Goal: Task Accomplishment & Management: Complete application form

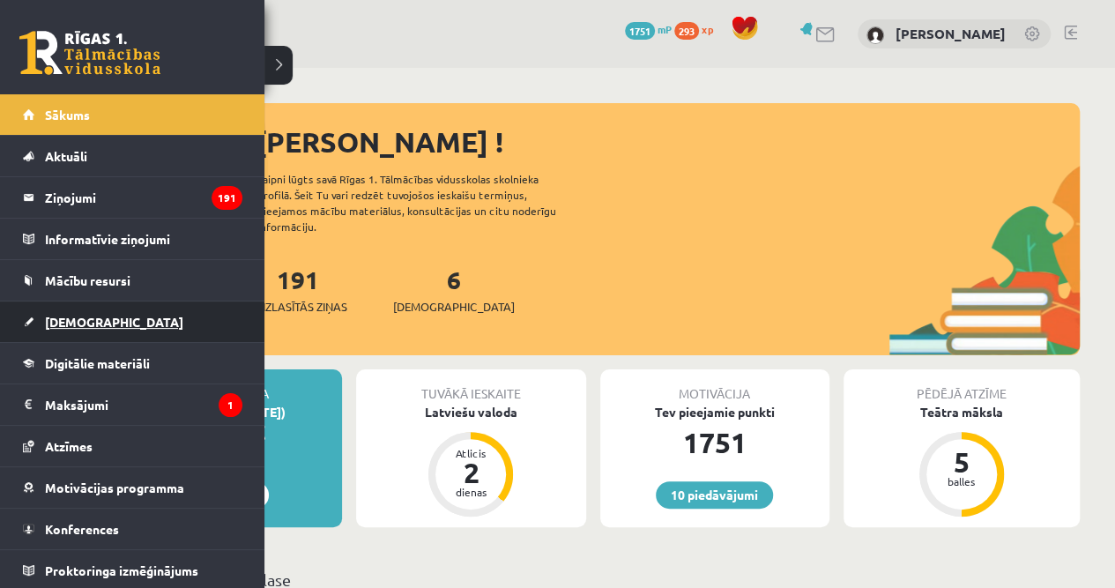
click at [95, 323] on span "[DEMOGRAPHIC_DATA]" at bounding box center [114, 322] width 138 height 16
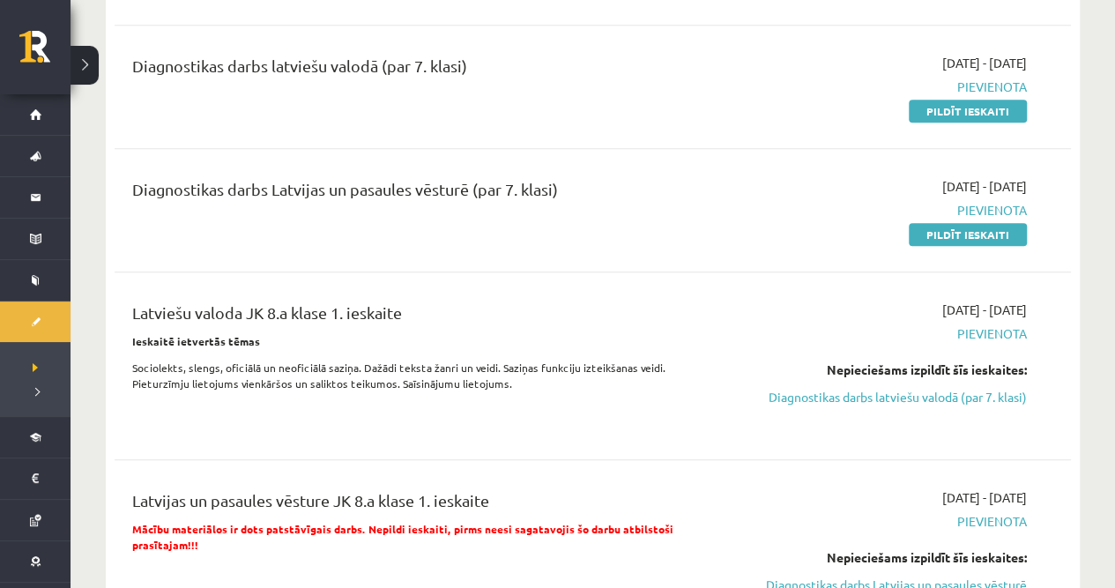
scroll to position [294, 0]
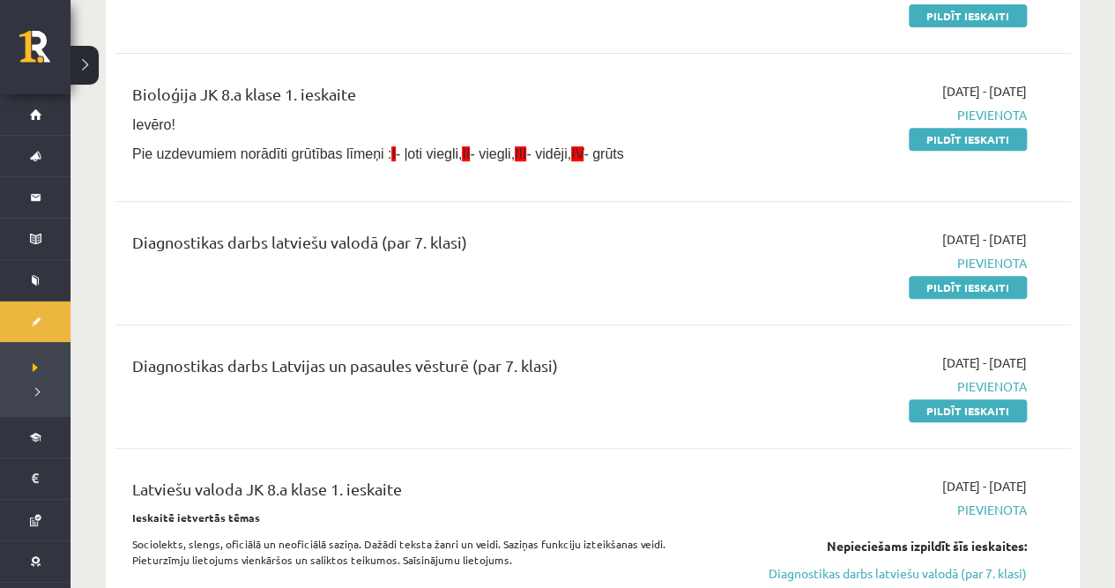
drag, startPoint x: 955, startPoint y: 286, endPoint x: 617, endPoint y: 50, distance: 411.5
click at [955, 286] on link "Pildīt ieskaiti" at bounding box center [968, 287] width 118 height 23
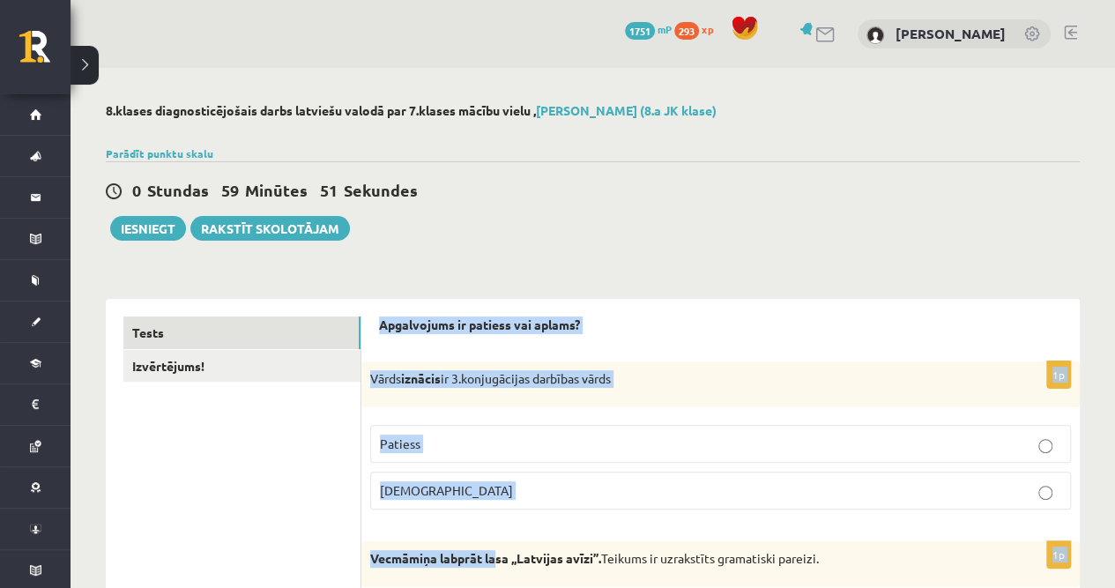
drag, startPoint x: 375, startPoint y: 323, endPoint x: 500, endPoint y: 561, distance: 267.7
drag, startPoint x: 500, startPoint y: 561, endPoint x: 548, endPoint y: 405, distance: 162.5
click at [548, 405] on div "Vārds iznācis ir 3.konjugācijas darbības vārds" at bounding box center [720, 384] width 718 height 46
click at [434, 381] on strong "iznācis" at bounding box center [421, 378] width 40 height 16
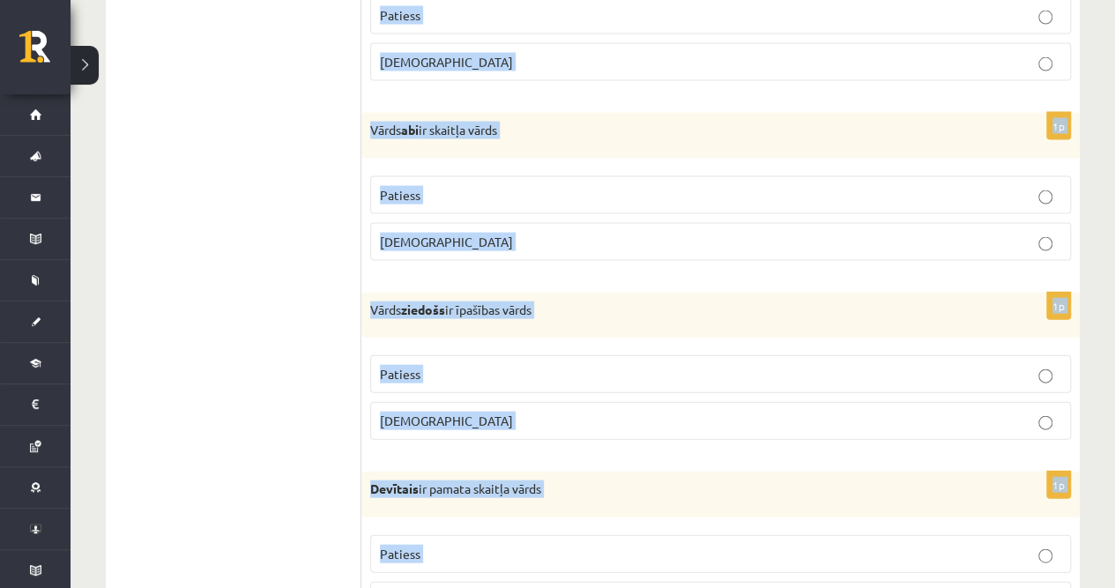
scroll to position [5209, 0]
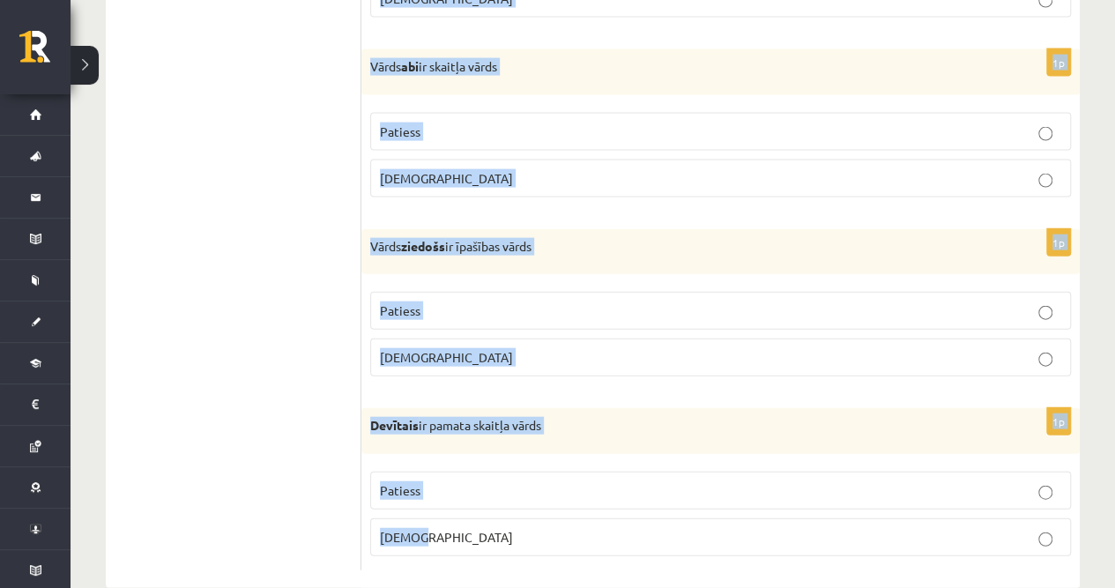
drag, startPoint x: 368, startPoint y: 375, endPoint x: 500, endPoint y: 591, distance: 252.5
copy form "Vārds iznācis ir 3.konjugācijas darbības vārds Patiess Aplams 1p Vecmāmiņa labp…"
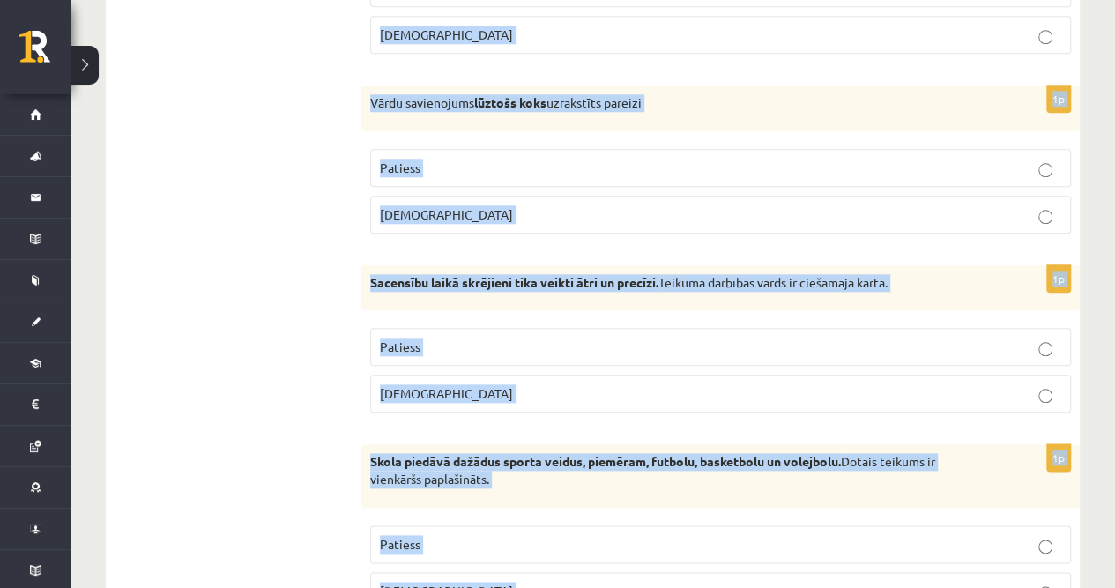
scroll to position [0, 0]
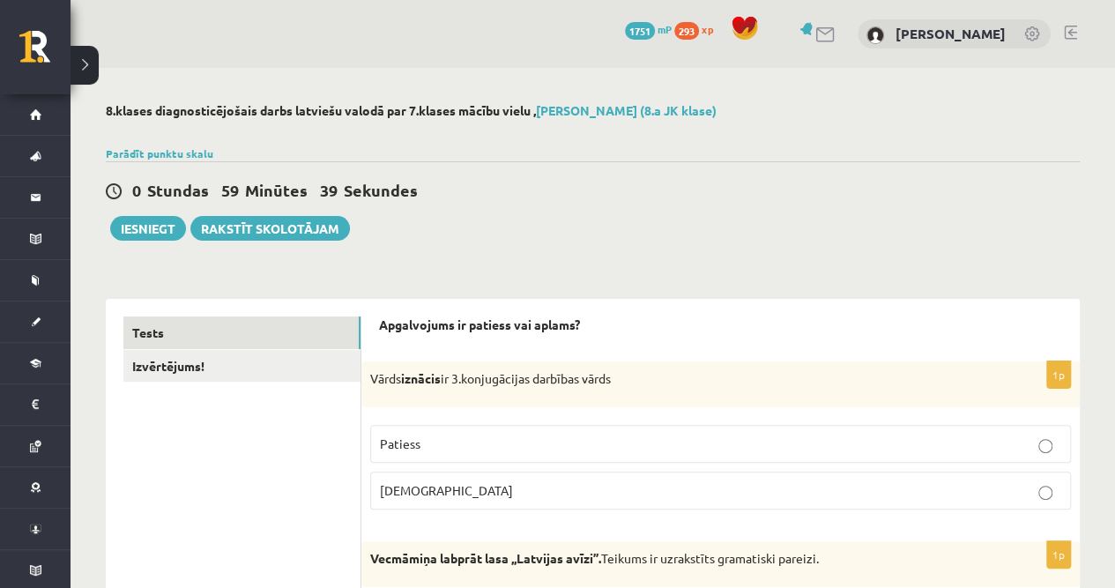
drag, startPoint x: 275, startPoint y: 394, endPoint x: 261, endPoint y: 403, distance: 16.6
click at [199, 372] on link "Izvērtējums!" at bounding box center [241, 366] width 237 height 33
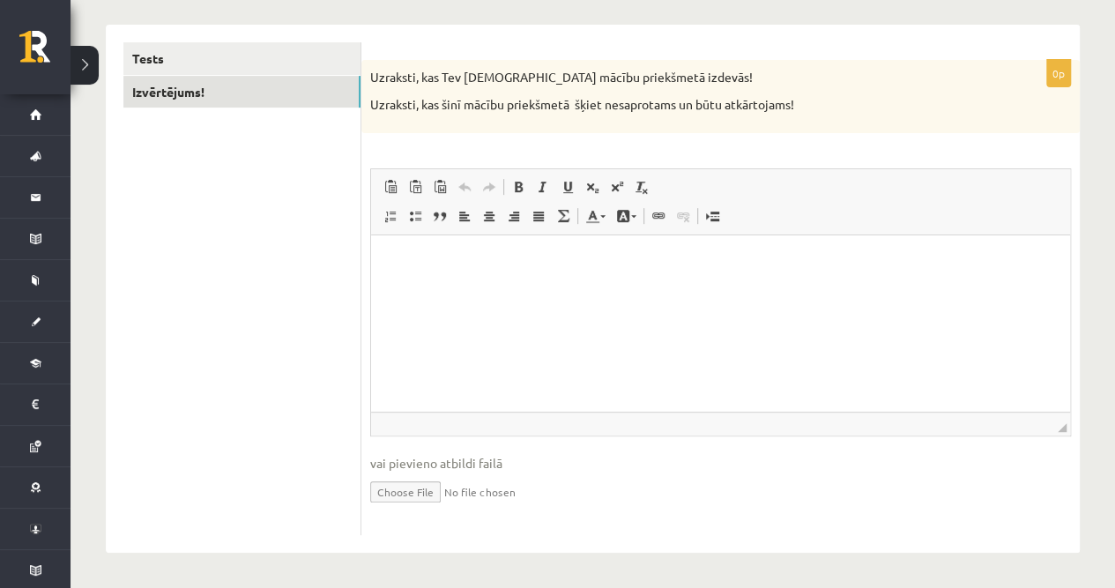
scroll to position [215, 0]
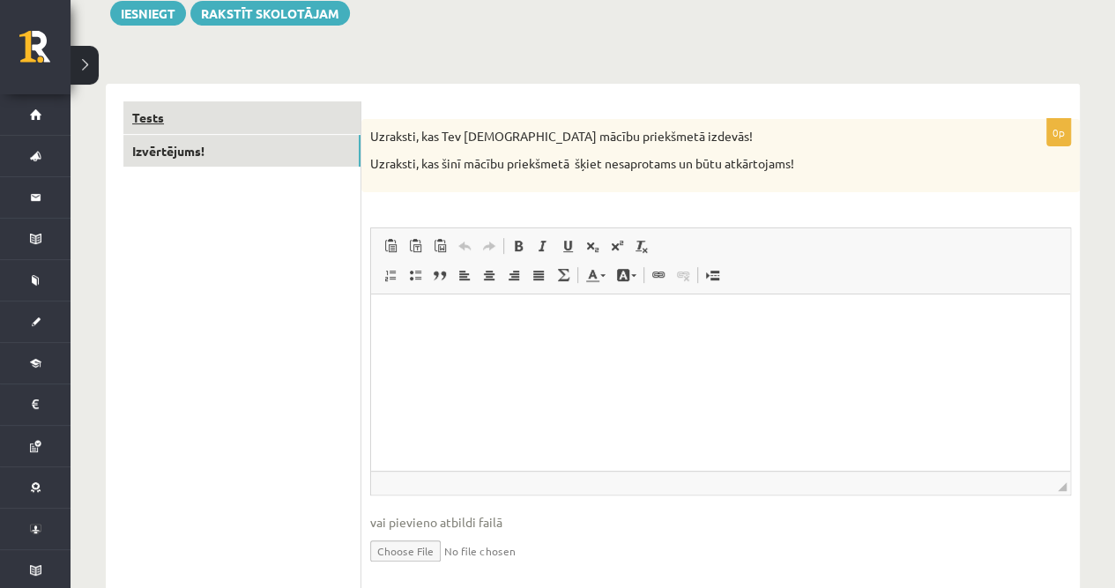
click at [176, 106] on link "Tests" at bounding box center [241, 117] width 237 height 33
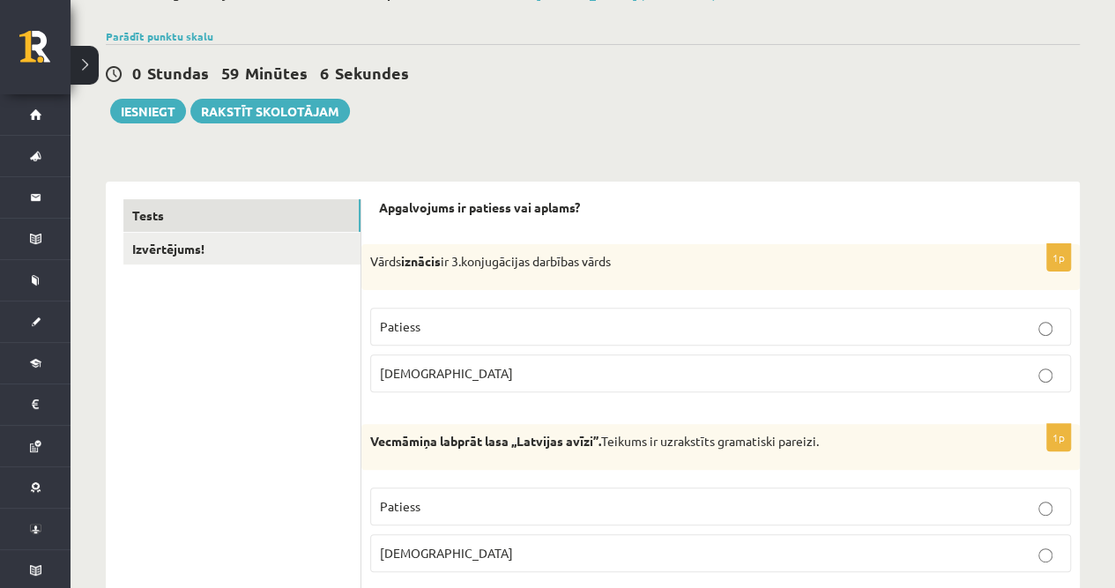
scroll to position [234, 0]
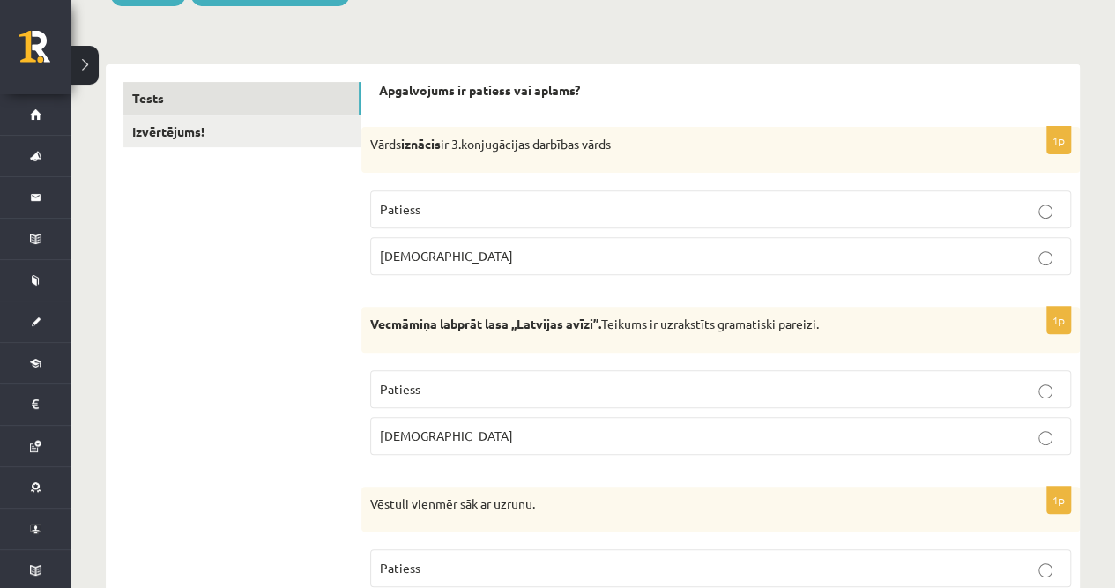
click at [454, 250] on p "Aplams" at bounding box center [720, 256] width 681 height 19
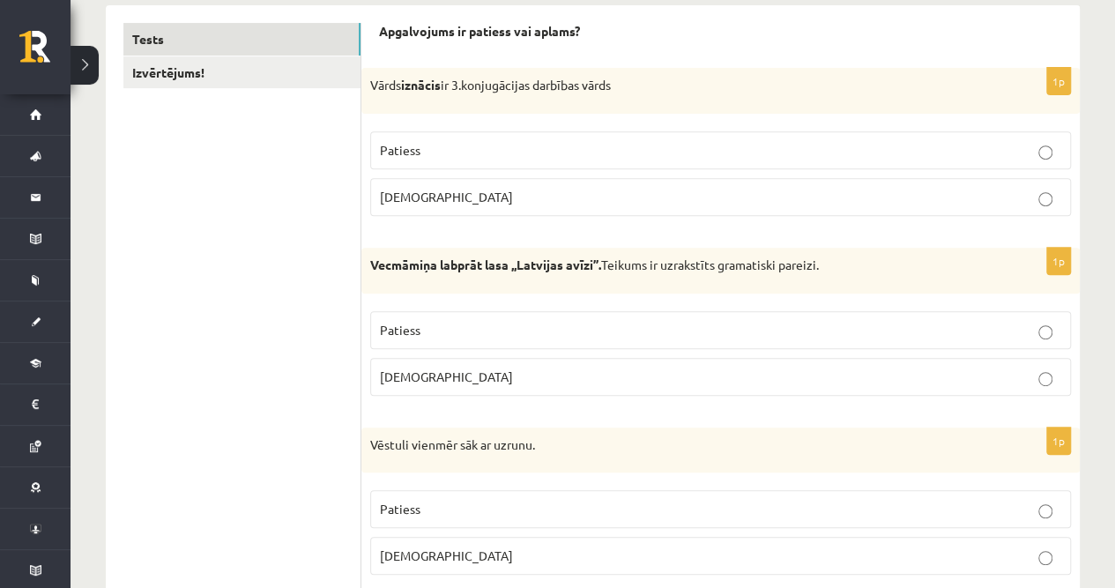
click at [415, 338] on label "Patiess" at bounding box center [720, 330] width 701 height 38
click at [439, 500] on p "Patiess" at bounding box center [720, 509] width 681 height 19
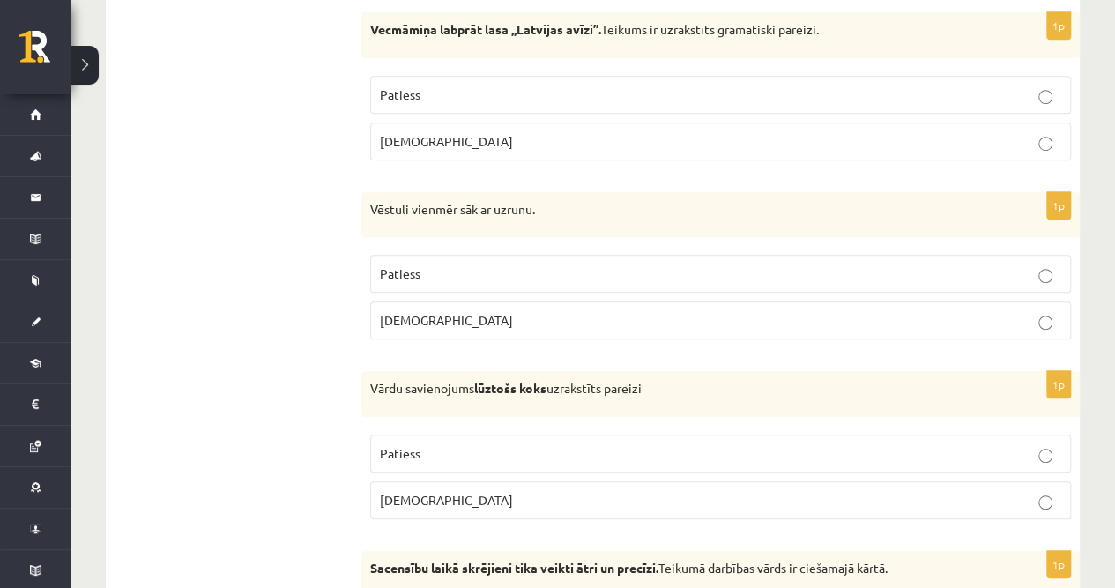
scroll to position [587, 0]
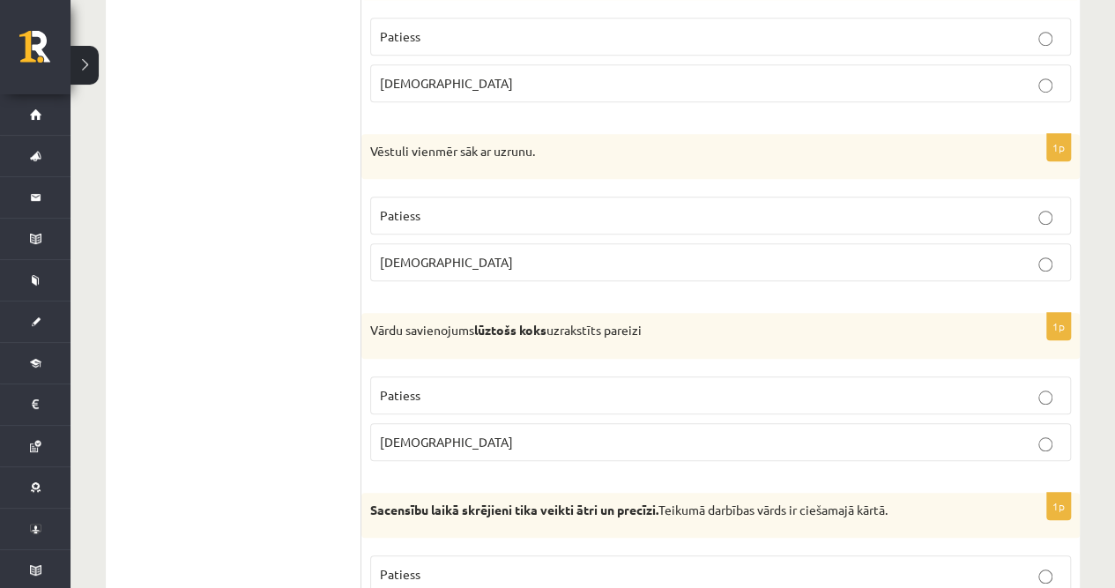
click at [427, 439] on p "Aplams" at bounding box center [720, 442] width 681 height 19
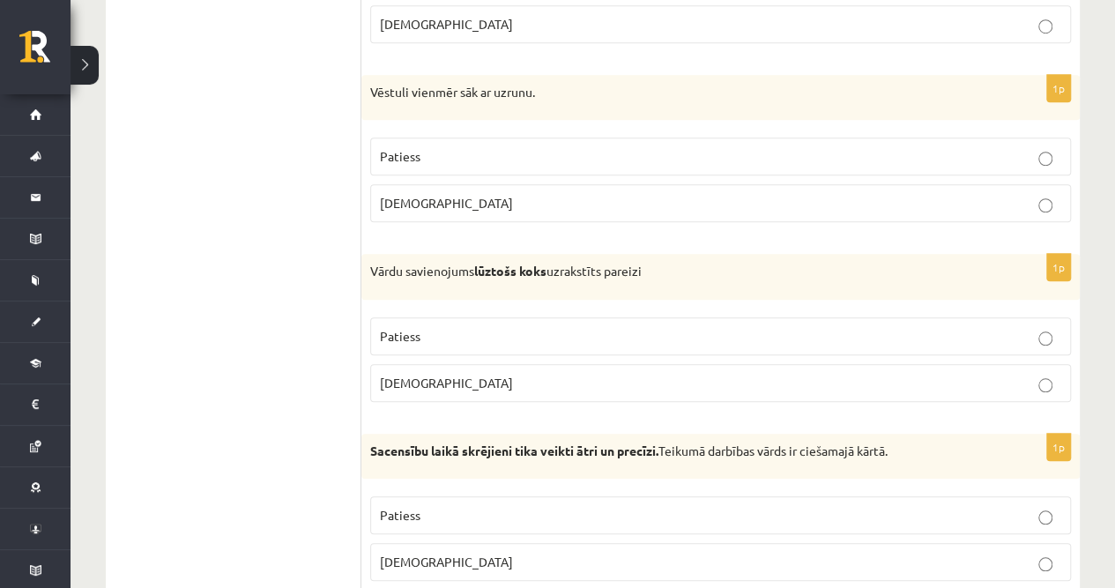
scroll to position [705, 0]
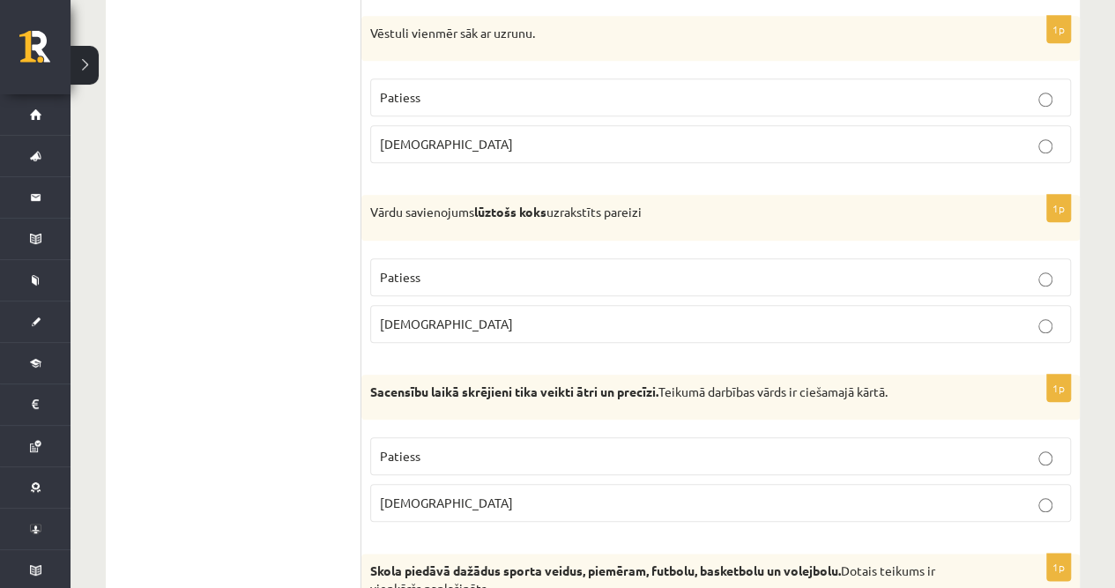
click at [427, 451] on p "Patiess" at bounding box center [720, 456] width 681 height 19
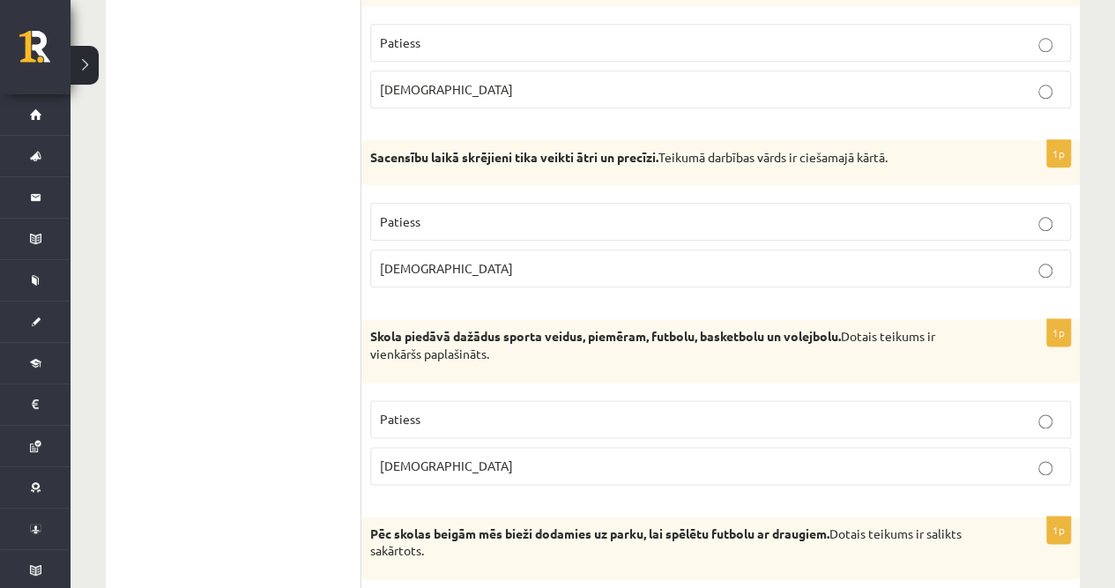
click at [423, 410] on p "Patiess" at bounding box center [720, 419] width 681 height 19
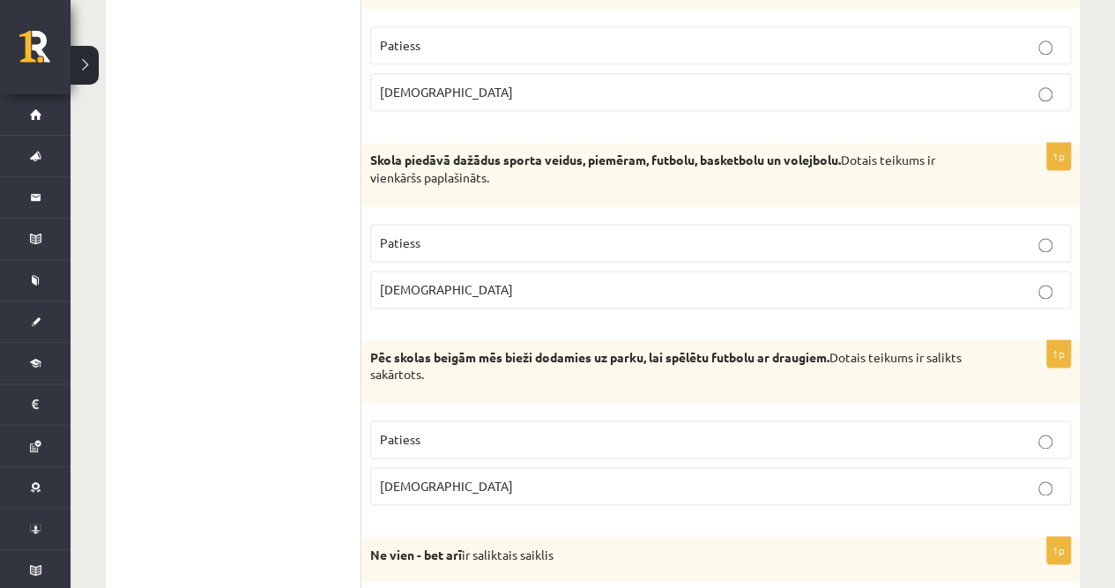
click at [422, 467] on label "Aplams" at bounding box center [720, 486] width 701 height 38
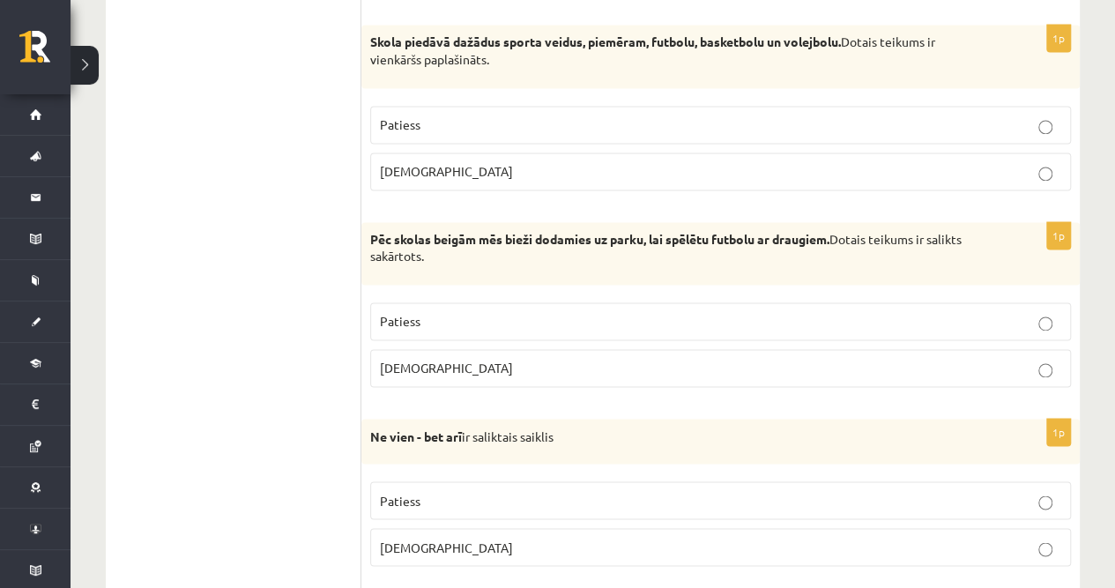
scroll to position [1292, 0]
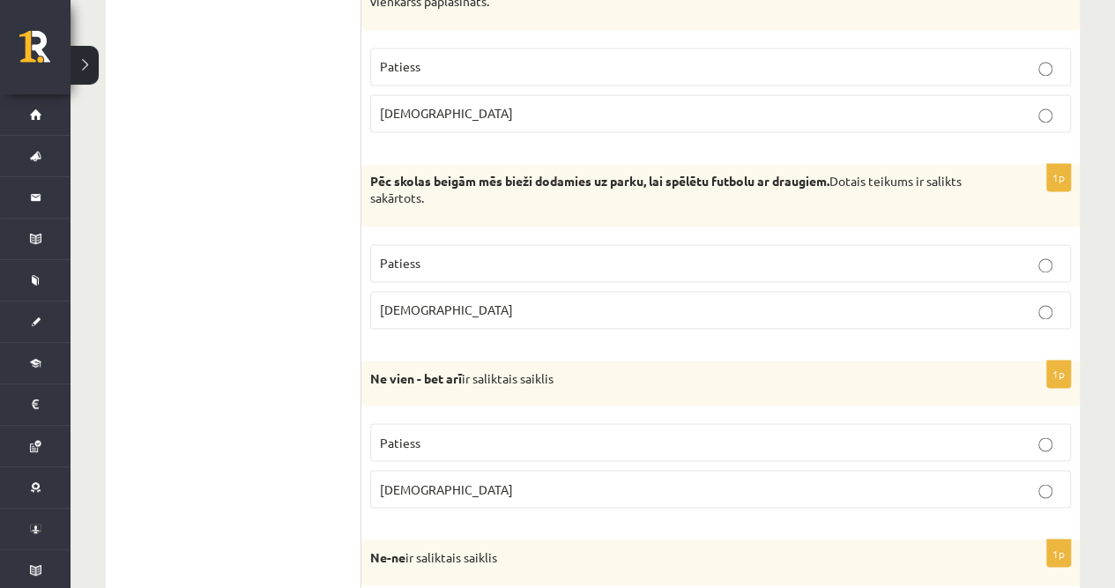
click at [425, 433] on p "Patiess" at bounding box center [720, 442] width 681 height 19
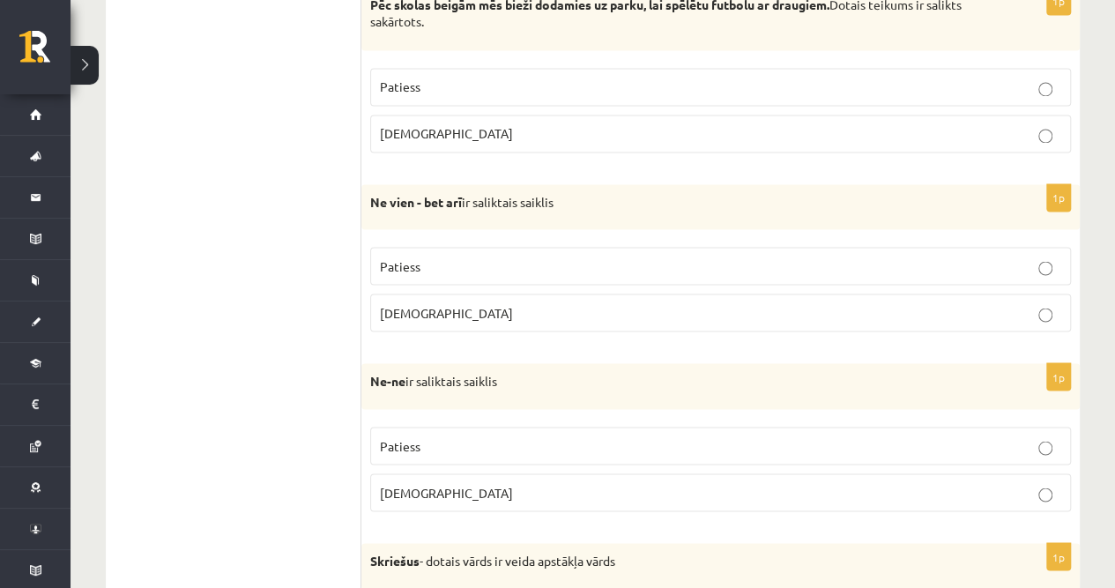
click at [424, 473] on label "Aplams" at bounding box center [720, 492] width 701 height 38
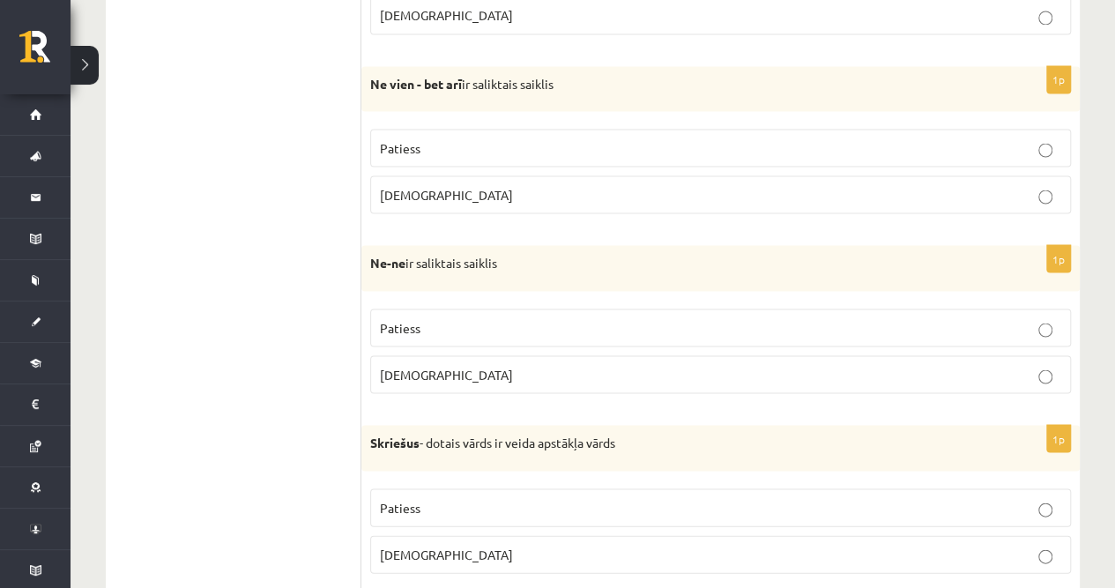
click at [427, 498] on p "Patiess" at bounding box center [720, 507] width 681 height 19
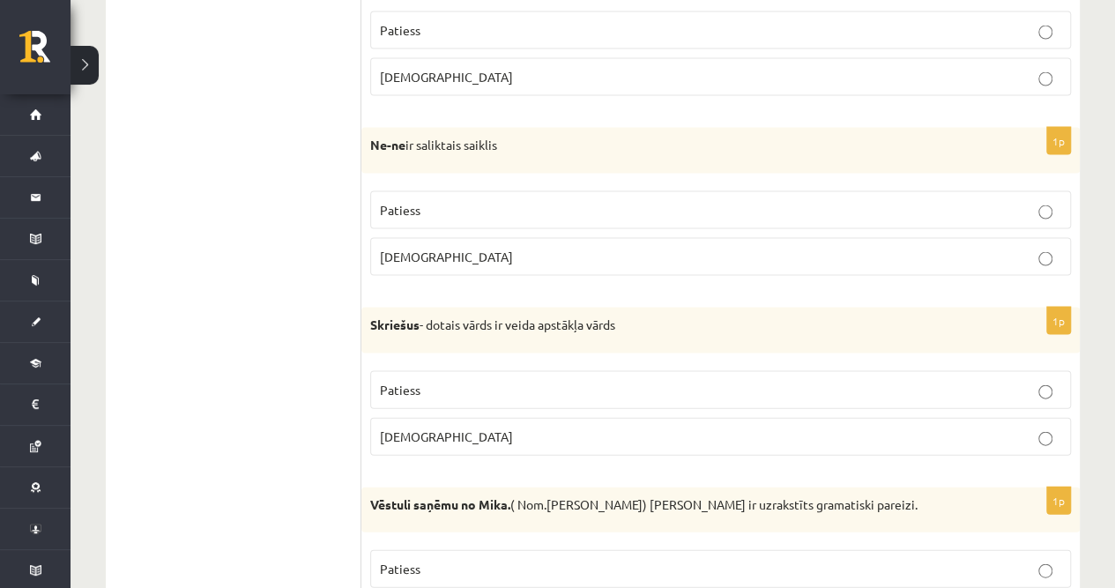
scroll to position [1821, 0]
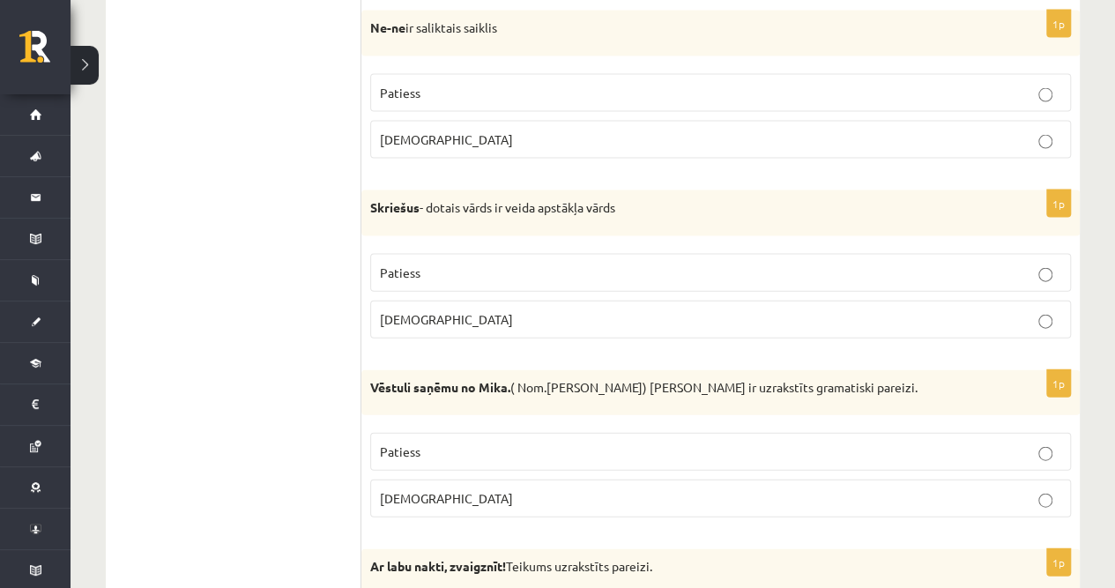
click at [413, 443] on span "Patiess" at bounding box center [400, 451] width 41 height 16
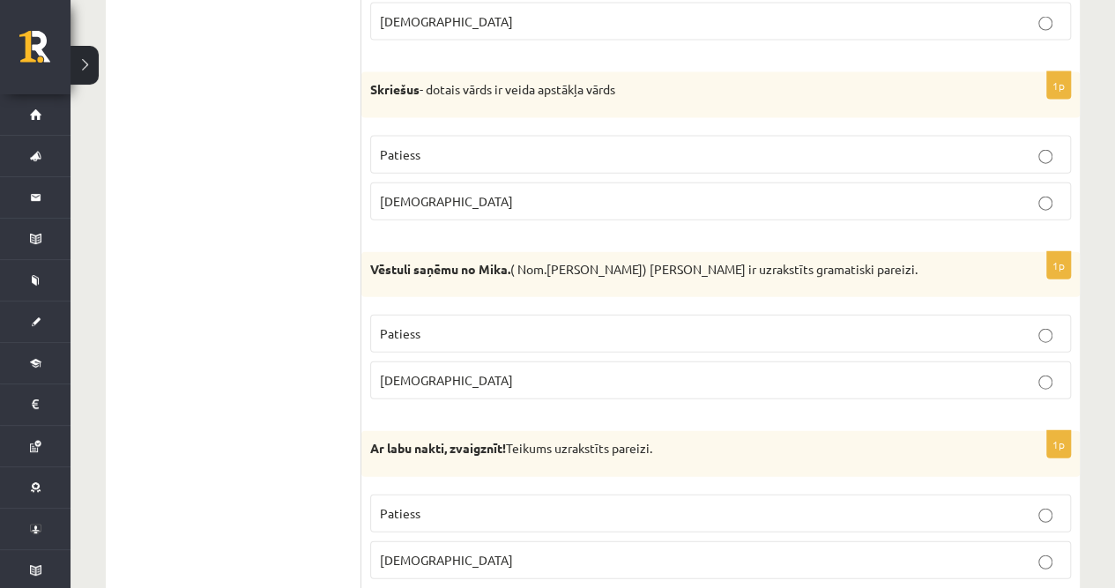
scroll to position [1997, 0]
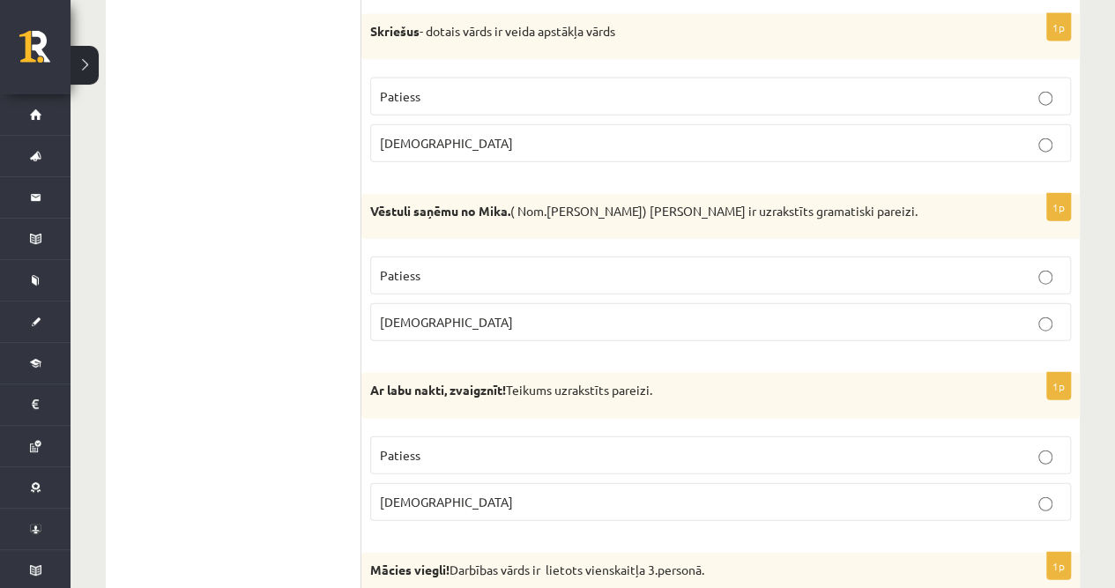
click at [411, 453] on label "Patiess" at bounding box center [720, 455] width 701 height 38
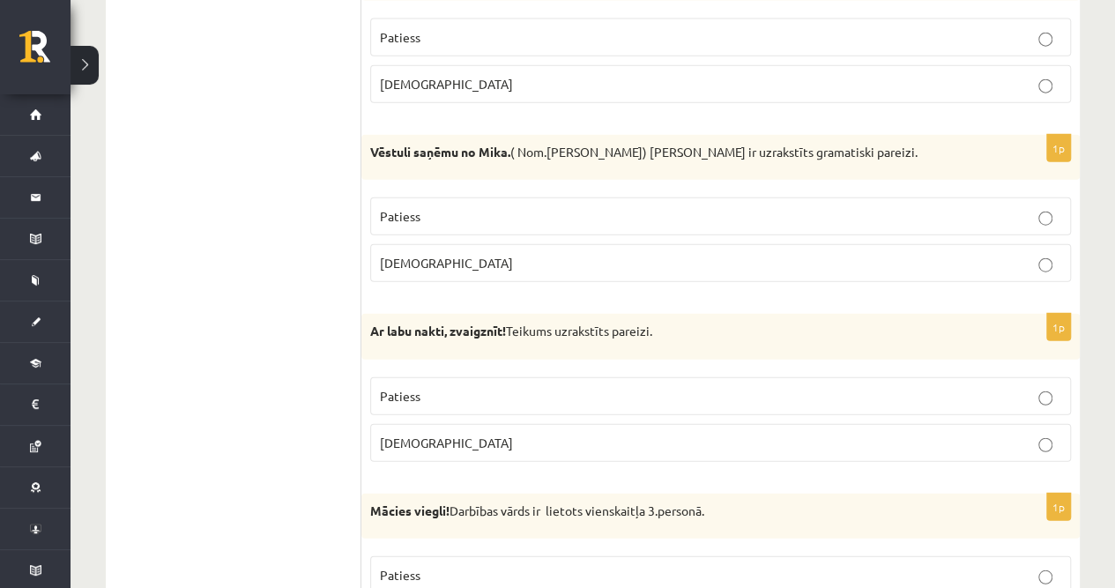
scroll to position [2115, 0]
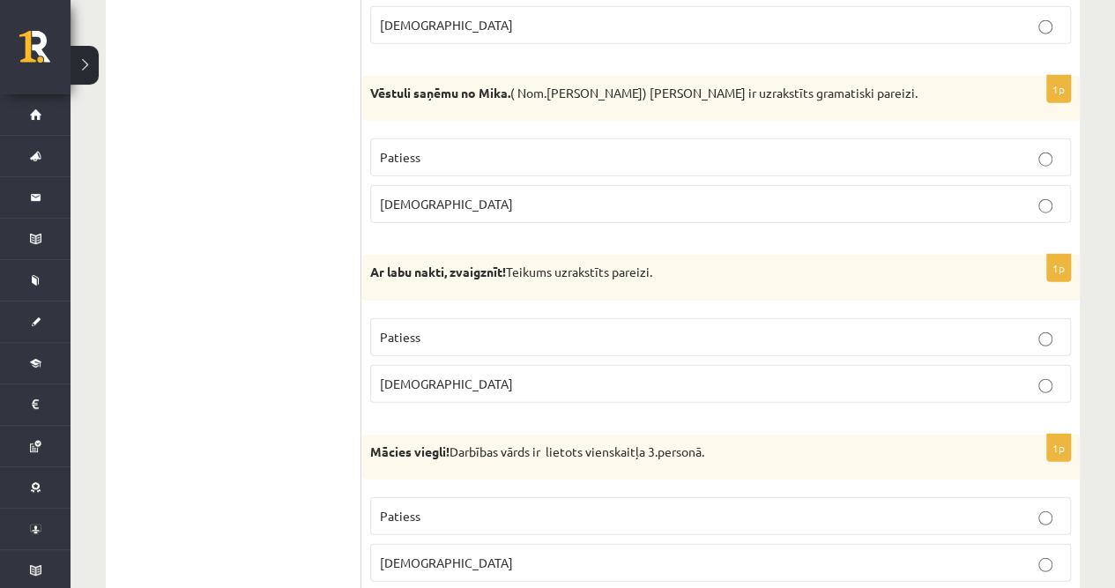
click at [418, 513] on label "Patiess" at bounding box center [720, 516] width 701 height 38
click at [420, 544] on label "Aplams" at bounding box center [720, 563] width 701 height 38
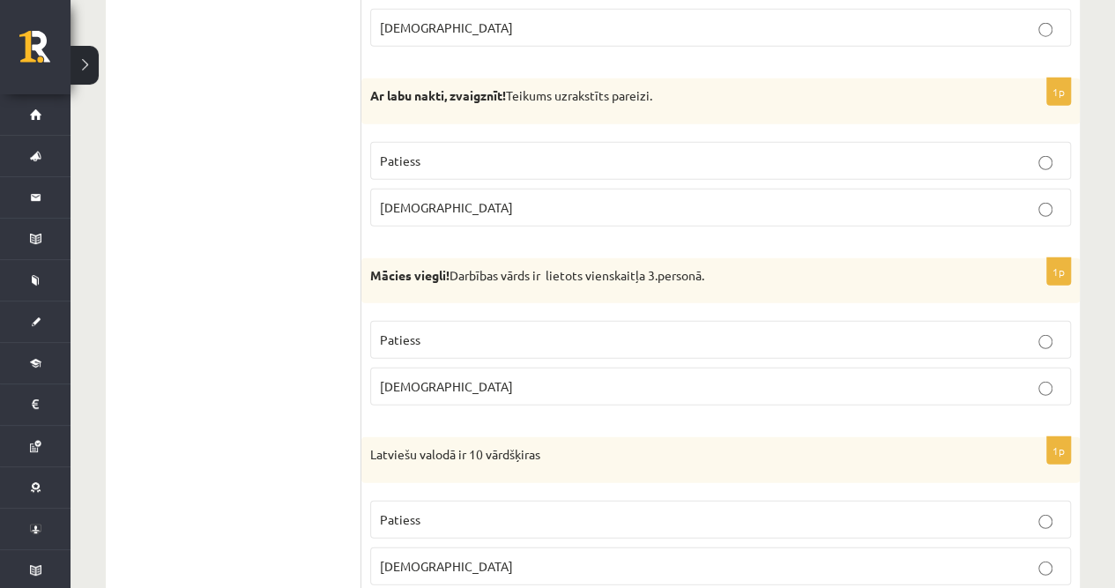
scroll to position [2350, 0]
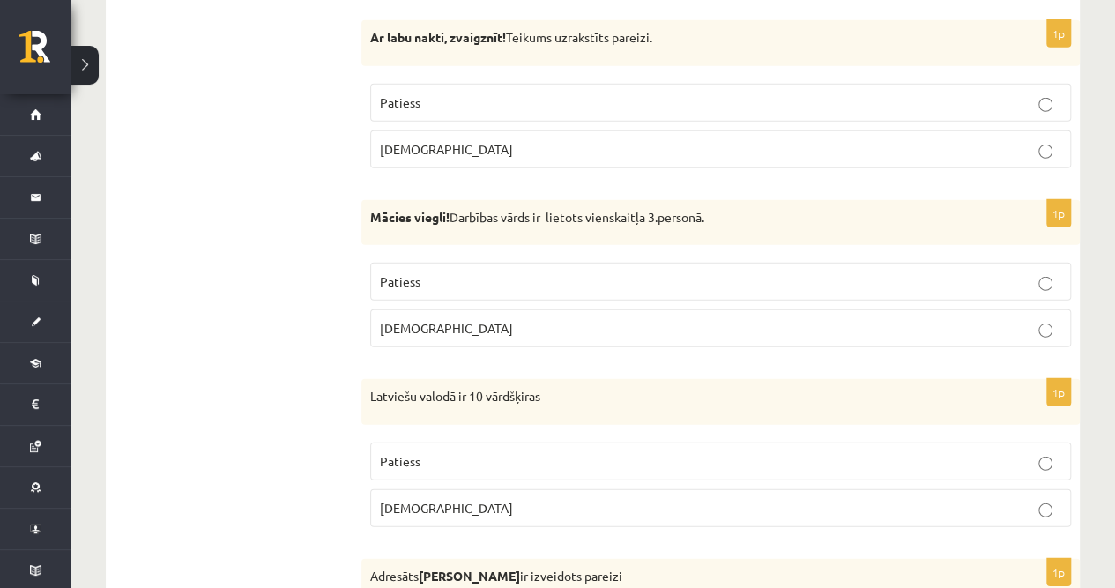
click at [425, 452] on p "Patiess" at bounding box center [720, 461] width 681 height 19
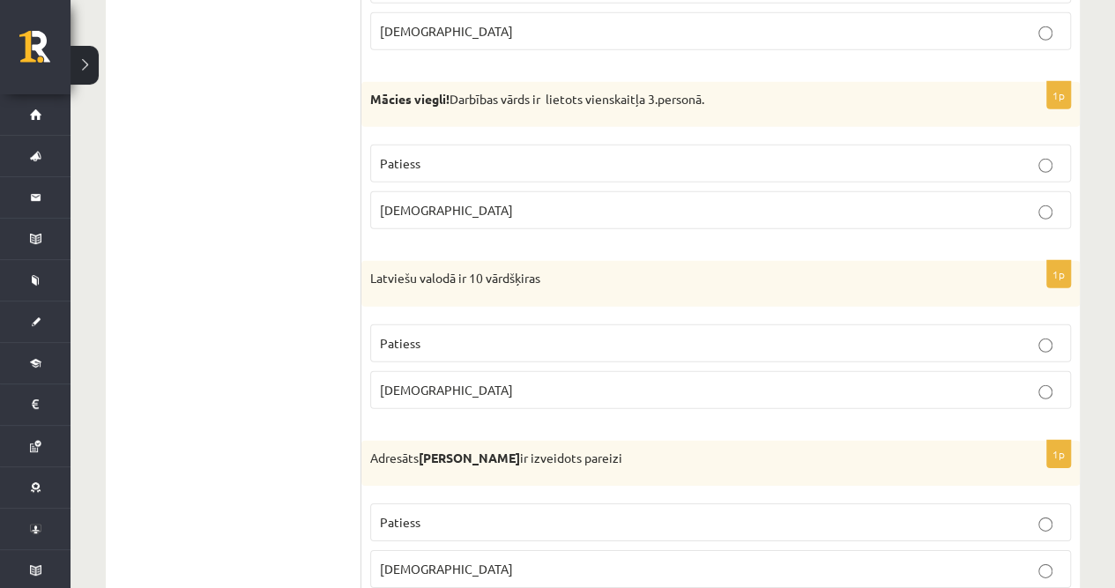
scroll to position [2526, 0]
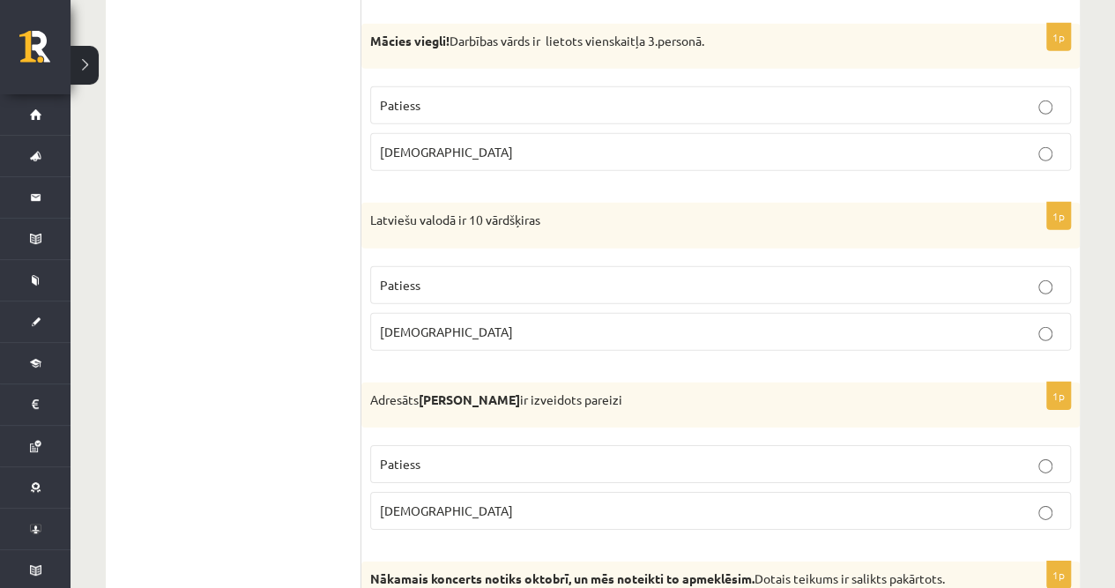
click at [424, 502] on p "Aplams" at bounding box center [720, 511] width 681 height 19
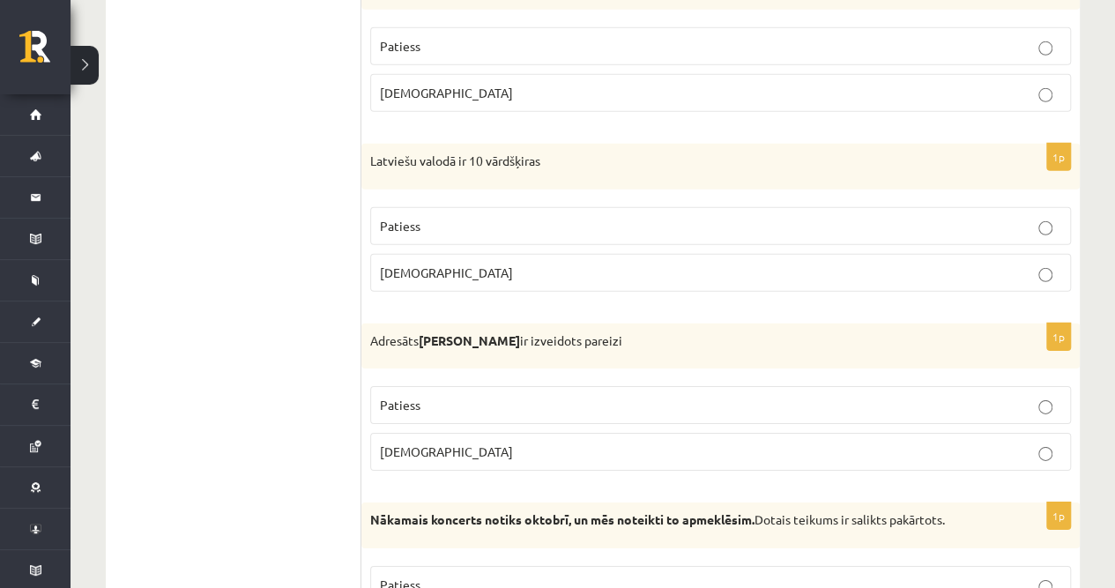
scroll to position [2644, 0]
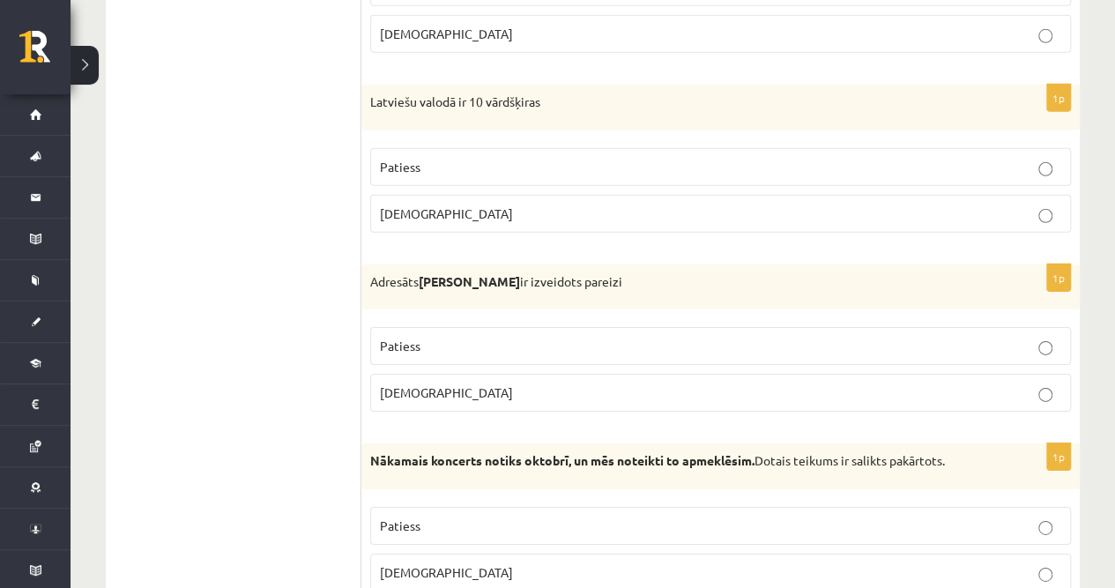
click at [411, 564] on span "Aplams" at bounding box center [446, 572] width 133 height 16
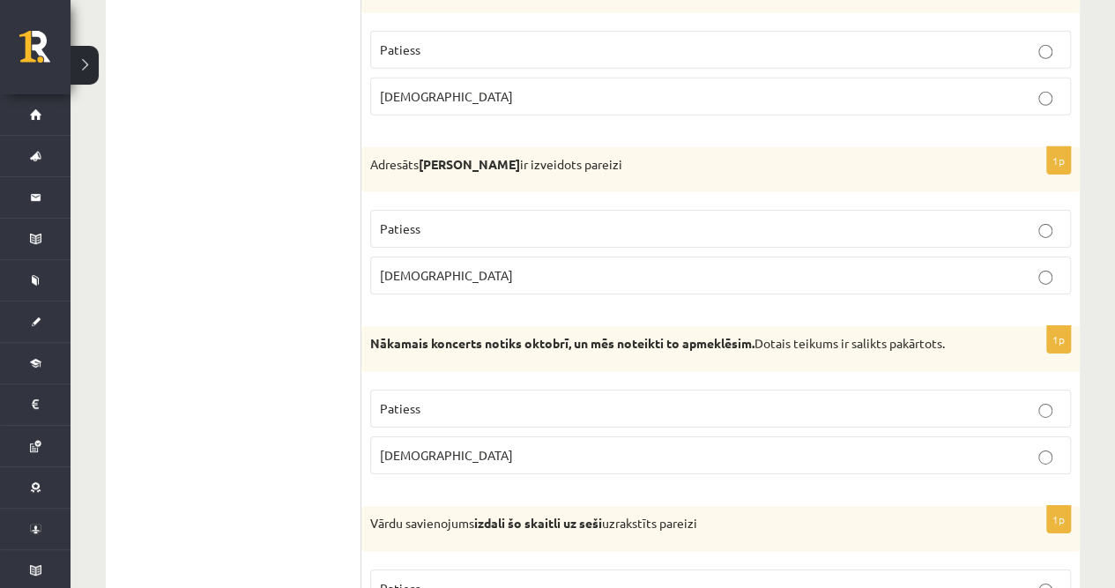
scroll to position [2821, 0]
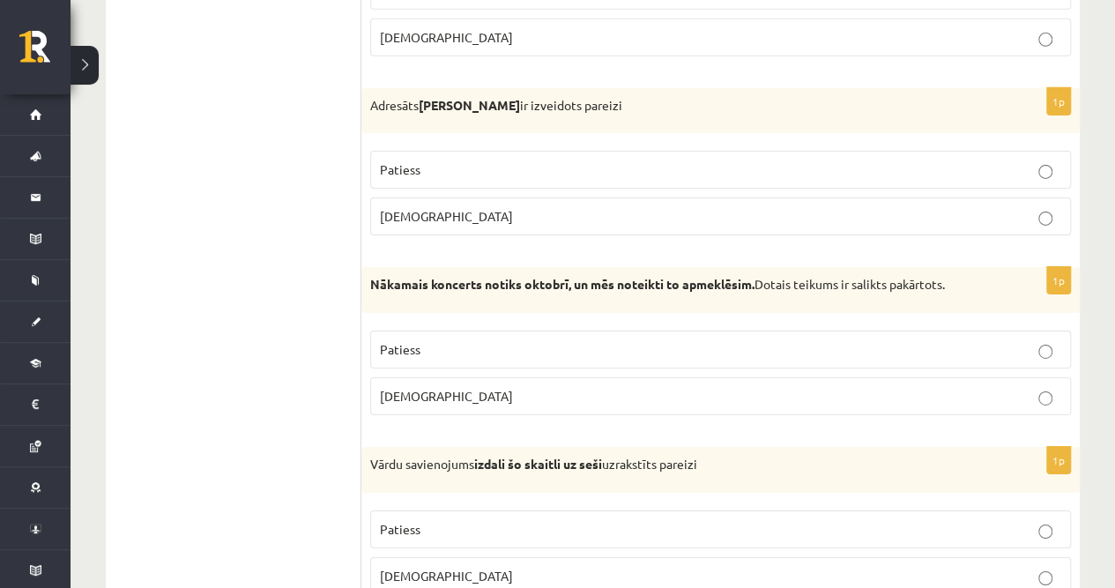
click at [428, 557] on label "Aplams" at bounding box center [720, 576] width 701 height 38
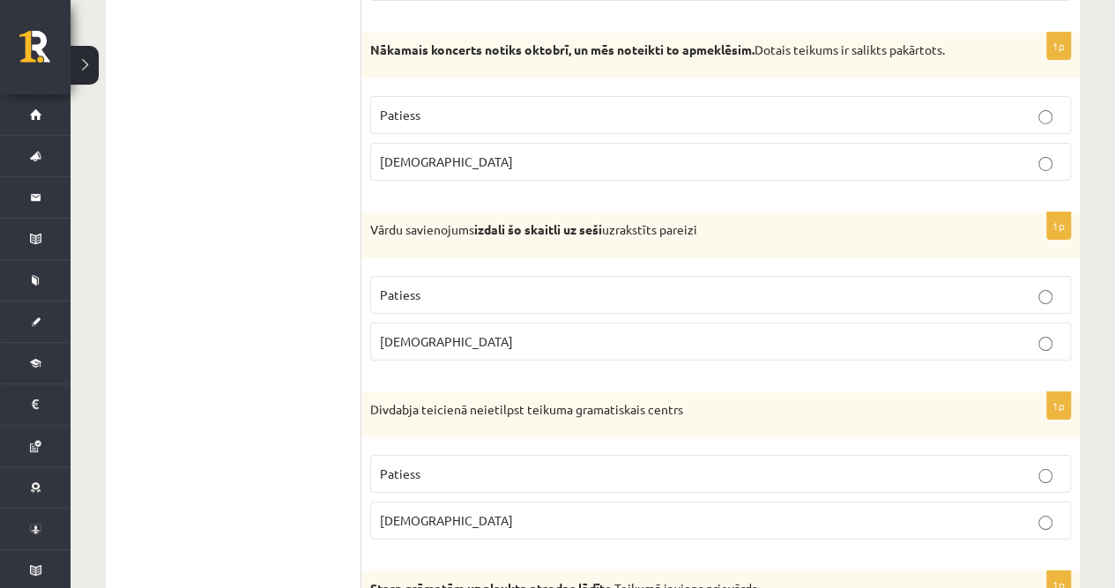
click at [427, 465] on p "Patiess" at bounding box center [720, 474] width 681 height 19
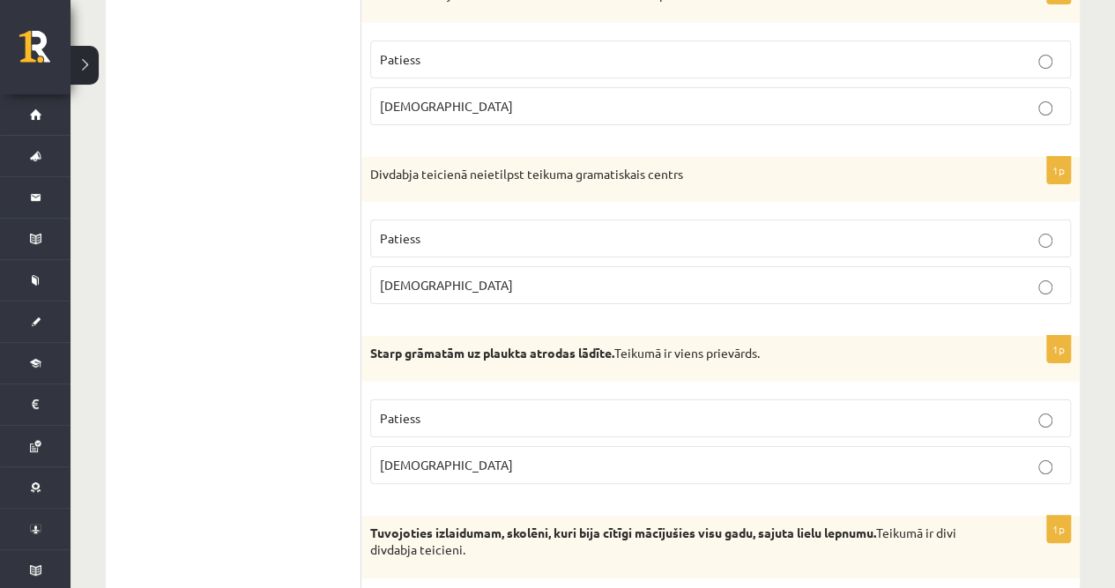
click at [418, 457] on span "Aplams" at bounding box center [446, 465] width 133 height 16
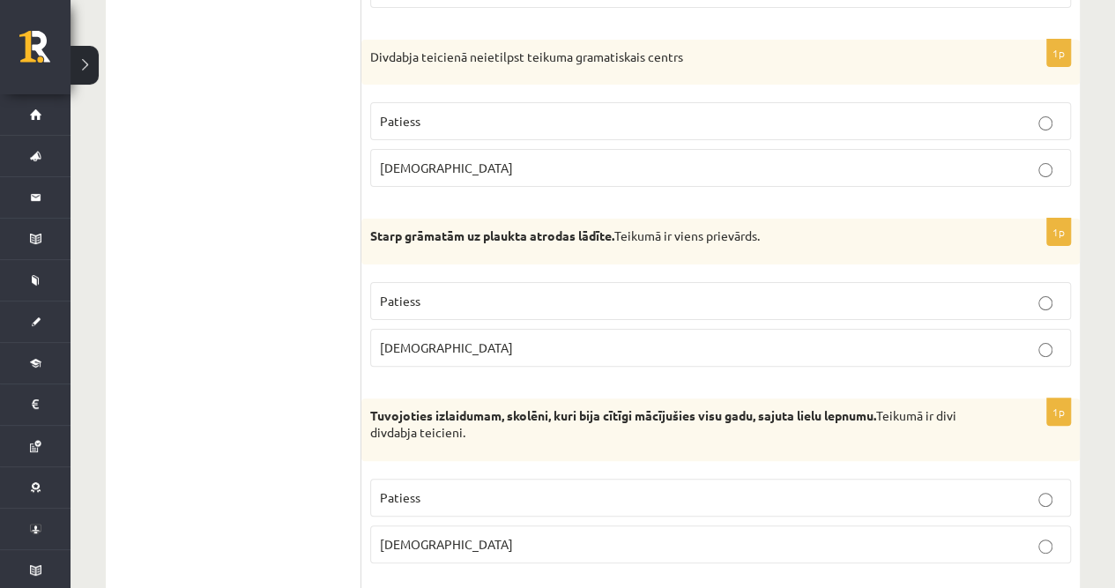
click at [428, 488] on p "Patiess" at bounding box center [720, 497] width 681 height 19
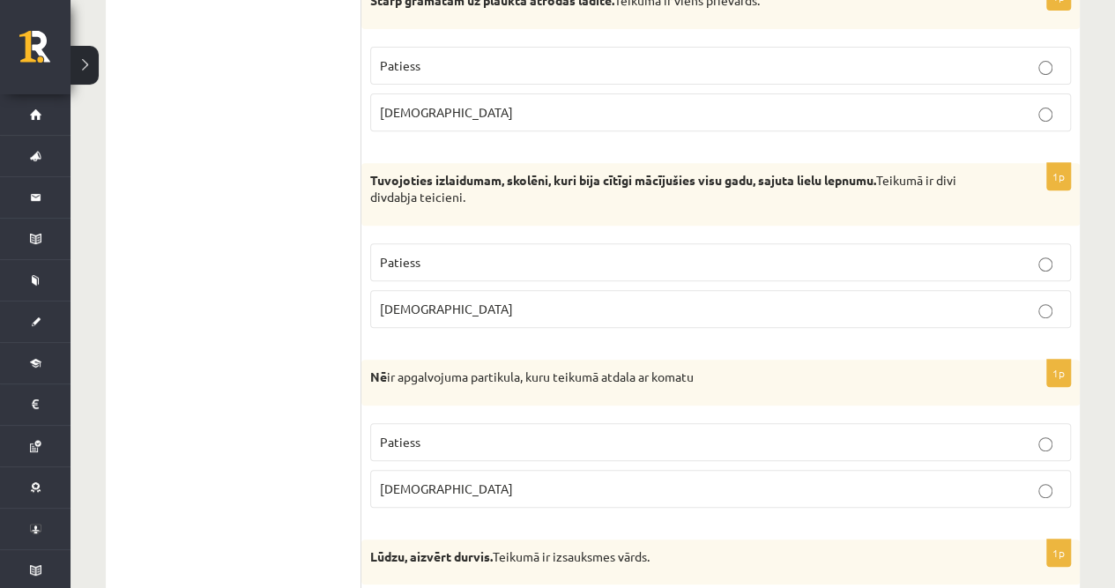
click at [428, 479] on p "Aplams" at bounding box center [720, 488] width 681 height 19
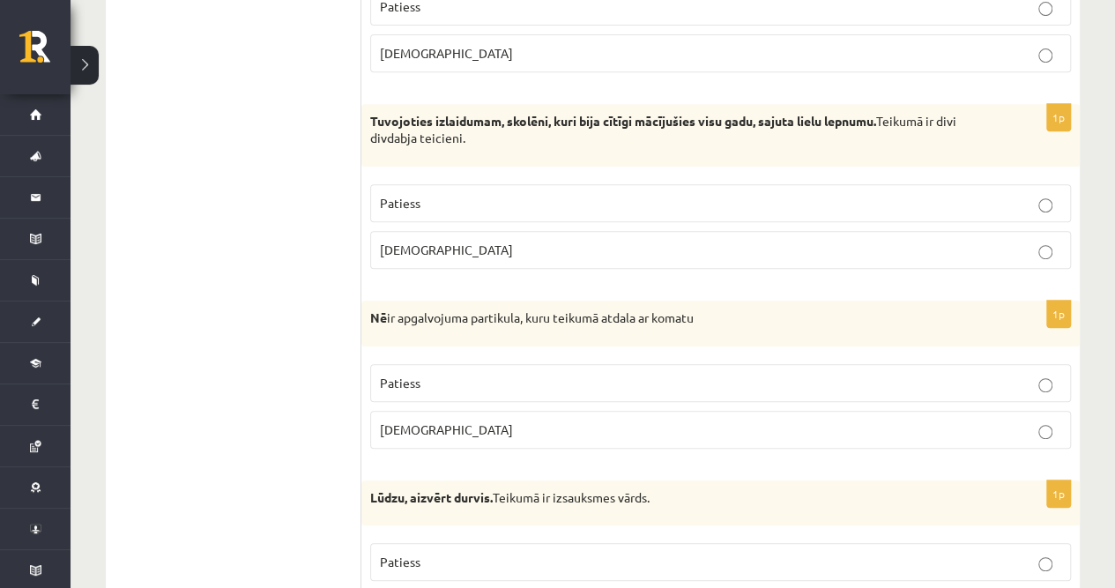
scroll to position [3760, 0]
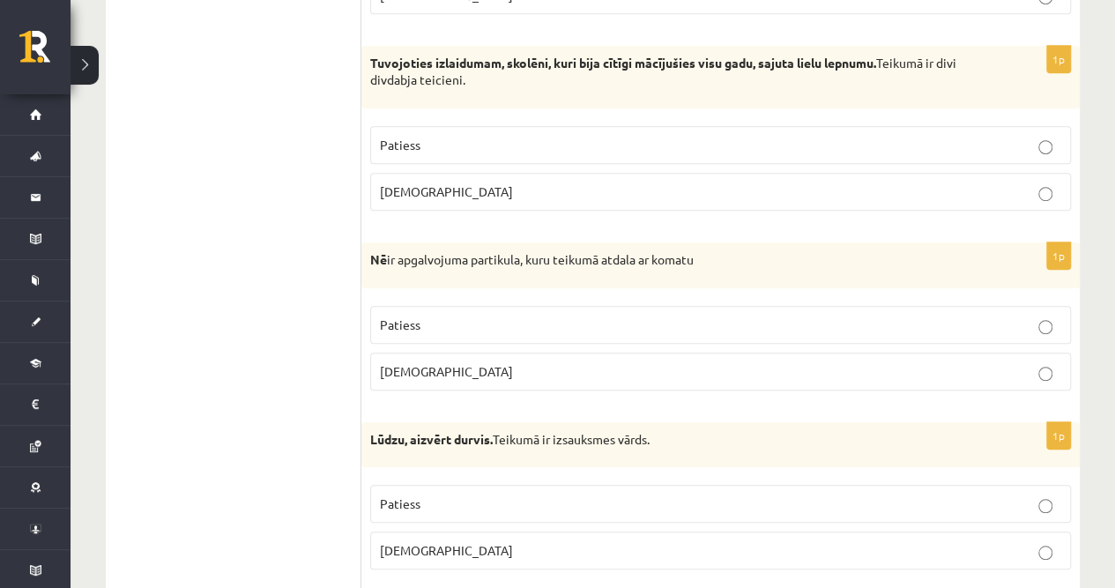
click at [420, 504] on fieldset "Patiess Aplams" at bounding box center [720, 525] width 701 height 99
click at [424, 541] on p "Aplams" at bounding box center [720, 550] width 681 height 19
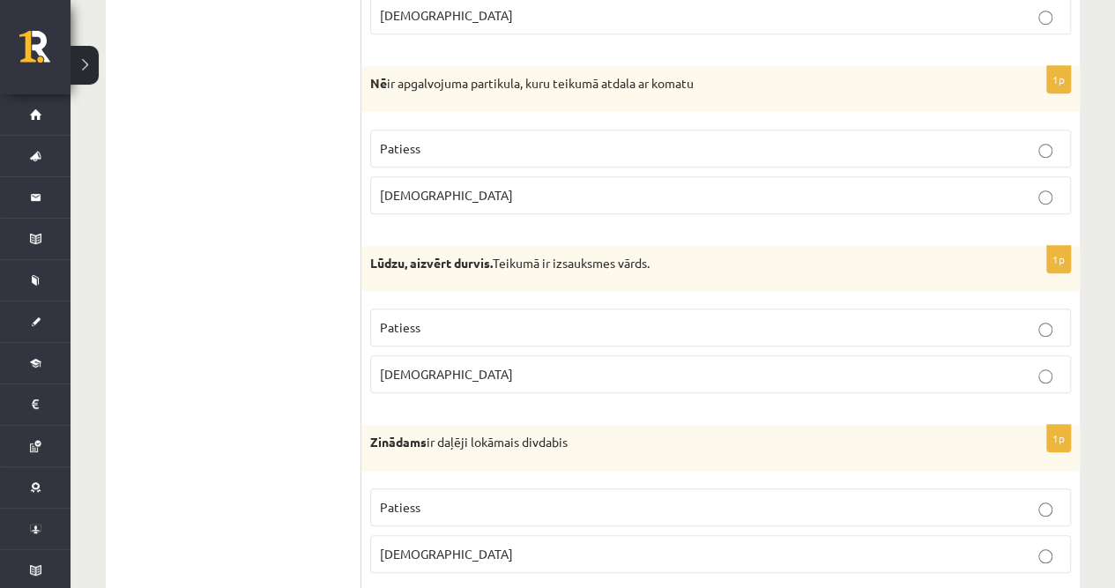
scroll to position [3996, 0]
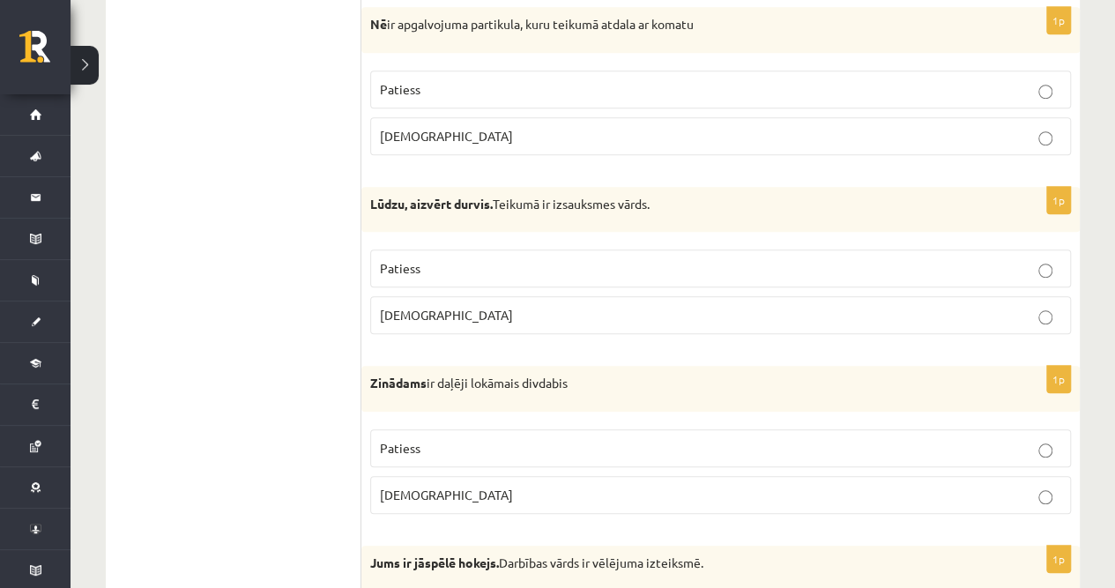
click at [413, 432] on label "Patiess" at bounding box center [720, 448] width 701 height 38
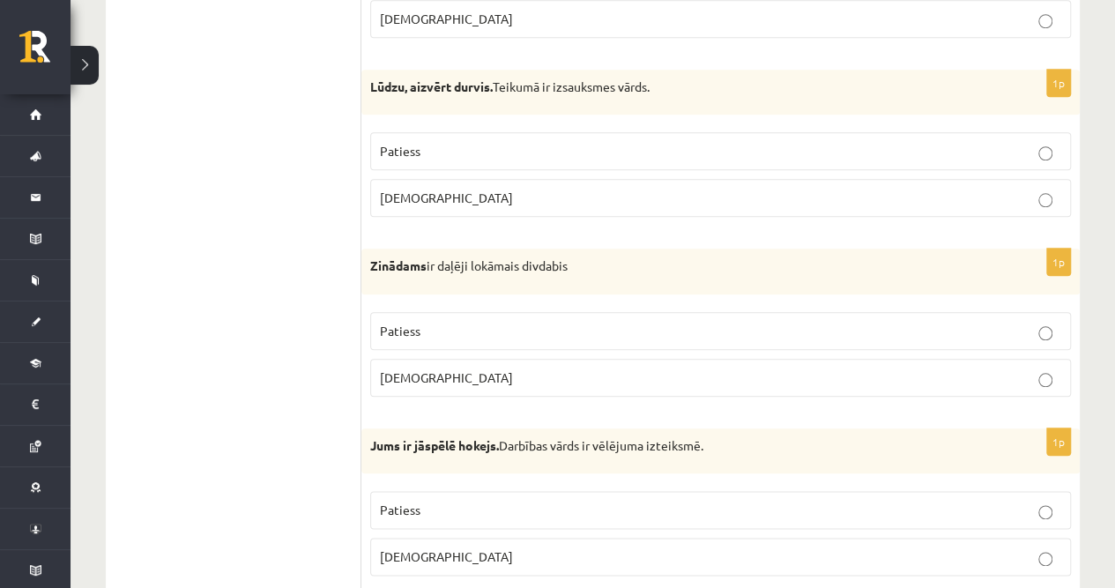
click at [426, 547] on p "Aplams" at bounding box center [720, 556] width 681 height 19
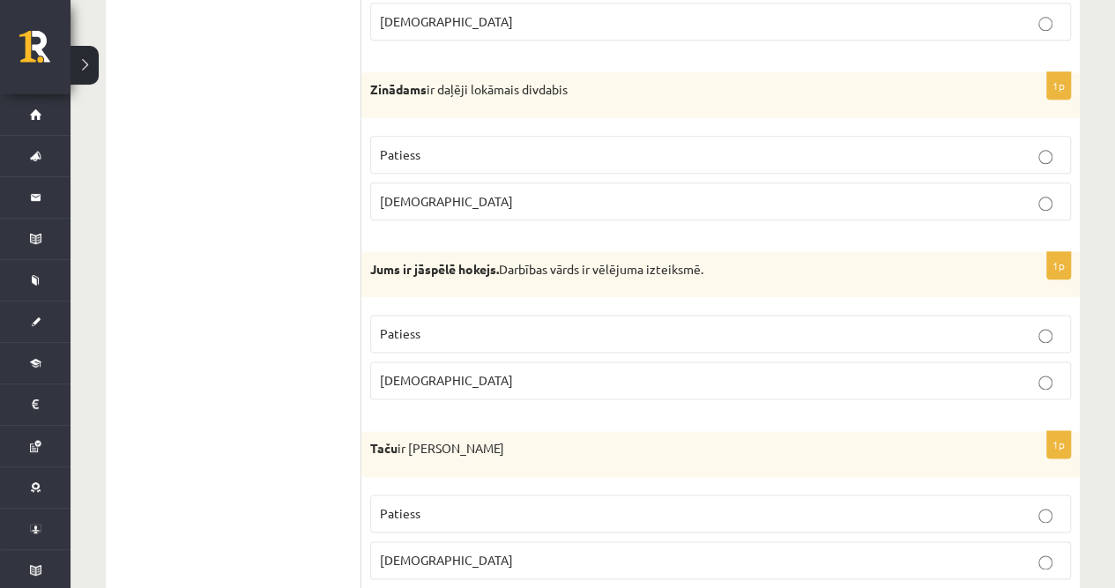
click at [418, 551] on p "Aplams" at bounding box center [720, 560] width 681 height 19
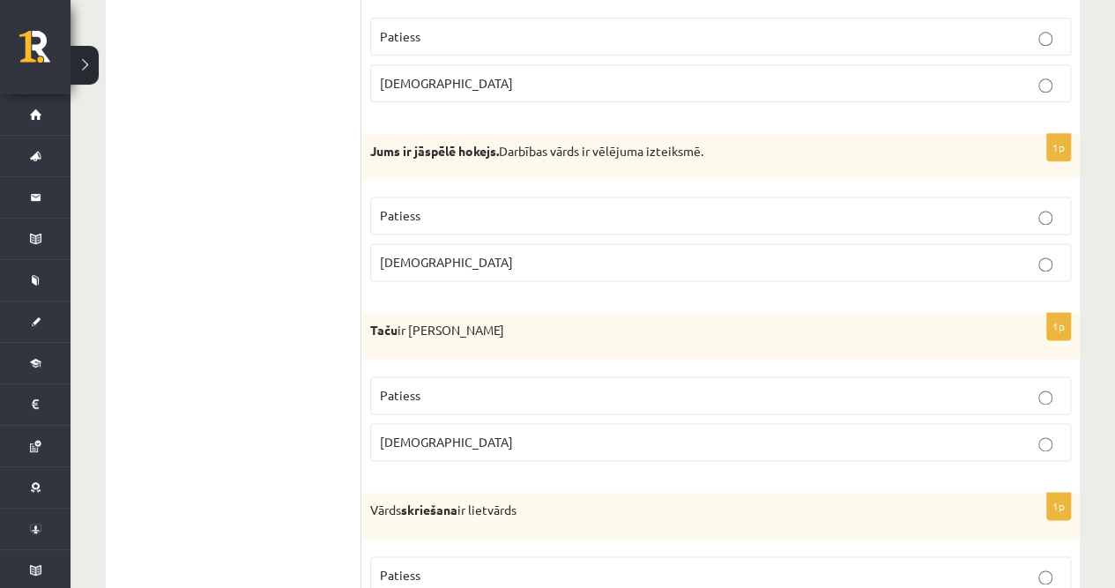
scroll to position [4465, 0]
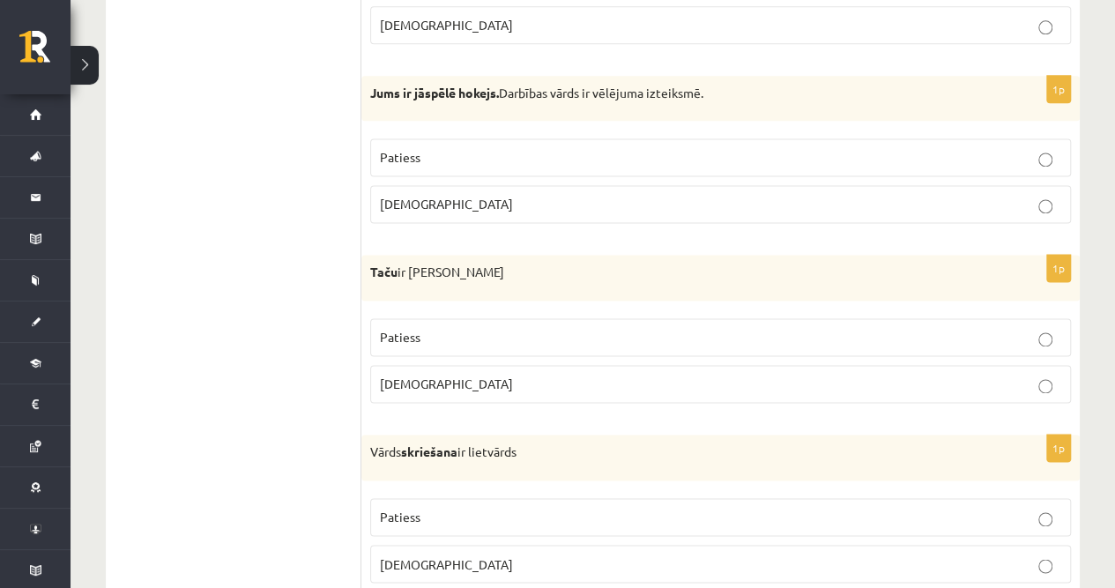
click at [411, 509] on span "Patiess" at bounding box center [400, 517] width 41 height 16
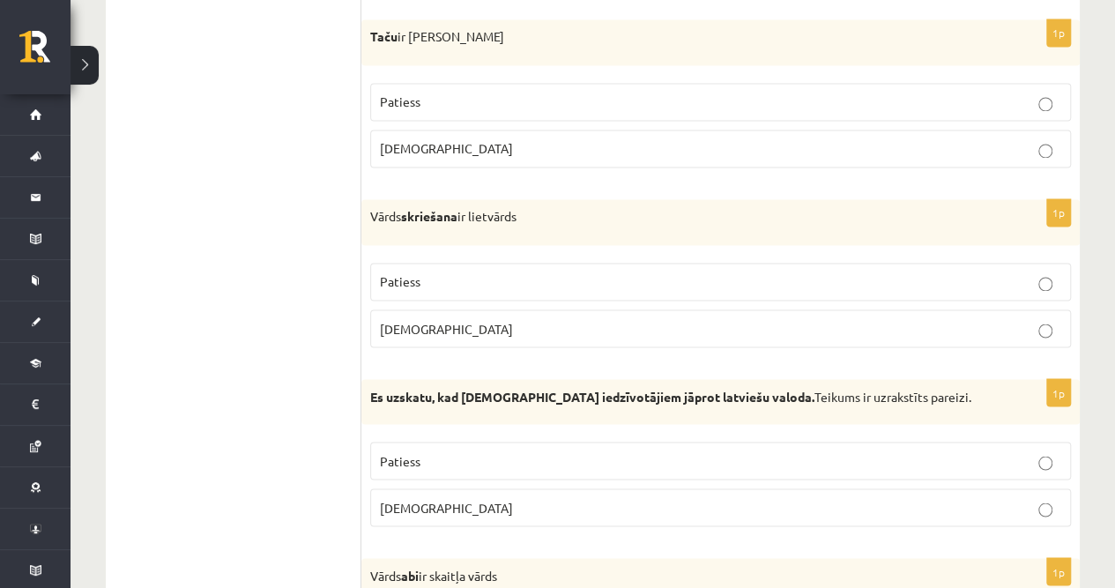
click at [407, 488] on label "Aplams" at bounding box center [720, 507] width 701 height 38
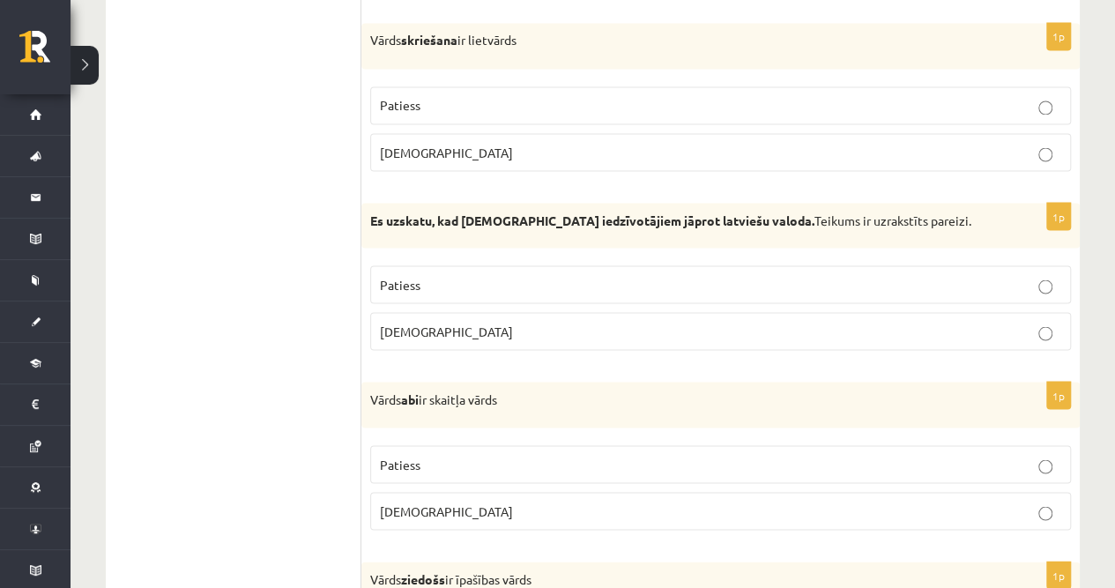
click at [421, 455] on p "Patiess" at bounding box center [720, 464] width 681 height 19
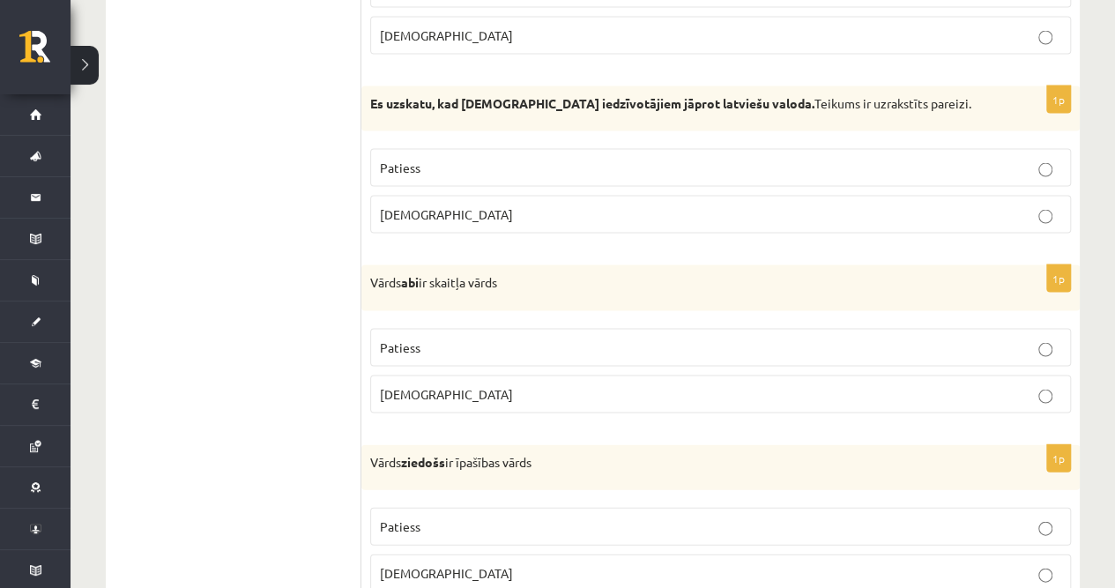
scroll to position [5053, 0]
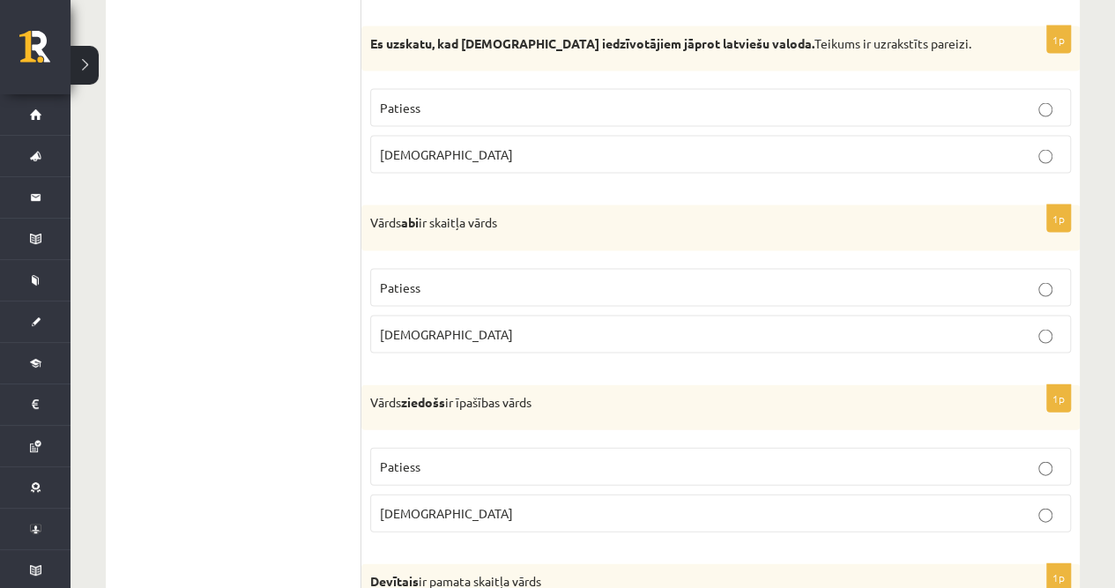
click at [405, 459] on fieldset "Patiess Aplams" at bounding box center [720, 488] width 701 height 99
click at [428, 494] on label "Aplams" at bounding box center [720, 513] width 701 height 38
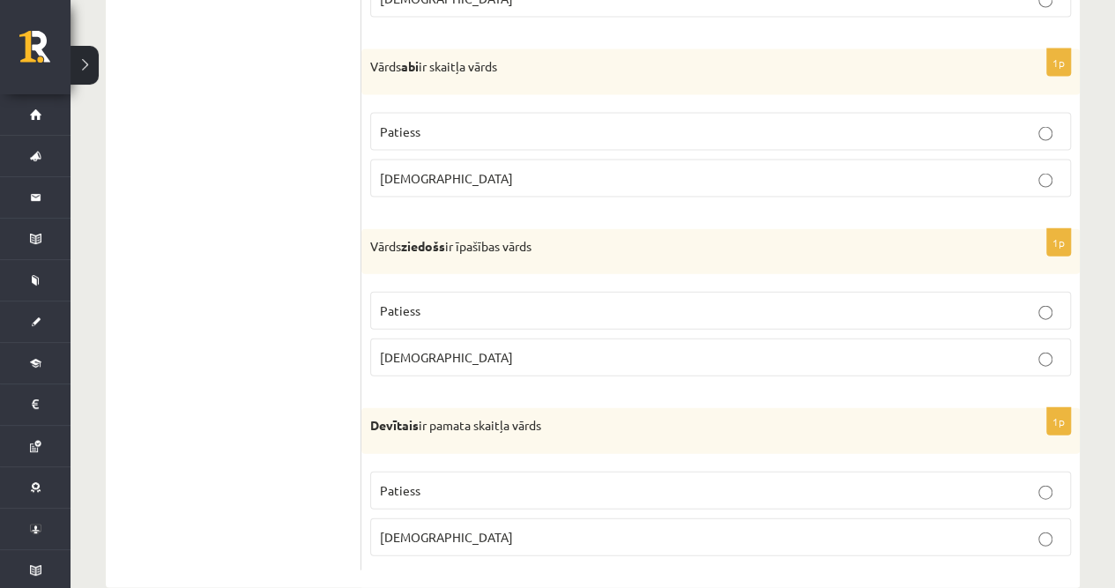
click at [417, 518] on label "Aplams" at bounding box center [720, 537] width 701 height 38
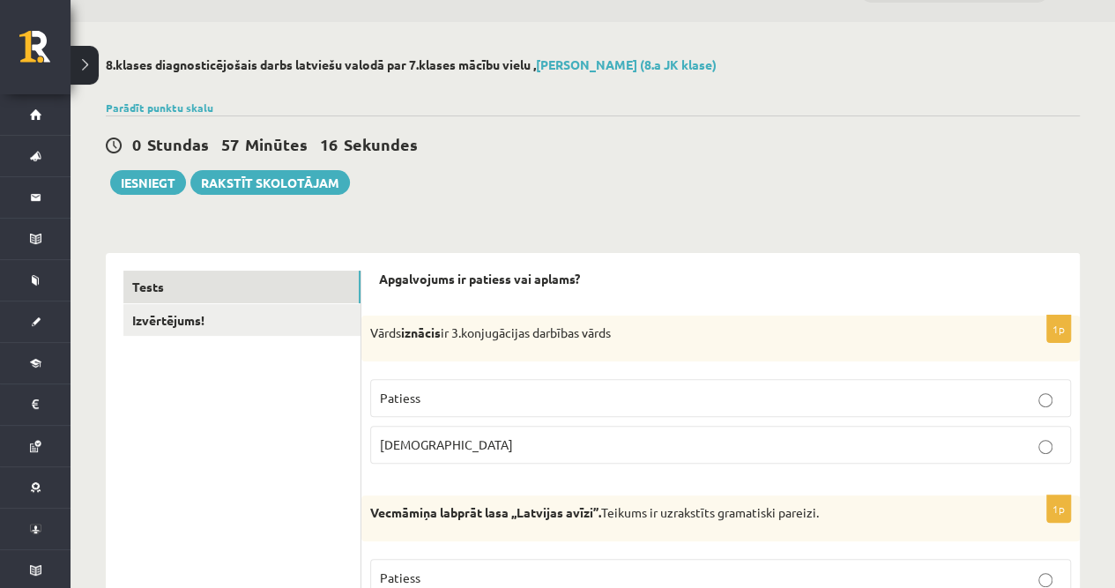
scroll to position [0, 0]
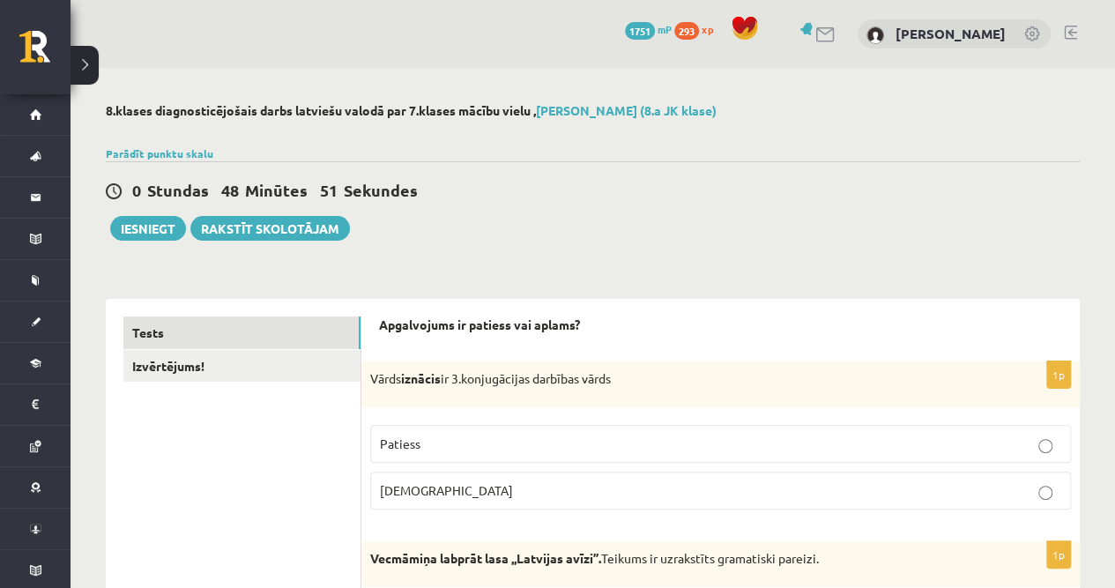
click at [580, 178] on div "0 Stundas 48 Minūtes 51 Sekundes Ieskaite saglabāta! Iesniegt Rakstīt skolotājam" at bounding box center [593, 200] width 974 height 79
click at [160, 227] on button "Iesniegt" at bounding box center [148, 228] width 76 height 25
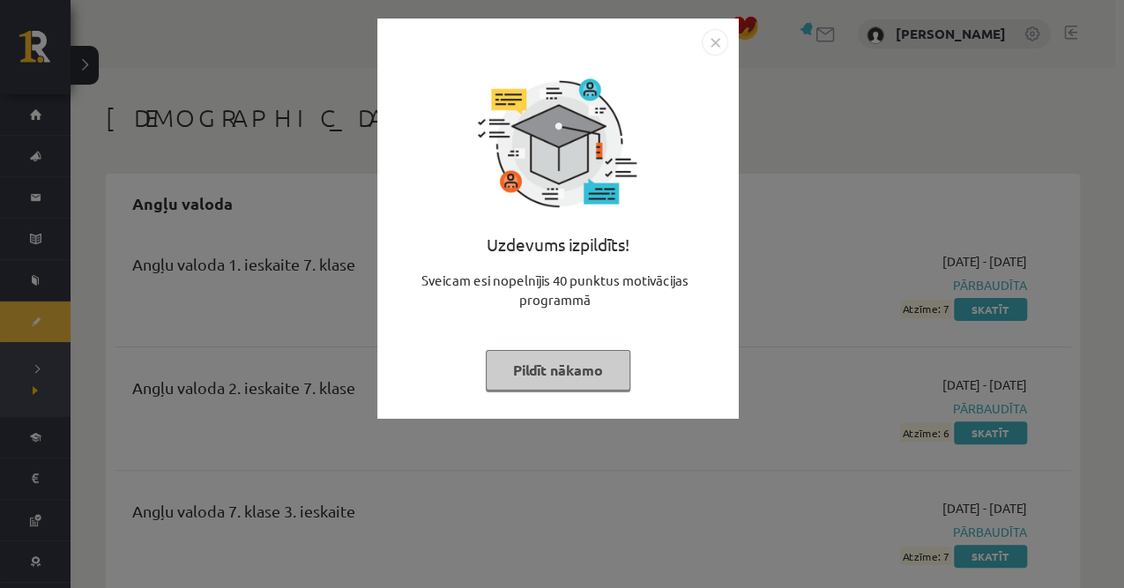
click at [598, 102] on div at bounding box center [558, 144] width 176 height 176
click at [568, 353] on button "Pildīt nākamo" at bounding box center [558, 370] width 145 height 41
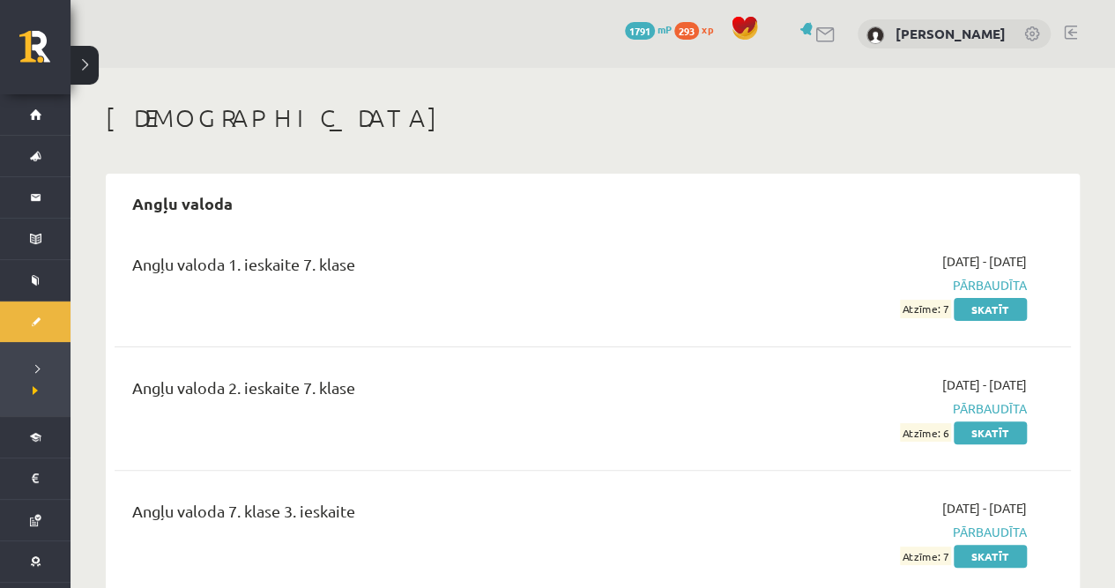
scroll to position [117, 0]
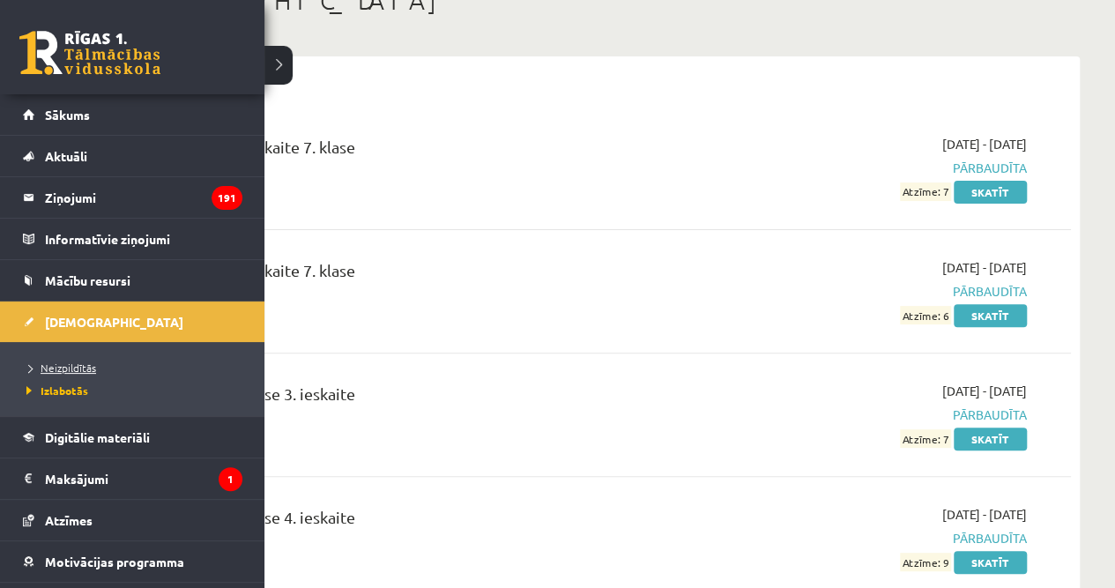
click at [48, 368] on span "Neizpildītās" at bounding box center [59, 368] width 74 height 14
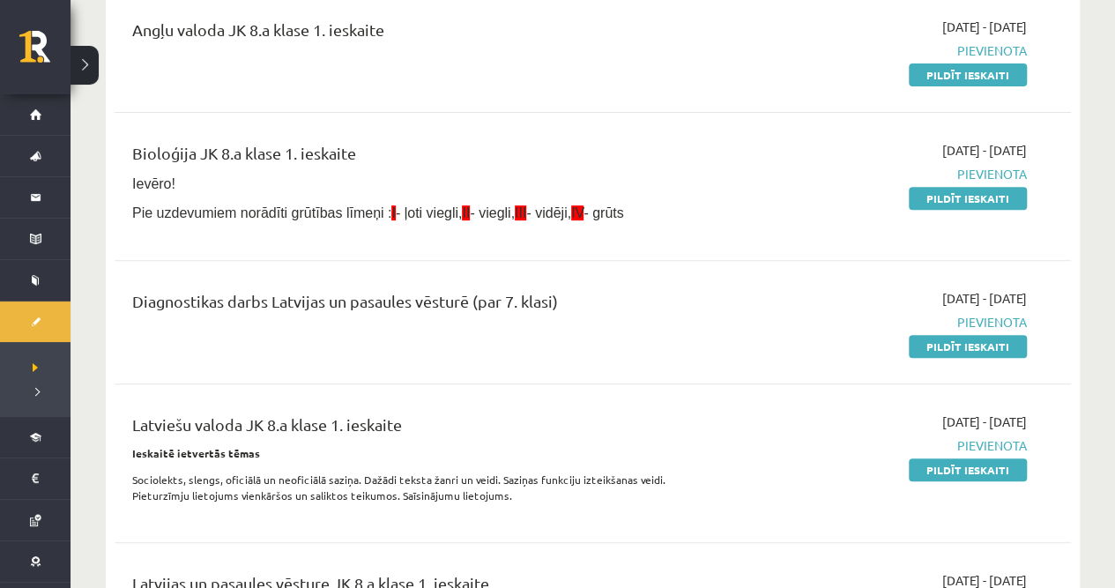
scroll to position [353, 0]
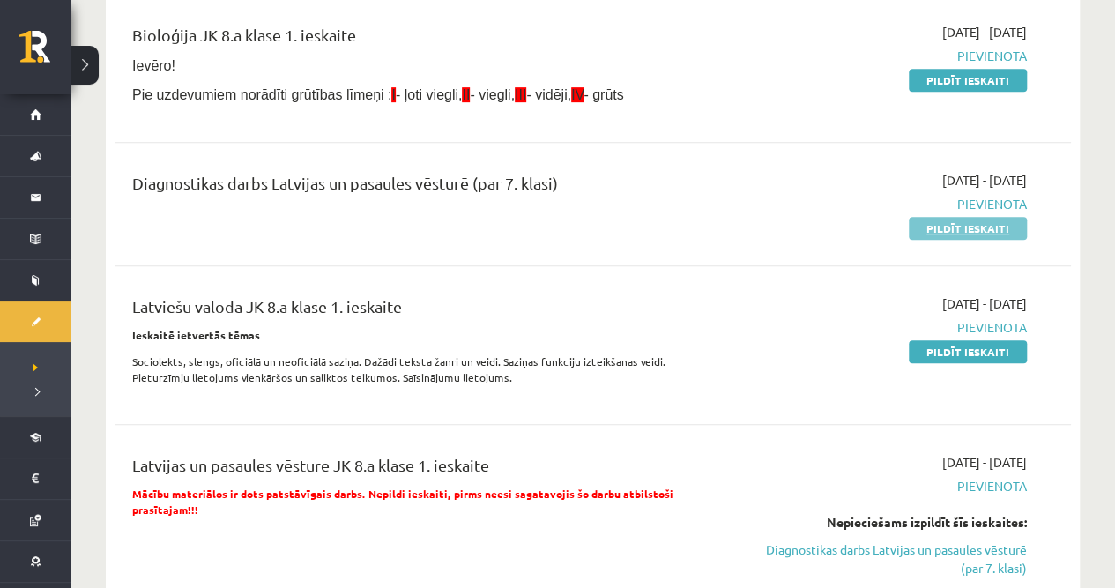
click at [926, 226] on link "Pildīt ieskaiti" at bounding box center [968, 228] width 118 height 23
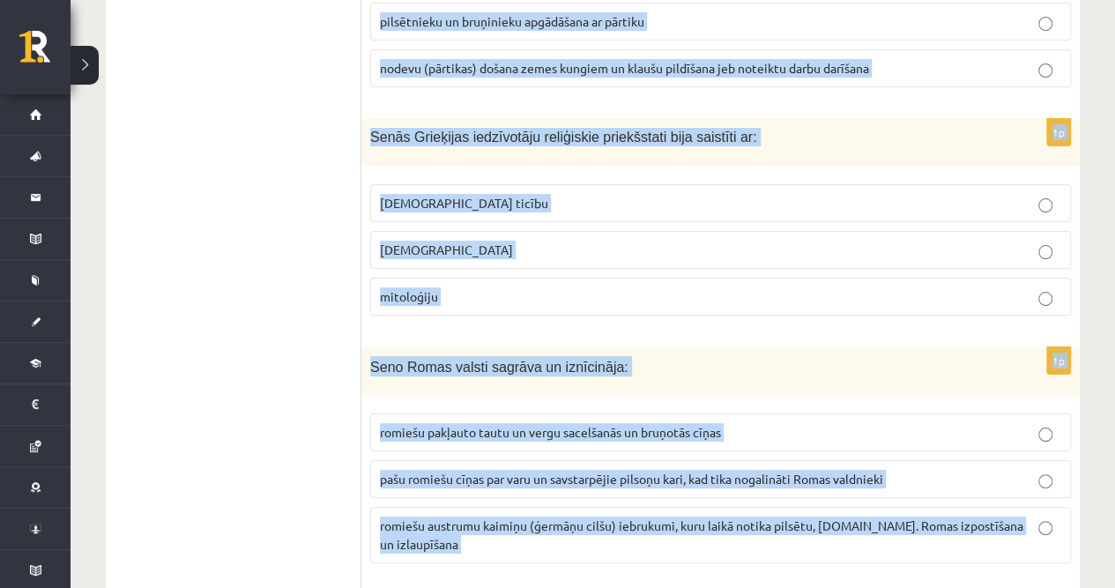
scroll to position [6736, 0]
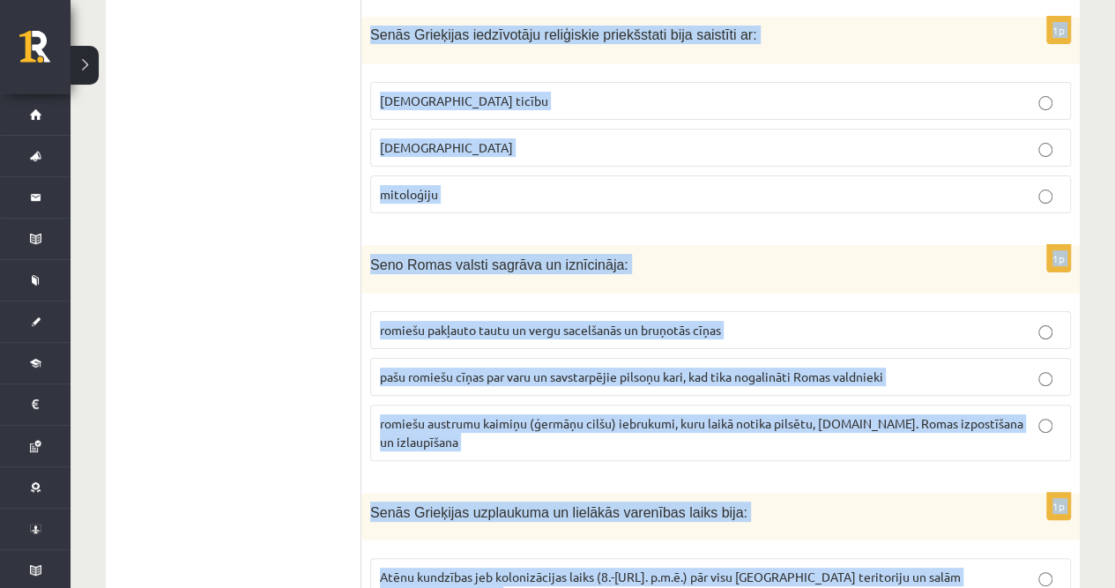
drag, startPoint x: 365, startPoint y: 228, endPoint x: 829, endPoint y: 530, distance: 553.0
copy form "Loremi dolo Sitametco adip elitsedd ei: temporinc utlabor etdolorem, al enima m…"
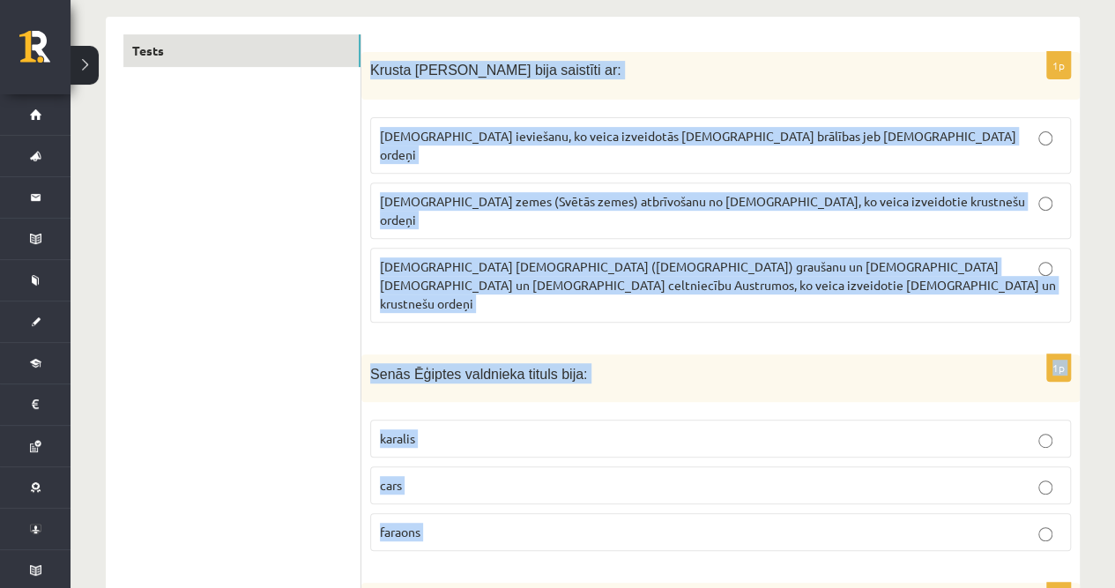
scroll to position [0, 0]
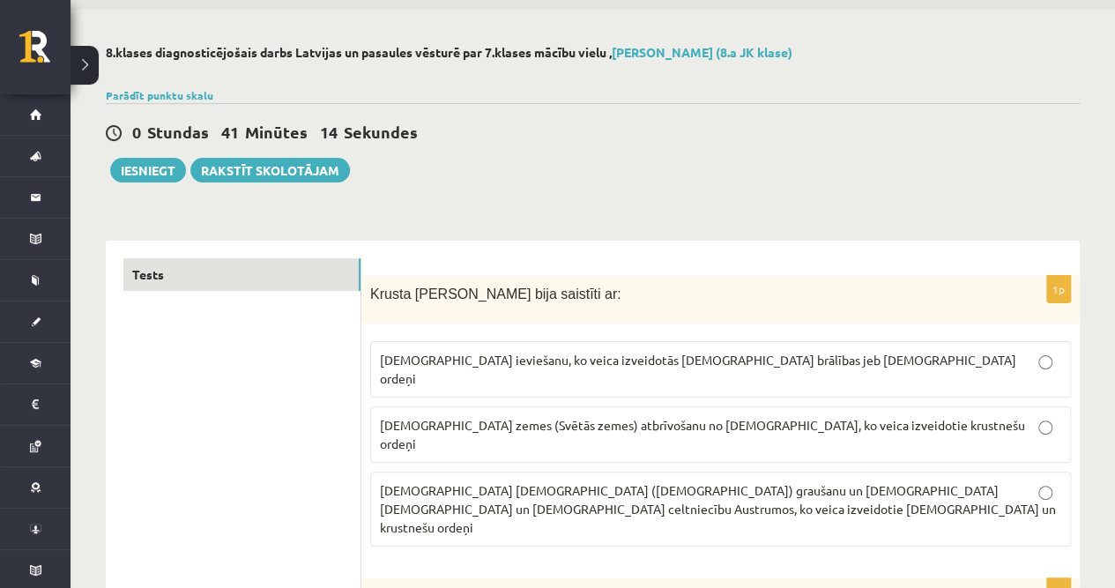
scroll to position [117, 0]
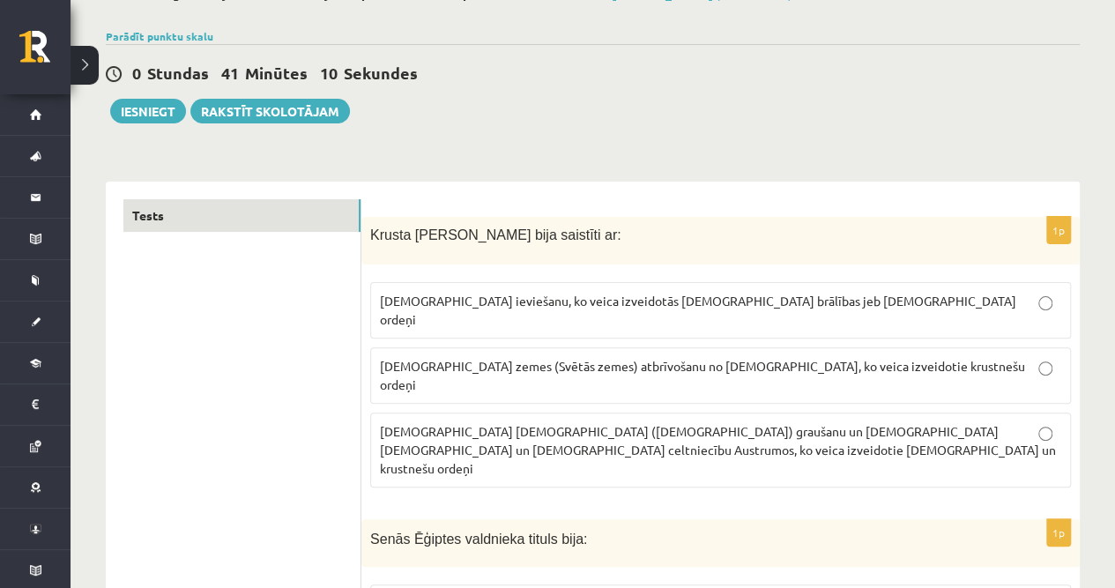
click at [518, 358] on span "[DEMOGRAPHIC_DATA] zemes (Svētās zemes) atbrīvošanu no [DEMOGRAPHIC_DATA], ko v…" at bounding box center [702, 375] width 645 height 34
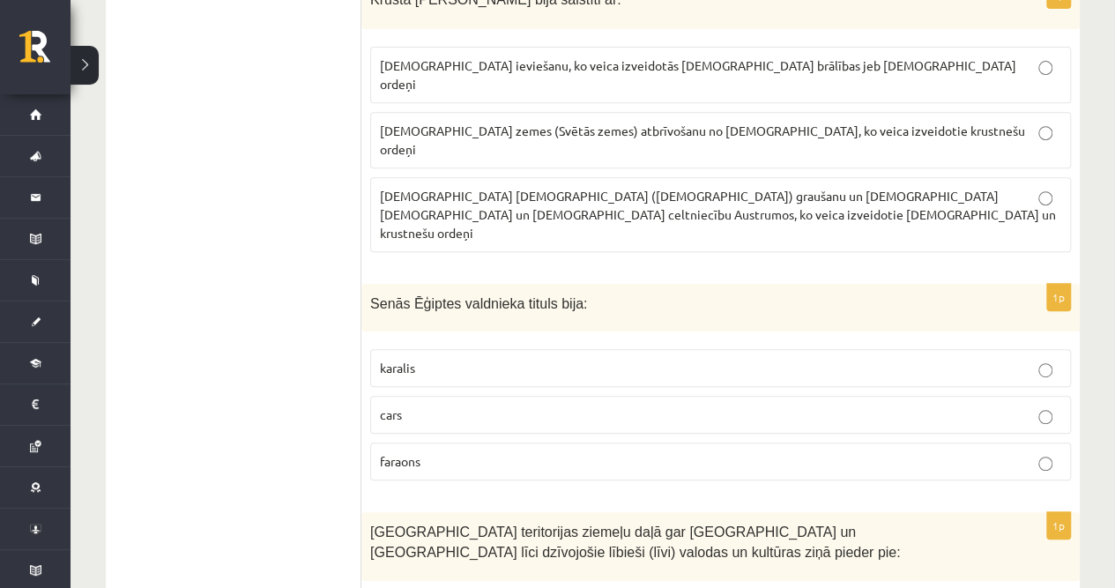
click at [441, 452] on p "faraons" at bounding box center [720, 461] width 681 height 19
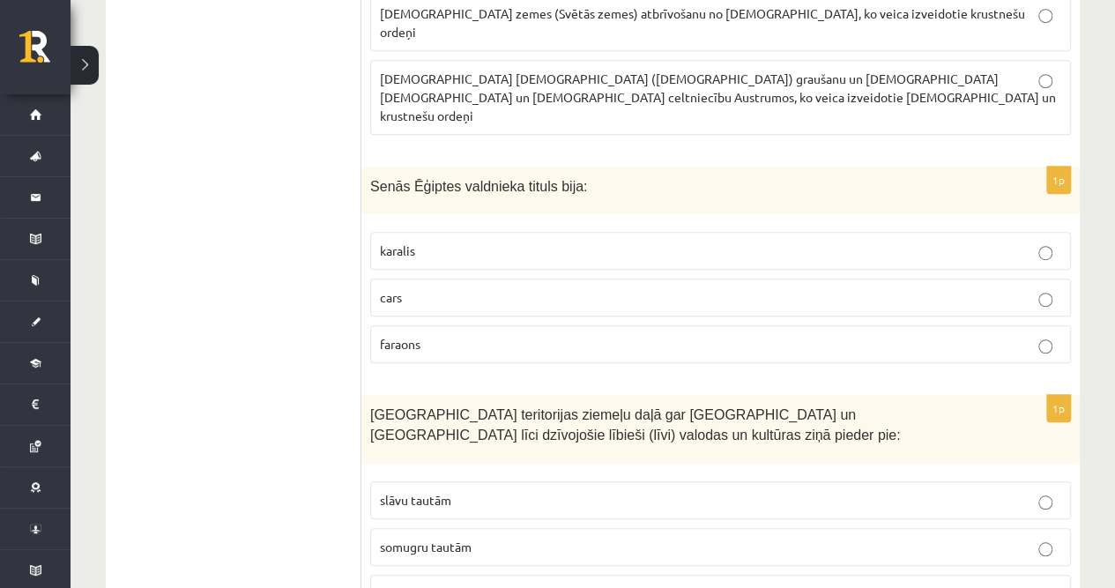
scroll to position [587, 0]
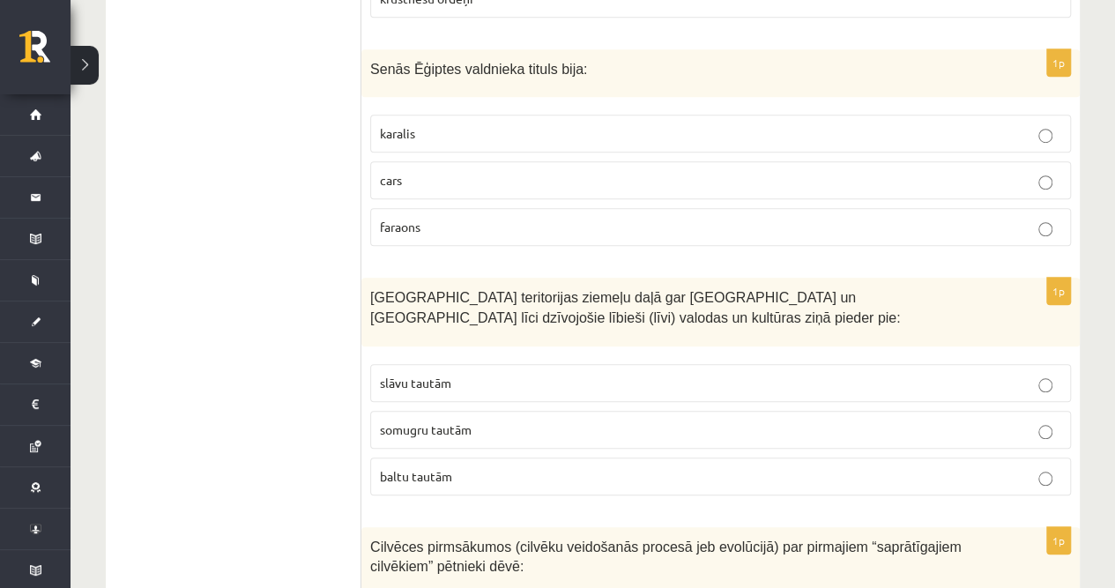
click at [446, 421] on span "somugru tautām" at bounding box center [426, 429] width 92 height 16
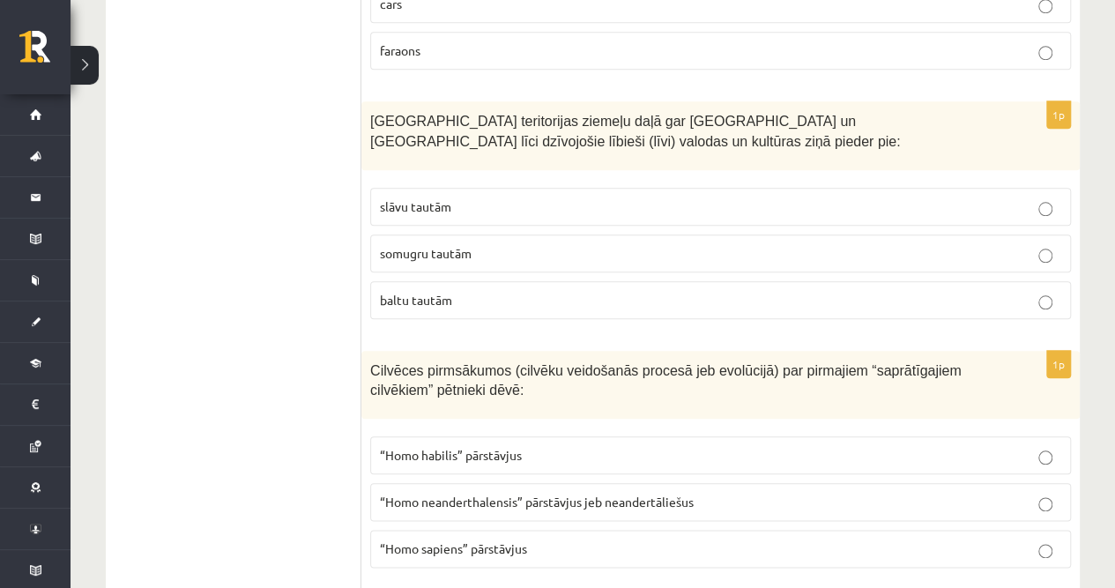
scroll to position [822, 0]
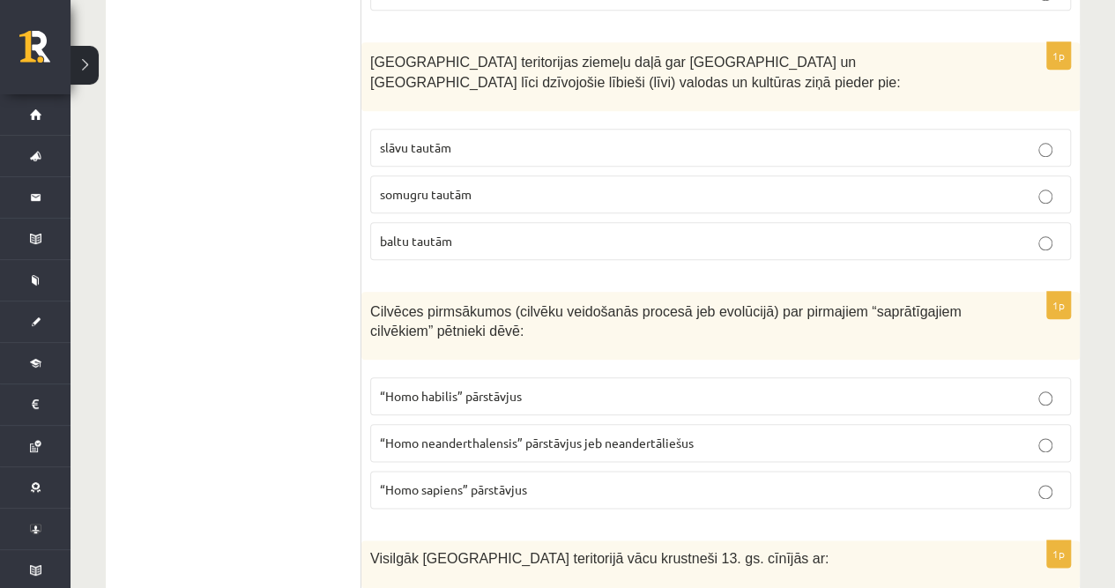
click at [450, 471] on label "“Homo sapiens” pārstāvjus" at bounding box center [720, 490] width 701 height 38
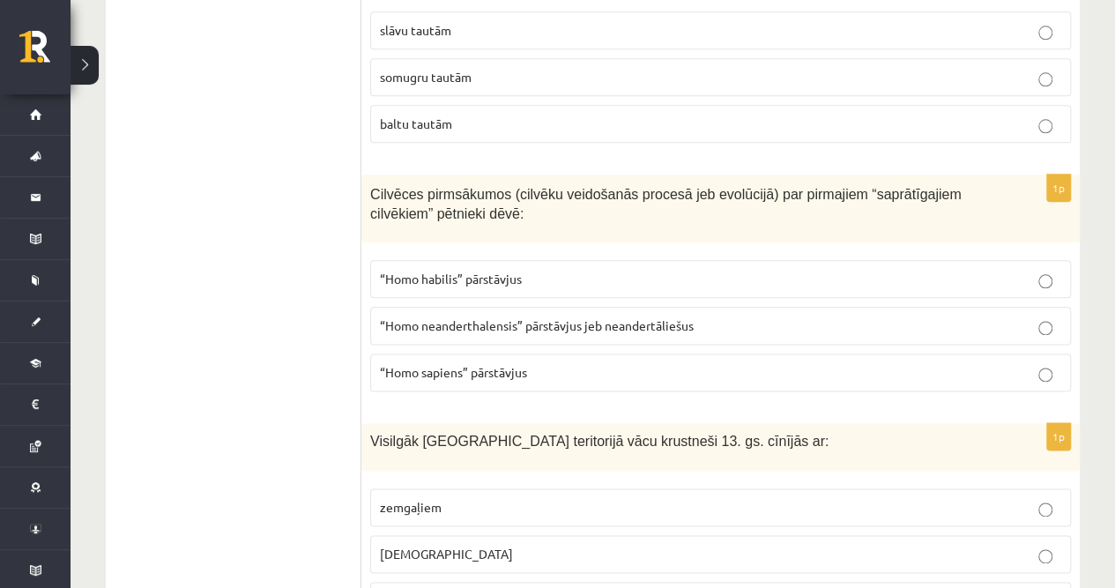
scroll to position [999, 0]
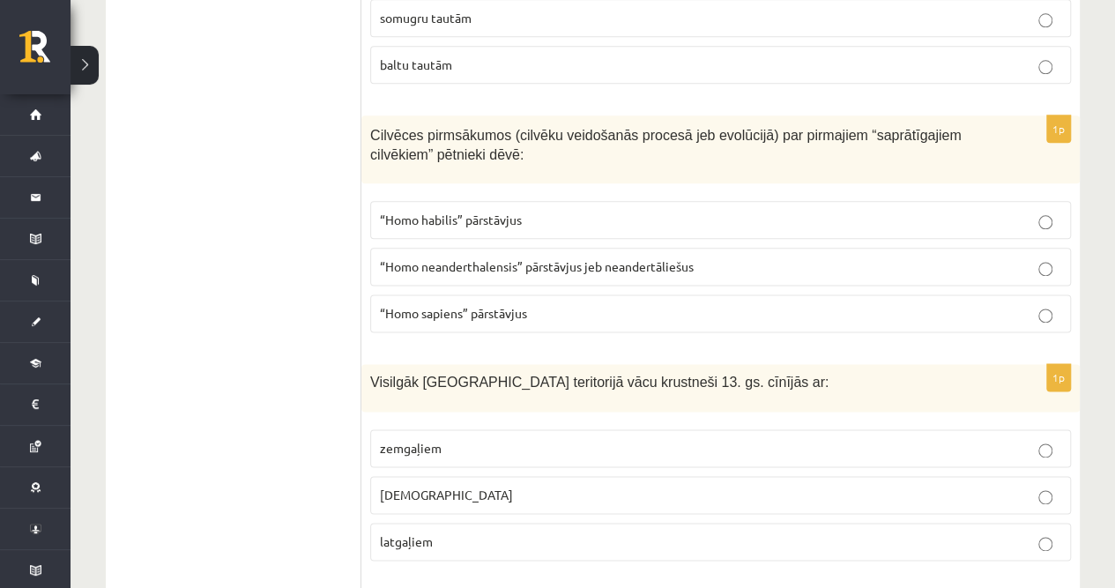
click at [436, 440] on span "zemgaļiem" at bounding box center [411, 448] width 62 height 16
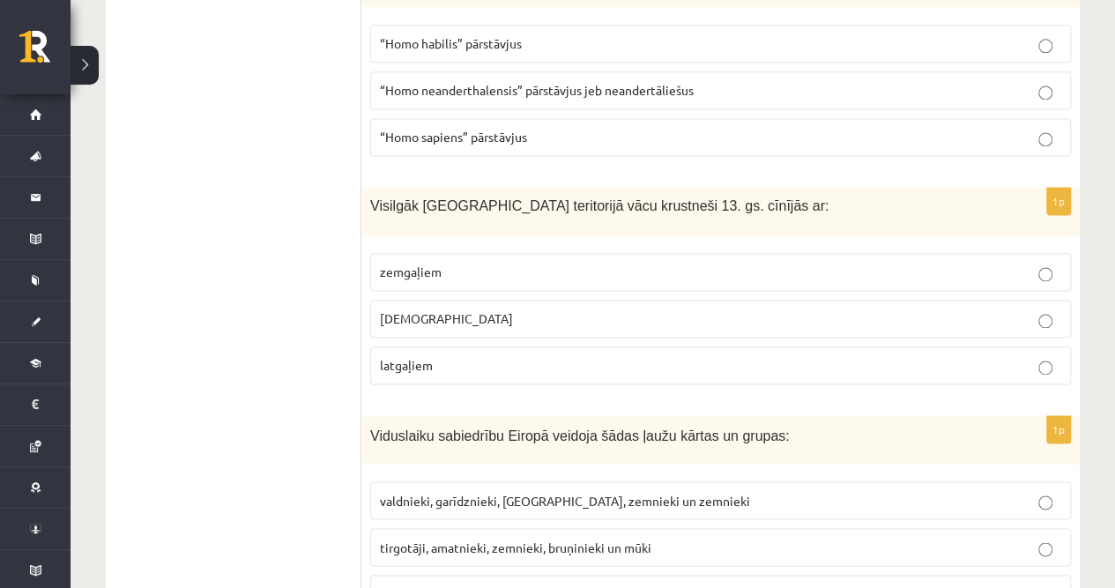
scroll to position [1234, 0]
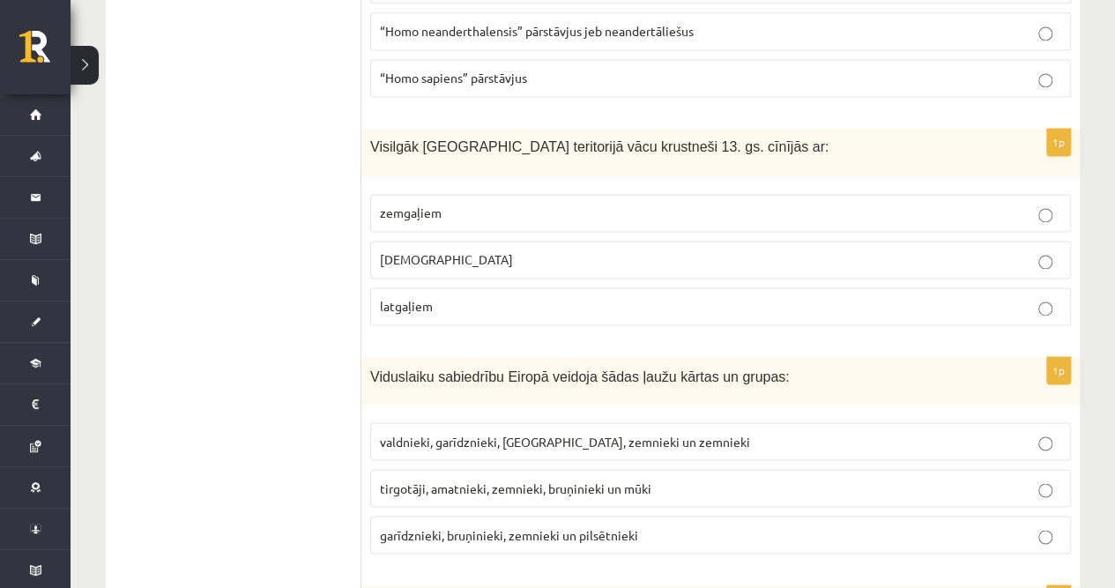
click at [432, 516] on label "garīdznieki, bruņinieki, zemnieki un pilsētnieki" at bounding box center [720, 535] width 701 height 38
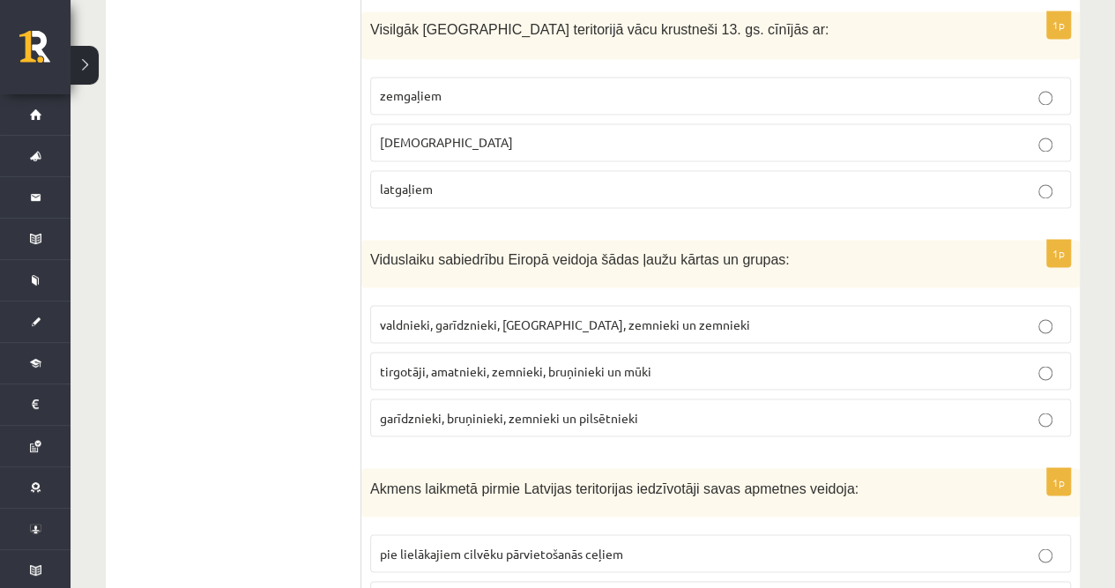
scroll to position [1410, 0]
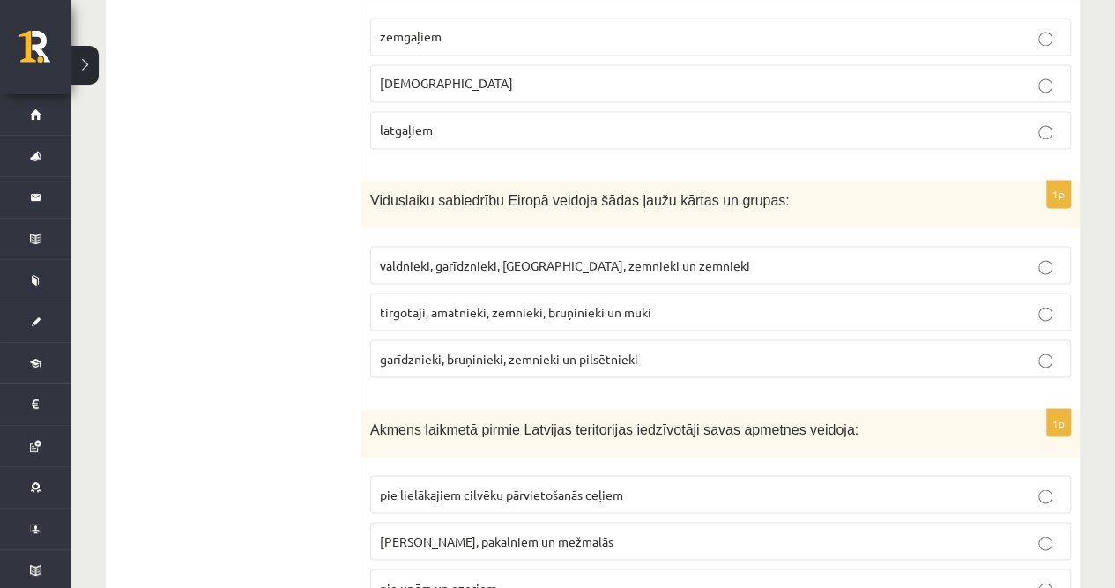
click at [437, 579] on span "pie upēm un ezeriem" at bounding box center [438, 587] width 117 height 16
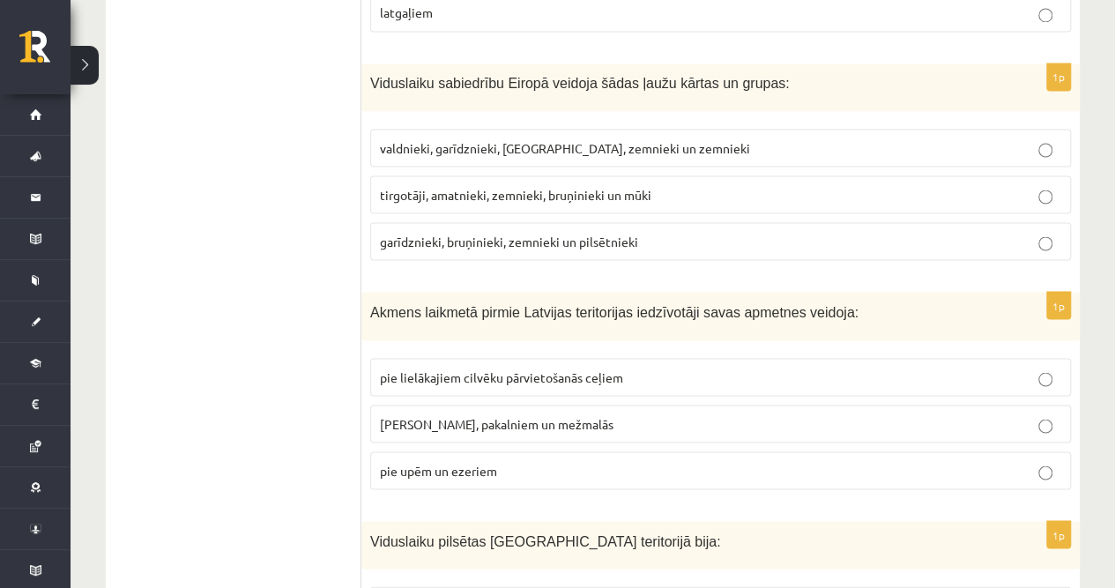
scroll to position [1645, 0]
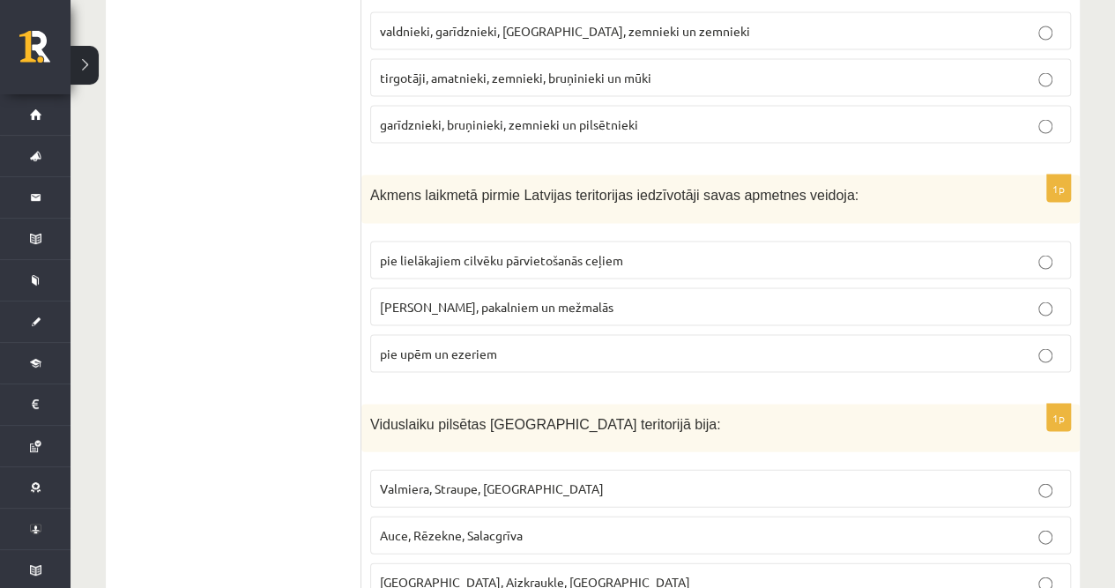
click at [439, 573] on span "Rīga, Aizkraukle, Ludza" at bounding box center [535, 581] width 310 height 16
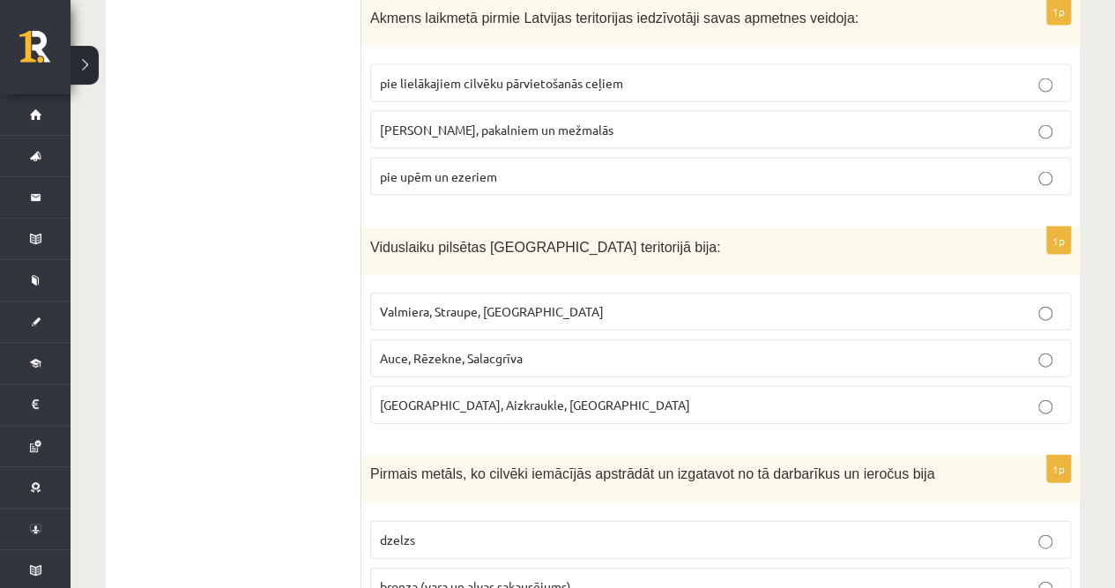
scroll to position [1880, 0]
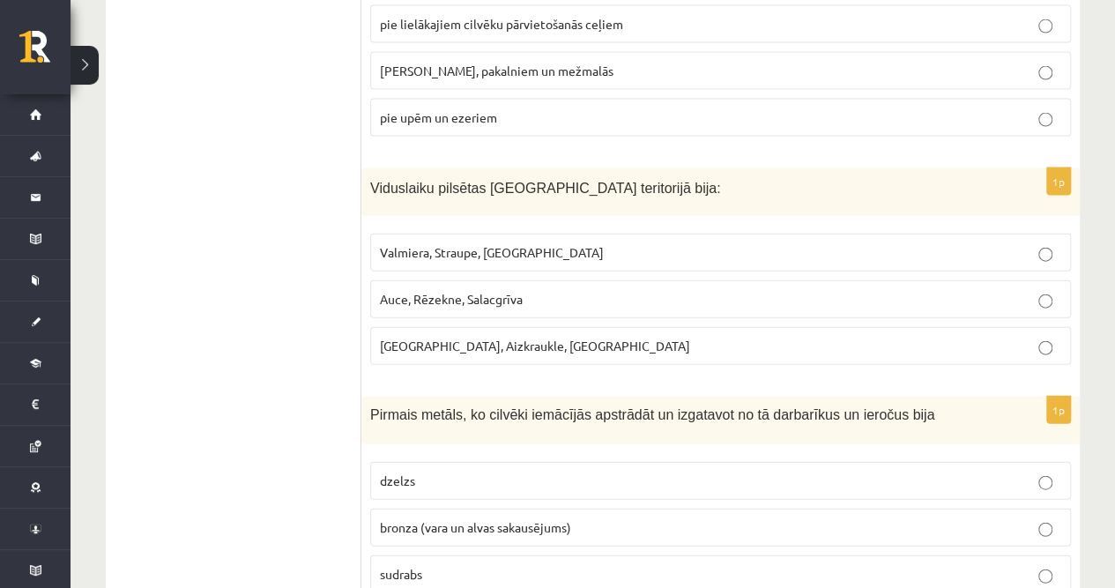
click at [441, 519] on span "bronza (vara un alvas sakausējums)" at bounding box center [475, 527] width 191 height 16
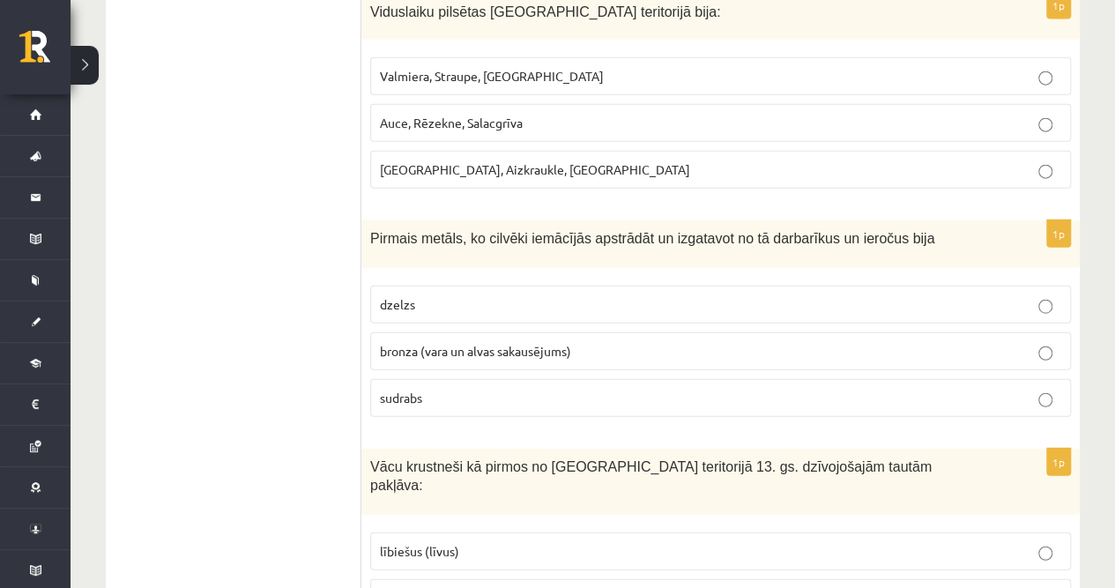
scroll to position [2115, 0]
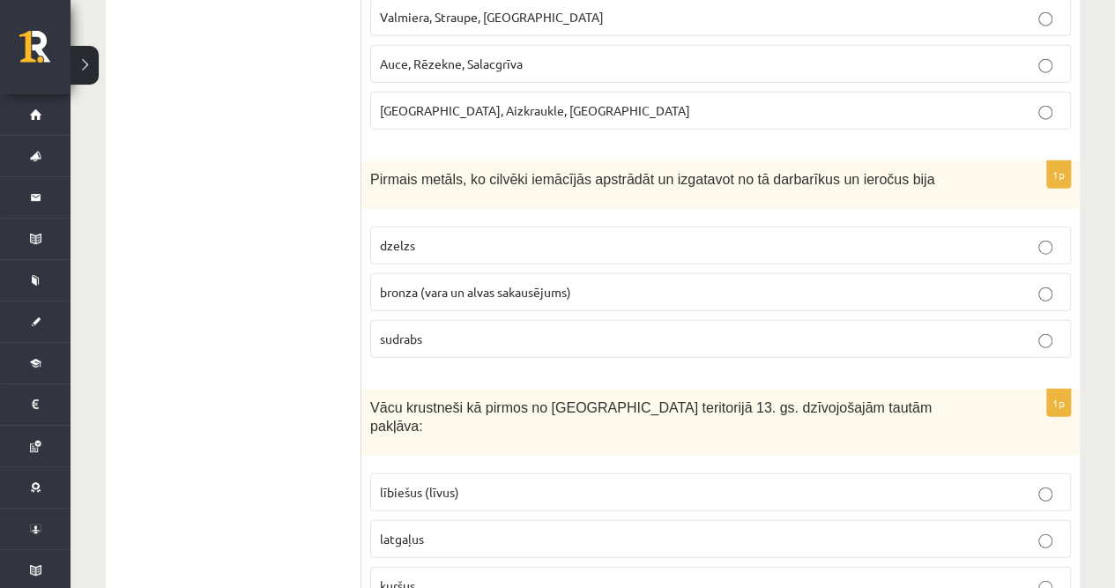
click at [432, 530] on p "latgaļus" at bounding box center [720, 539] width 681 height 19
click at [421, 484] on span "lībiešus (līvus)" at bounding box center [419, 492] width 79 height 16
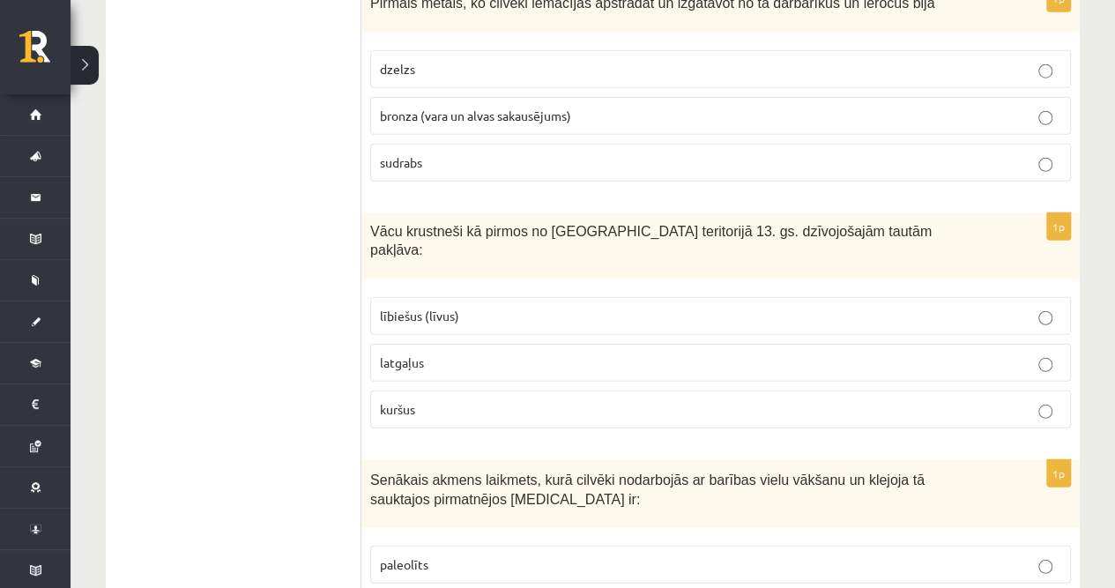
scroll to position [2350, 0]
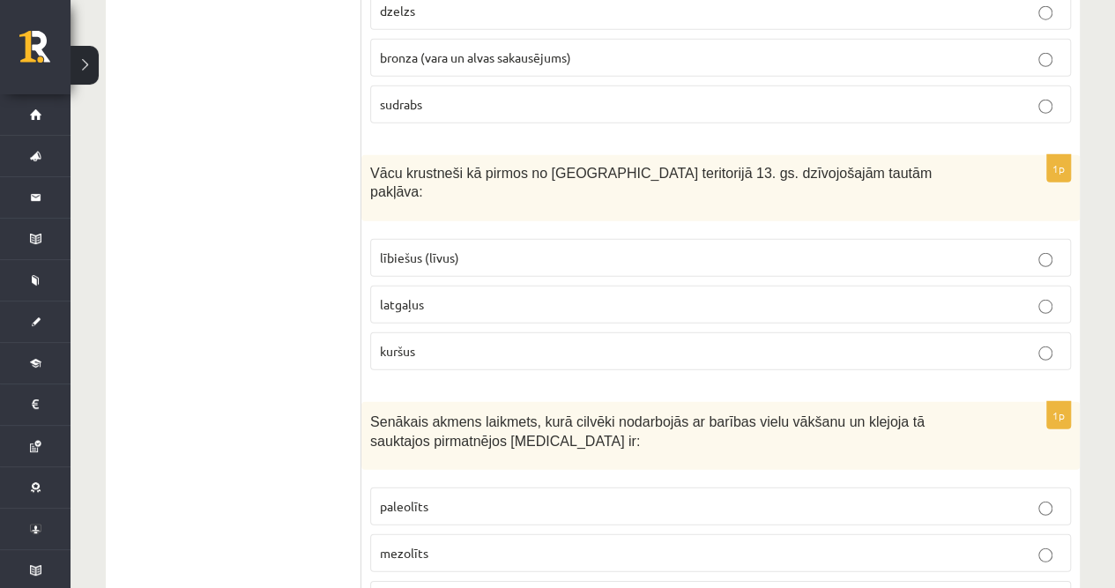
click at [421, 498] on span "paleolīts" at bounding box center [404, 506] width 48 height 16
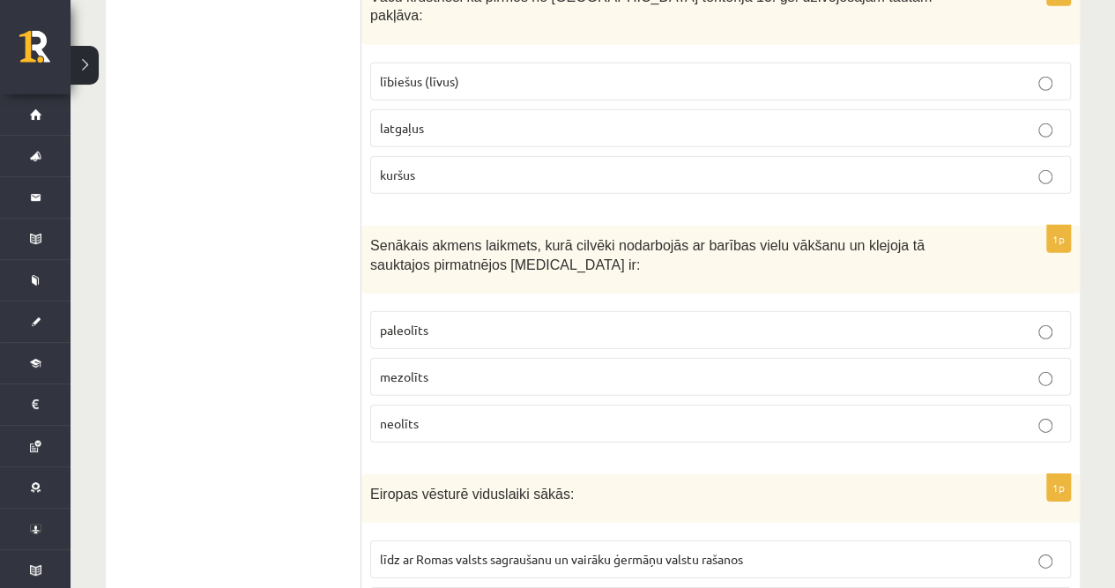
scroll to position [2585, 0]
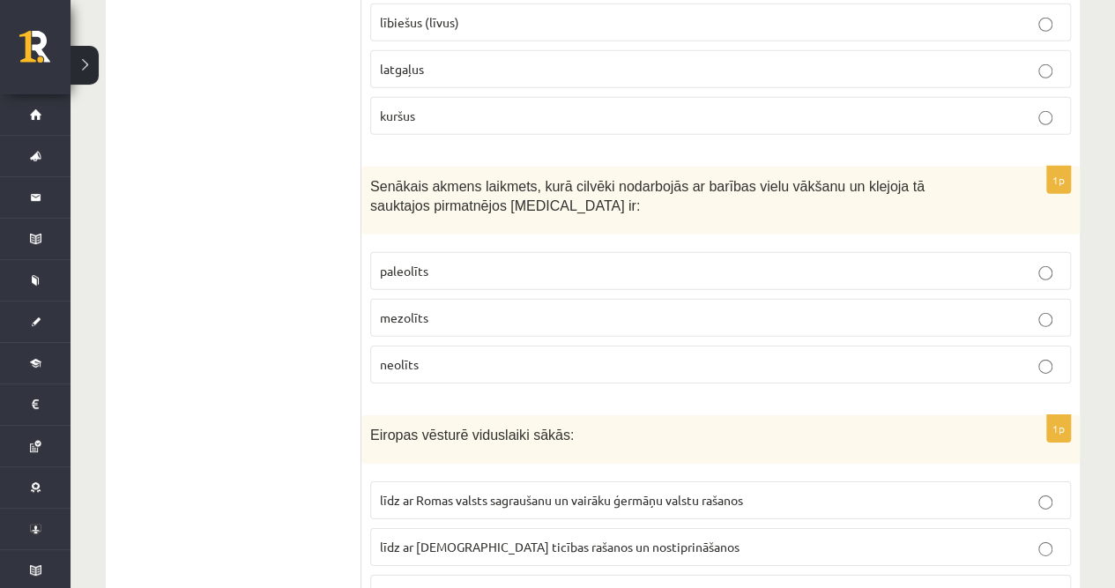
click at [449, 492] on span "līdz ar Romas valsts sagraušanu un vairāku ģermāņu valstu rašanos" at bounding box center [561, 500] width 363 height 16
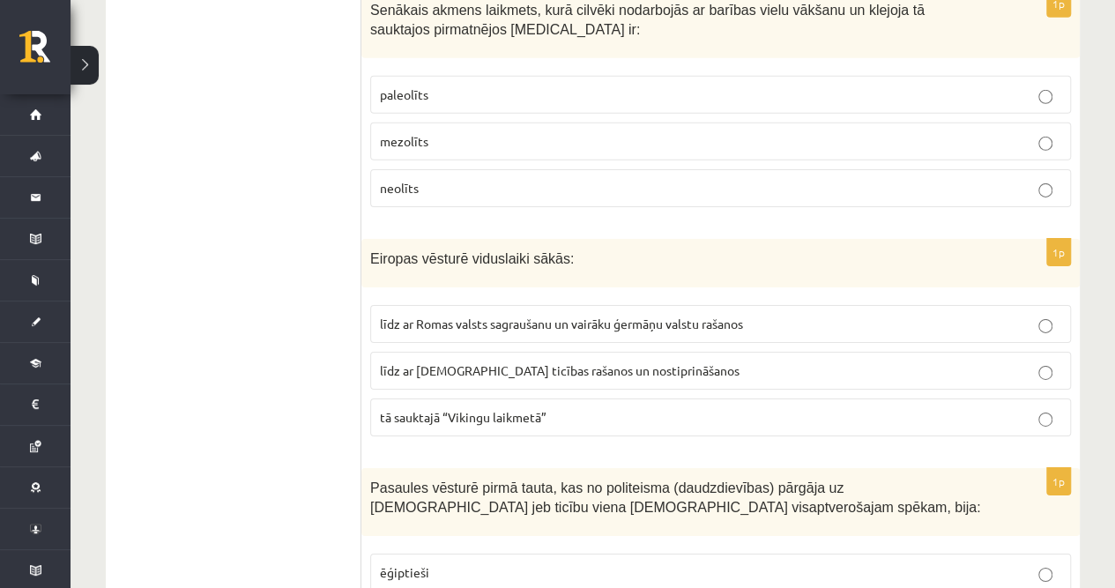
scroll to position [2821, 0]
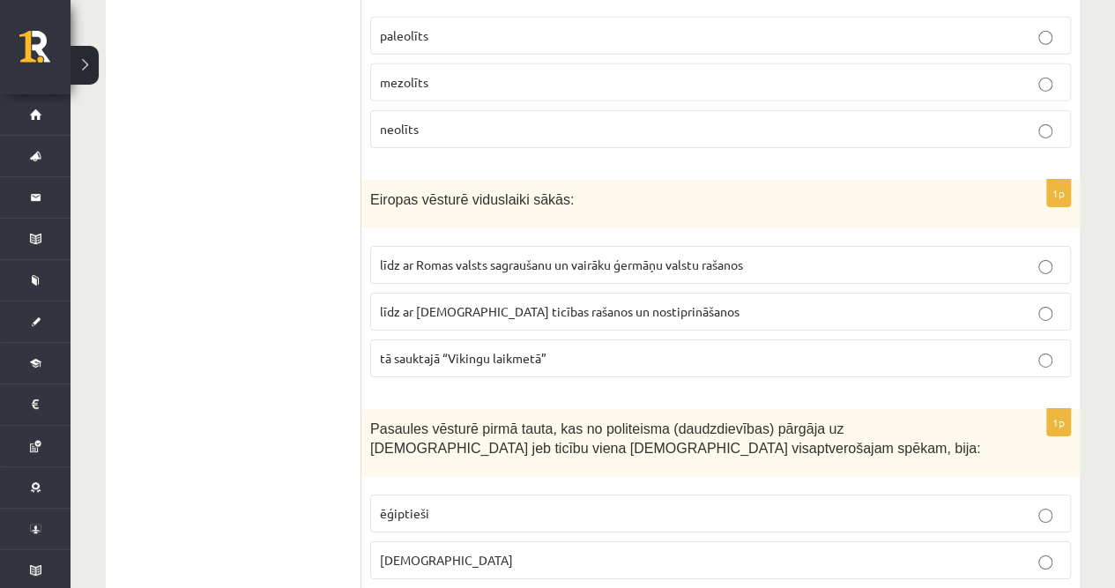
click at [434, 551] on p "ebreji" at bounding box center [720, 560] width 681 height 19
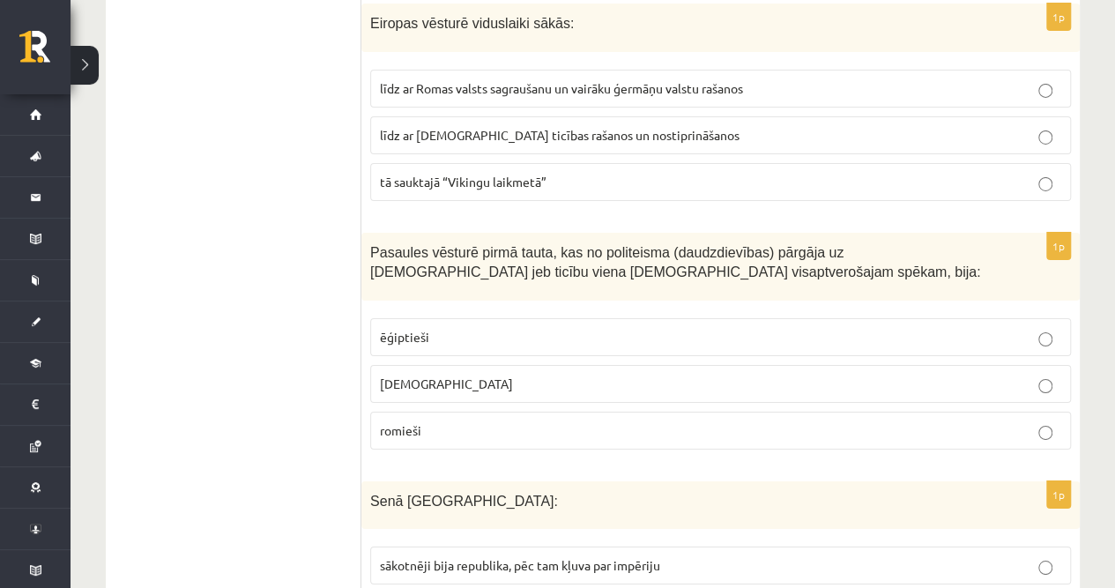
scroll to position [3055, 0]
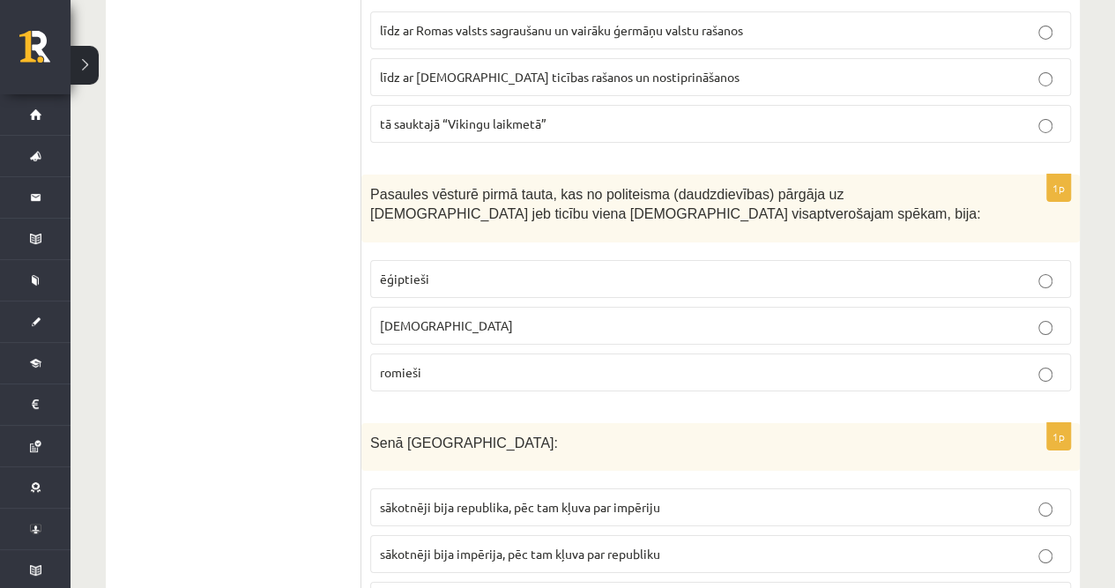
click at [464, 488] on label "sākotnēji bija republika, pēc tam kļuva par impēriju" at bounding box center [720, 507] width 701 height 38
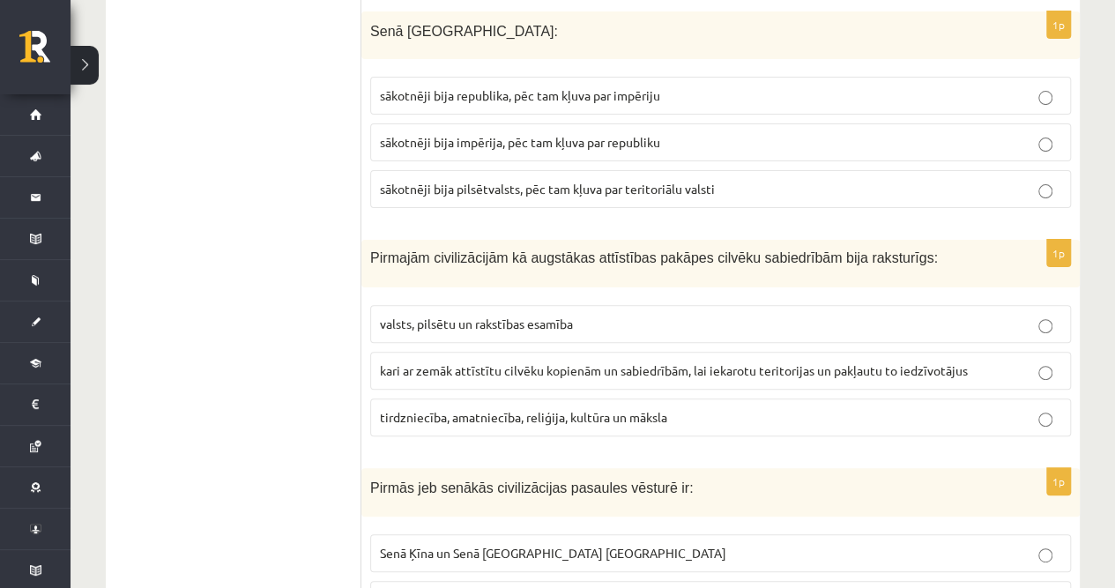
scroll to position [3408, 0]
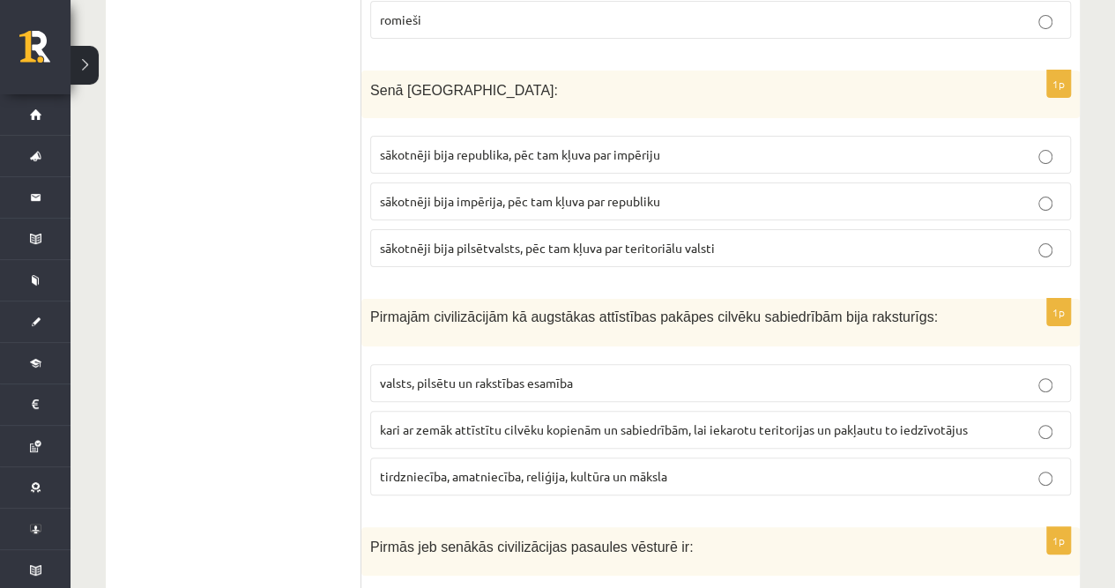
click at [464, 375] on span "valsts, pilsētu un rakstības esamība" at bounding box center [476, 383] width 193 height 16
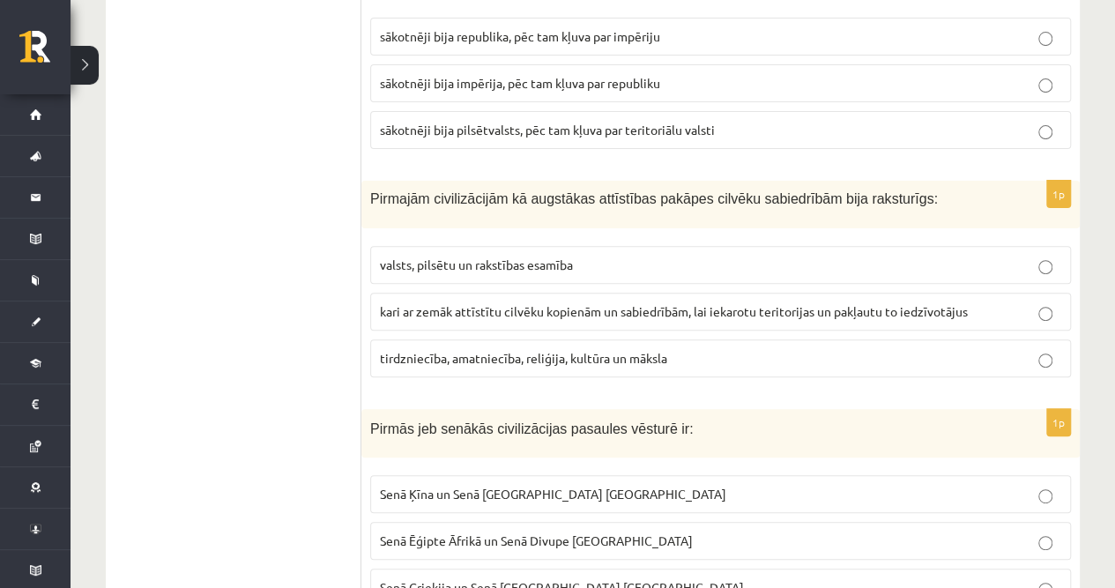
scroll to position [3584, 0]
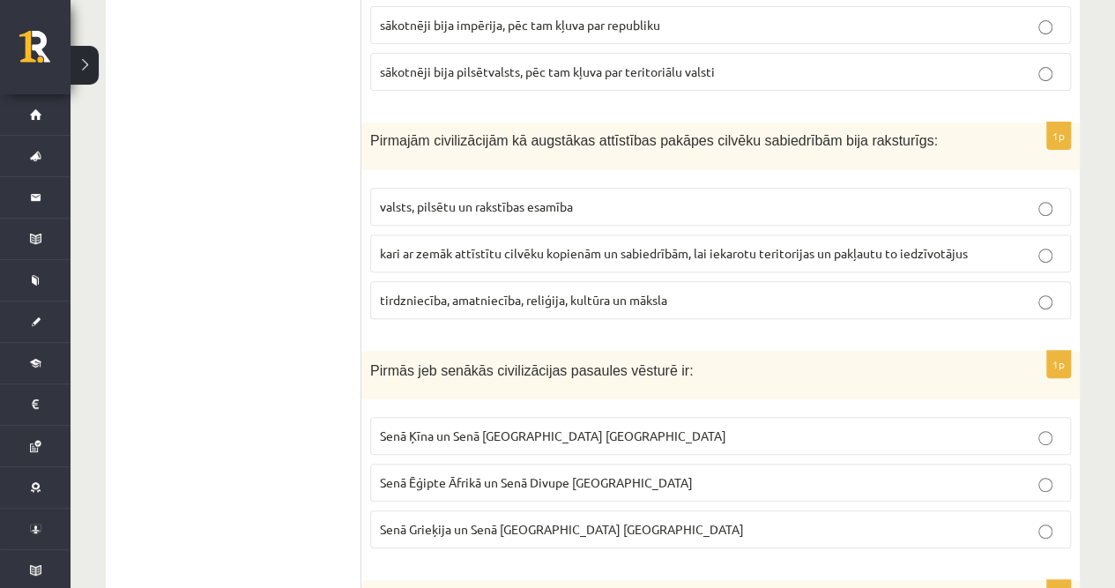
click at [438, 464] on label "Senā Ēģipte Āfrikā un Senā Divupe Āzijā" at bounding box center [720, 483] width 701 height 38
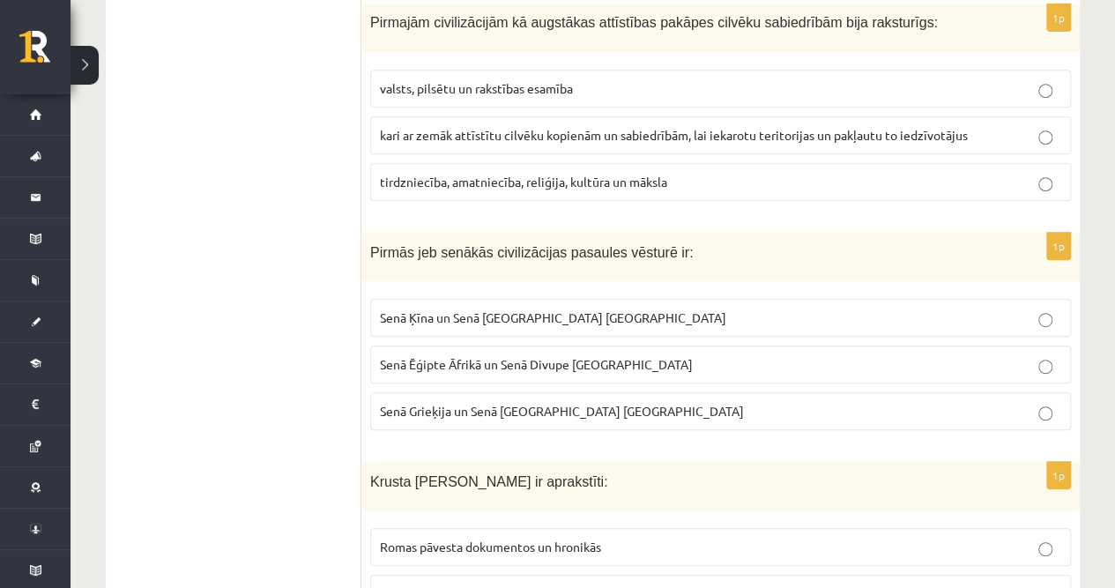
scroll to position [3760, 0]
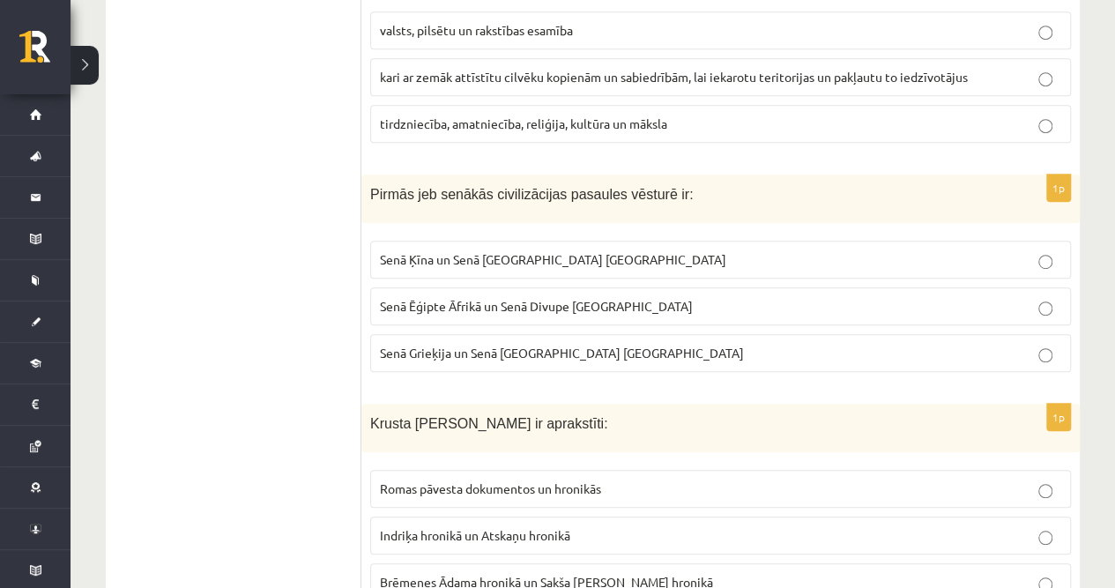
click at [438, 526] on p "Indriķa hronikā un Atskaņu hronikā" at bounding box center [720, 535] width 681 height 19
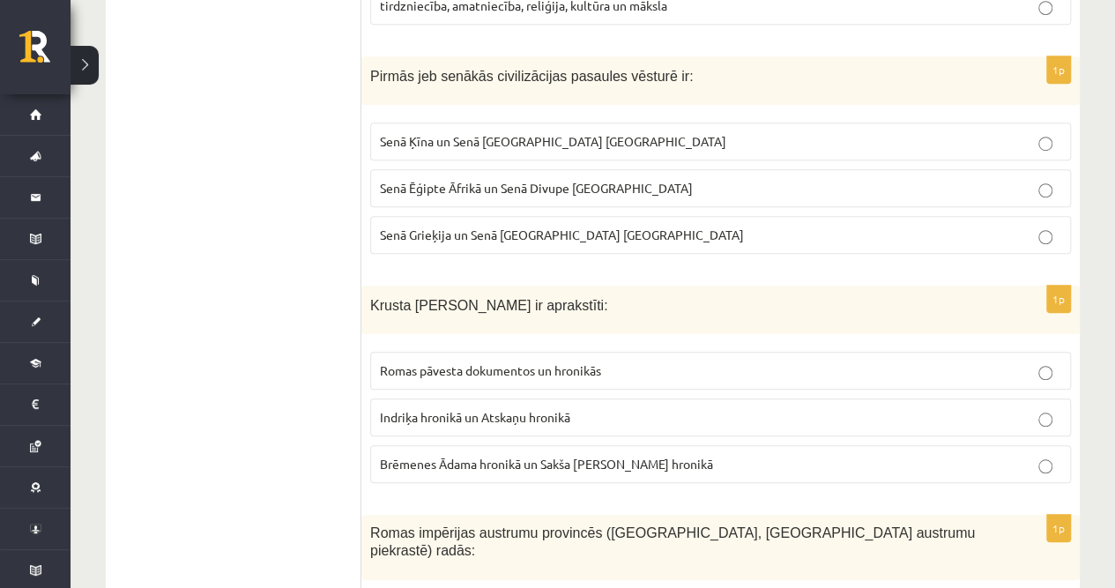
scroll to position [3936, 0]
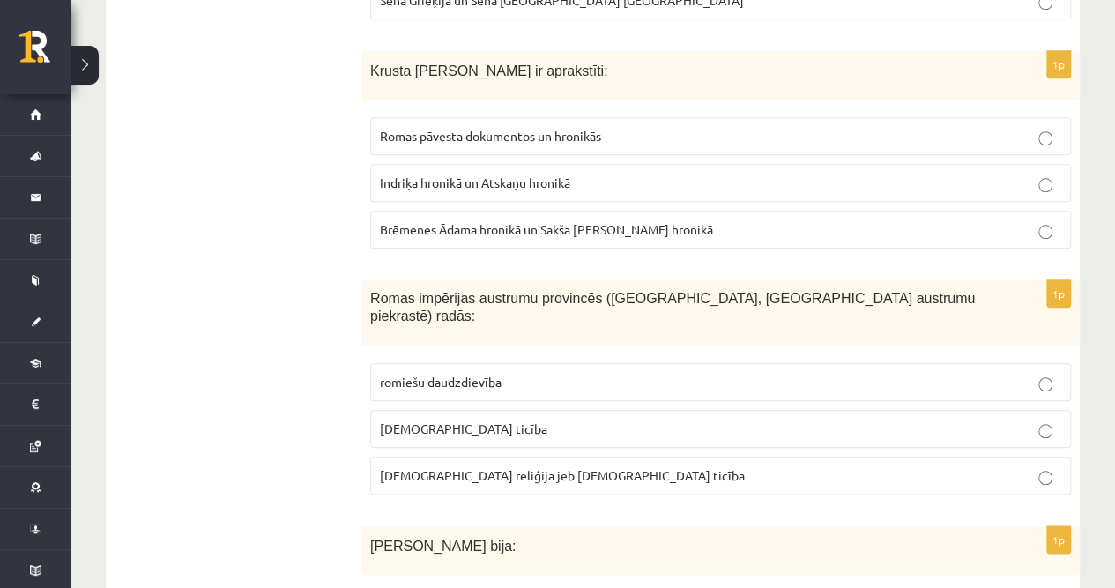
scroll to position [4172, 0]
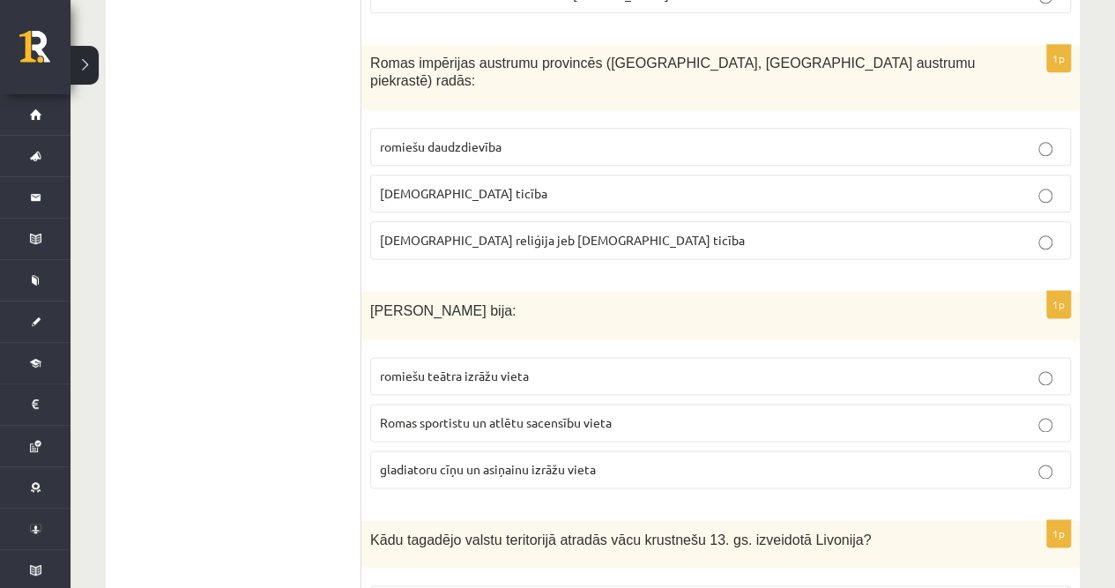
scroll to position [4407, 0]
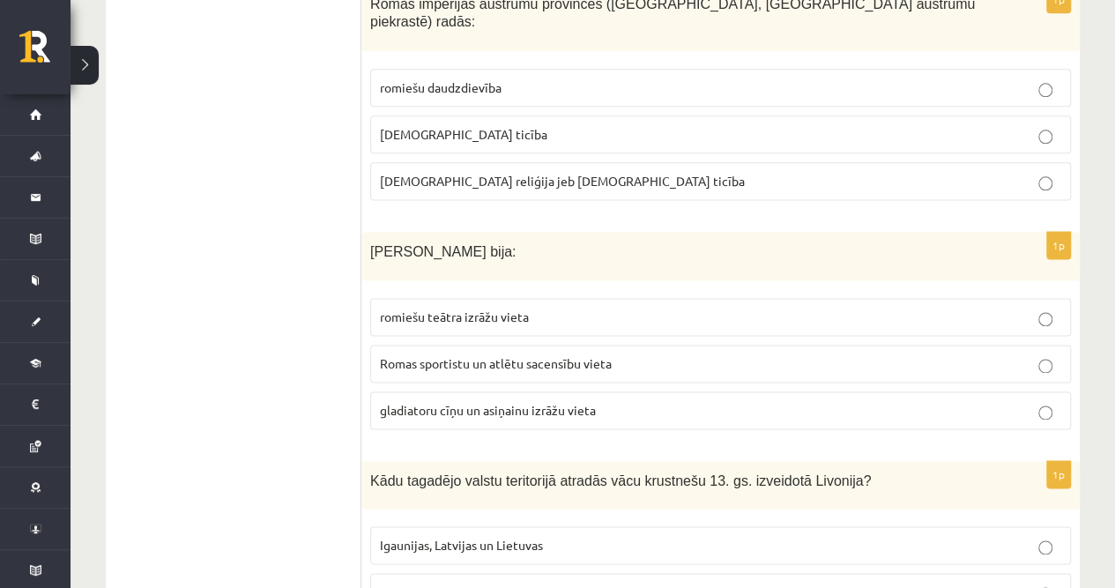
click at [474, 584] on span "Igaunijas un Latvijas" at bounding box center [435, 592] width 111 height 16
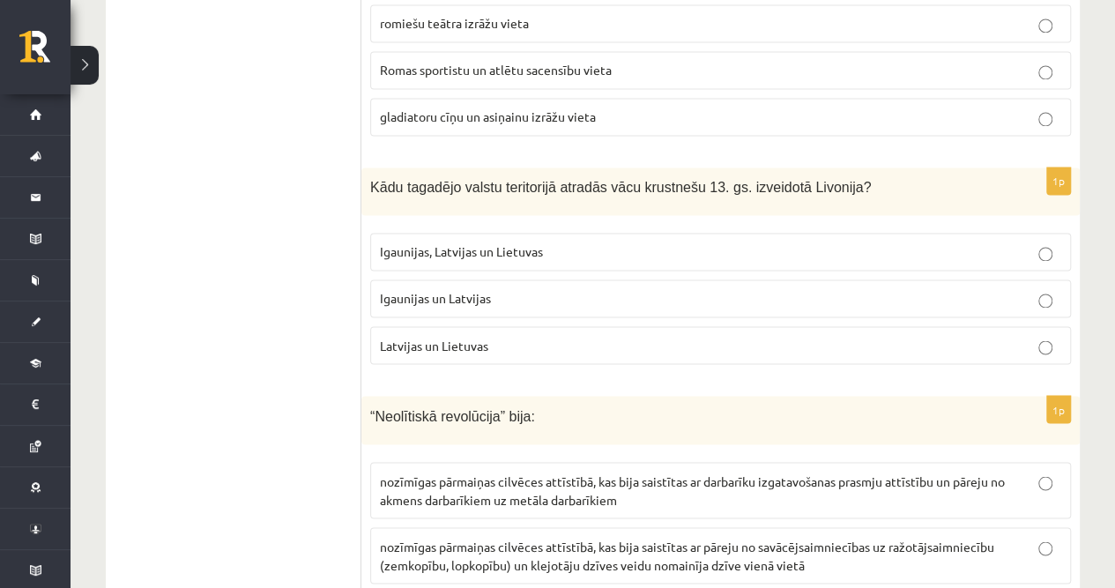
scroll to position [4760, 0]
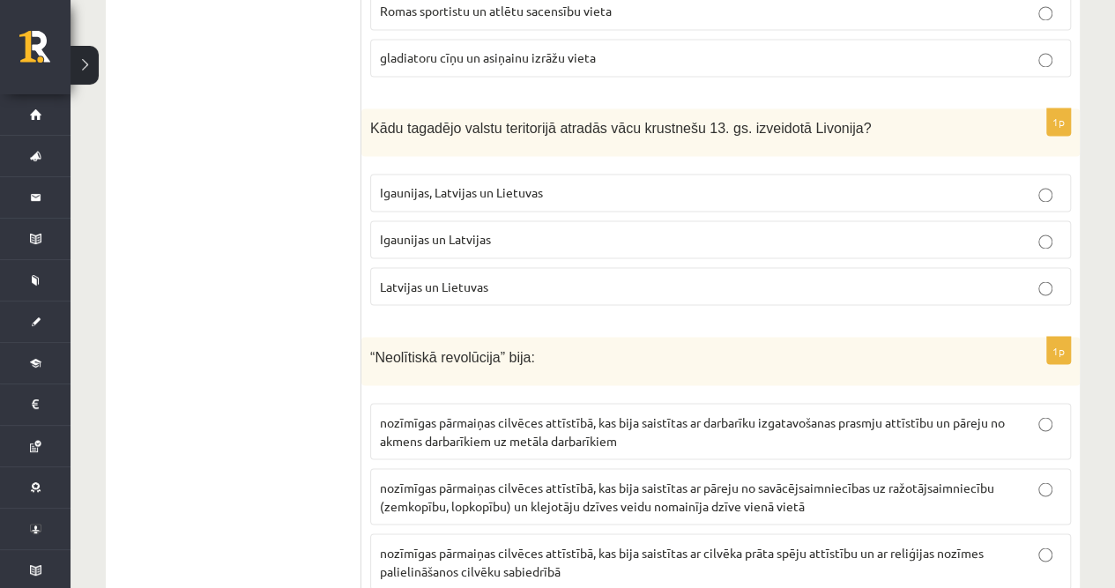
click at [554, 413] on span "nozīmīgas pārmaiņas cilvēces attīstībā, kas bija saistītas ar darbarīku izgatav…" at bounding box center [692, 430] width 625 height 34
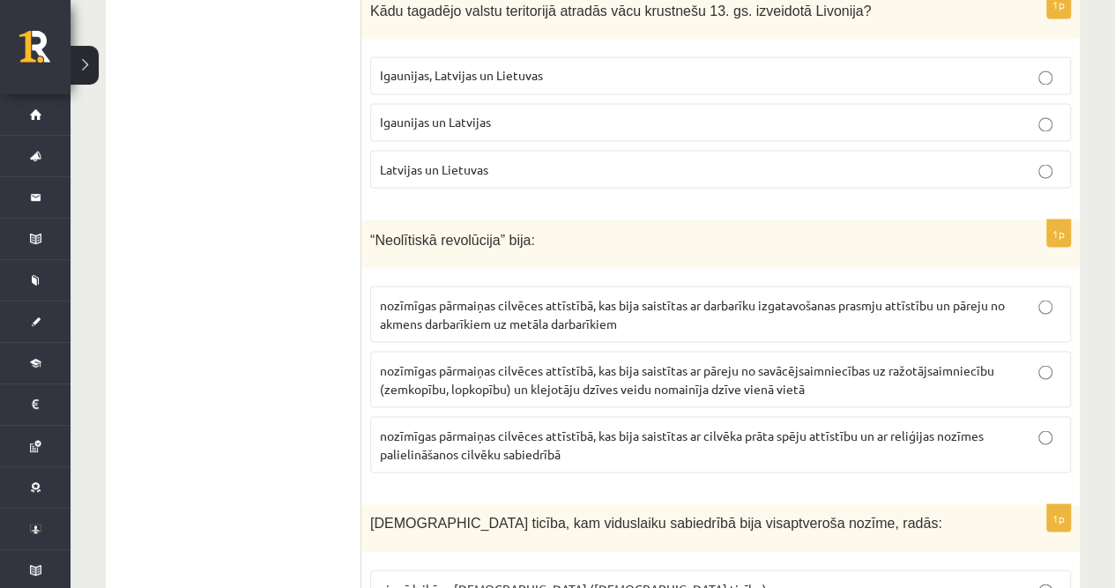
click at [575, 427] on span "nozīmīgas pārmaiņas cilvēces attīstībā, kas bija saistītas ar cilvēka prāta spē…" at bounding box center [682, 444] width 604 height 34
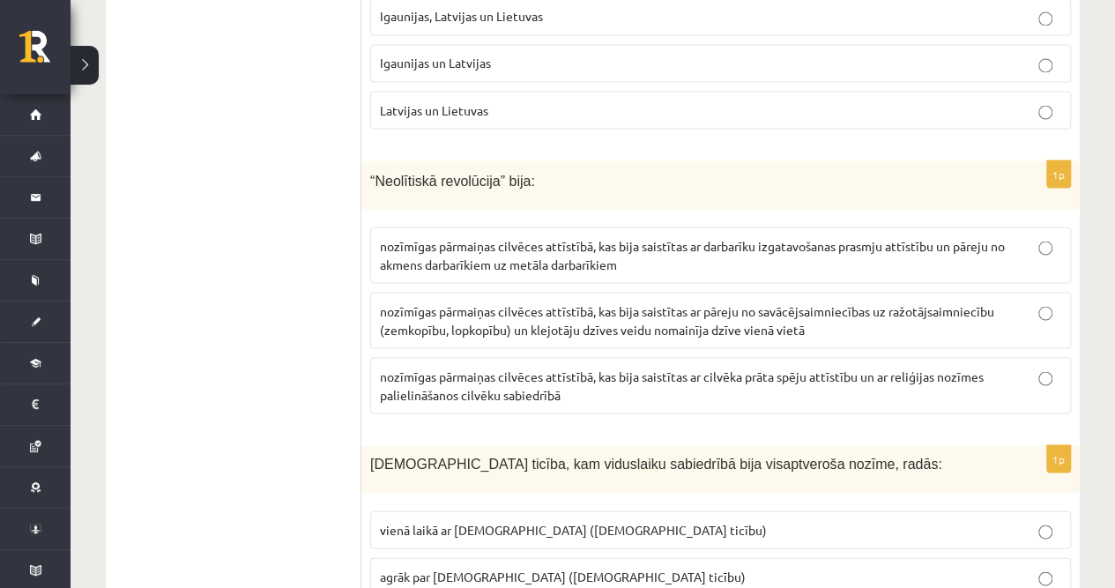
scroll to position [4994, 0]
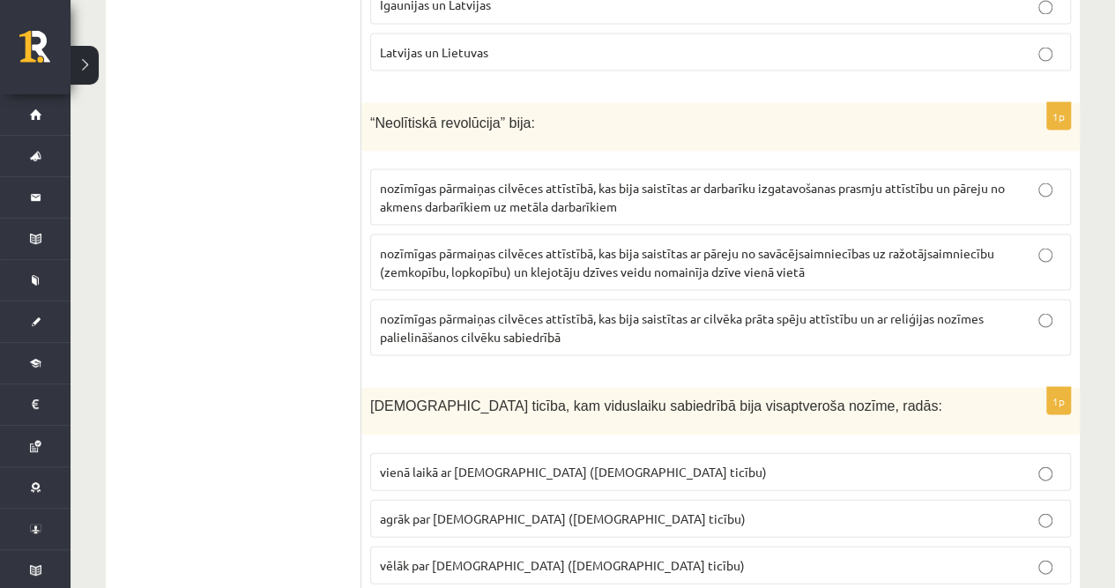
click at [476, 509] on span "agrāk par islamu (musulmaņu ticību)" at bounding box center [563, 517] width 366 height 16
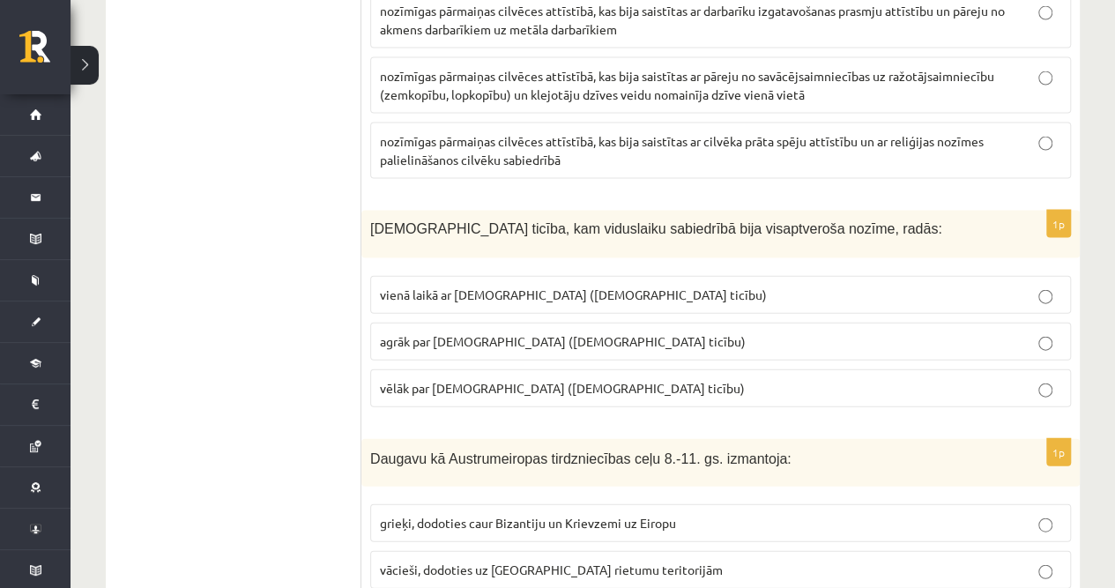
scroll to position [5230, 0]
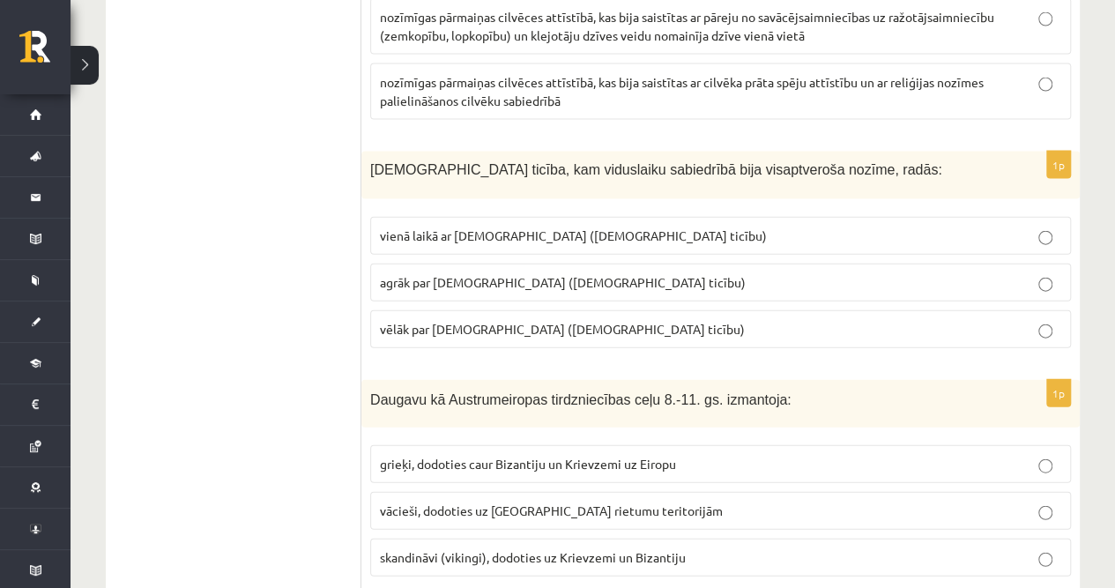
click at [453, 549] on span "skandināvi (vikingi), dodoties uz Krievzemi un Bizantiju" at bounding box center [533, 557] width 306 height 16
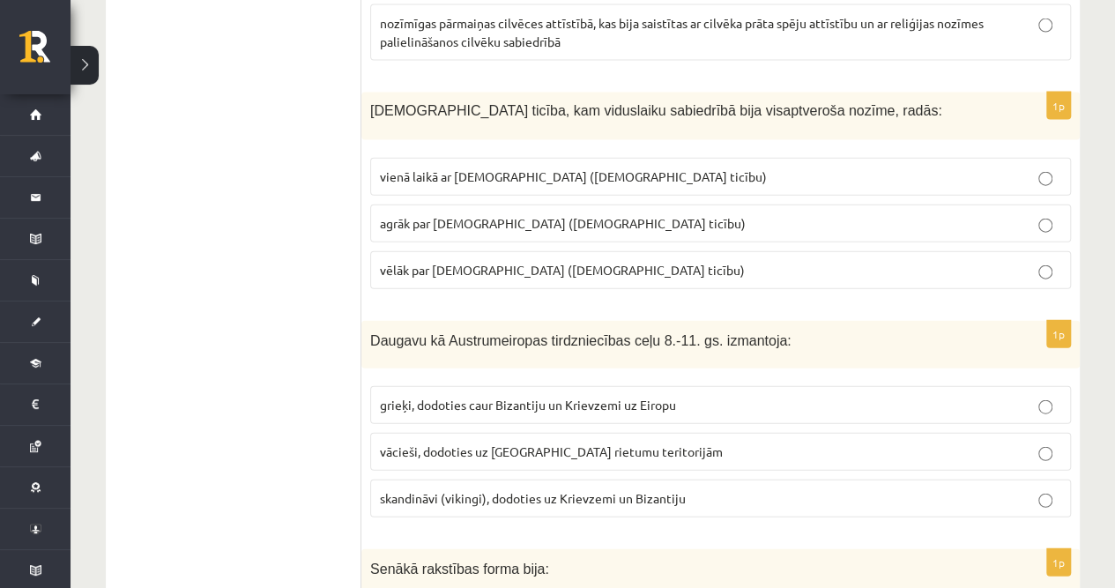
scroll to position [5347, 0]
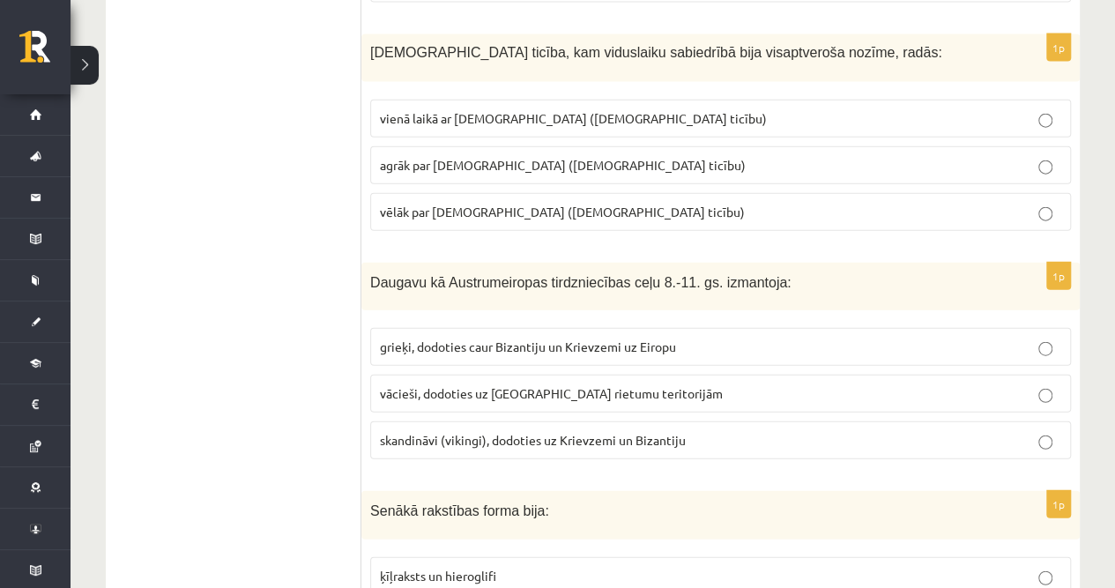
click at [487, 568] on span "ķīļraksts un hieroglifi" at bounding box center [438, 576] width 116 height 16
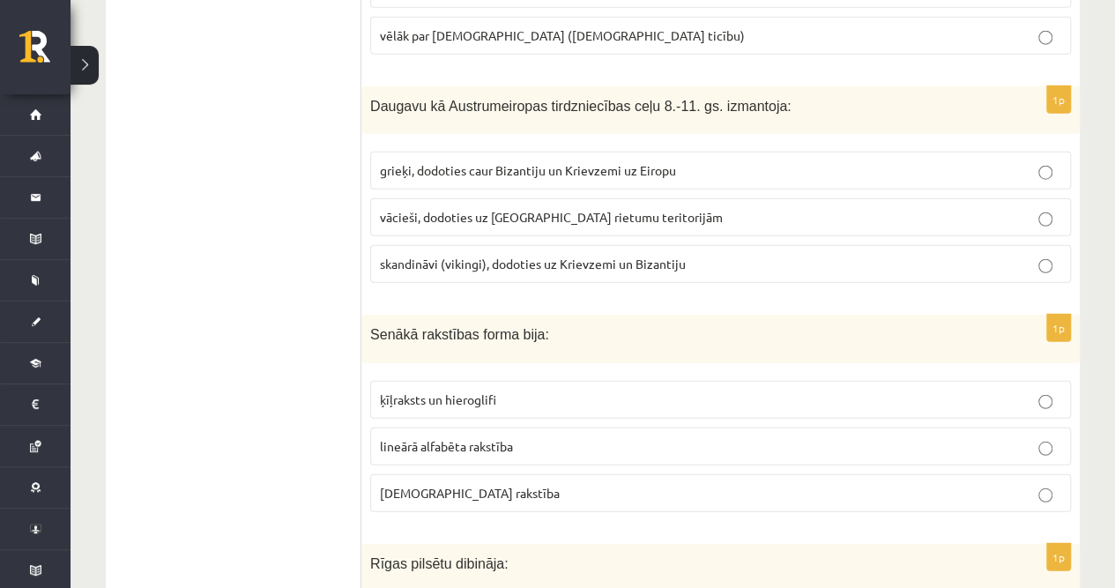
scroll to position [5582, 0]
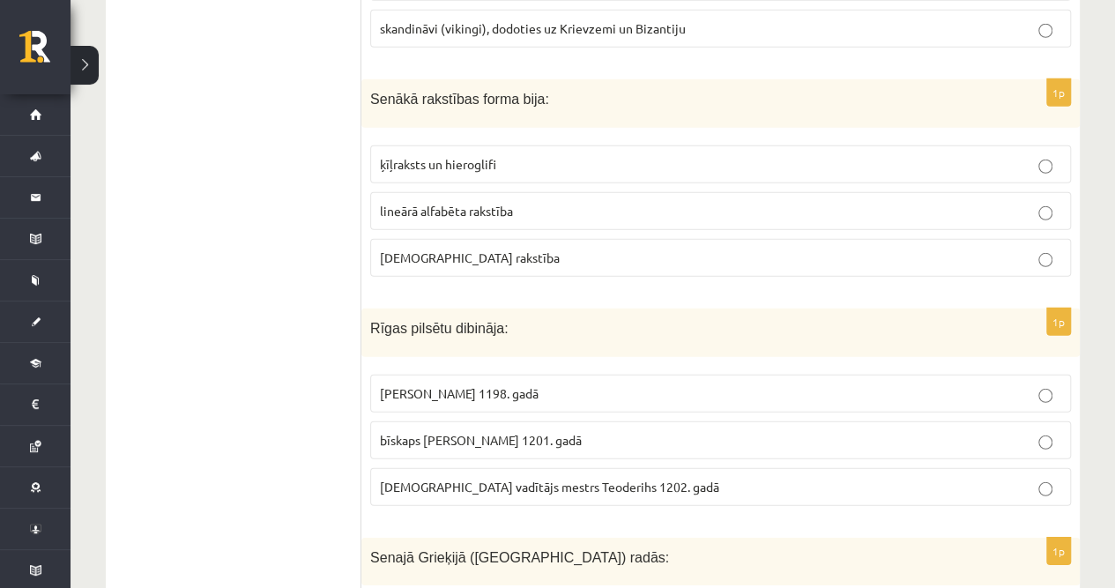
scroll to position [5817, 0]
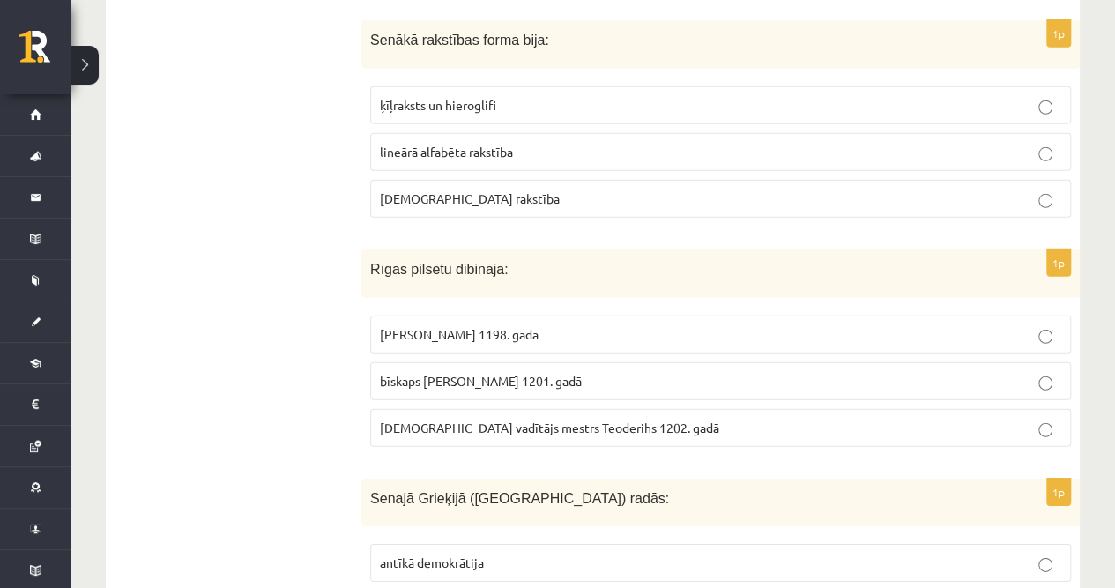
click at [465, 554] on span "antīkā demokrātija" at bounding box center [432, 562] width 104 height 16
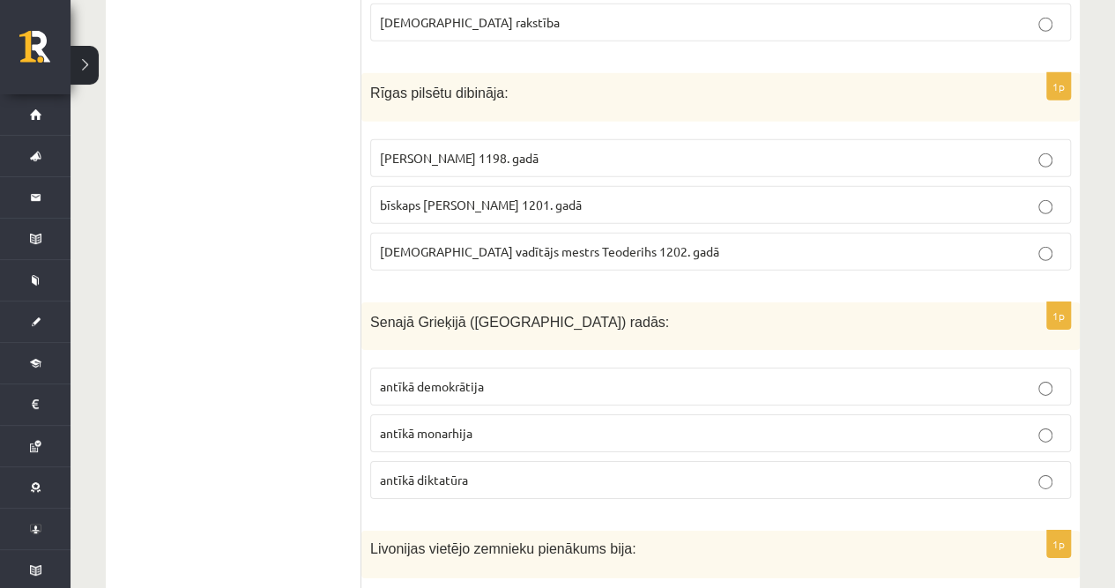
scroll to position [6052, 0]
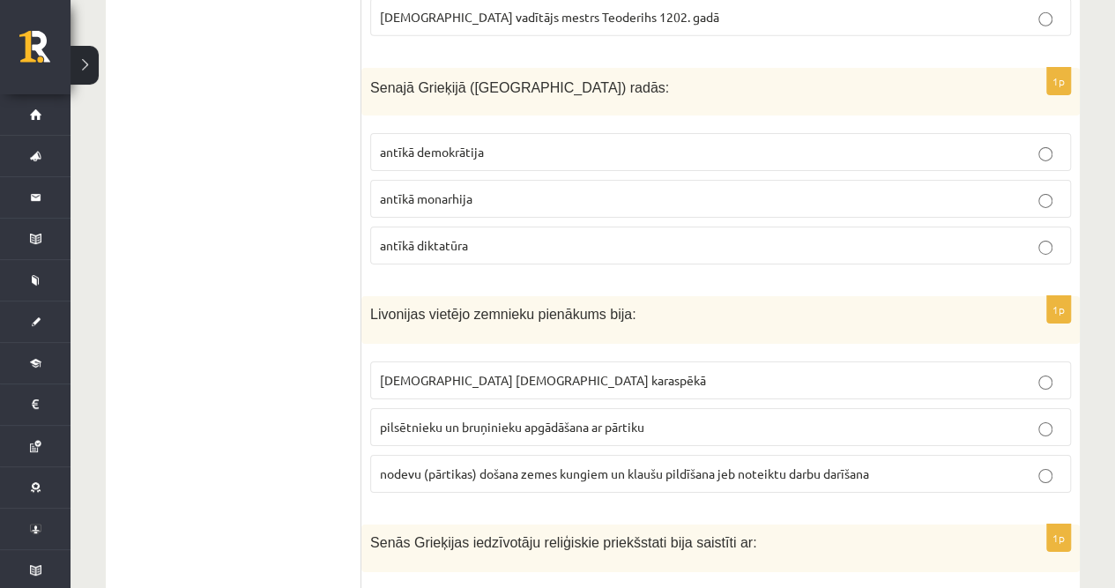
scroll to position [6287, 0]
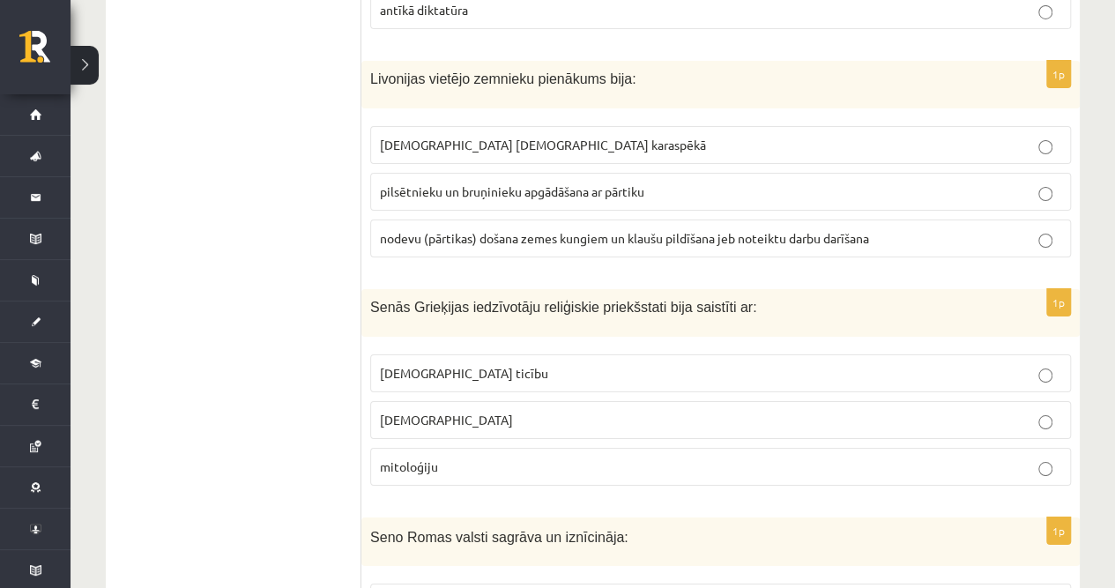
scroll to position [6523, 0]
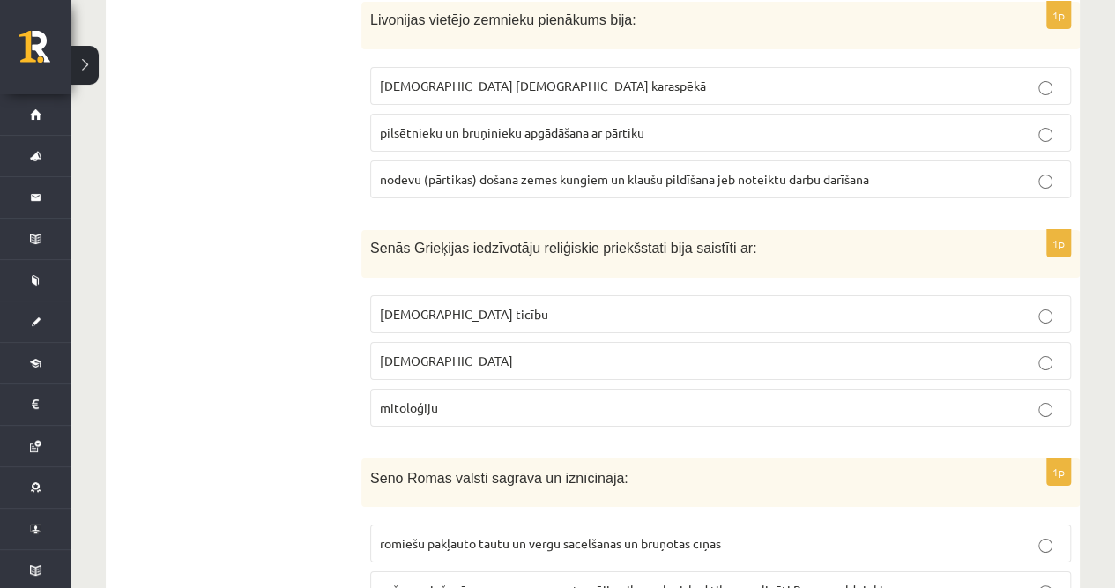
click at [477, 535] on span "romiešu pakļauto tautu un vergu sacelšanās un bruņotās cīņas" at bounding box center [550, 543] width 341 height 16
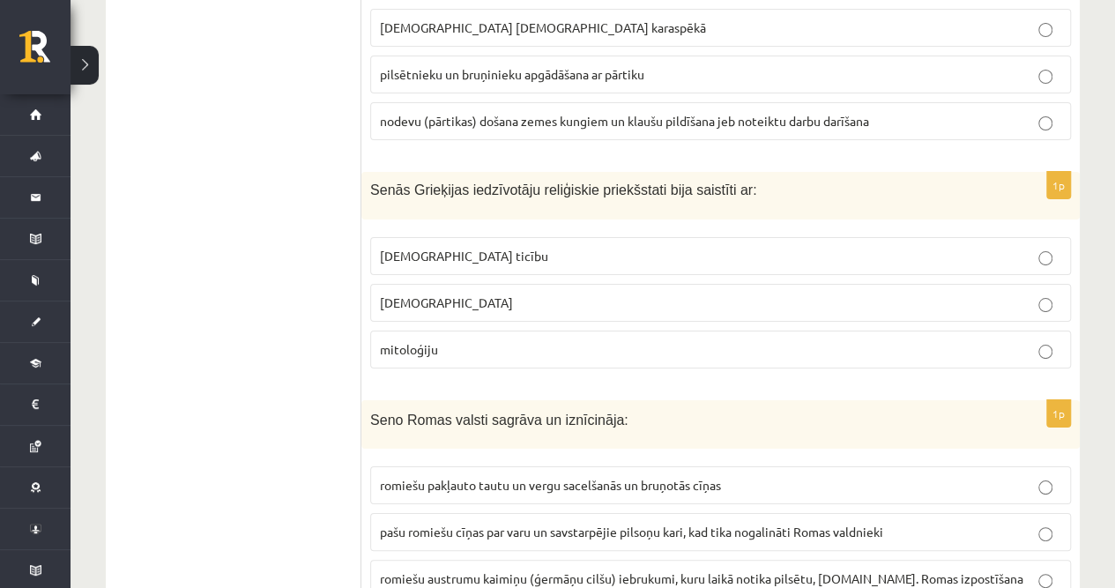
click at [494, 560] on label "romiešu austrumu kaimiņu (ģermāņu cilšu) iebrukumi, kuru laikā notika pilsētu, …" at bounding box center [720, 588] width 701 height 56
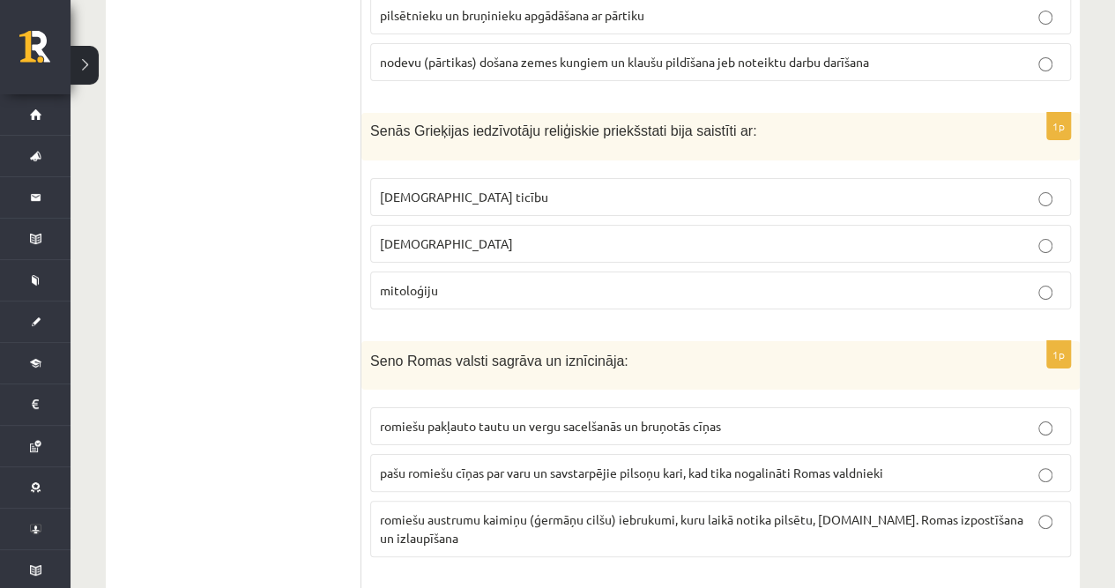
scroll to position [6736, 0]
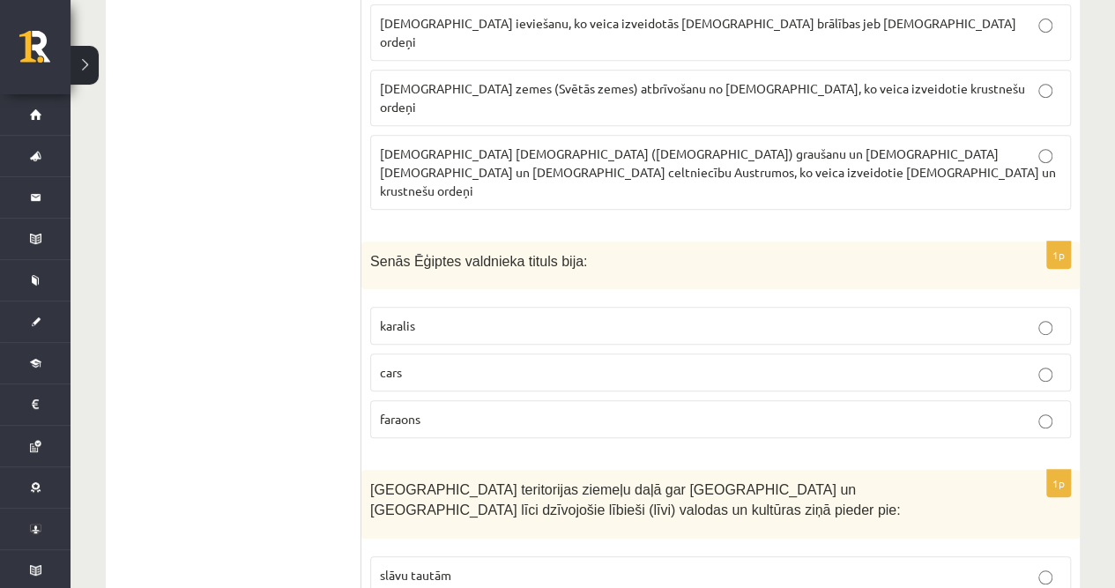
scroll to position [0, 0]
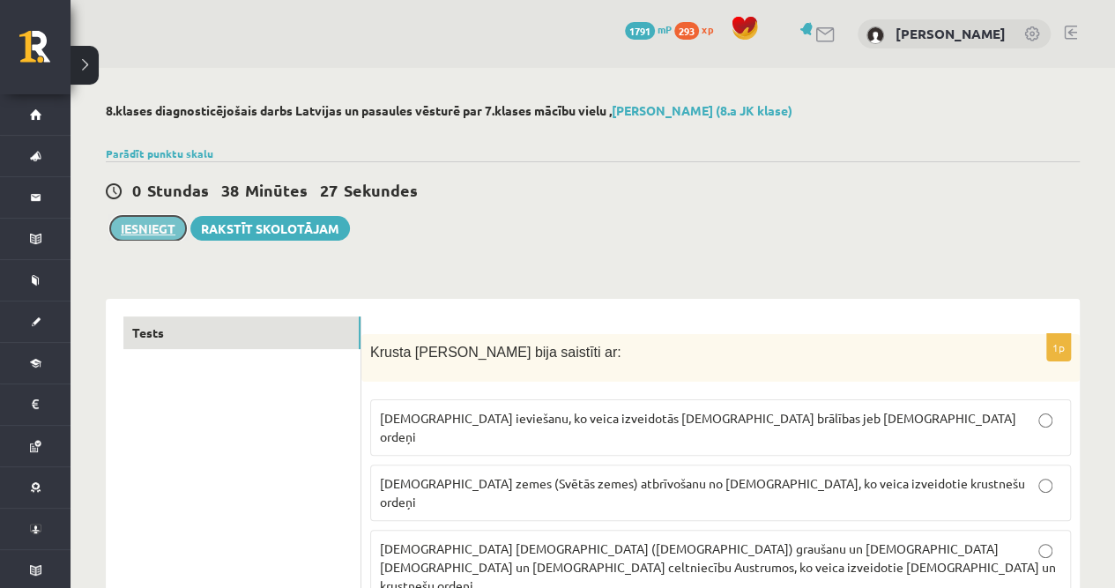
click at [165, 227] on button "Iesniegt" at bounding box center [148, 228] width 76 height 25
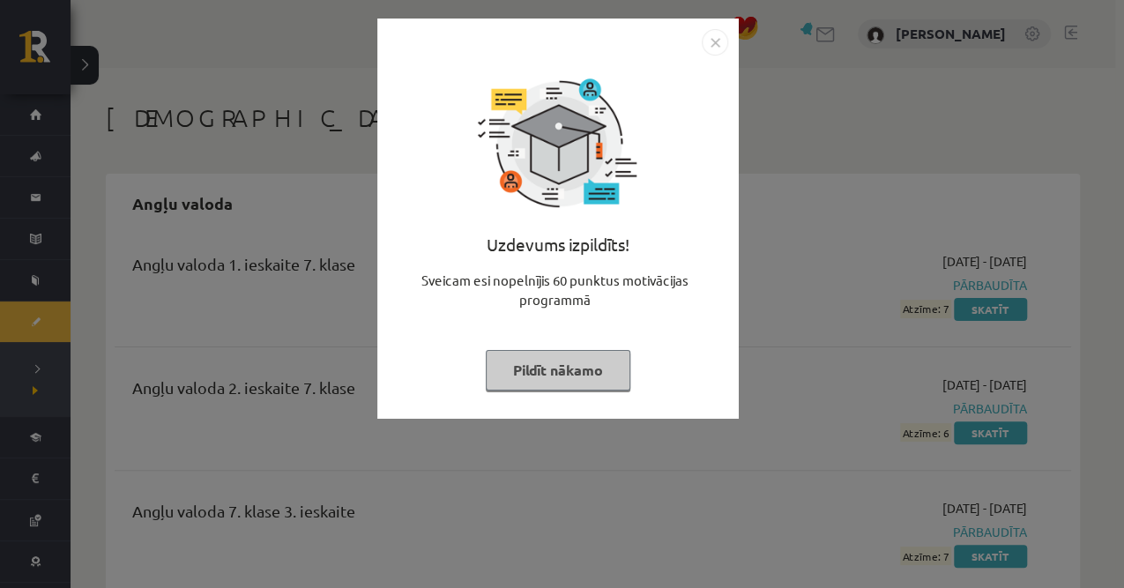
click at [542, 368] on button "Pildīt nākamo" at bounding box center [558, 370] width 145 height 41
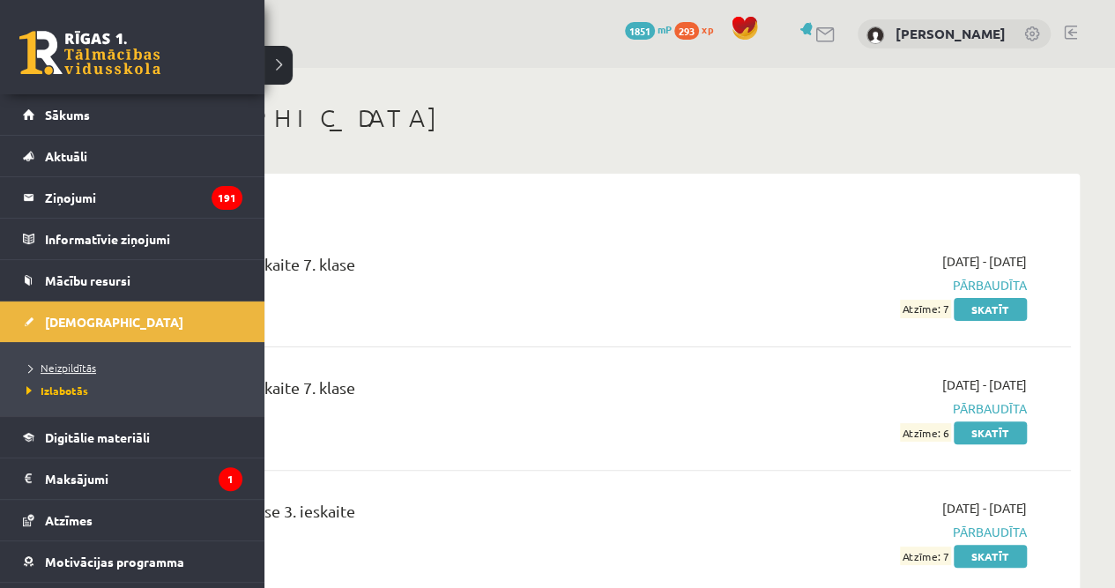
click at [86, 368] on span "Neizpildītās" at bounding box center [59, 368] width 74 height 14
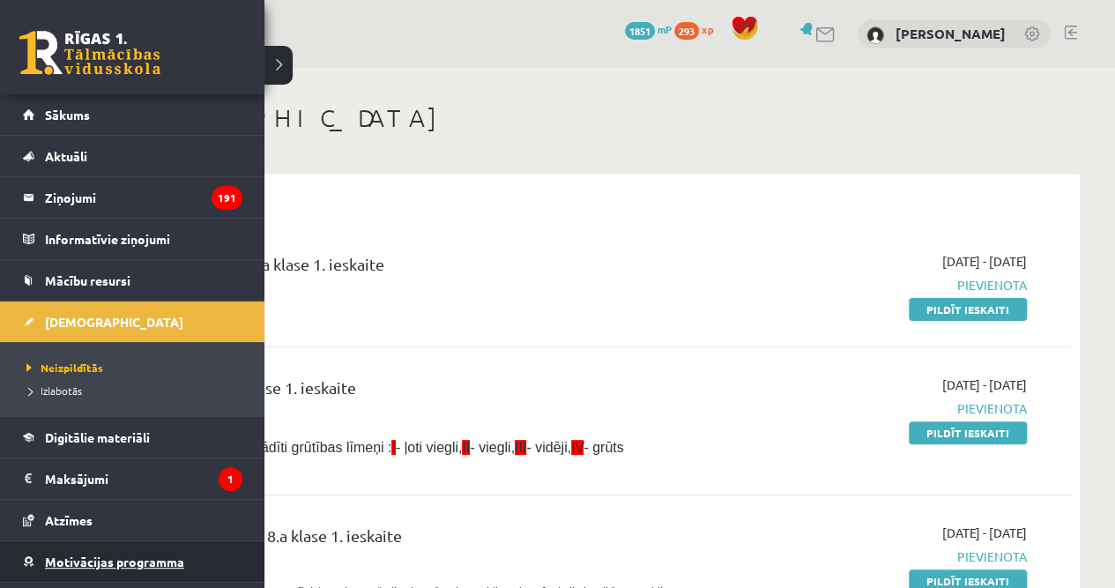
scroll to position [58, 0]
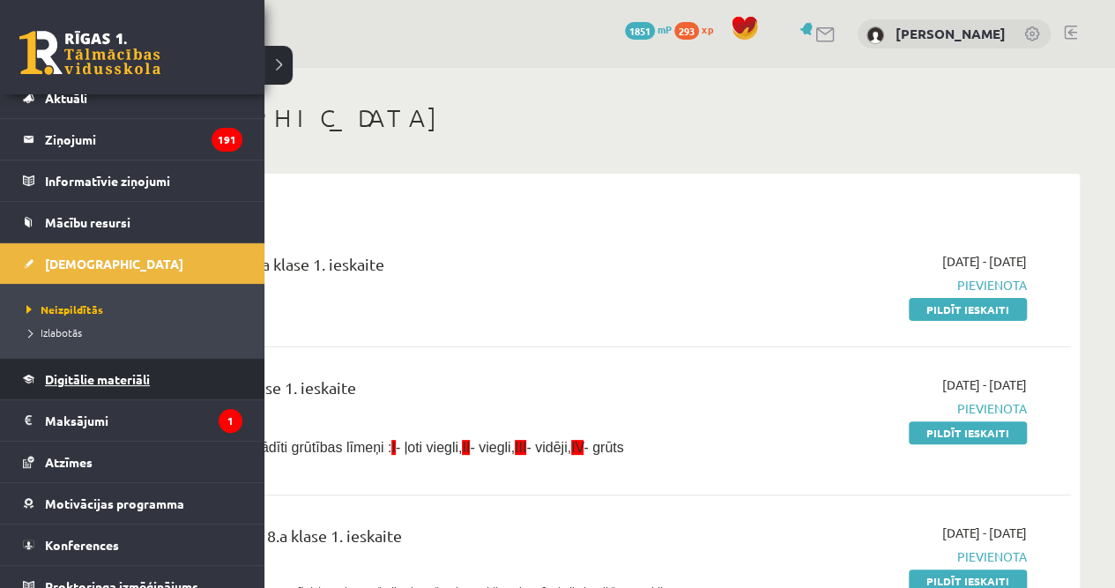
click at [120, 378] on span "Digitālie materiāli" at bounding box center [97, 379] width 105 height 16
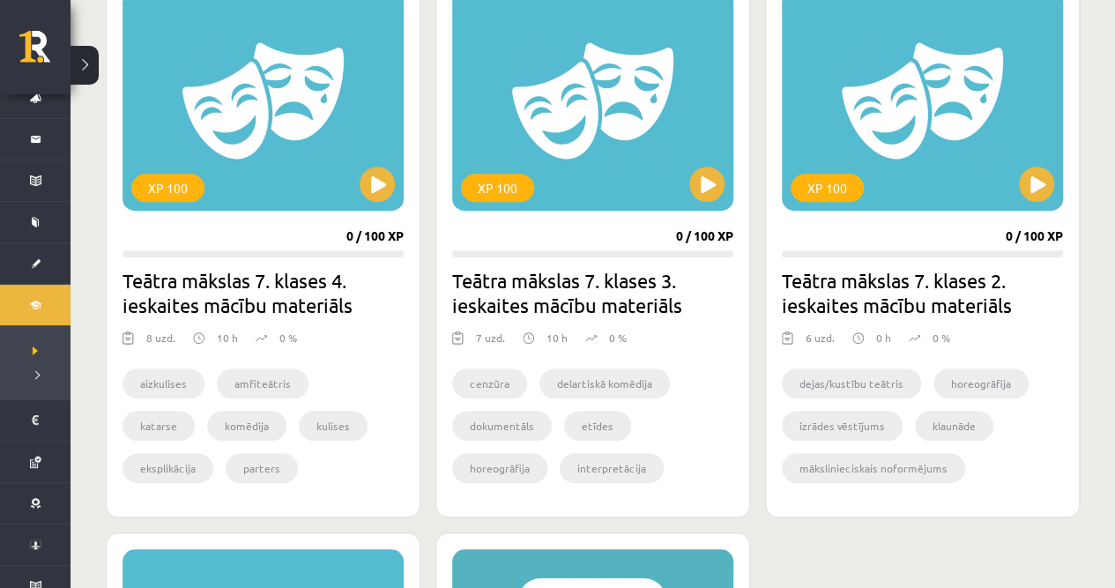
scroll to position [763, 0]
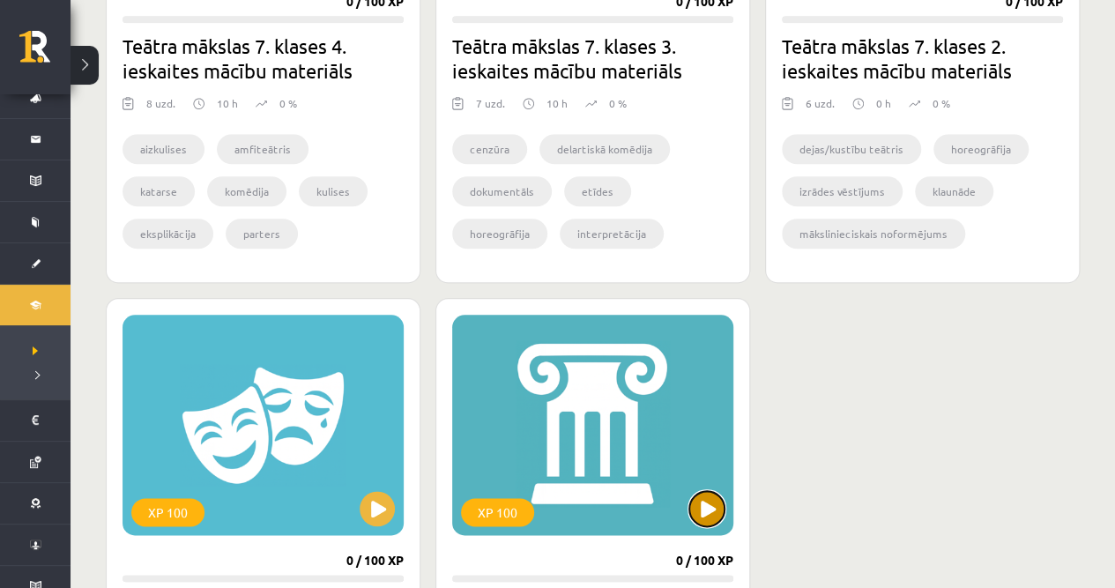
click at [701, 507] on button at bounding box center [706, 508] width 35 height 35
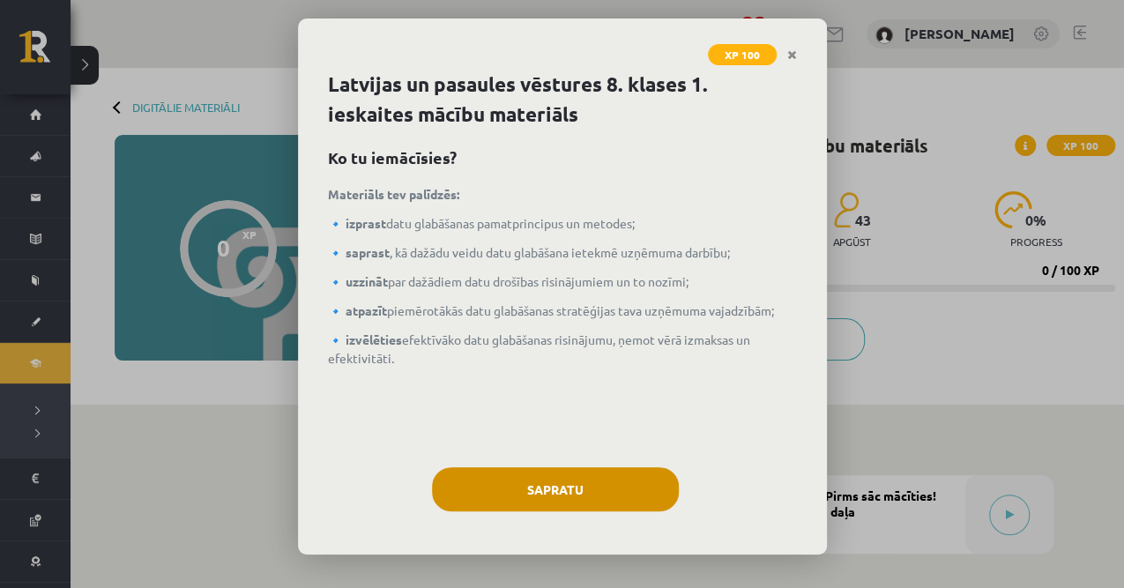
drag, startPoint x: 621, startPoint y: 455, endPoint x: 620, endPoint y: 476, distance: 21.2
click at [621, 458] on div "Latvijas un pasaules vēstures 8. klases 1. ieskaites mācību materiāls Ko tu iem…" at bounding box center [562, 312] width 529 height 485
click at [620, 478] on button "Sapratu" at bounding box center [555, 489] width 247 height 44
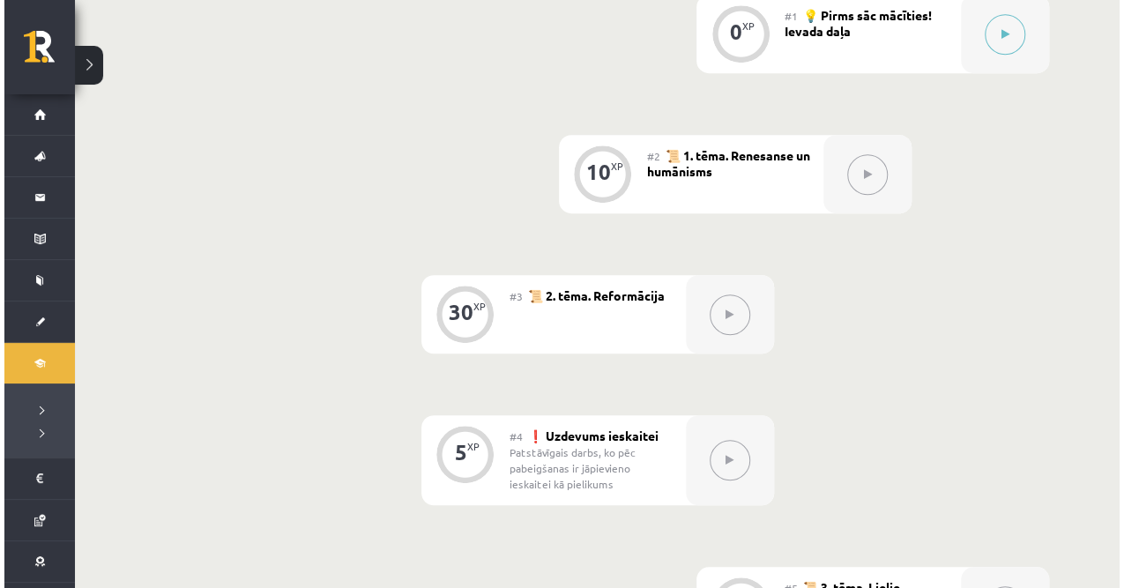
scroll to position [245, 0]
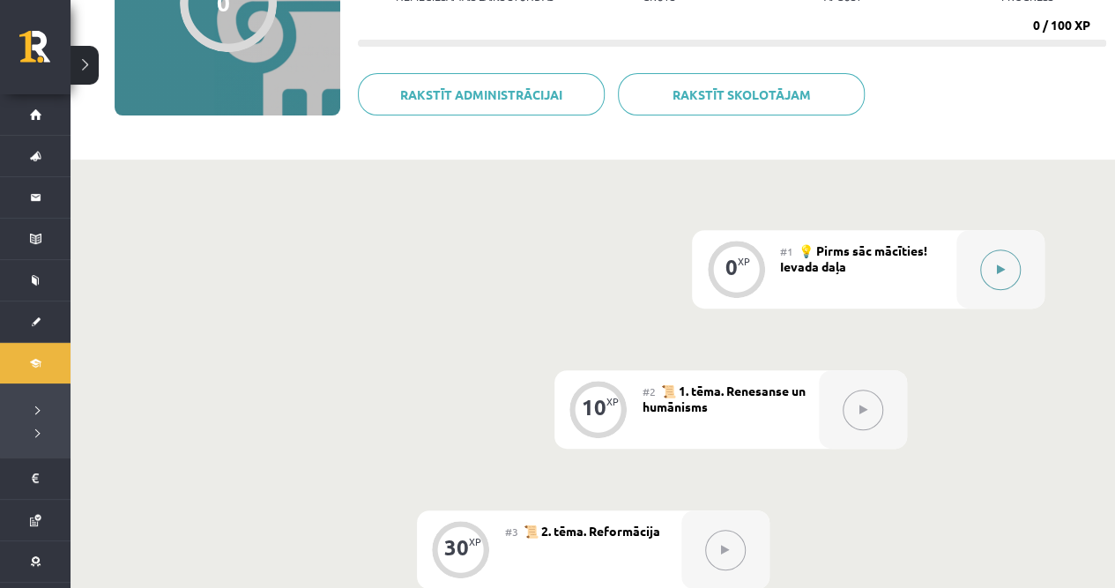
click at [971, 282] on div at bounding box center [1000, 269] width 88 height 78
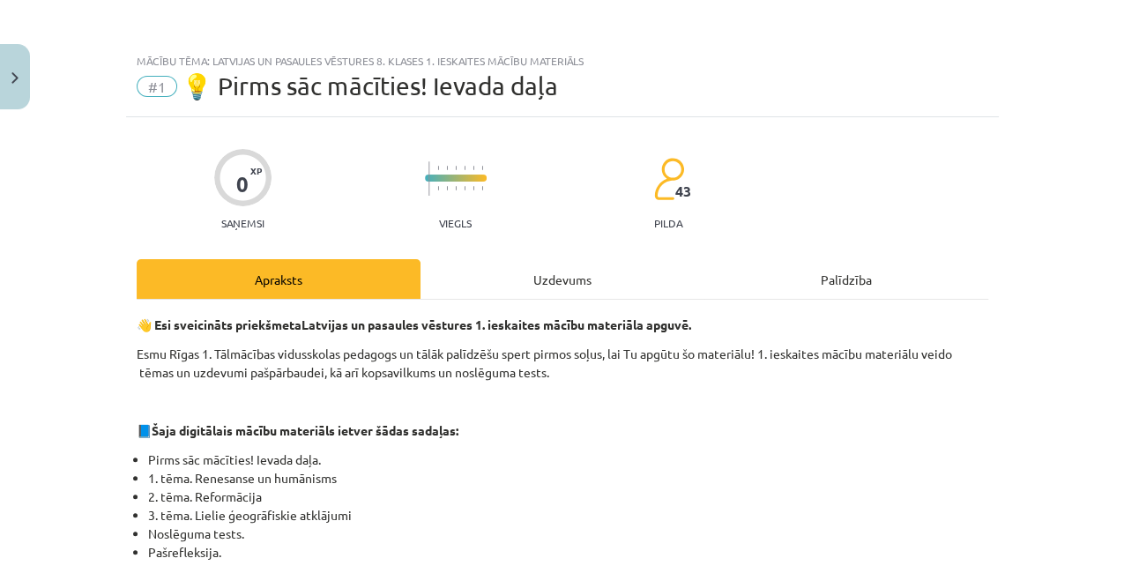
click at [988, 272] on div "Apraksts Uzdevums Palīdzība" at bounding box center [562, 279] width 851 height 40
click at [582, 277] on div "Uzdevums" at bounding box center [562, 279] width 284 height 40
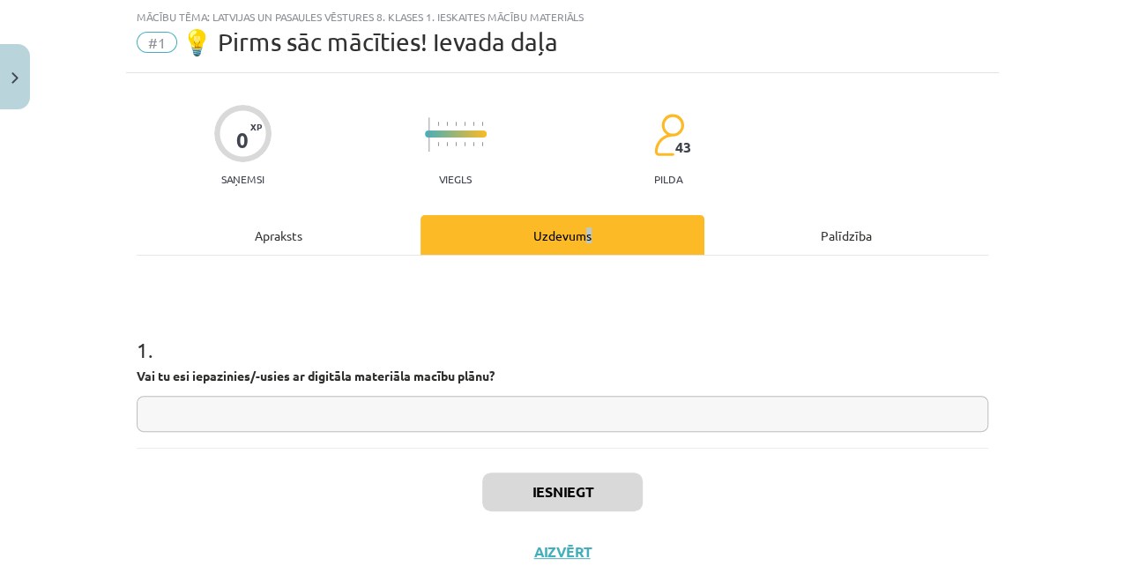
scroll to position [81, 0]
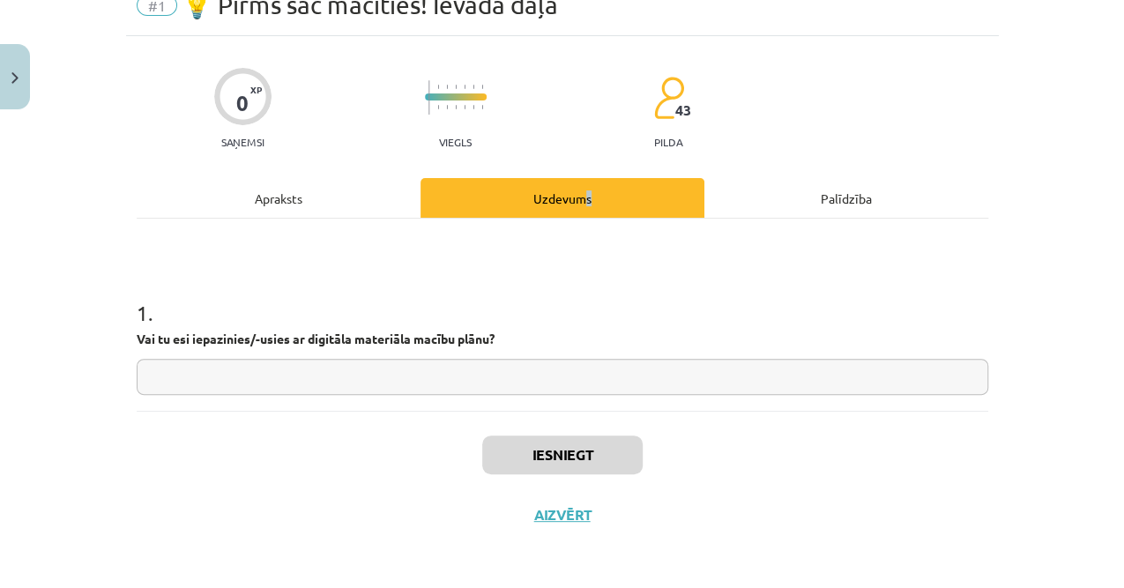
click at [345, 370] on input "text" at bounding box center [562, 377] width 851 height 36
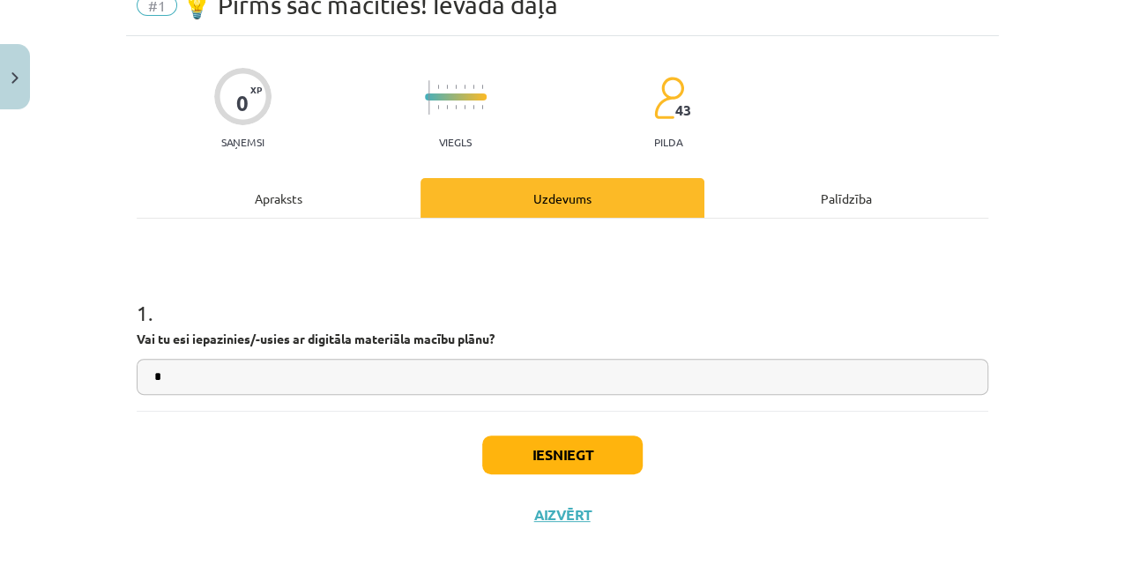
type input "*"
click at [524, 444] on button "Iesniegt" at bounding box center [562, 454] width 160 height 39
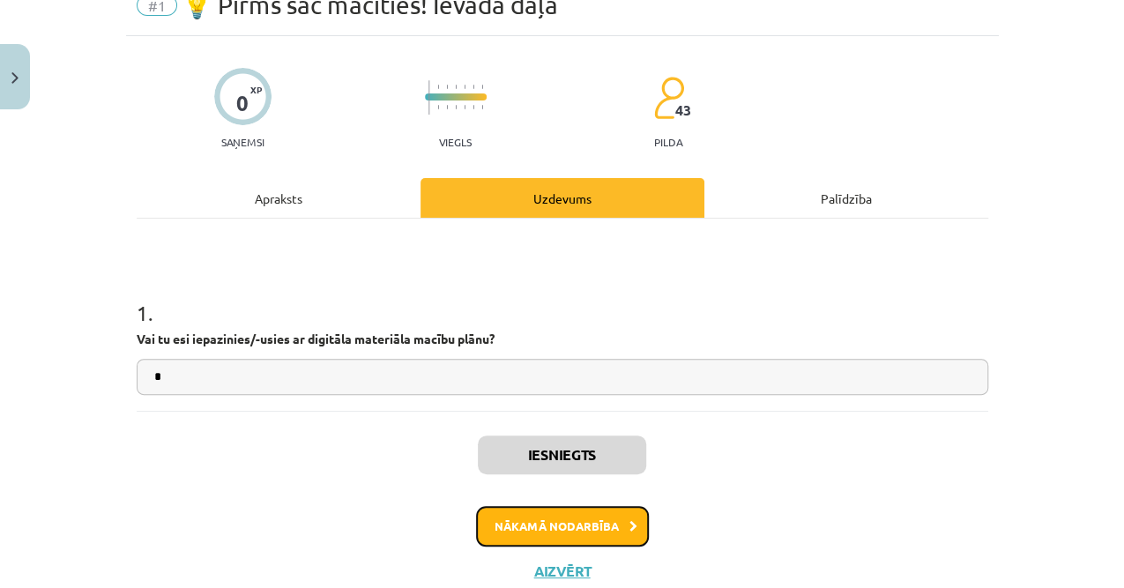
click at [554, 515] on button "Nākamā nodarbība" at bounding box center [562, 526] width 173 height 41
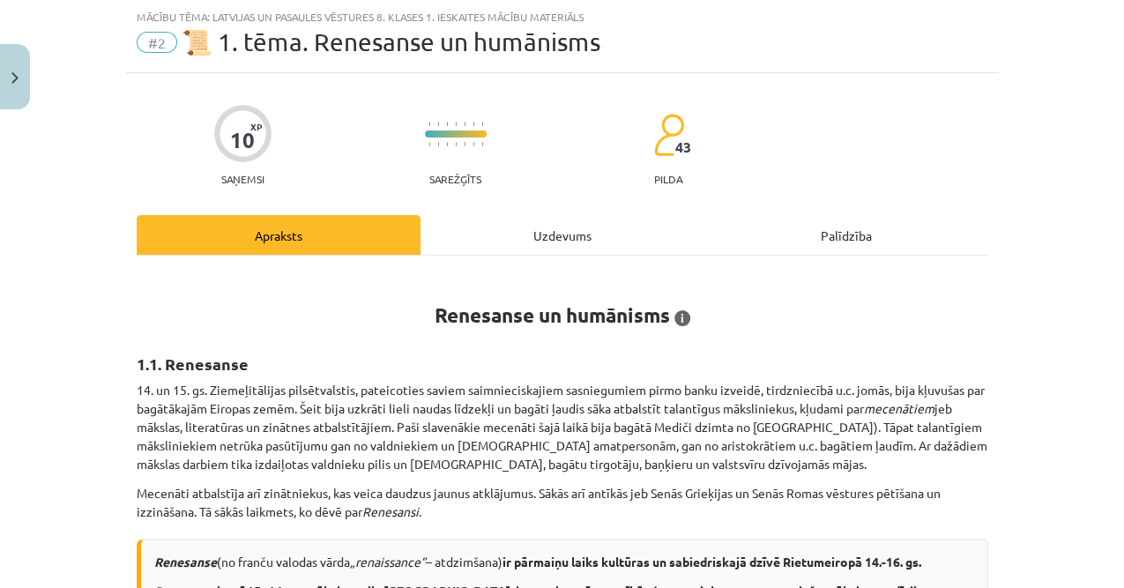
click at [543, 234] on div "Uzdevums" at bounding box center [562, 235] width 284 height 40
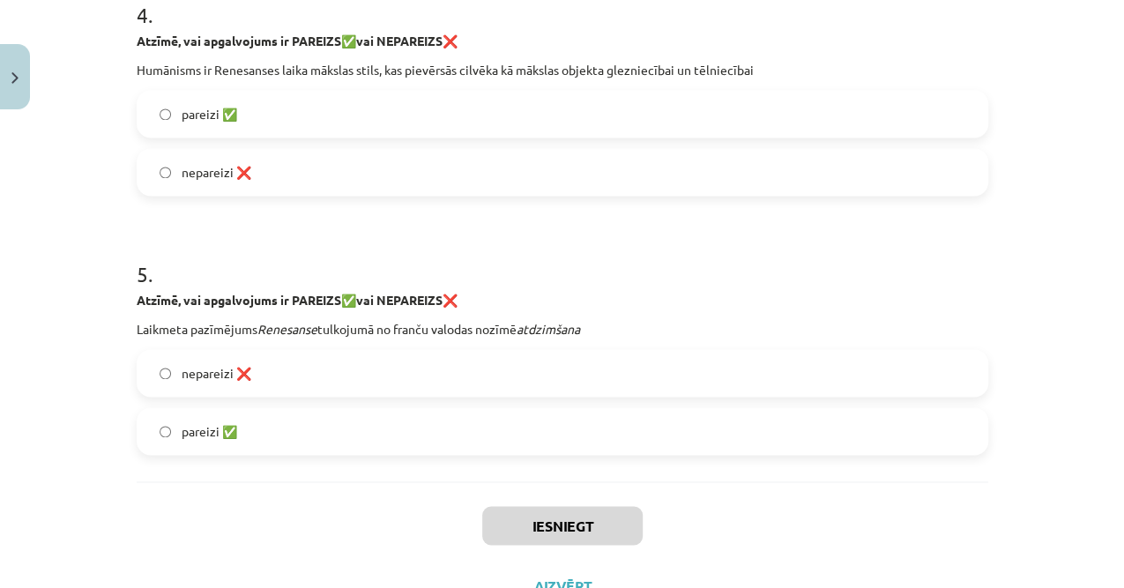
scroll to position [1227, 0]
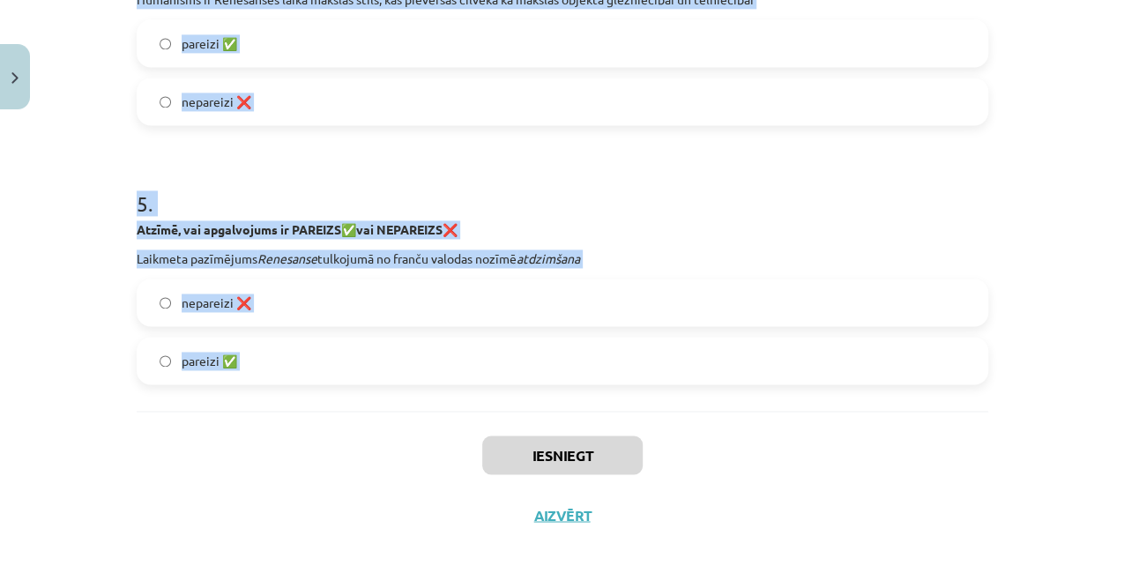
drag, startPoint x: 137, startPoint y: 206, endPoint x: 362, endPoint y: 413, distance: 305.7
copy form "1 . Atzīmē, vai apgalvojums ir PAREIZS ✅ vai NEPAREIZS ❌ Humānists [PERSON_NAME…"
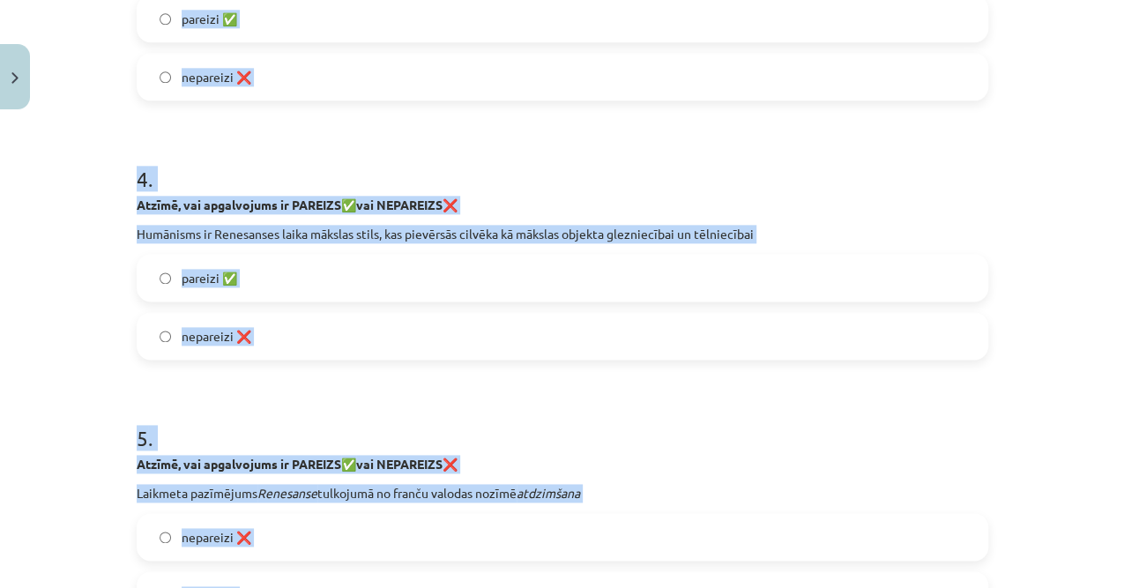
click at [257, 332] on label "nepareizi ❌" at bounding box center [562, 336] width 848 height 44
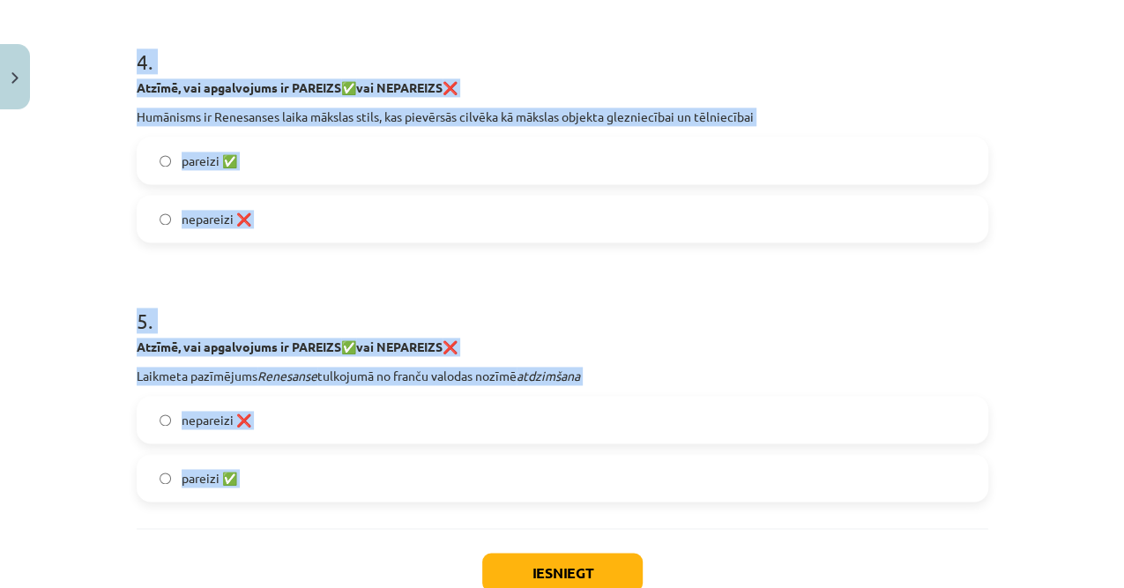
click at [247, 488] on label "pareizi ✅" at bounding box center [562, 478] width 848 height 44
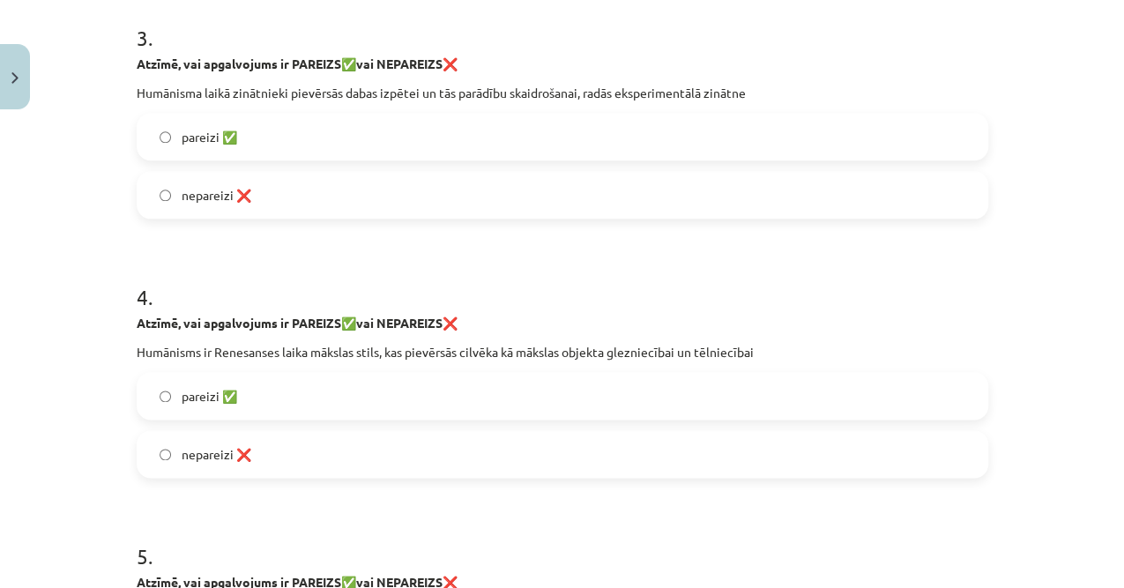
click at [242, 143] on label "pareizi ✅" at bounding box center [562, 137] width 848 height 44
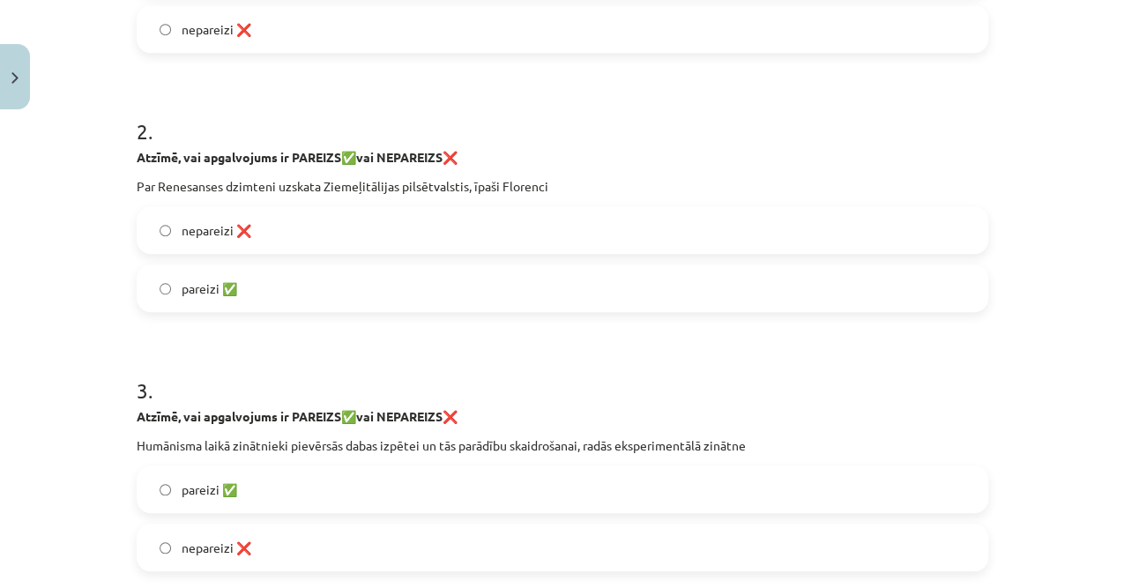
click at [234, 298] on label "pareizi ✅" at bounding box center [562, 288] width 848 height 44
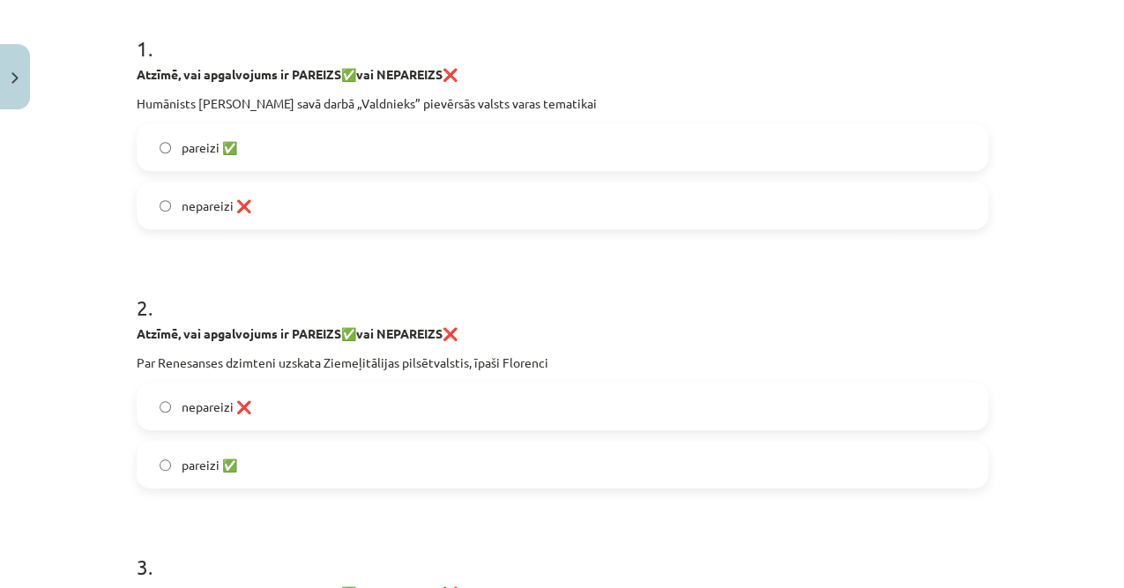
click at [242, 149] on label "pareizi ✅" at bounding box center [562, 147] width 848 height 44
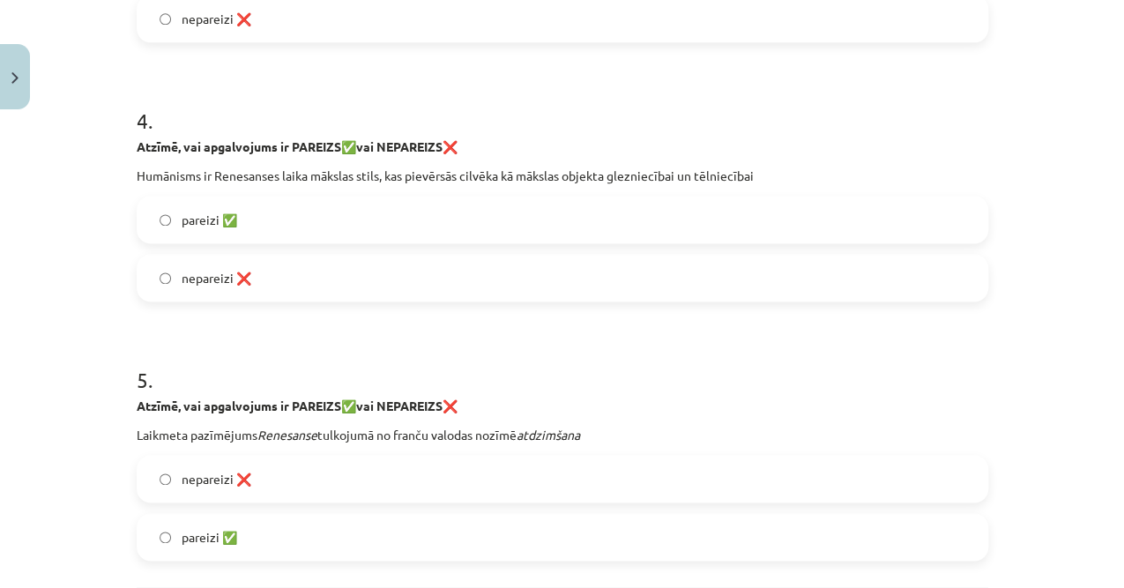
scroll to position [1227, 0]
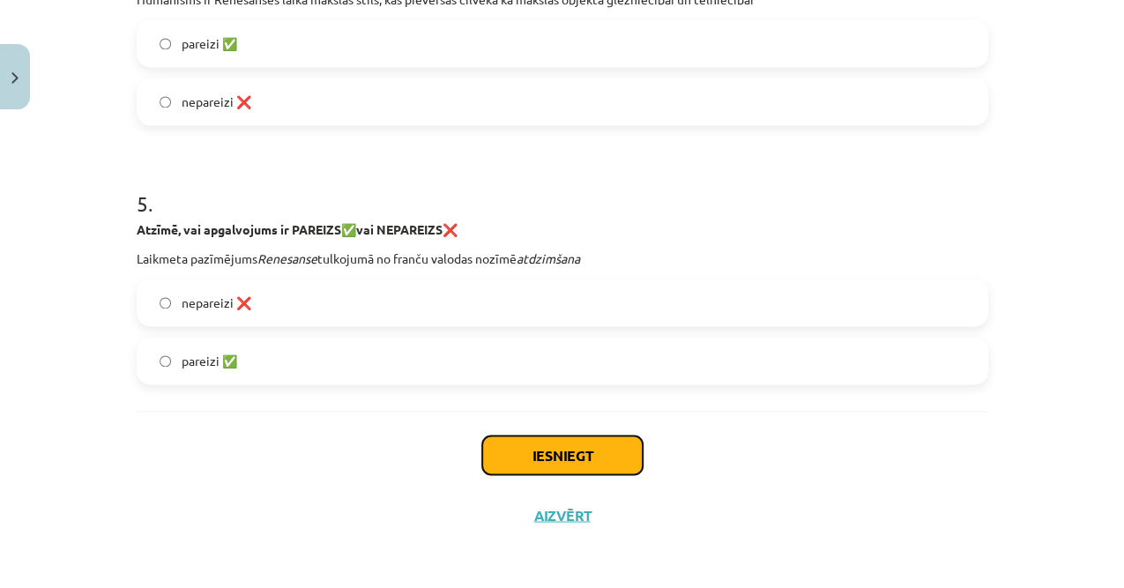
click at [565, 442] on button "Iesniegt" at bounding box center [562, 454] width 160 height 39
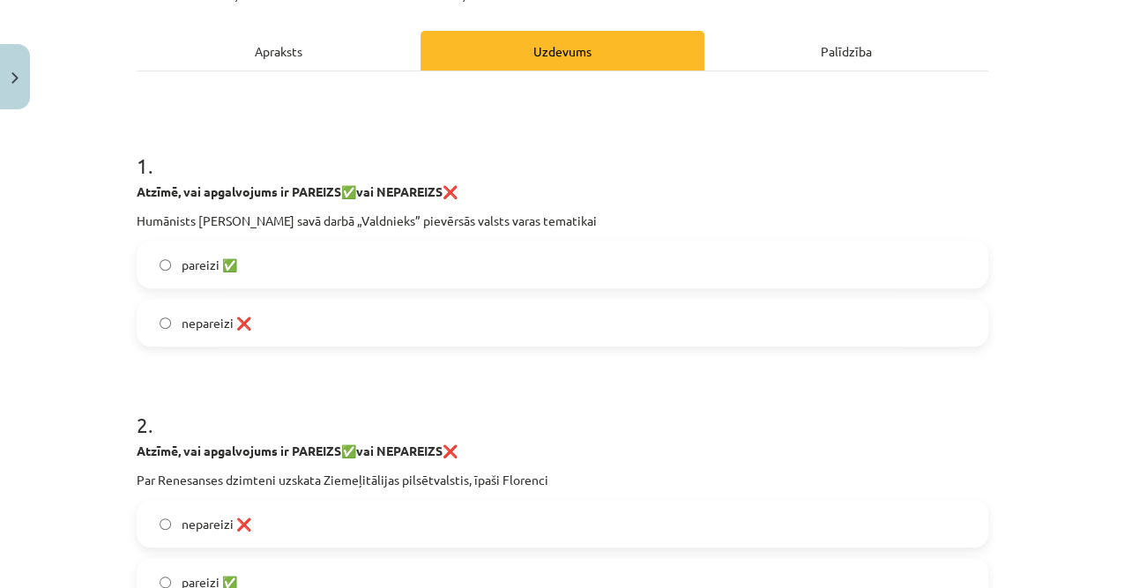
scroll to position [0, 0]
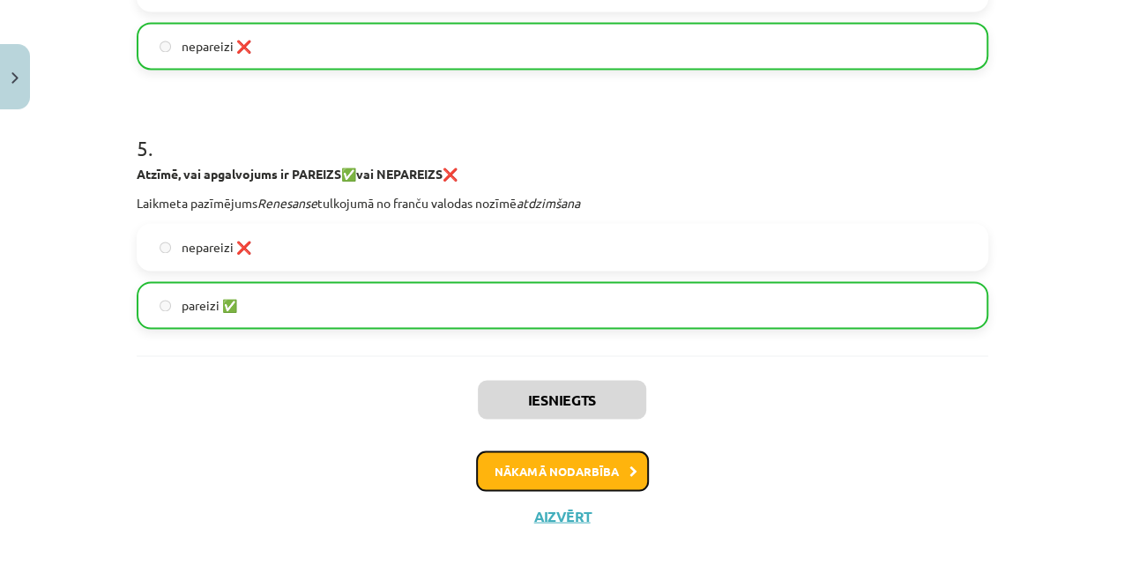
click at [533, 463] on button "Nākamā nodarbība" at bounding box center [562, 470] width 173 height 41
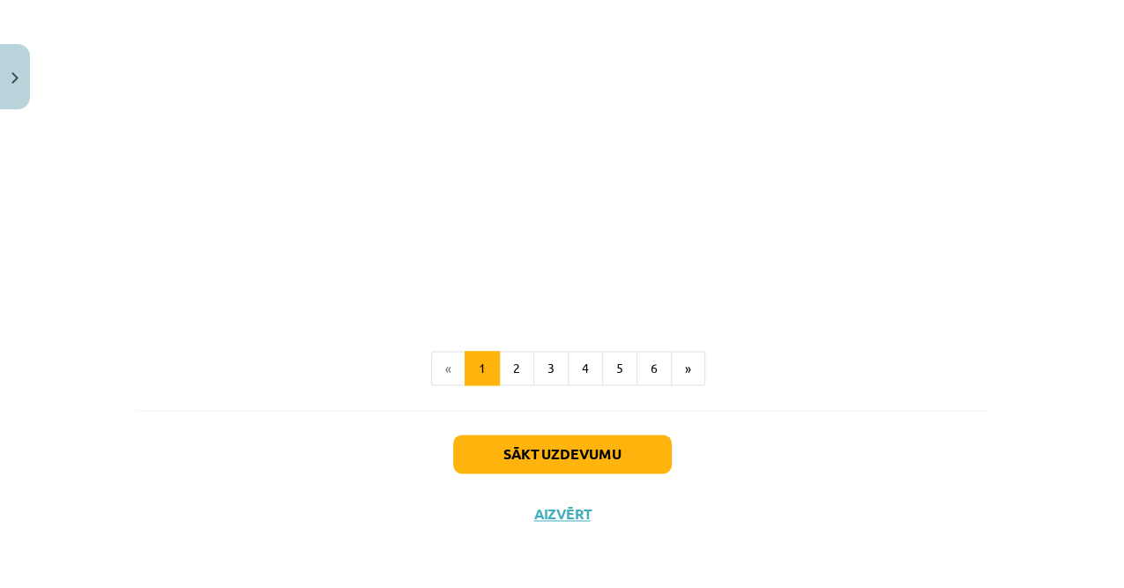
scroll to position [44, 0]
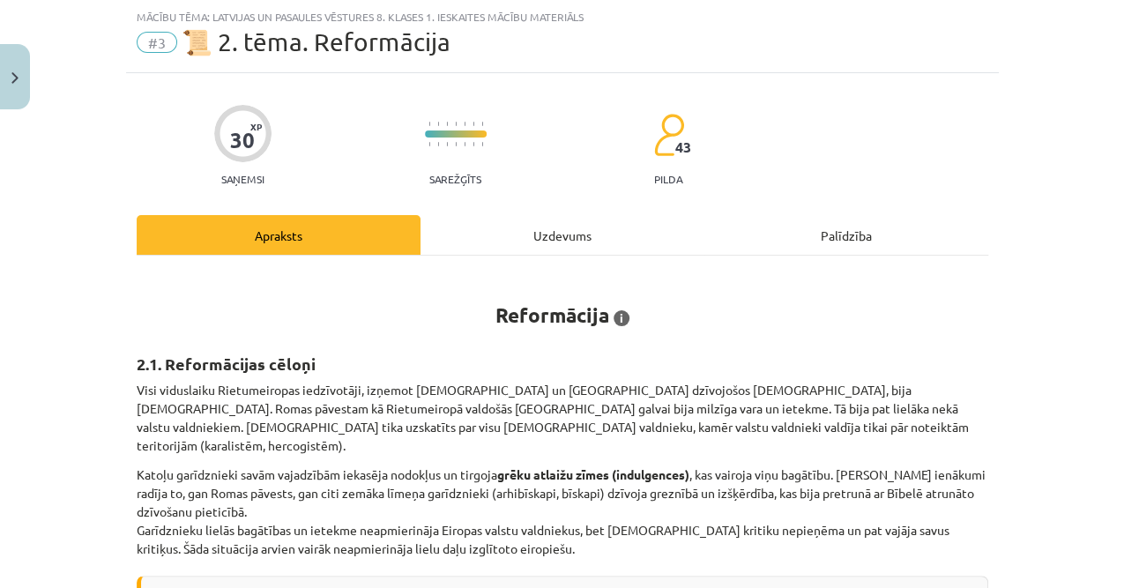
click at [502, 231] on div "Uzdevums" at bounding box center [562, 235] width 284 height 40
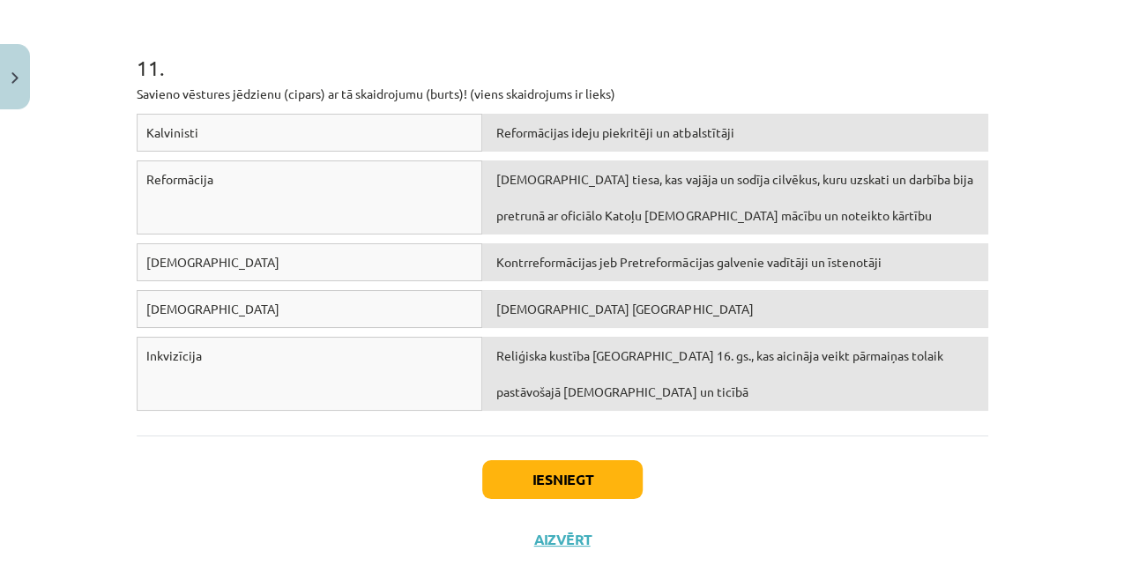
scroll to position [3188, 0]
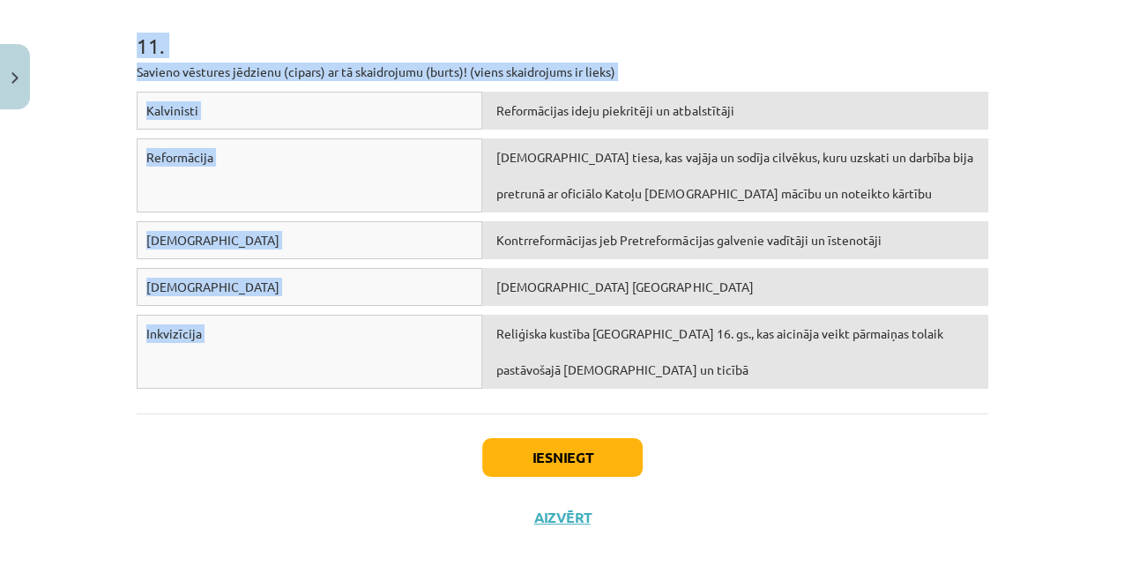
drag, startPoint x: 118, startPoint y: 318, endPoint x: 573, endPoint y: 375, distance: 458.3
click at [573, 375] on div "Mācību tēma: Latvijas un pasaules vēstures 8. klases 1. ieskaites mācību materi…" at bounding box center [562, 294] width 1124 height 588
copy form "1 . Loremi, dol sitametcons ad Elitseddoeiu TEMPORI utl ETDOL! Ma „a” enimad mi…"
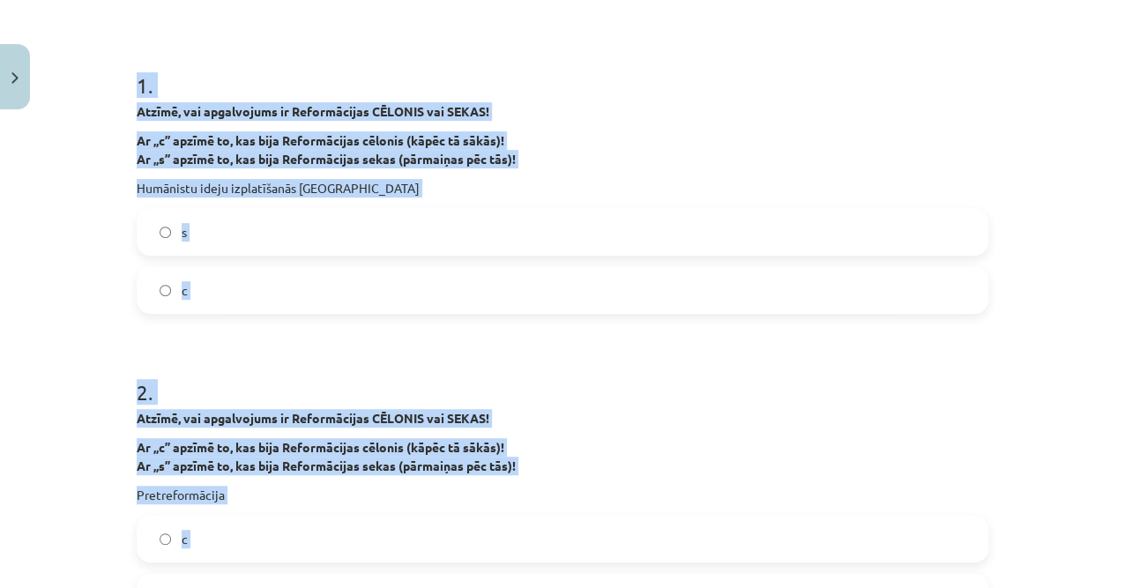
scroll to position [132, 0]
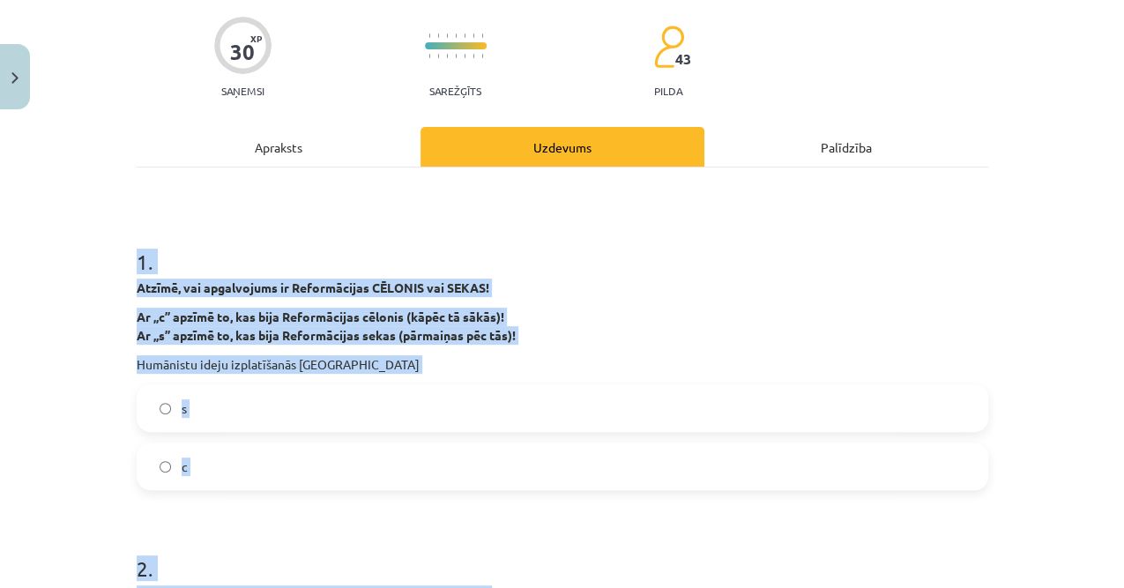
click at [226, 465] on label "с" at bounding box center [562, 466] width 848 height 44
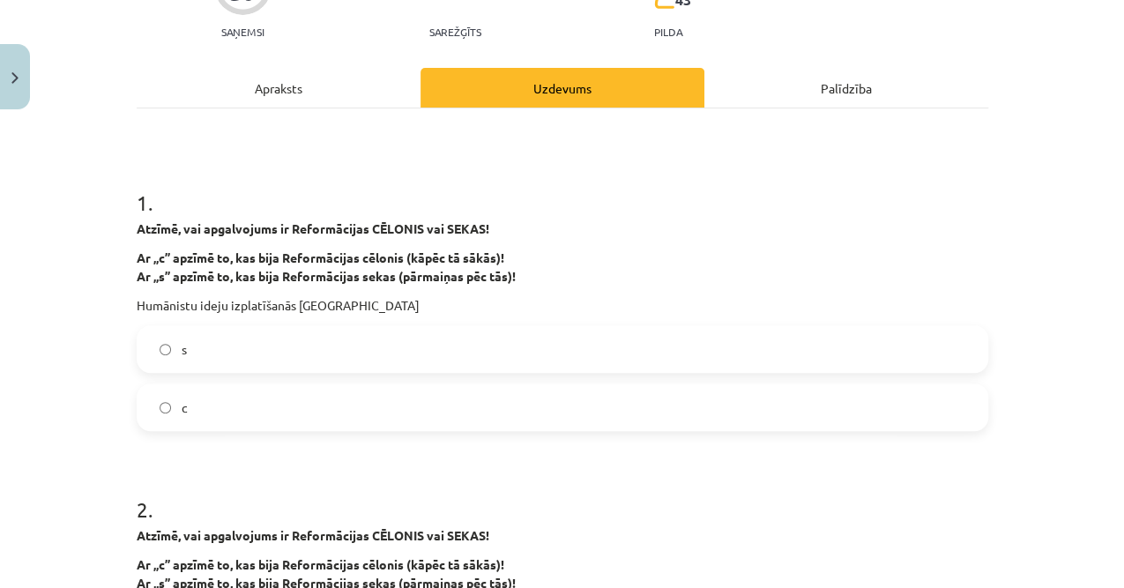
scroll to position [485, 0]
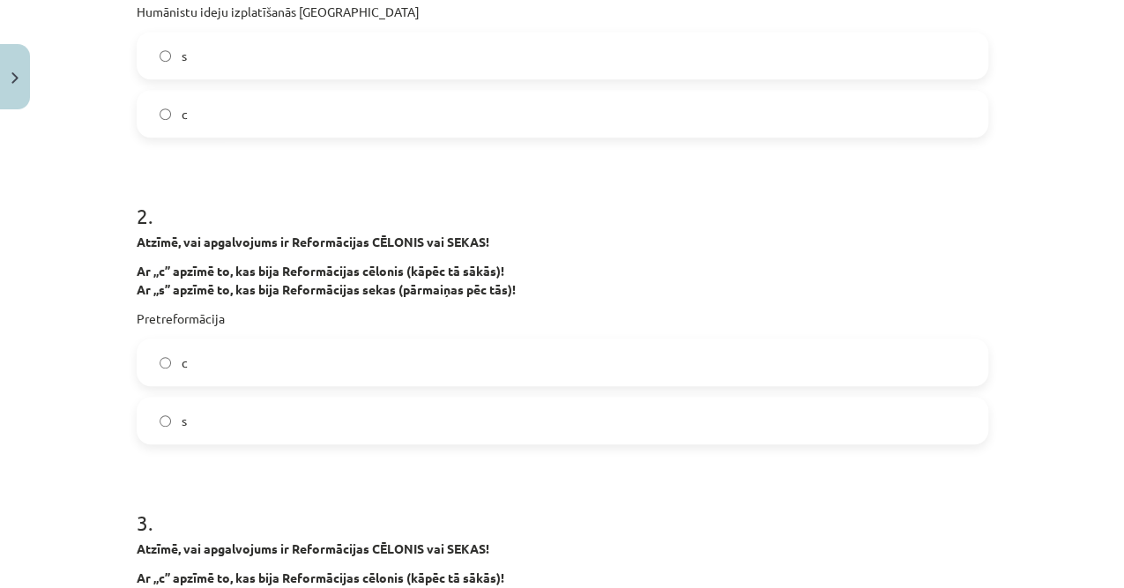
click at [187, 421] on label "s" at bounding box center [562, 420] width 848 height 44
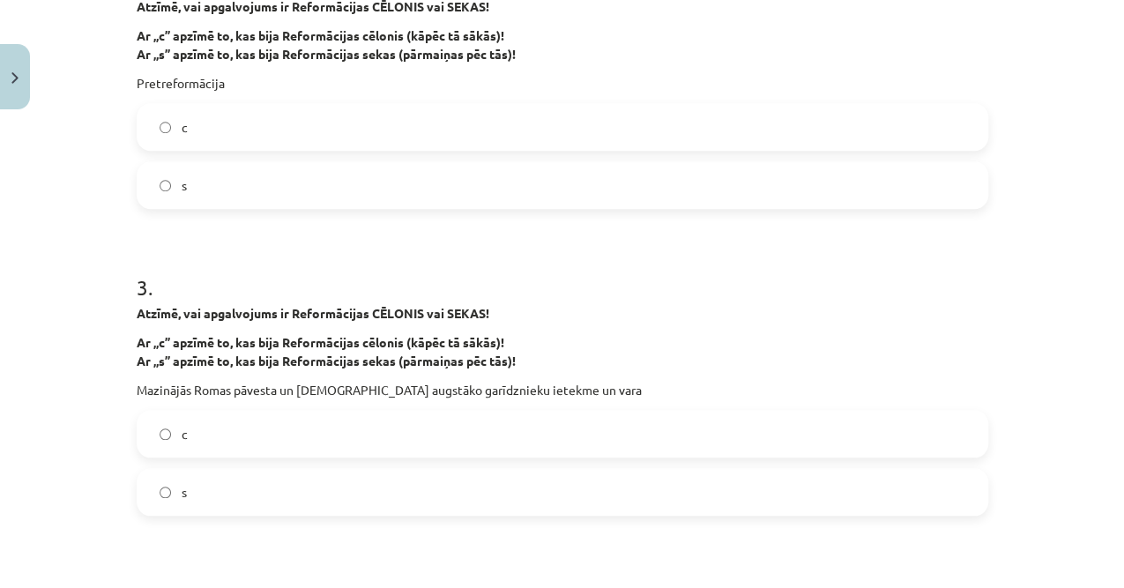
click at [194, 479] on label "s" at bounding box center [562, 492] width 848 height 44
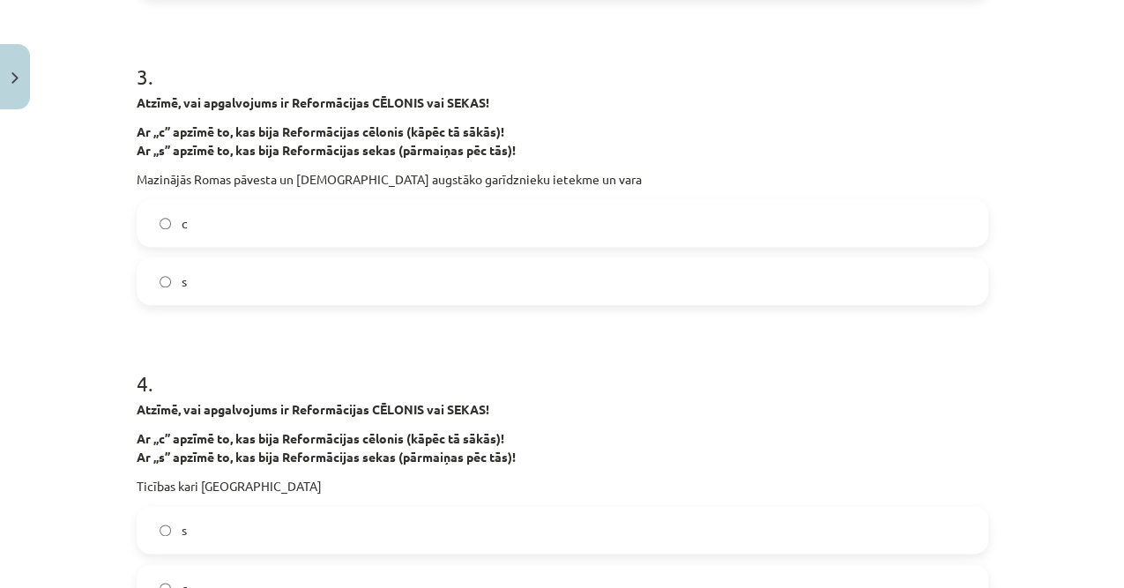
scroll to position [1166, 0]
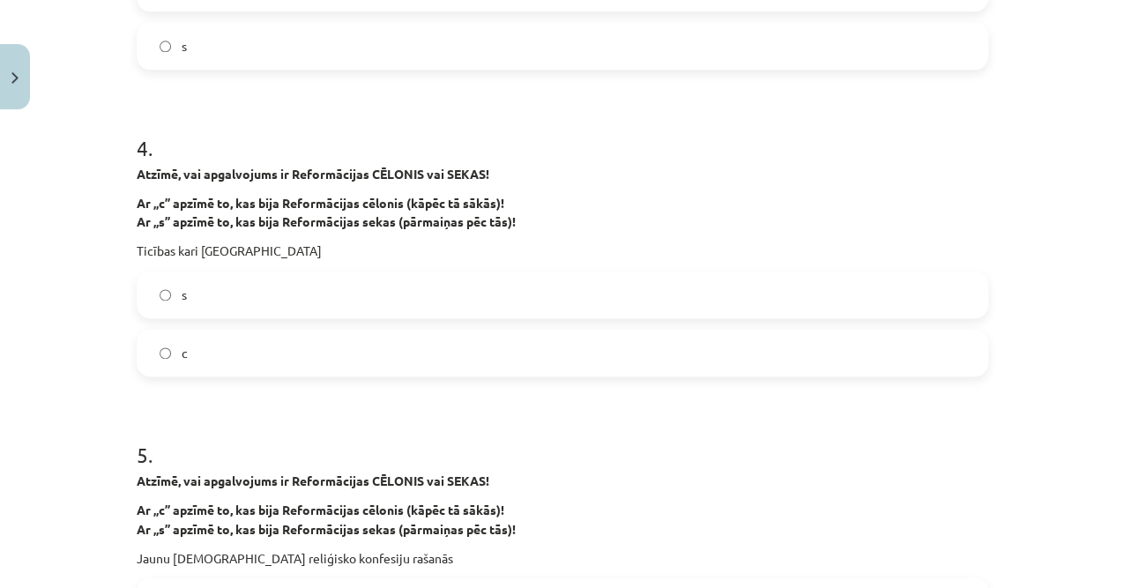
click at [204, 291] on label "s" at bounding box center [562, 294] width 848 height 44
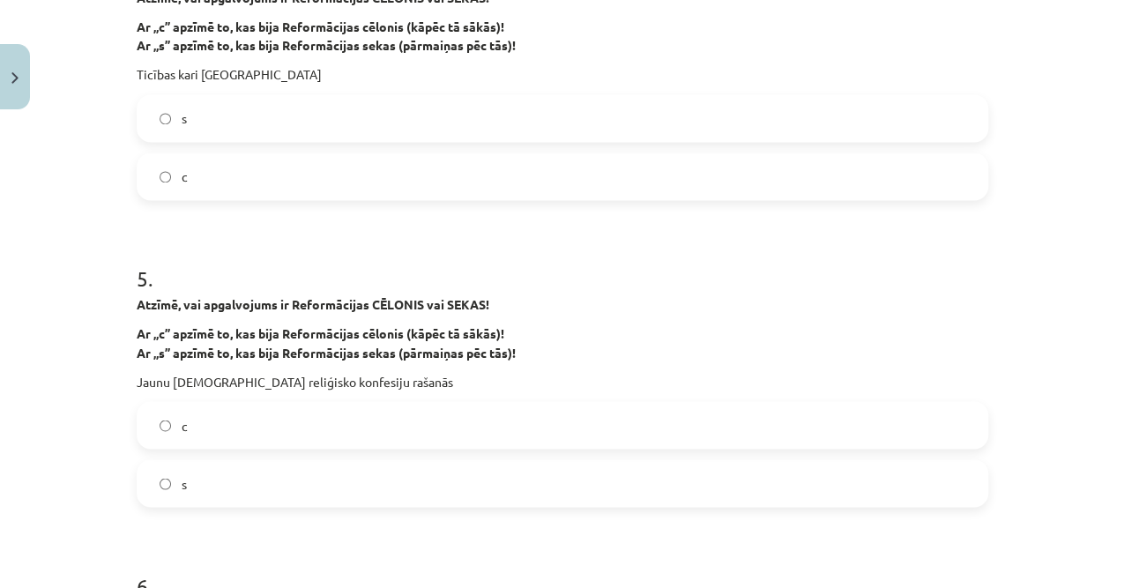
click at [212, 478] on label "s" at bounding box center [562, 483] width 848 height 44
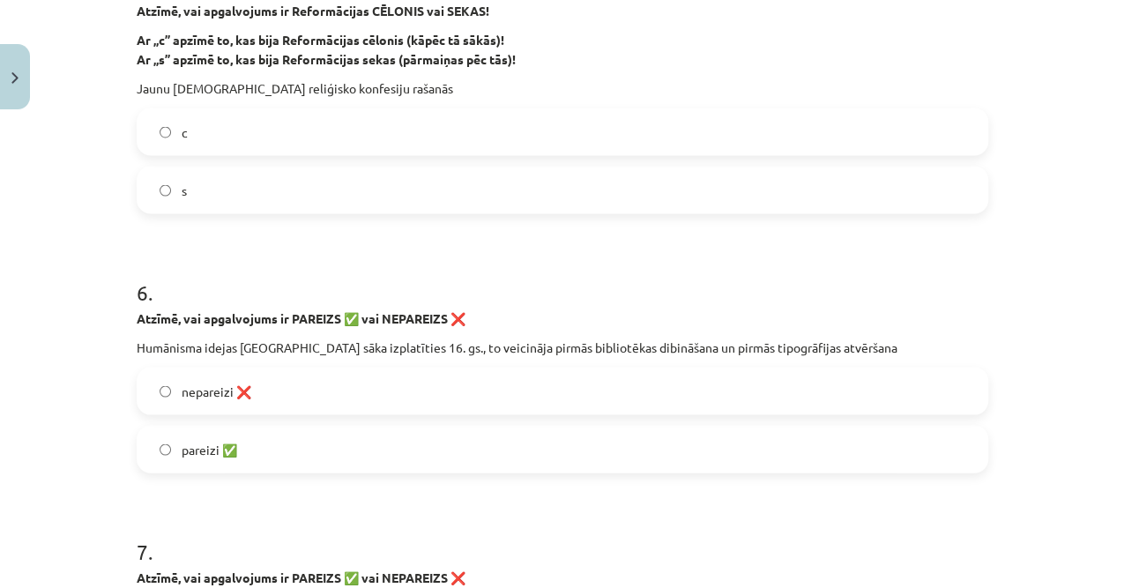
click at [264, 439] on label "pareizi ✅" at bounding box center [562, 449] width 848 height 44
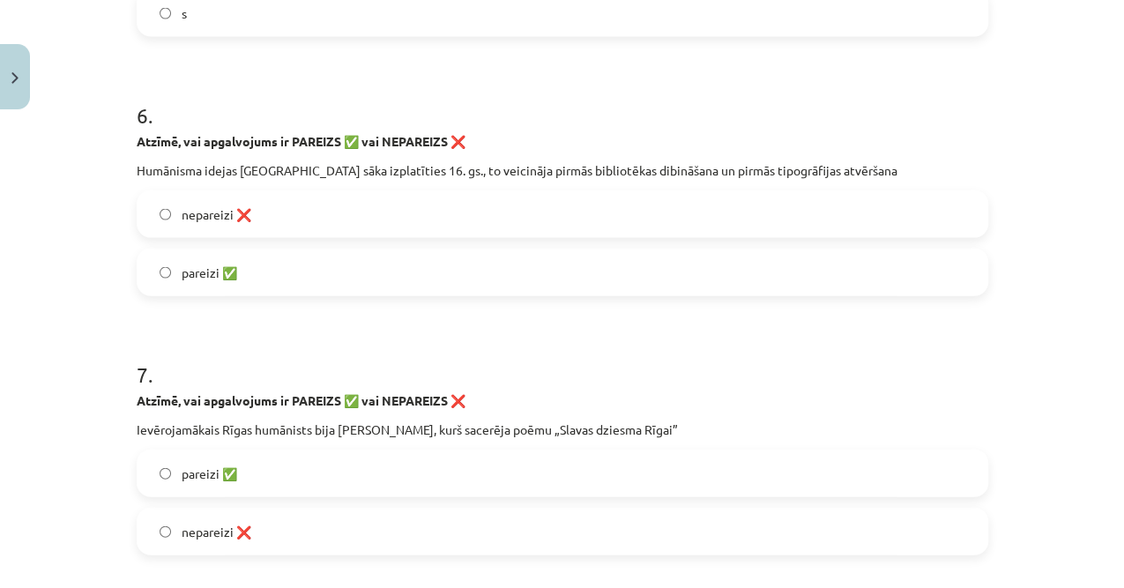
click at [254, 465] on label "pareizi ✅" at bounding box center [562, 473] width 848 height 44
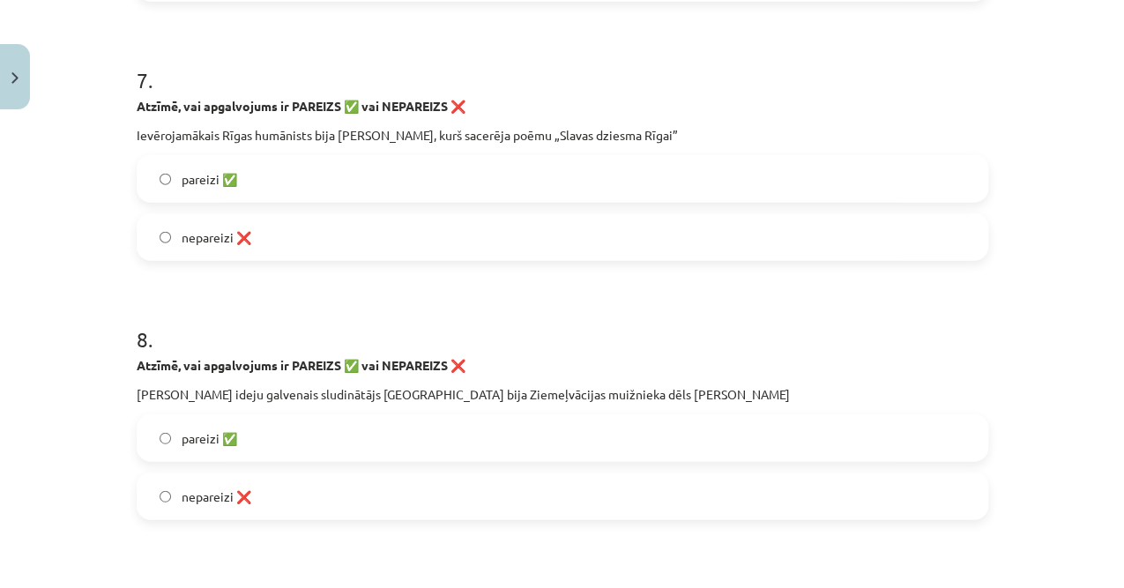
click at [256, 437] on label "pareizi ✅" at bounding box center [562, 438] width 848 height 44
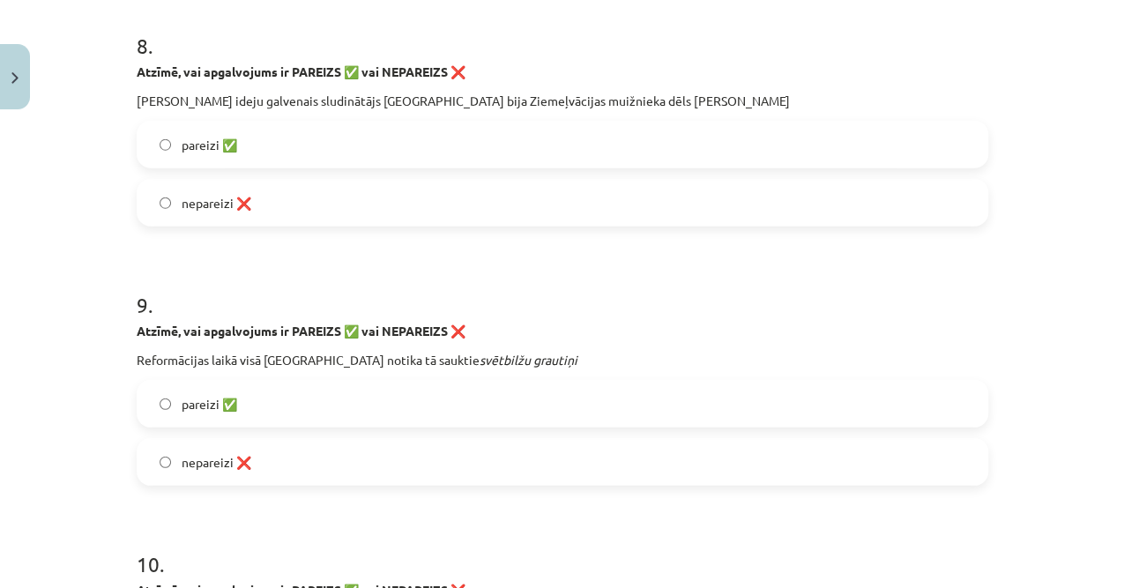
click at [233, 397] on span "pareizi ✅" at bounding box center [210, 404] width 56 height 19
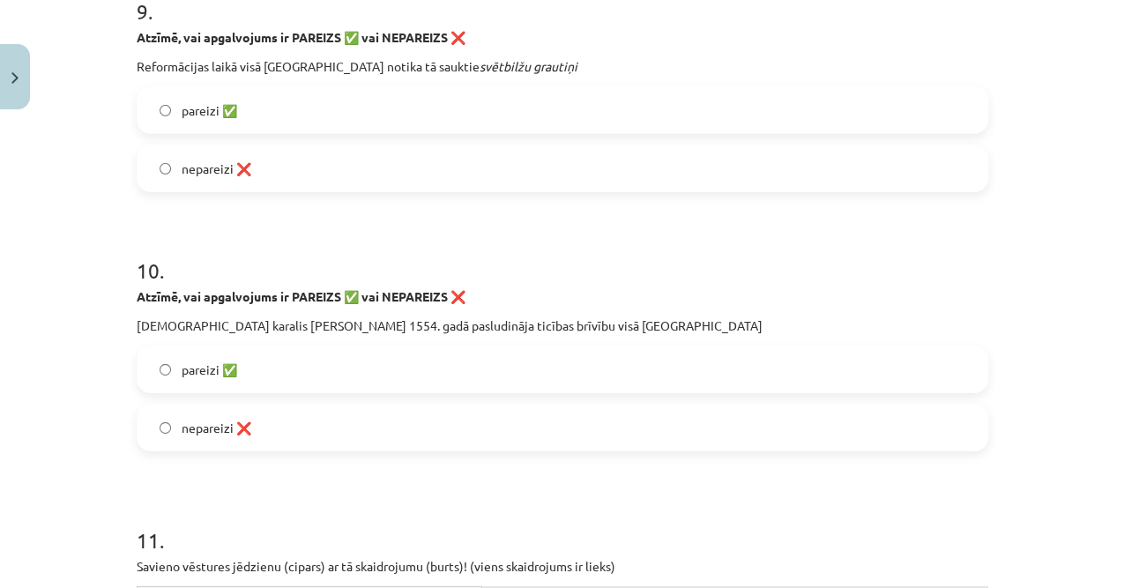
click at [234, 427] on span "nepareizi ❌" at bounding box center [217, 428] width 70 height 19
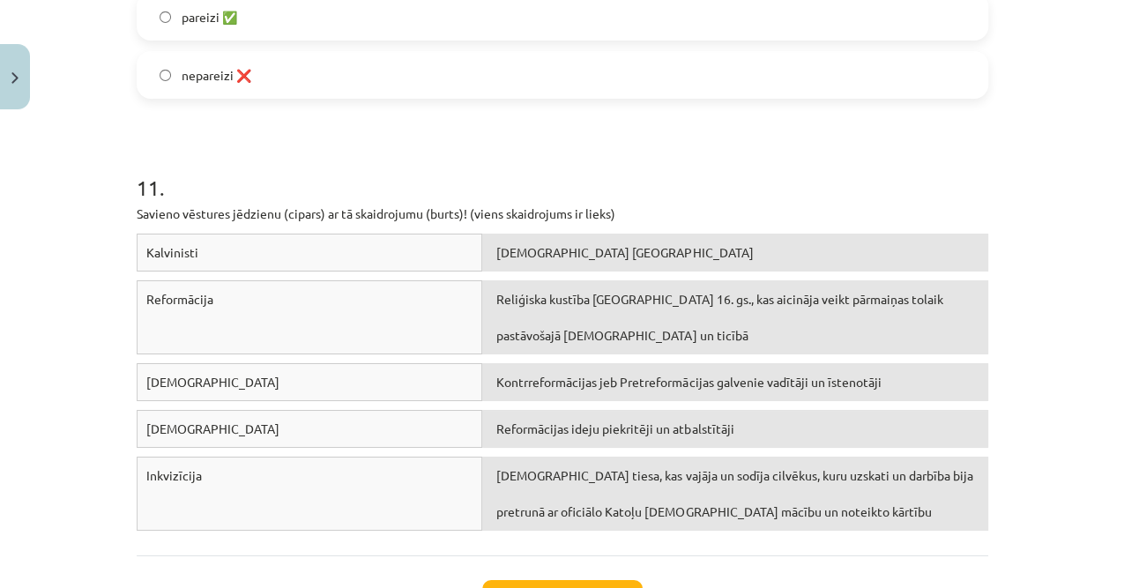
scroll to position [3164, 0]
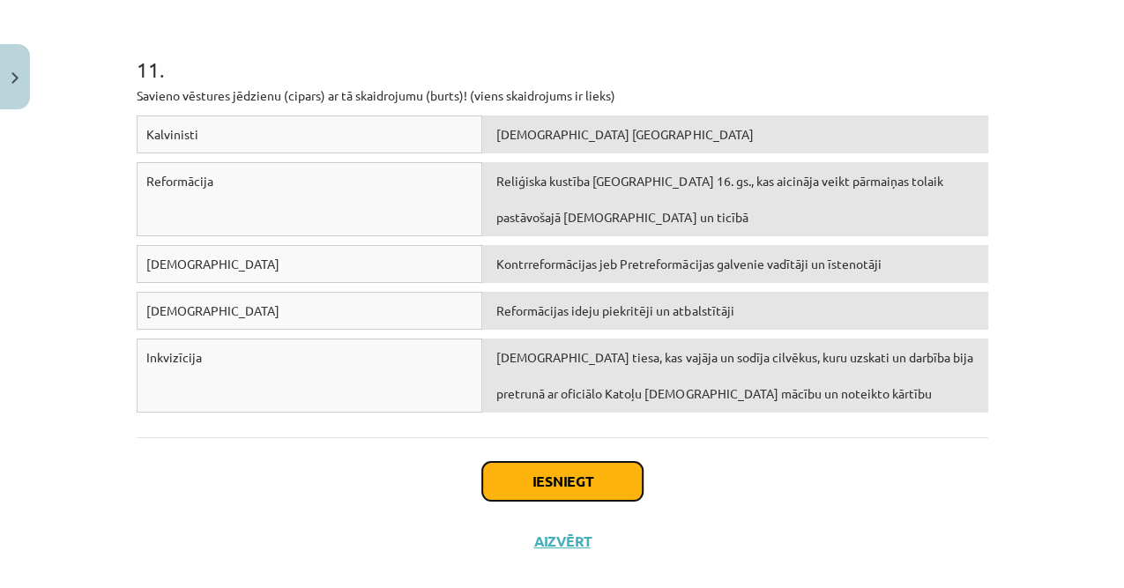
click at [593, 474] on button "Iesniegt" at bounding box center [562, 481] width 160 height 39
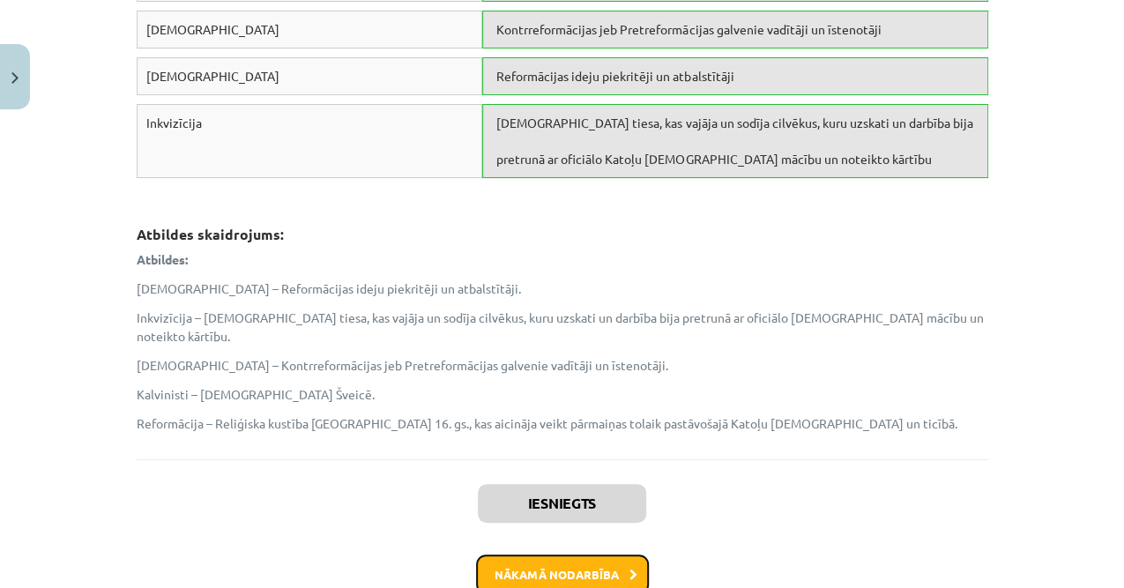
click at [564, 554] on button "Nākamā nodarbība" at bounding box center [562, 574] width 173 height 41
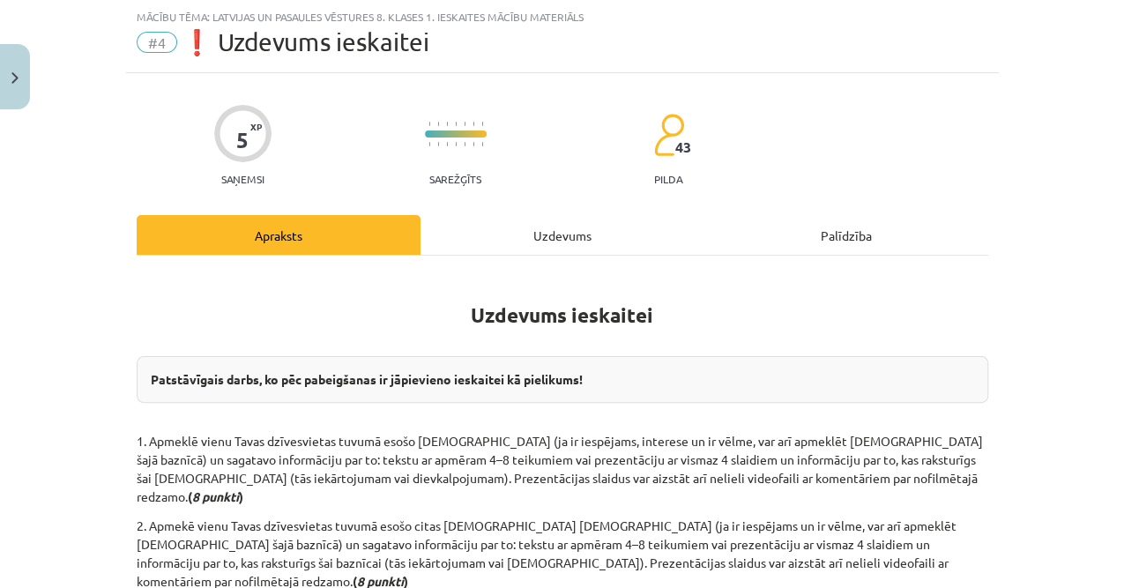
click at [562, 238] on div "Uzdevums" at bounding box center [562, 235] width 284 height 40
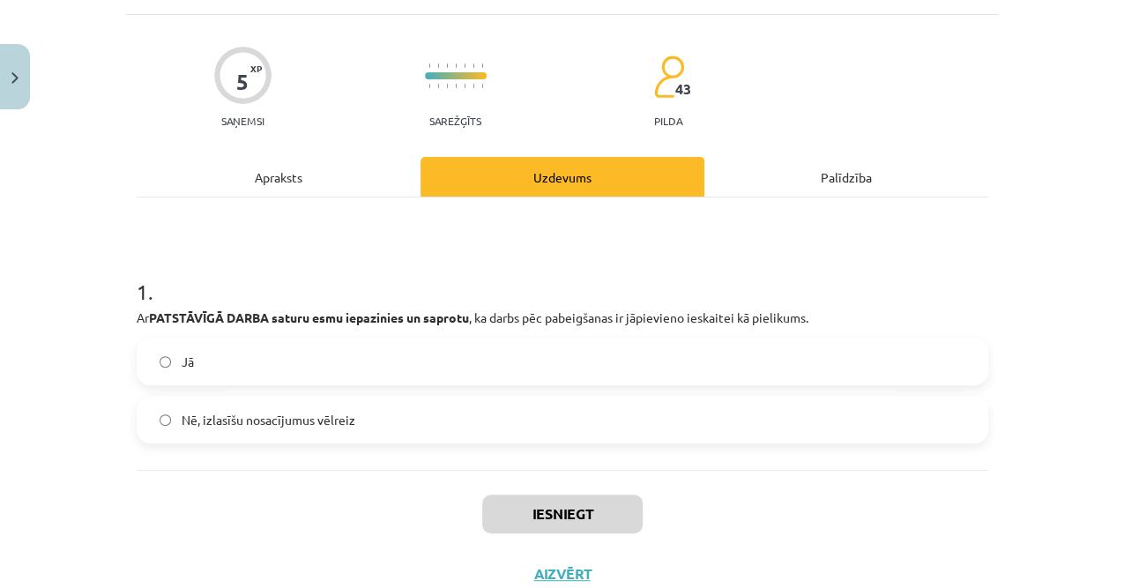
scroll to position [161, 0]
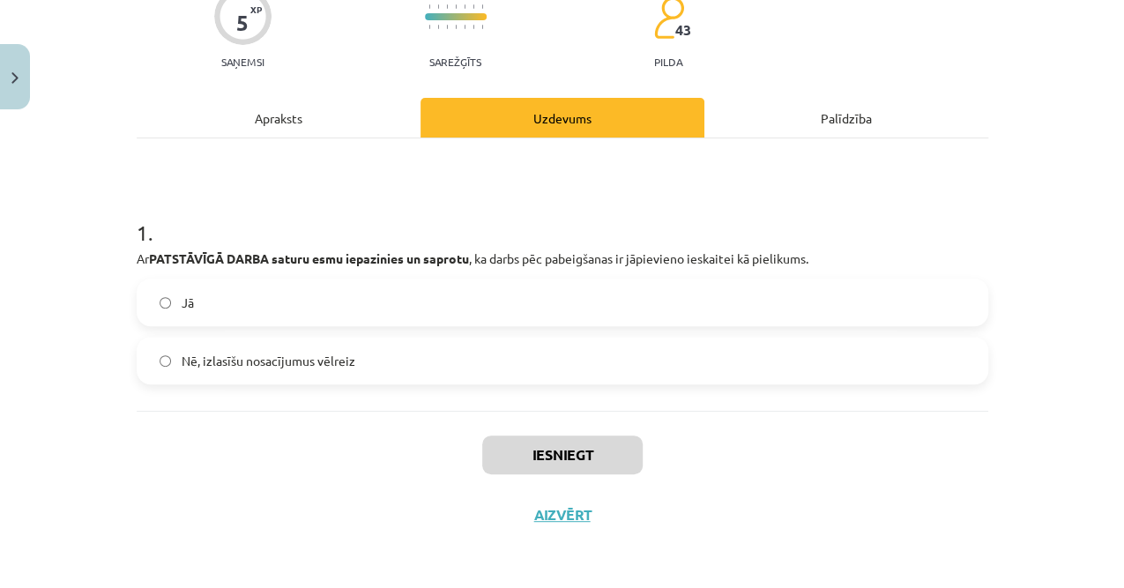
click at [357, 303] on label "Jā" at bounding box center [562, 302] width 848 height 44
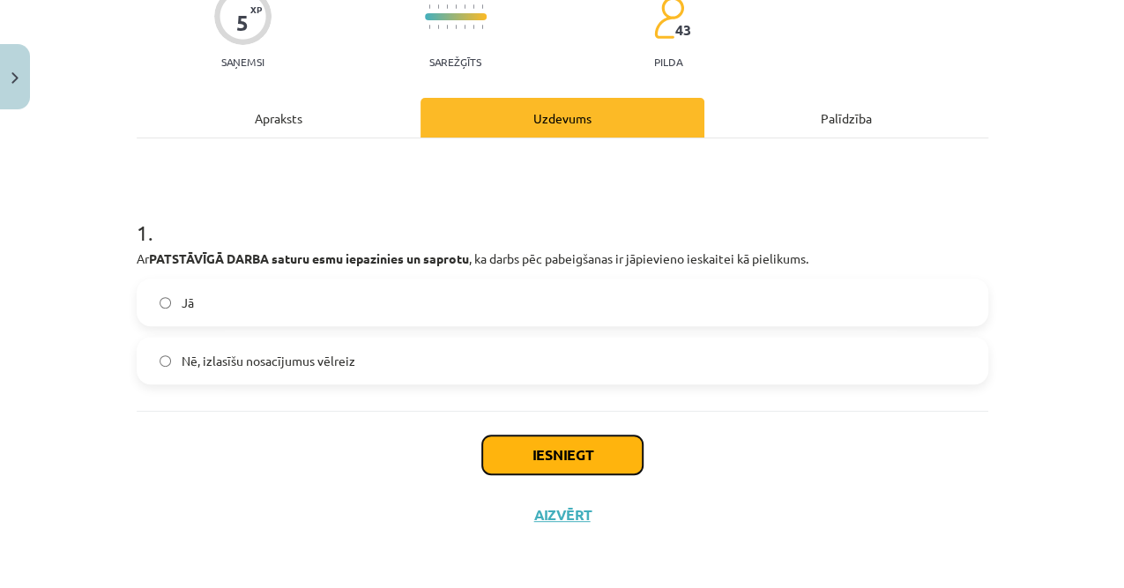
click at [546, 455] on button "Iesniegt" at bounding box center [562, 454] width 160 height 39
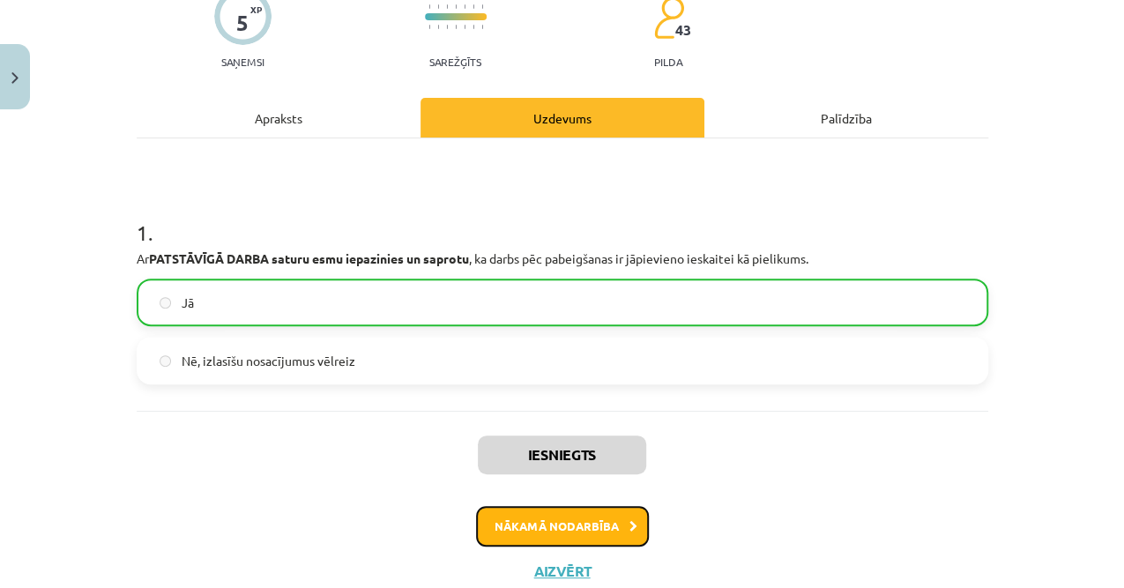
click at [556, 513] on button "Nākamā nodarbība" at bounding box center [562, 526] width 173 height 41
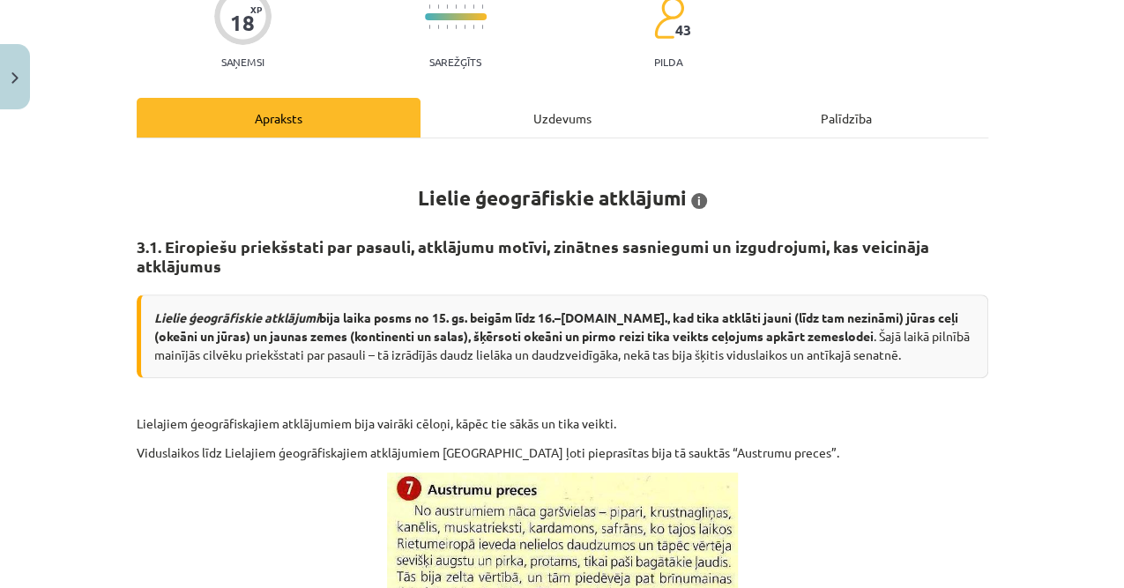
scroll to position [44, 0]
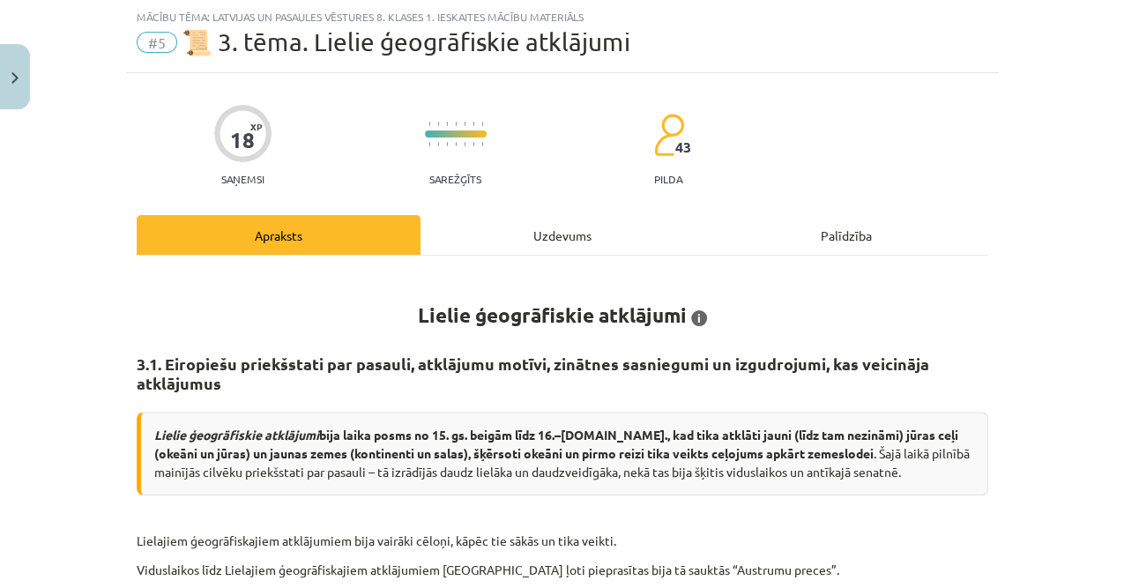
click at [529, 242] on div "Uzdevums" at bounding box center [562, 235] width 284 height 40
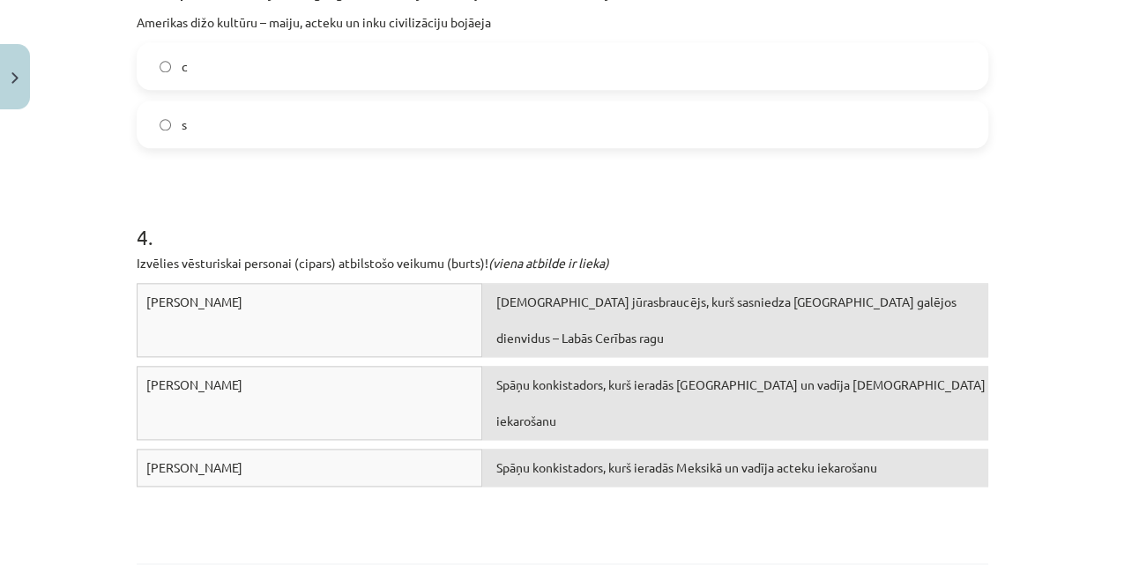
scroll to position [1097, 0]
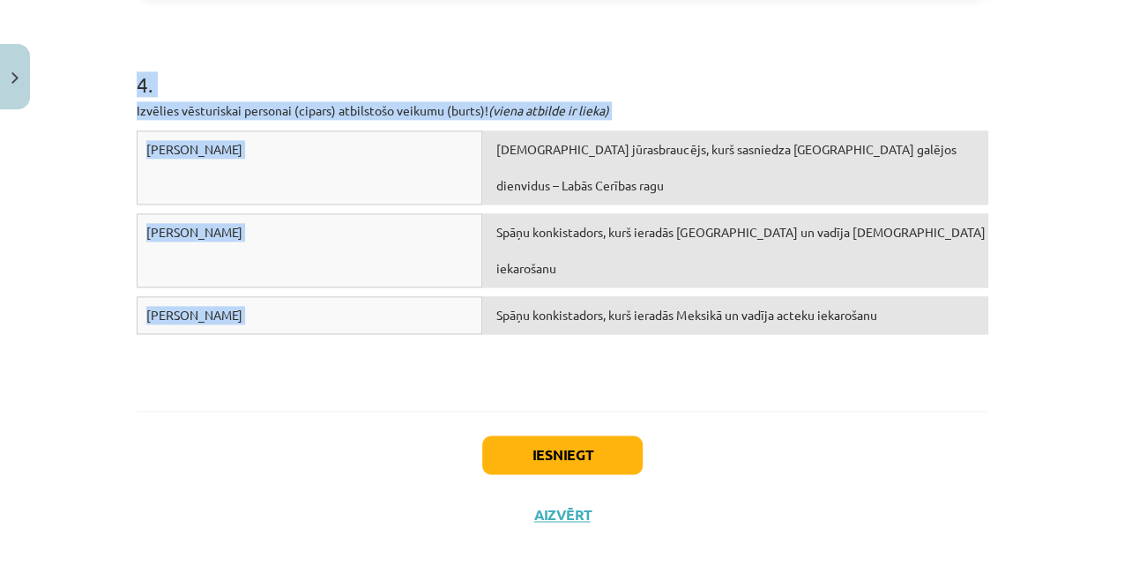
drag, startPoint x: 127, startPoint y: 223, endPoint x: 901, endPoint y: 258, distance: 774.7
click at [901, 258] on div "Mācību tēma: Latvijas un pasaules vēstures 8. klases 1. ieskaites mācību materi…" at bounding box center [562, 294] width 1124 height 588
copy form "4 . Lo „i” dolors am, con adip Elits doeiusmodte incididun utlabo, etd ma „a” –…"
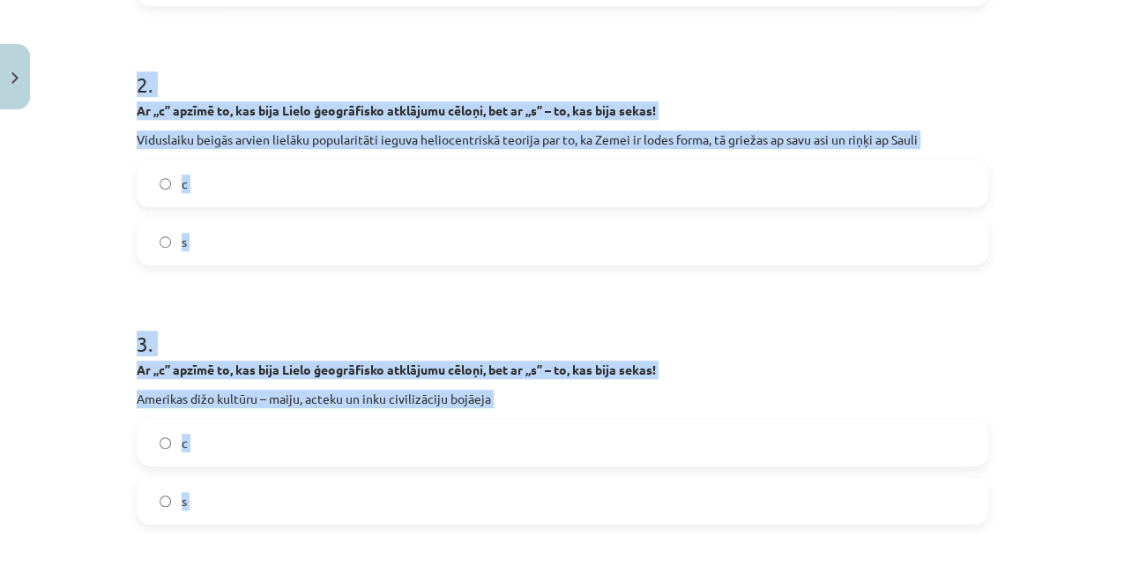
click at [63, 269] on div "Mācību tēma: Latvijas un pasaules vēstures 8. klases 1. ieskaites mācību materi…" at bounding box center [562, 294] width 1124 height 588
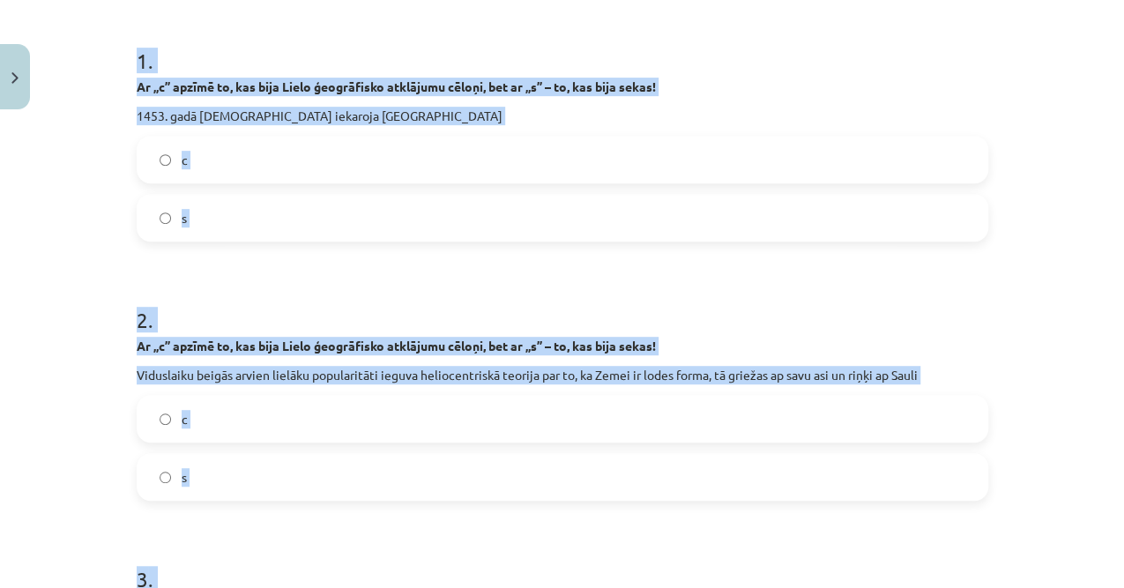
scroll to position [157, 0]
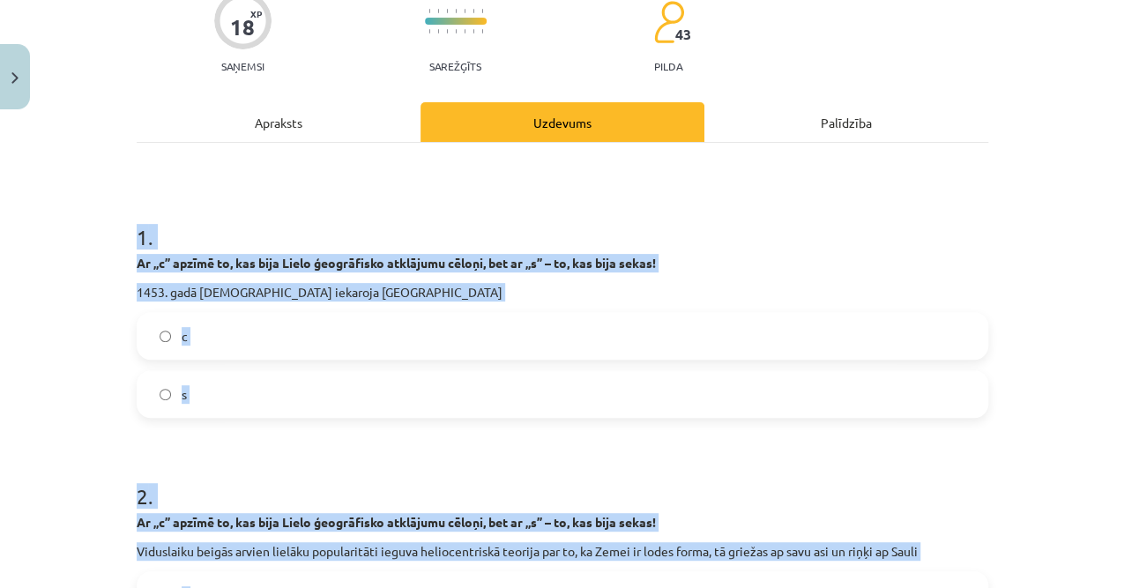
click at [56, 317] on div "Mācību tēma: Latvijas un pasaules vēstures 8. klases 1. ieskaites mācību materi…" at bounding box center [562, 294] width 1124 height 588
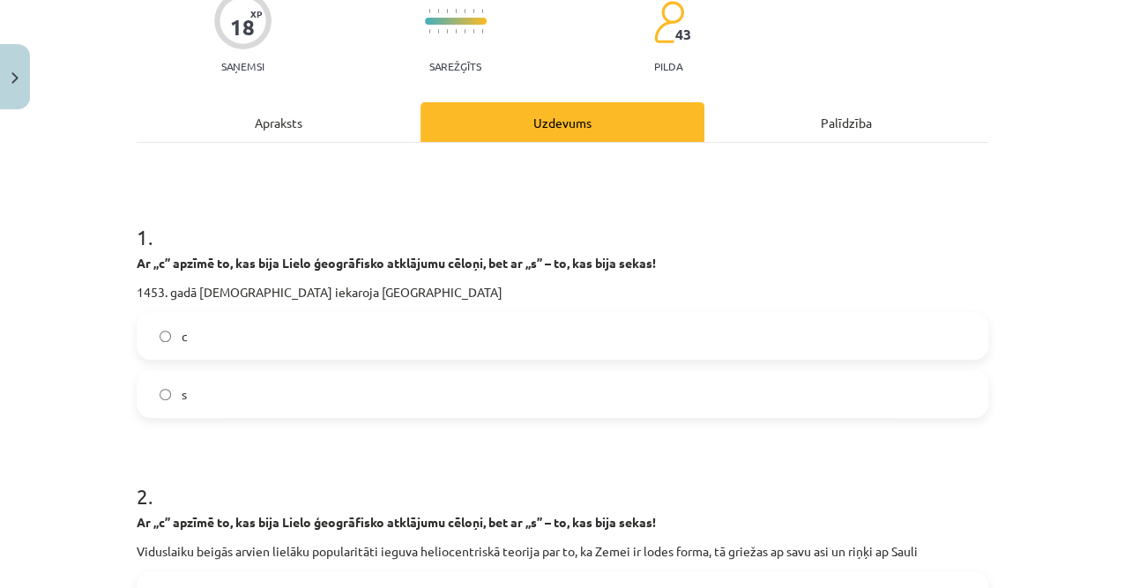
click at [234, 329] on label "c" at bounding box center [562, 336] width 848 height 44
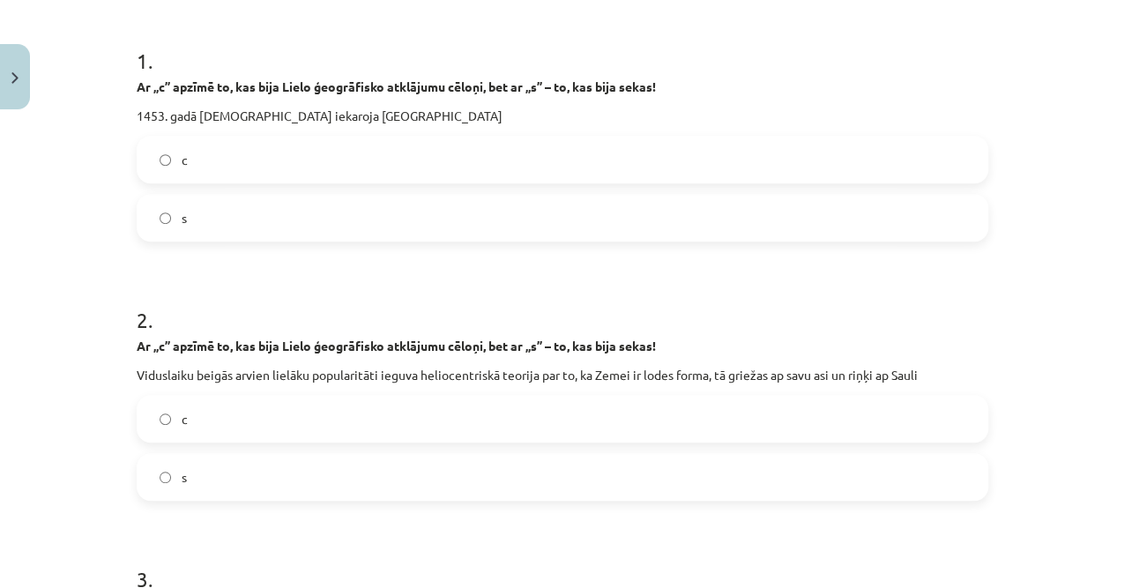
click at [263, 449] on div "c s" at bounding box center [562, 448] width 851 height 106
click at [250, 474] on label "s" at bounding box center [562, 477] width 848 height 44
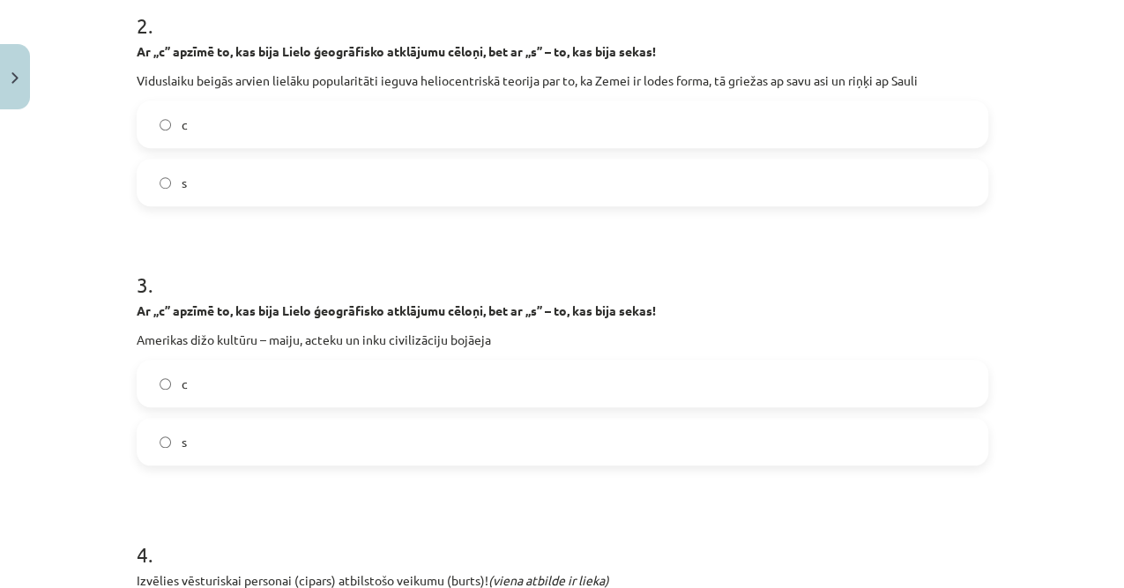
click at [238, 446] on label "s" at bounding box center [562, 442] width 848 height 44
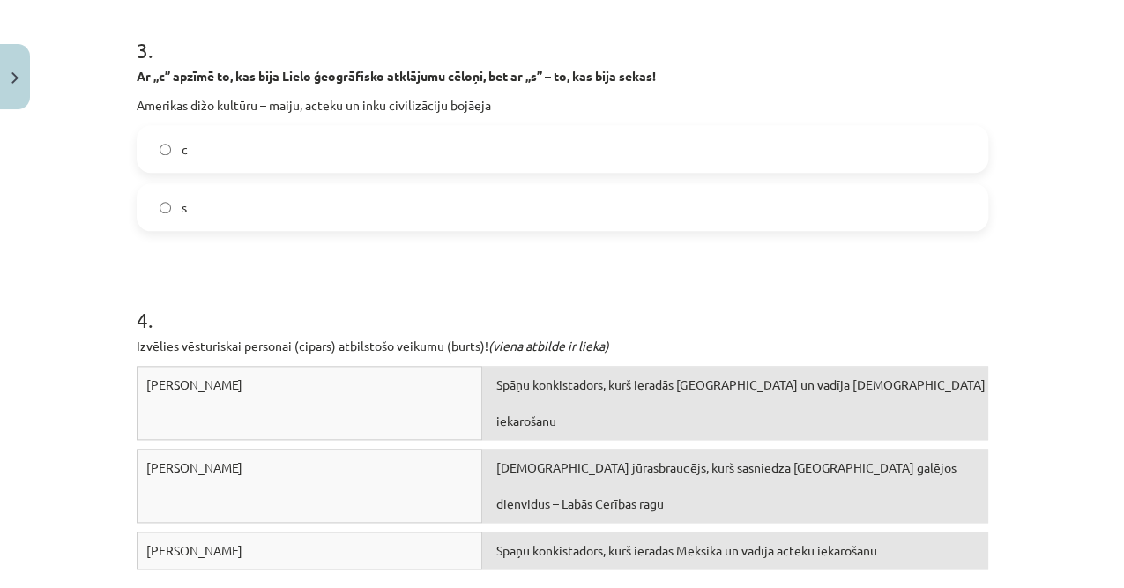
scroll to position [1097, 0]
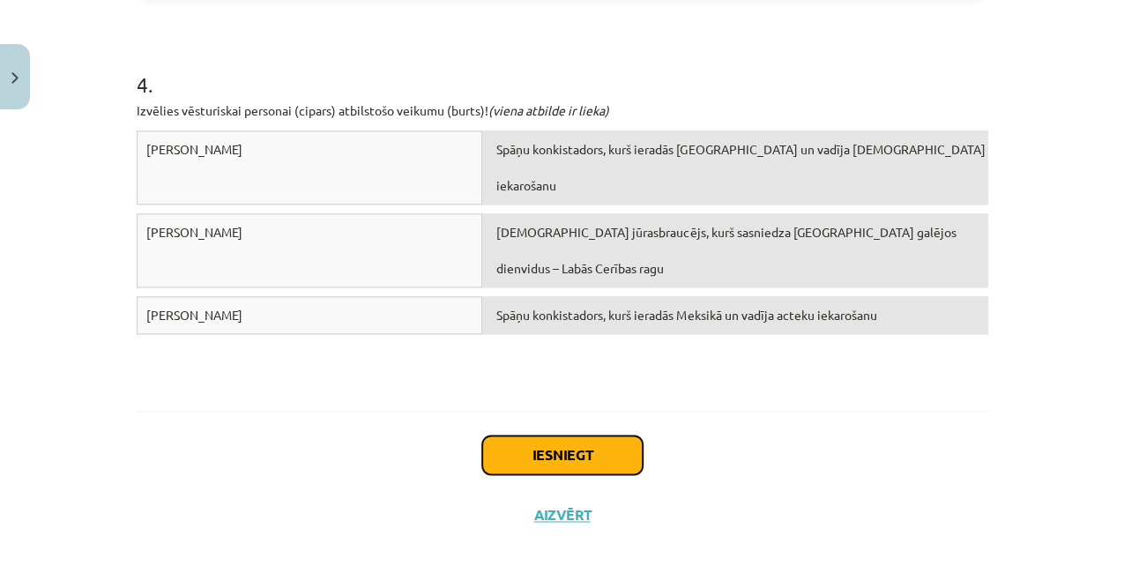
click at [573, 454] on button "Iesniegt" at bounding box center [562, 454] width 160 height 39
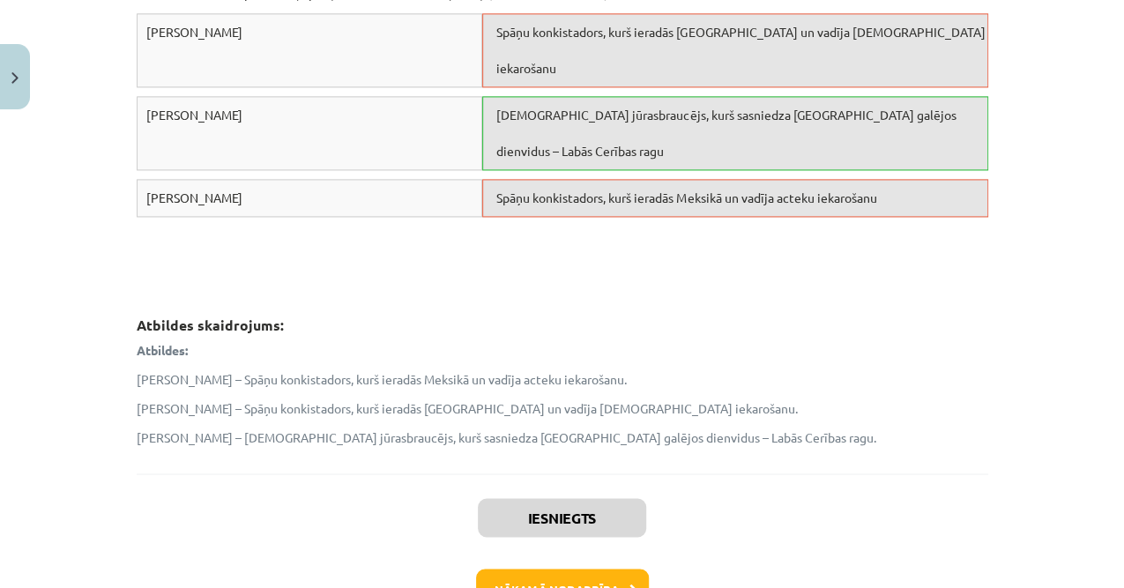
scroll to position [1333, 0]
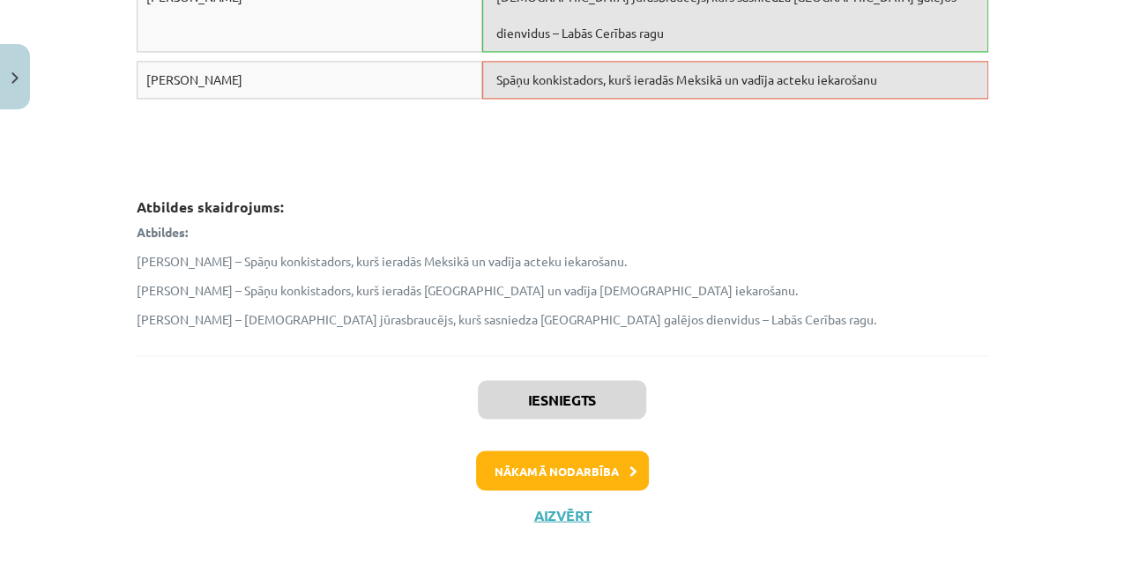
click at [573, 489] on div "Iesniegts Nākamā nodarbība Aizvērt" at bounding box center [562, 445] width 851 height 180
click at [587, 468] on button "Nākamā nodarbība" at bounding box center [562, 470] width 173 height 41
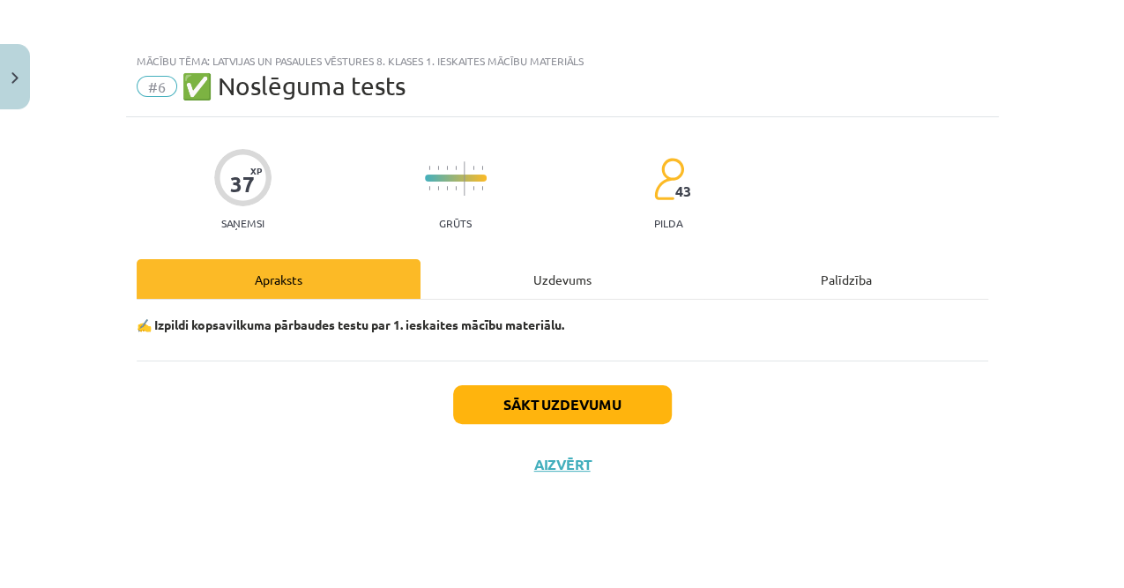
click at [532, 256] on div "37 XP Saņemsi Grūts 43 pilda Apraksts Uzdevums Palīdzība ✍️ Izpildi kopsavilkum…" at bounding box center [562, 330] width 873 height 427
click at [531, 252] on div "37 XP Saņemsi Grūts 43 pilda Apraksts Uzdevums Palīdzība ✍️ Izpildi kopsavilkum…" at bounding box center [562, 330] width 873 height 427
click at [543, 271] on div "Uzdevums" at bounding box center [562, 279] width 284 height 40
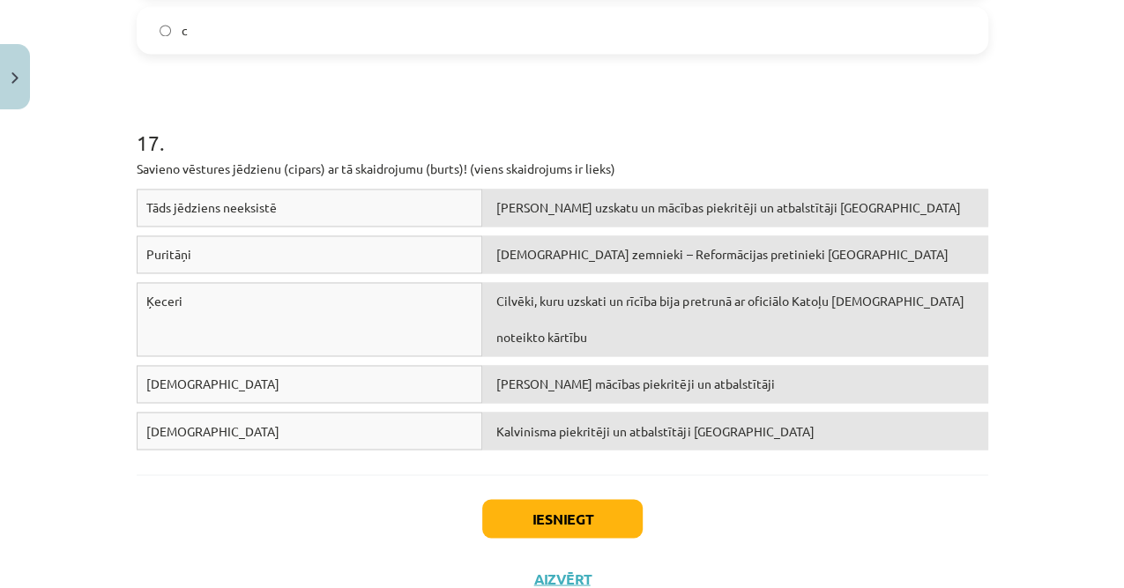
scroll to position [4704, 0]
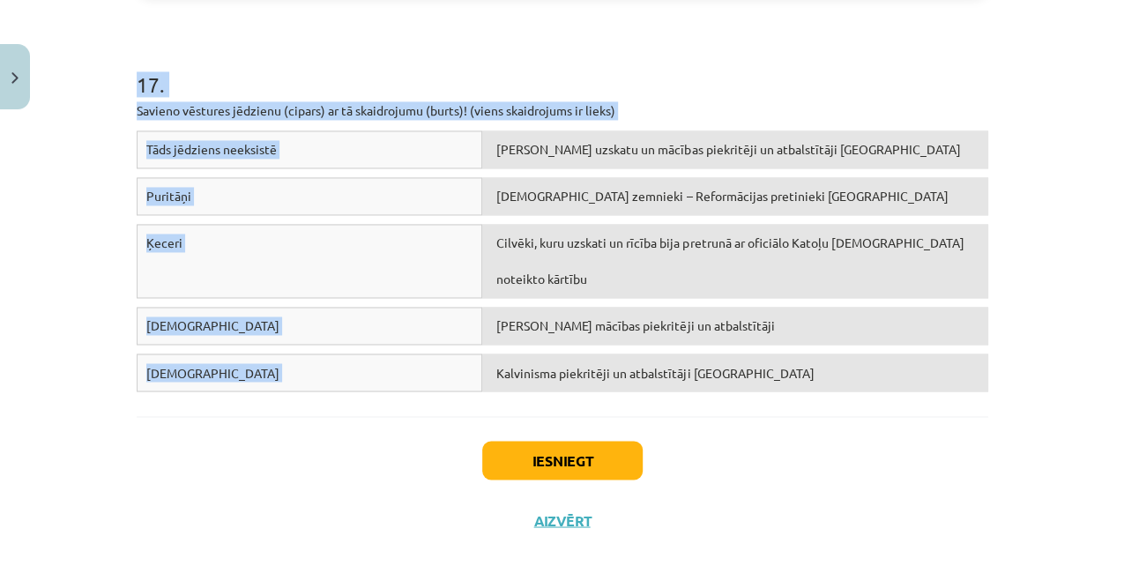
drag, startPoint x: 112, startPoint y: 177, endPoint x: 748, endPoint y: 359, distance: 661.8
click at [748, 359] on div "Mācību tēma: Latvijas un pasaules vēstures 8. klases 1. ieskaites mācību materi…" at bounding box center [562, 294] width 1124 height 588
copy form "0 . Loremi, dol sitametcons ad ELITSED ✅ doe TEMPORINC ❌ Ut Laboreetd Magnaa en…"
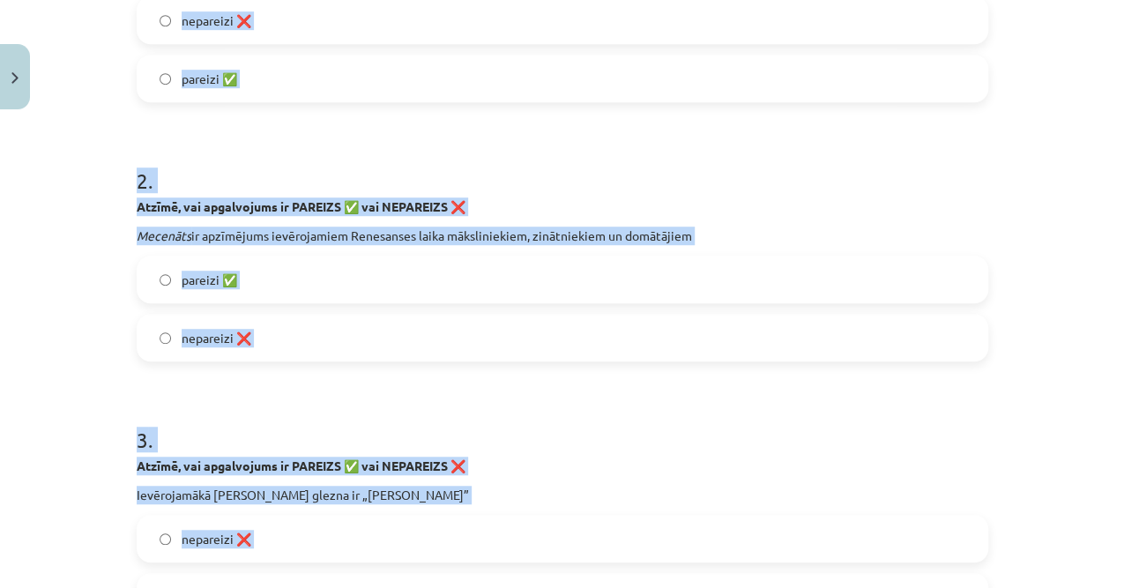
click at [73, 350] on div "Mācību tēma: Latvijas un pasaules vēstures 8. klases 1. ieskaites mācību materi…" at bounding box center [562, 294] width 1124 height 588
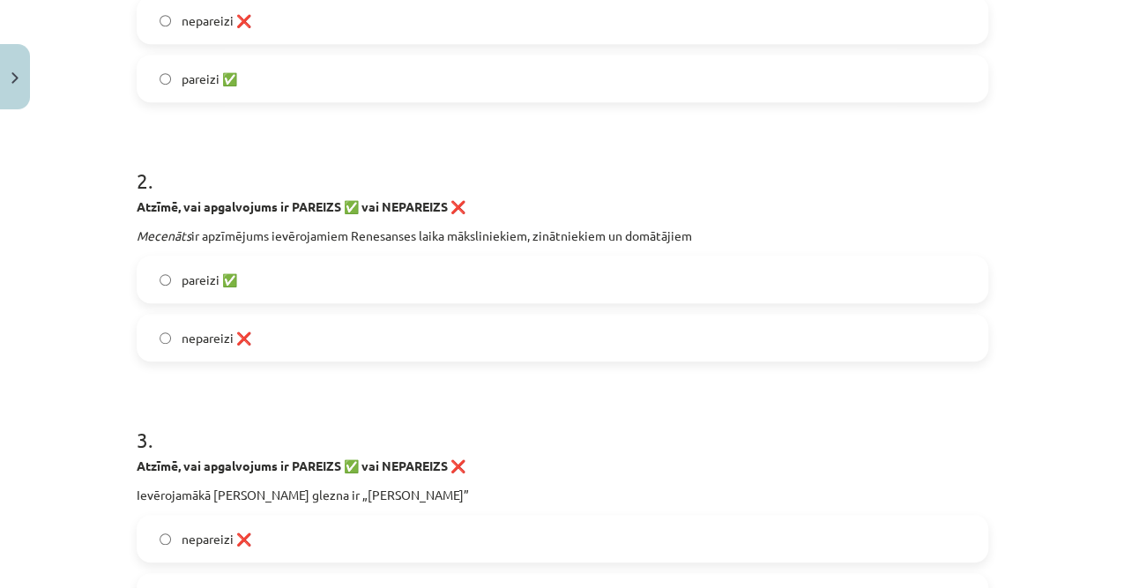
scroll to position [238, 0]
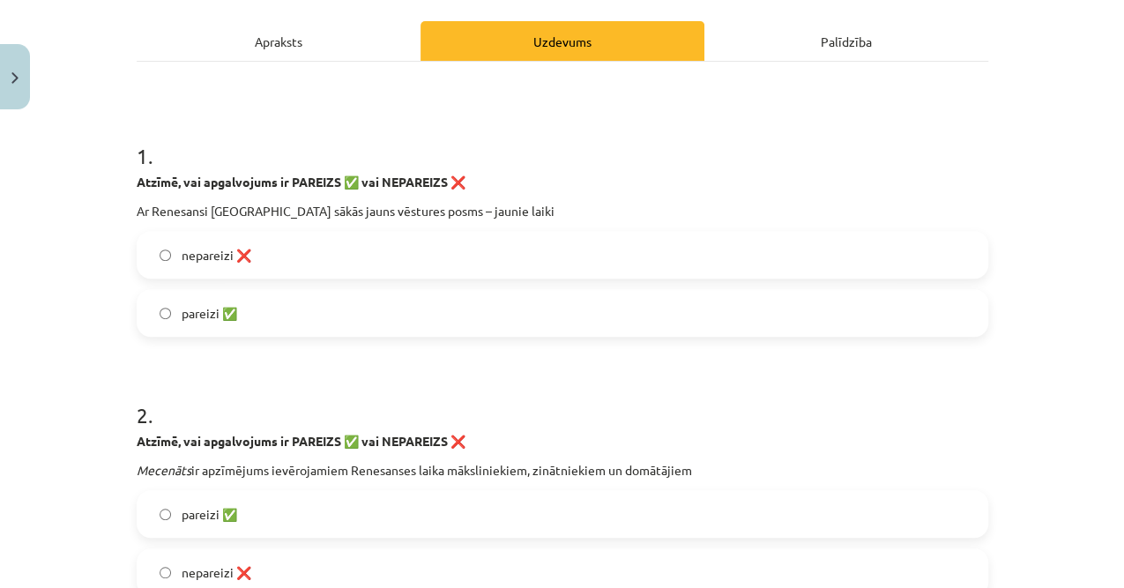
click at [245, 300] on label "pareizi ✅" at bounding box center [562, 313] width 848 height 44
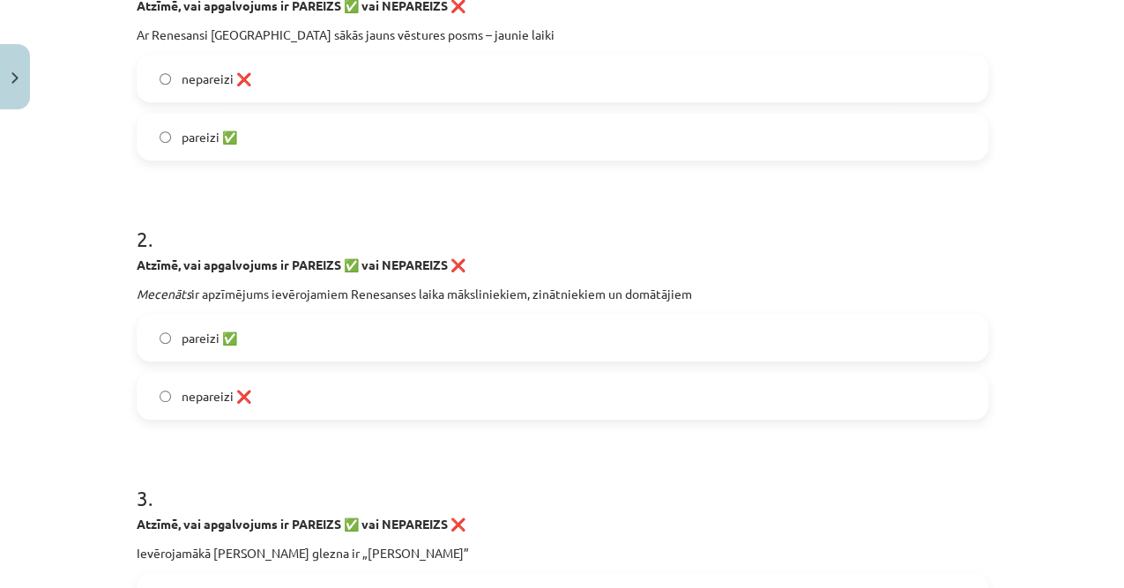
click at [227, 383] on label "nepareizi ❌" at bounding box center [562, 396] width 848 height 44
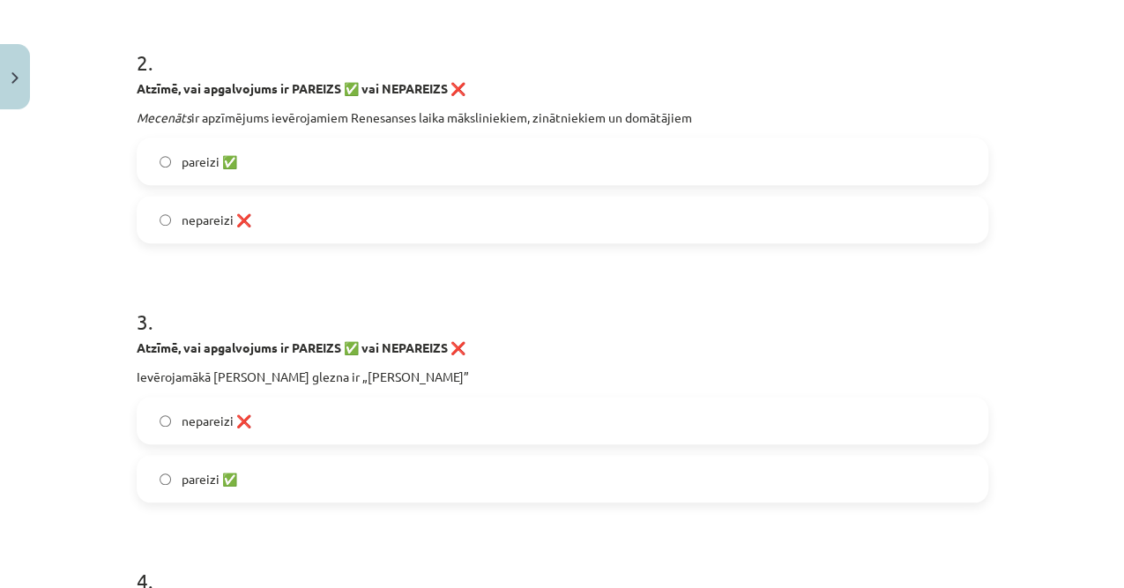
click at [233, 459] on label "pareizi ✅" at bounding box center [562, 479] width 848 height 44
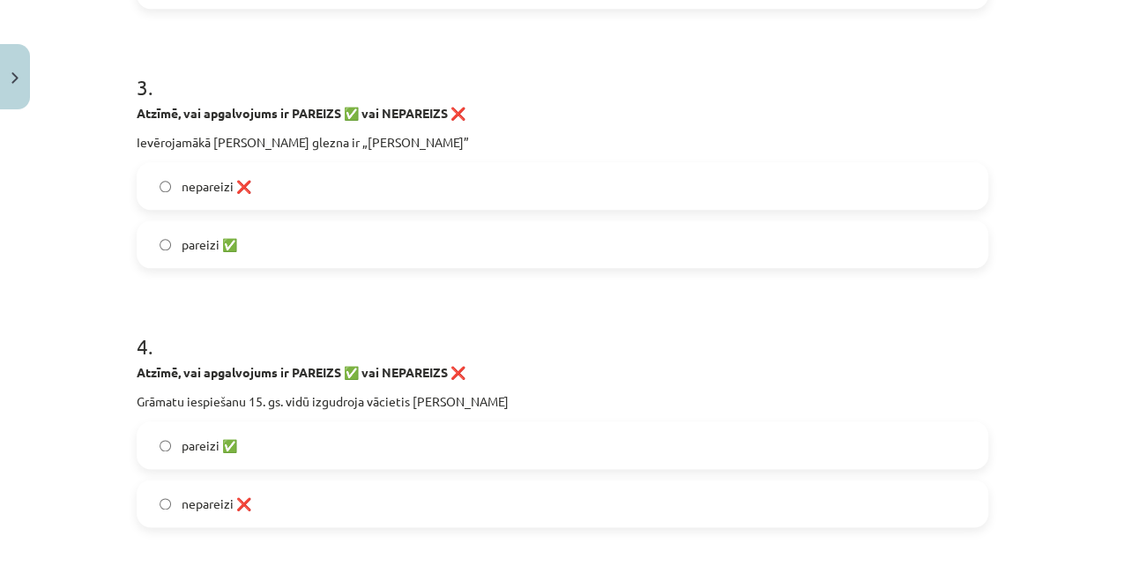
click at [234, 448] on label "pareizi ✅" at bounding box center [562, 445] width 848 height 44
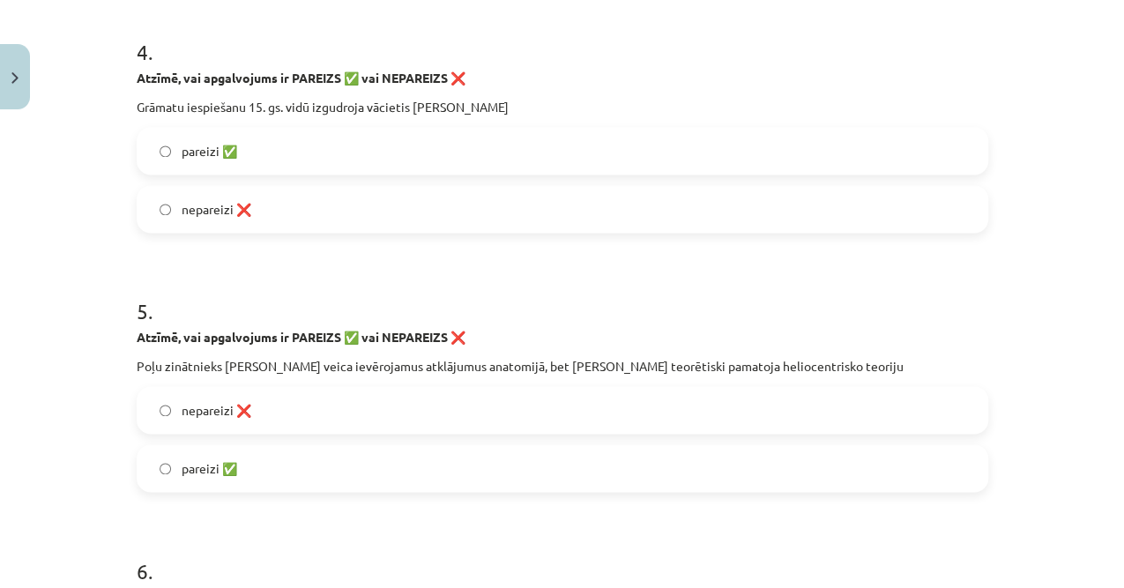
click at [239, 408] on span "nepareizi ❌" at bounding box center [217, 410] width 70 height 19
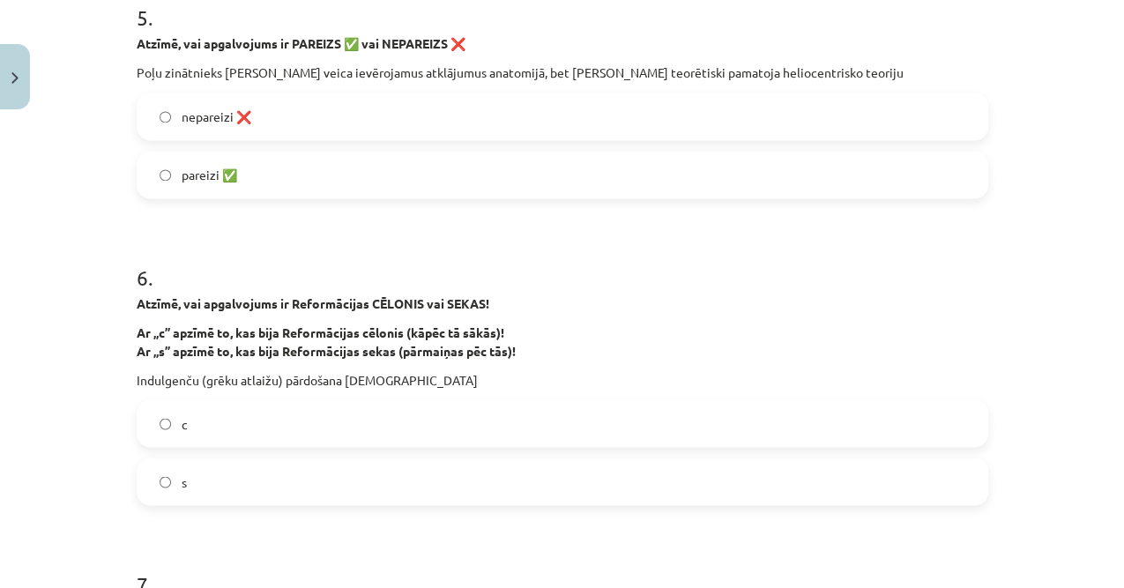
click at [227, 435] on label "c" at bounding box center [562, 423] width 848 height 44
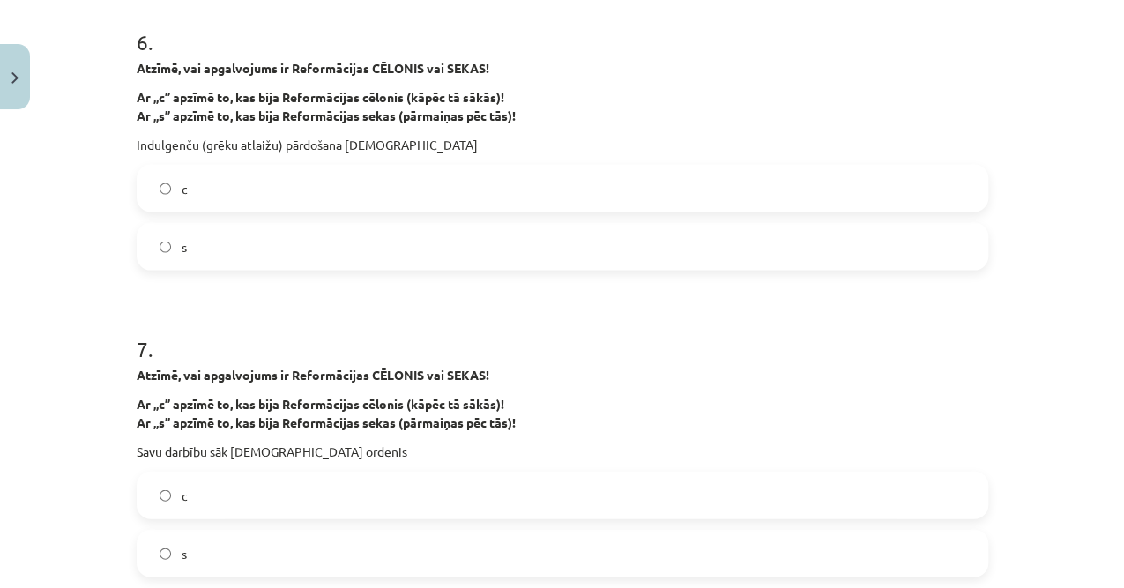
click at [227, 497] on label "c" at bounding box center [562, 494] width 848 height 44
click at [207, 563] on label "s" at bounding box center [562, 553] width 848 height 44
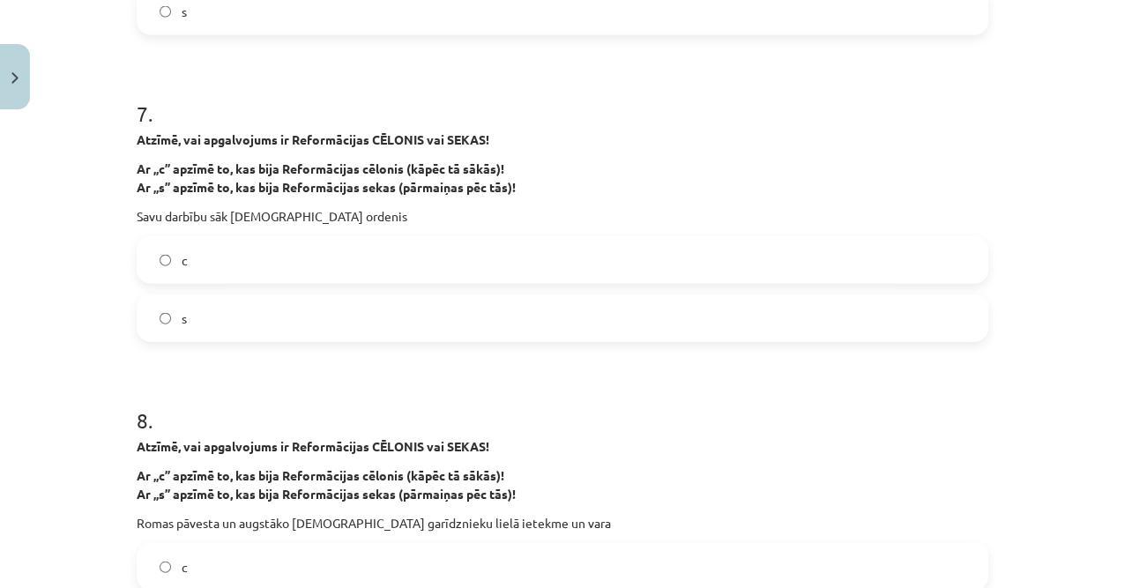
scroll to position [2059, 0]
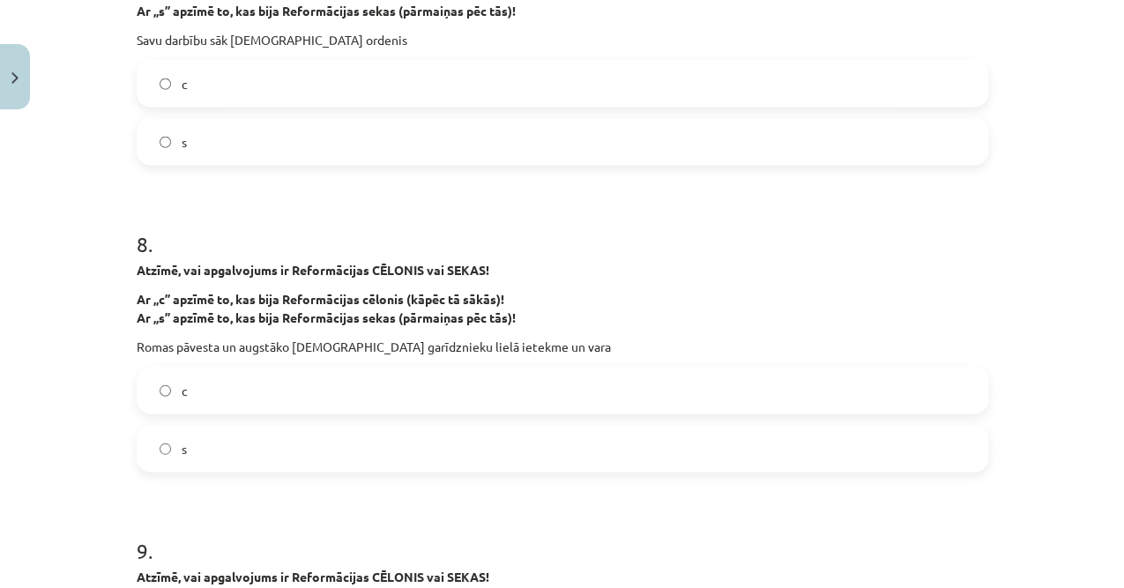
click at [234, 390] on label "c" at bounding box center [562, 390] width 848 height 44
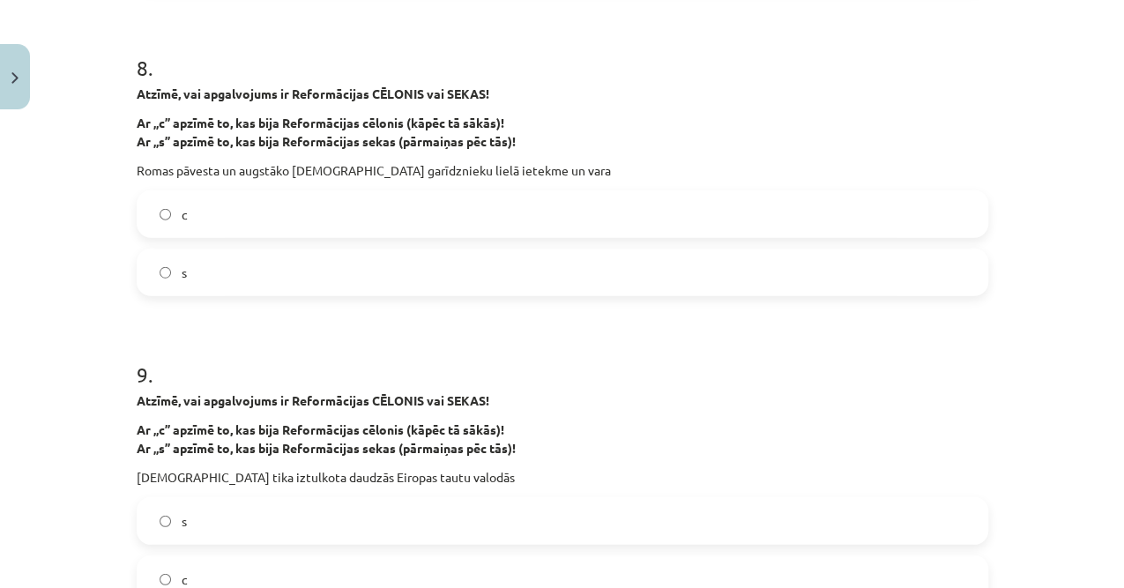
click at [191, 550] on div "s c" at bounding box center [562, 550] width 851 height 106
click at [209, 515] on label "s" at bounding box center [562, 521] width 848 height 44
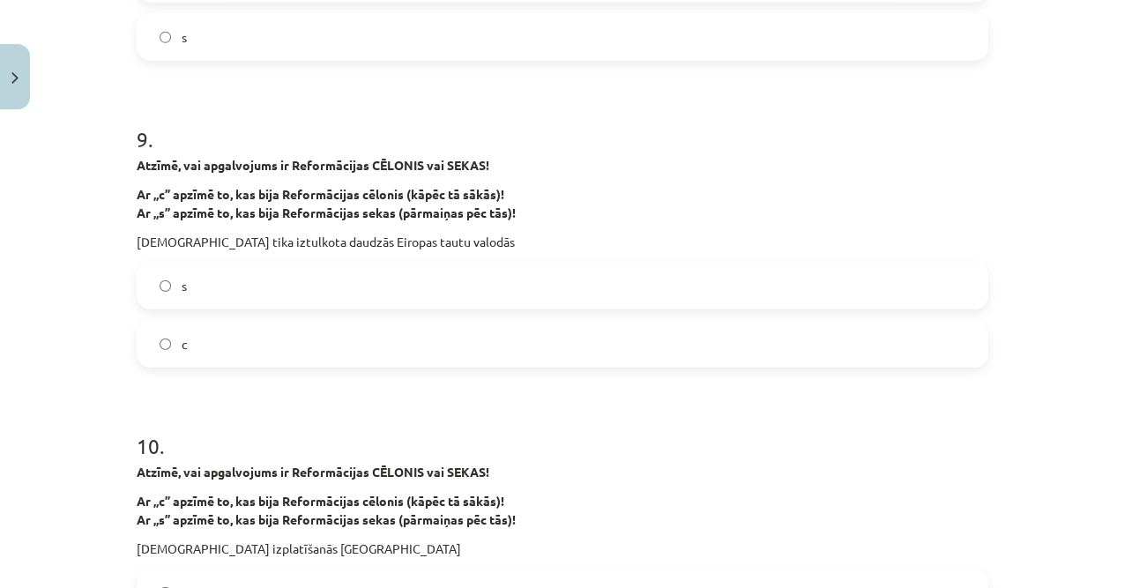
scroll to position [2647, 0]
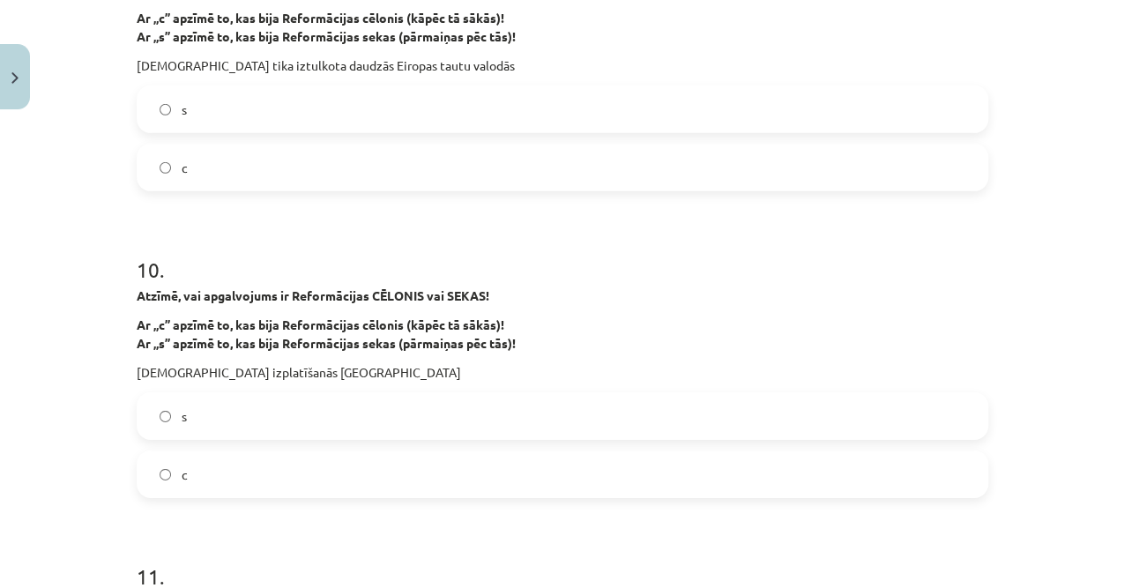
click at [212, 429] on label "s" at bounding box center [562, 416] width 848 height 44
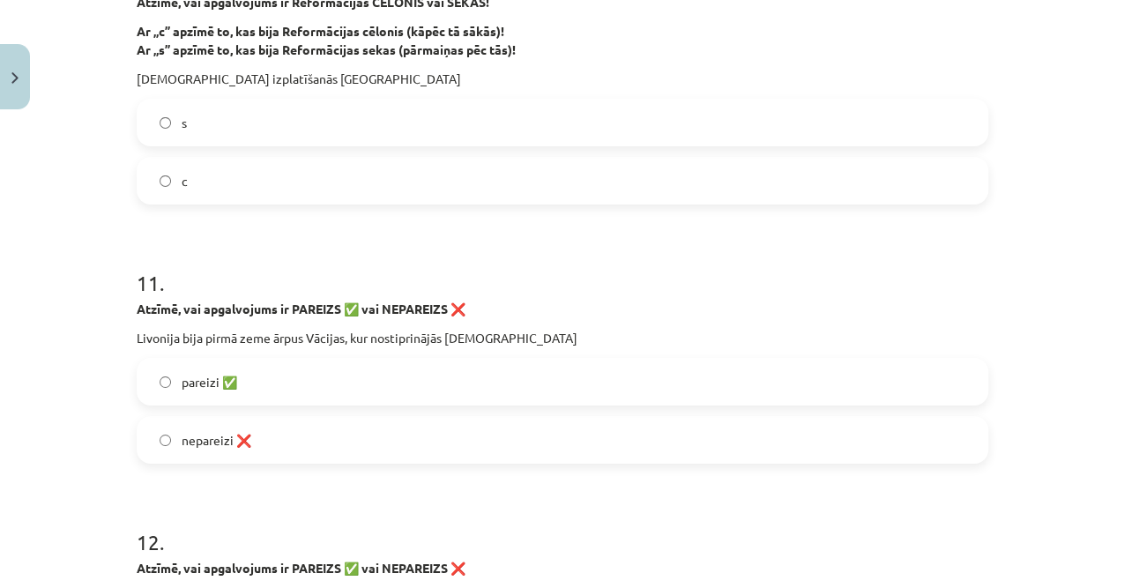
click at [247, 392] on label "pareizi ✅" at bounding box center [562, 382] width 848 height 44
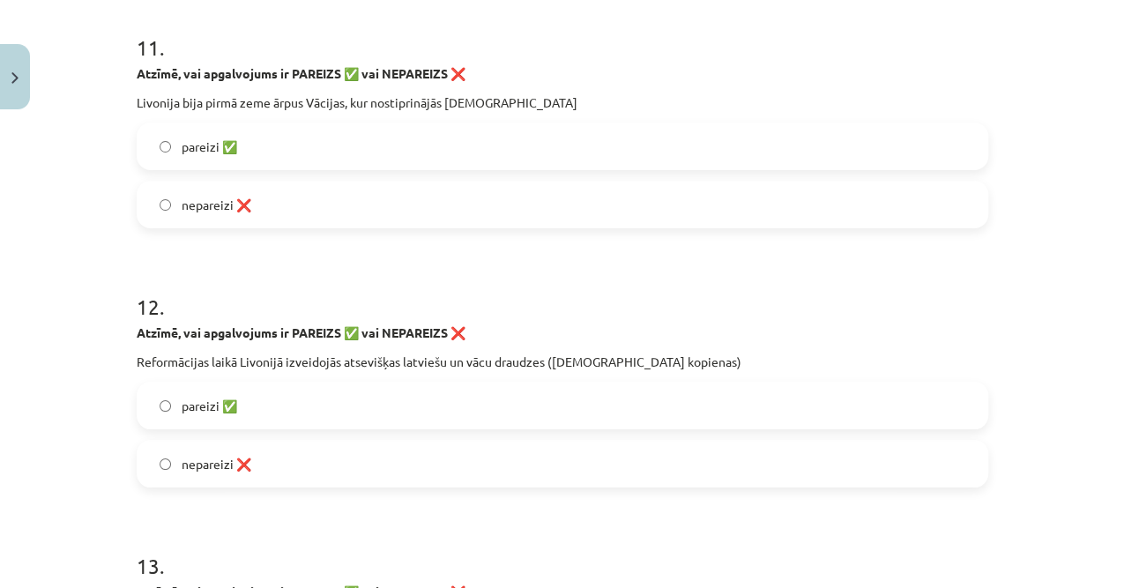
click at [226, 398] on label "pareizi ✅" at bounding box center [562, 405] width 848 height 44
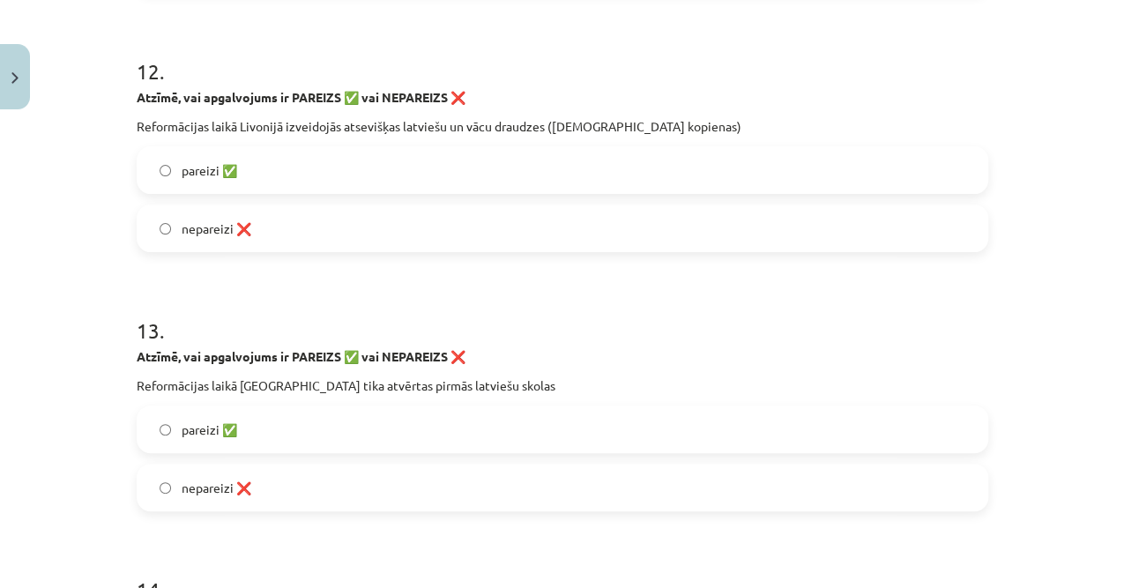
click at [254, 418] on label "pareizi ✅" at bounding box center [562, 429] width 848 height 44
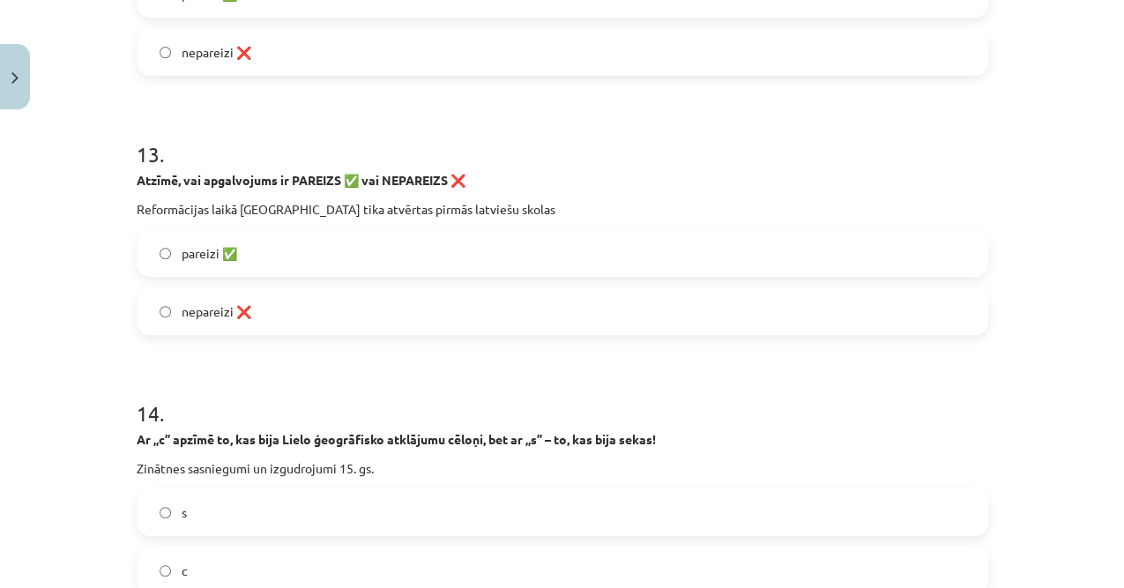
scroll to position [3705, 0]
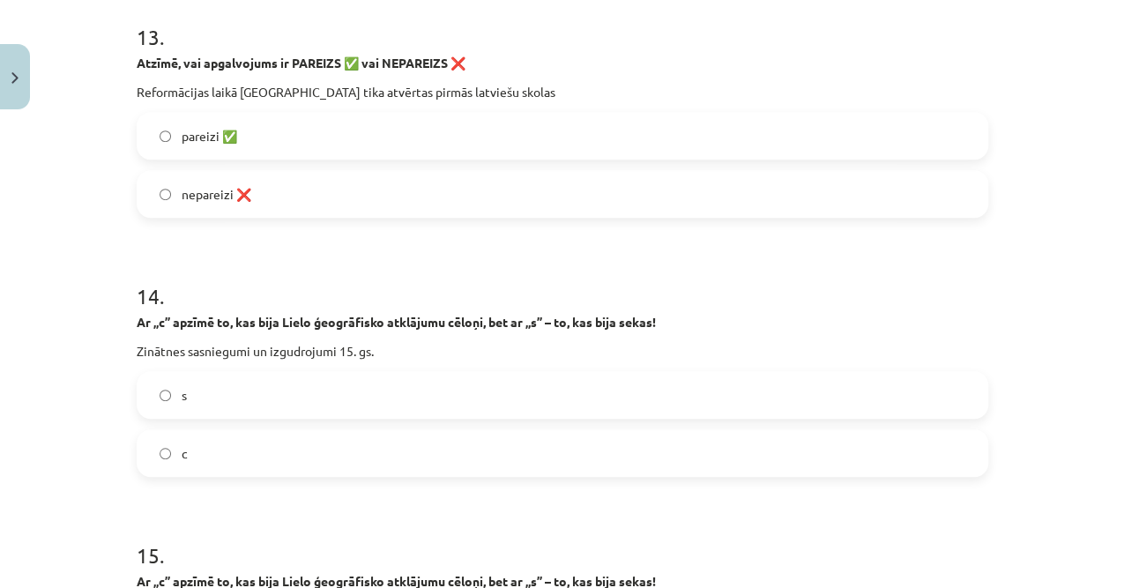
click at [219, 406] on label "s" at bounding box center [562, 395] width 848 height 44
click at [204, 440] on label "c" at bounding box center [562, 453] width 848 height 44
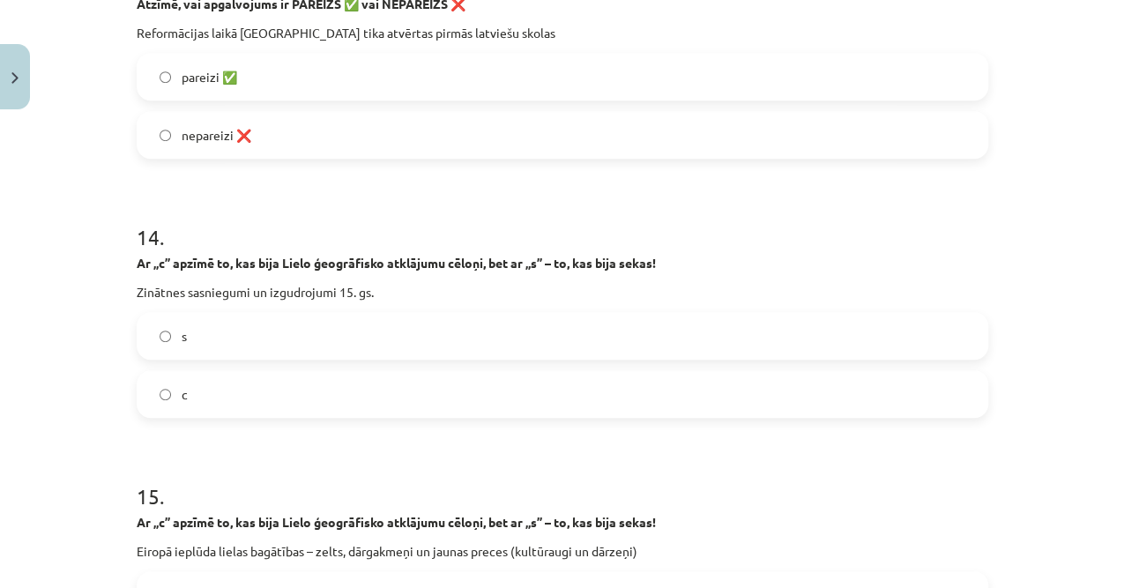
scroll to position [3940, 0]
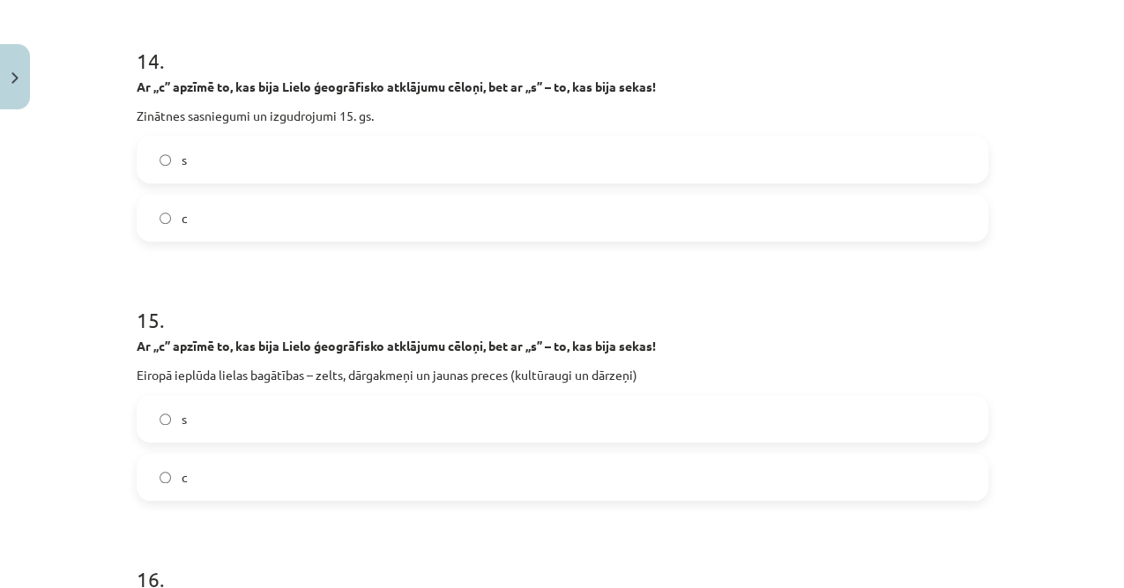
click at [219, 420] on label "s" at bounding box center [562, 419] width 848 height 44
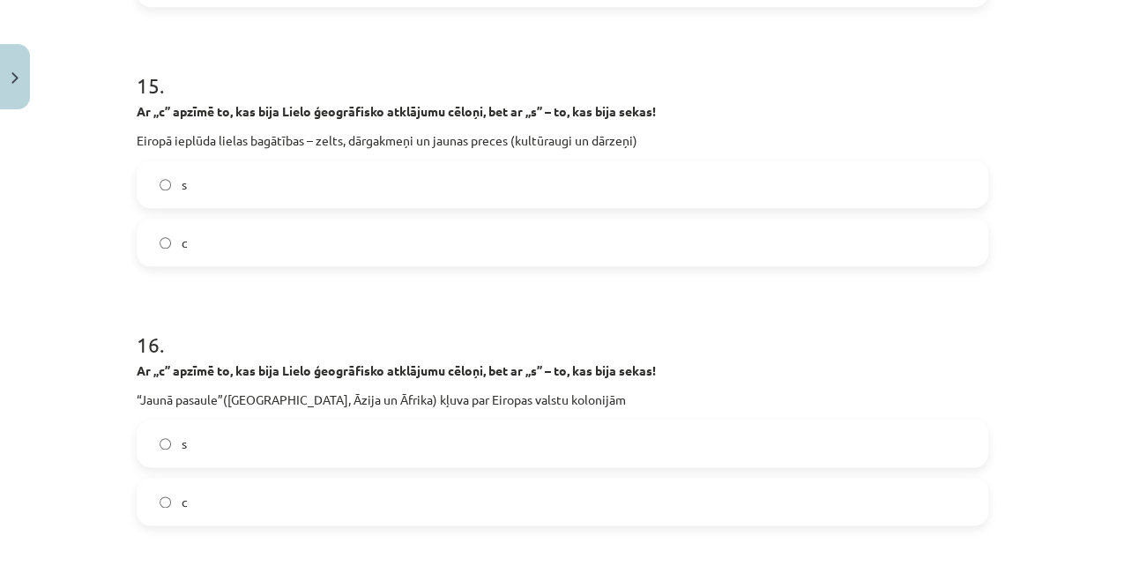
click at [194, 441] on label "s" at bounding box center [562, 443] width 848 height 44
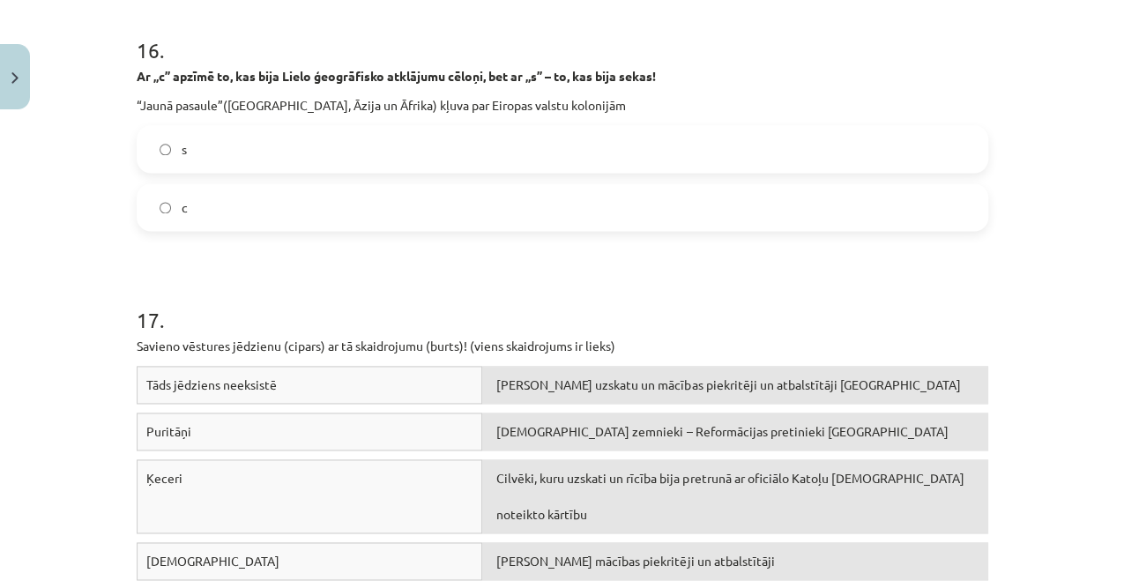
scroll to position [4586, 0]
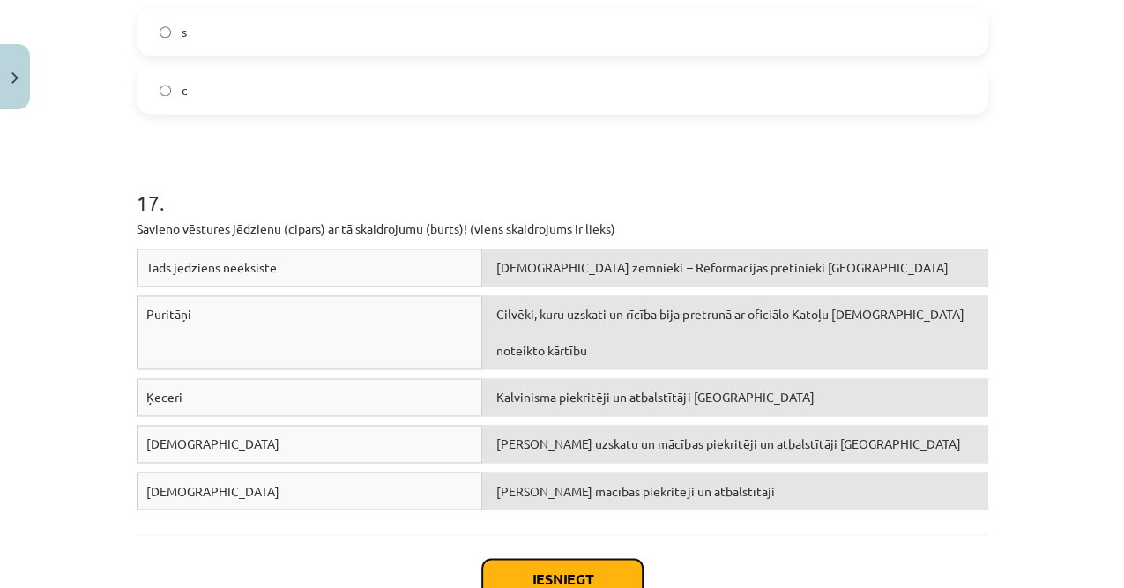
click at [530, 559] on button "Iesniegt" at bounding box center [562, 578] width 160 height 39
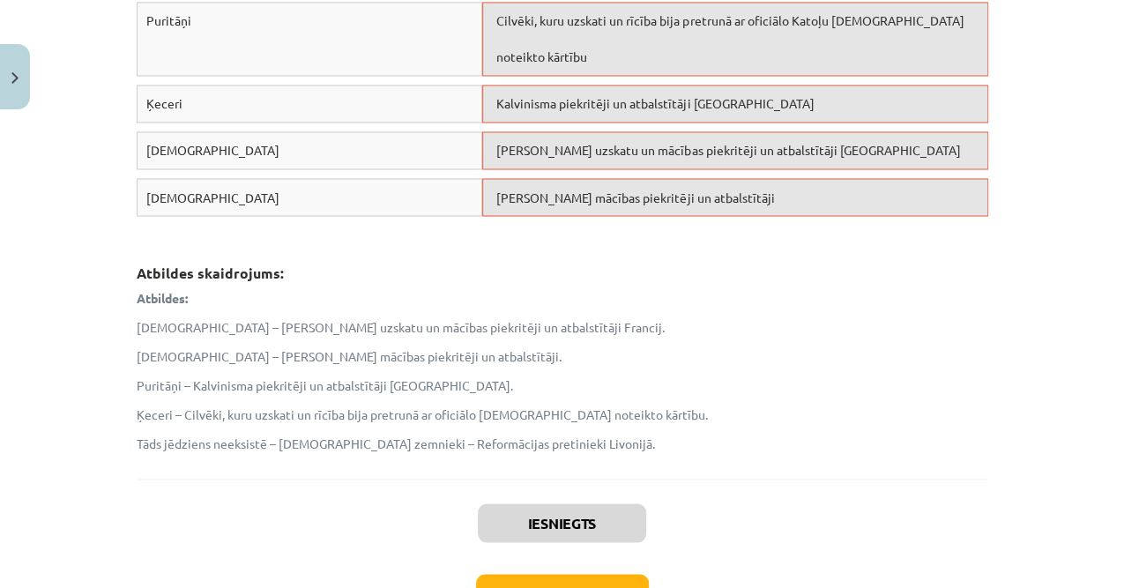
scroll to position [4998, 0]
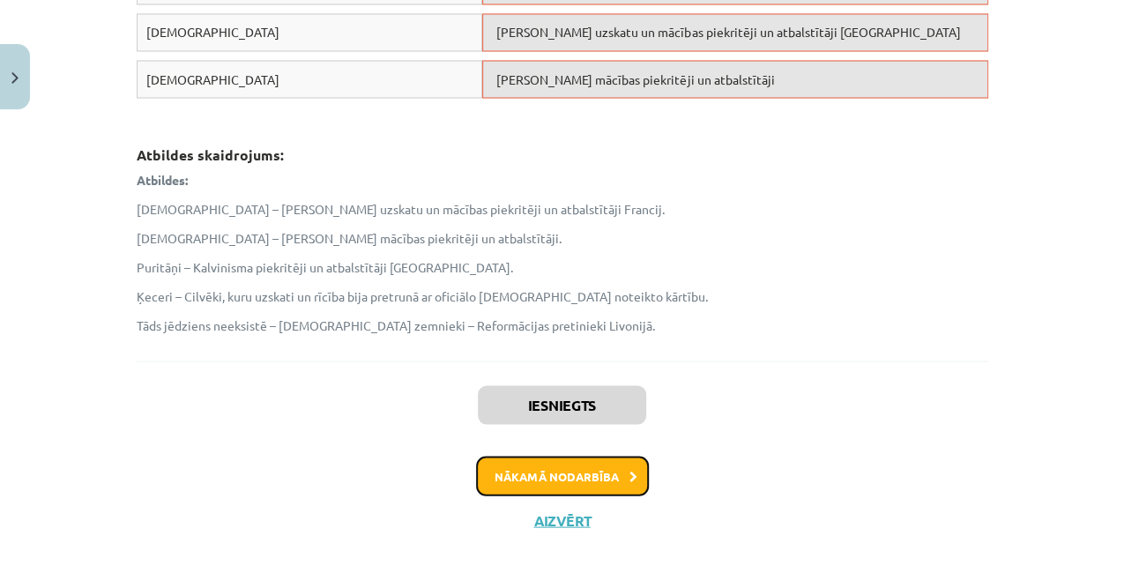
click at [561, 464] on button "Nākamā nodarbība" at bounding box center [562, 476] width 173 height 41
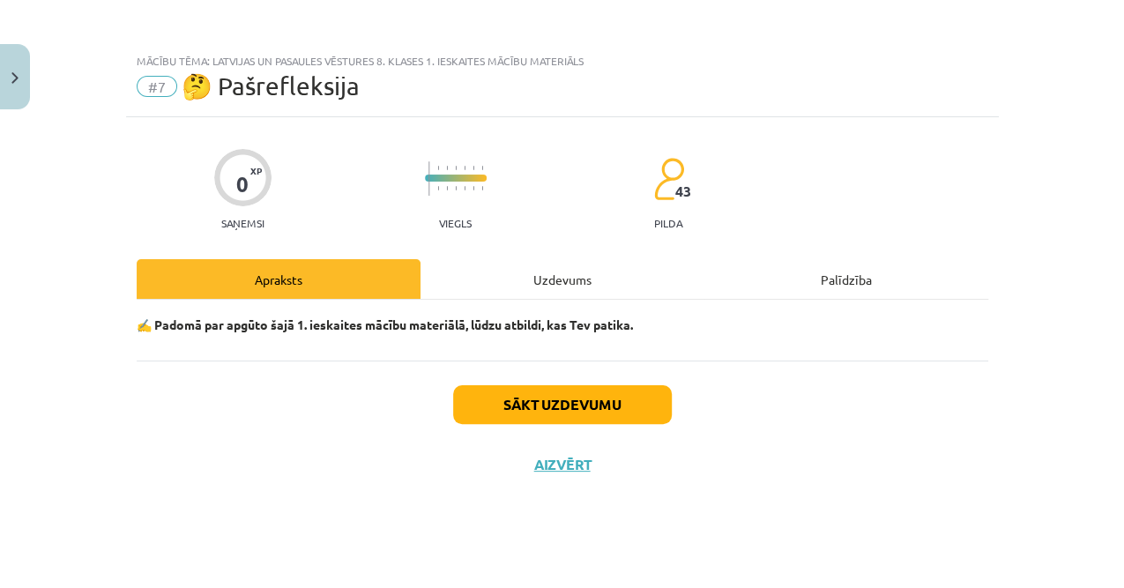
click at [553, 286] on div "Uzdevums" at bounding box center [562, 279] width 284 height 40
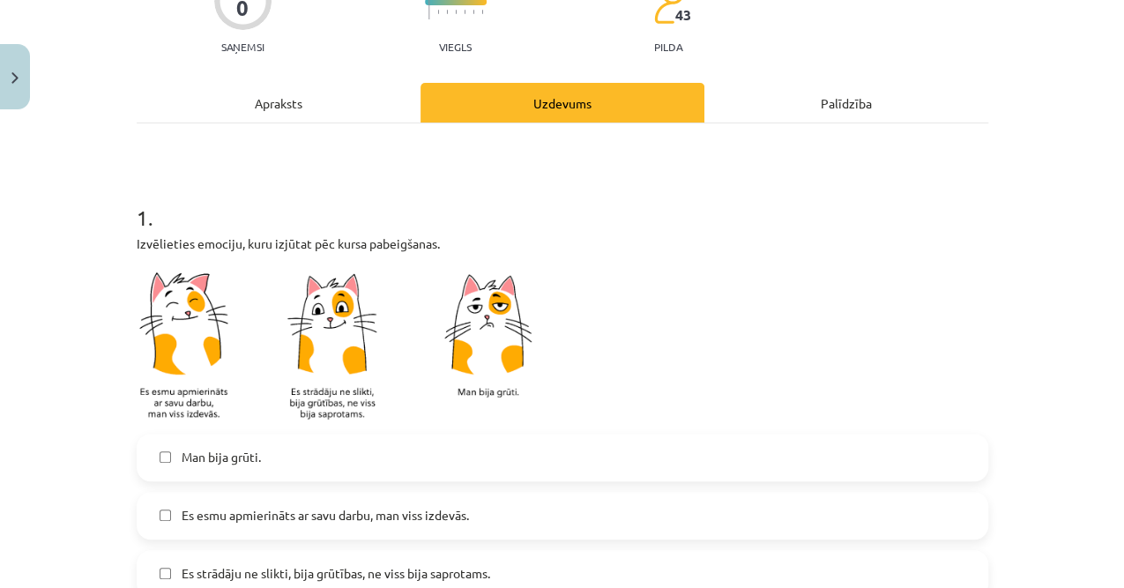
scroll to position [353, 0]
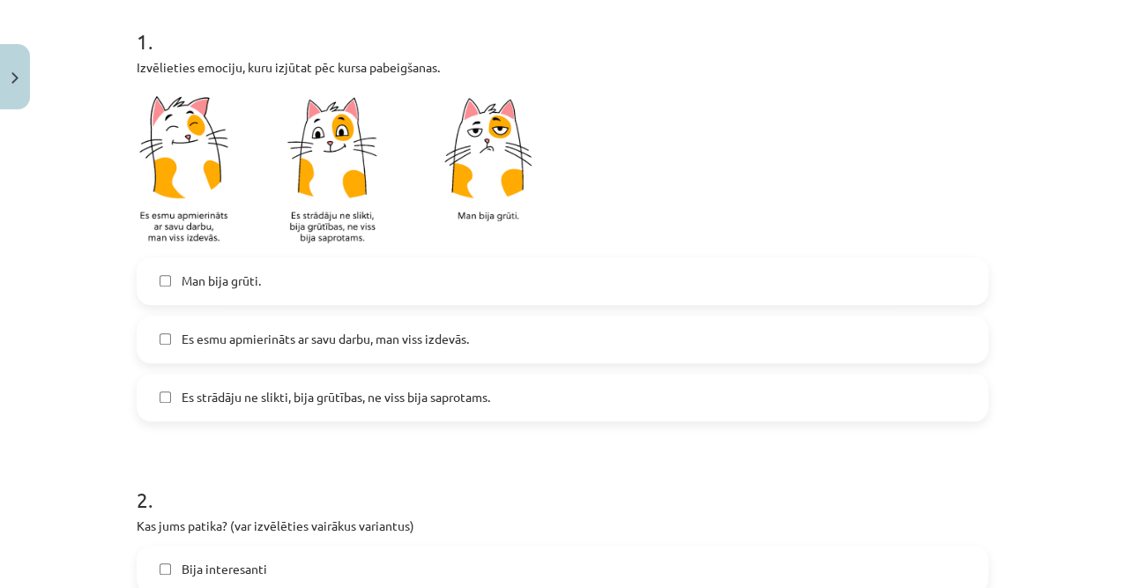
click at [381, 393] on span "Es strādāju ne slikti, bija grūtības, ne viss bija saprotams." at bounding box center [336, 397] width 309 height 19
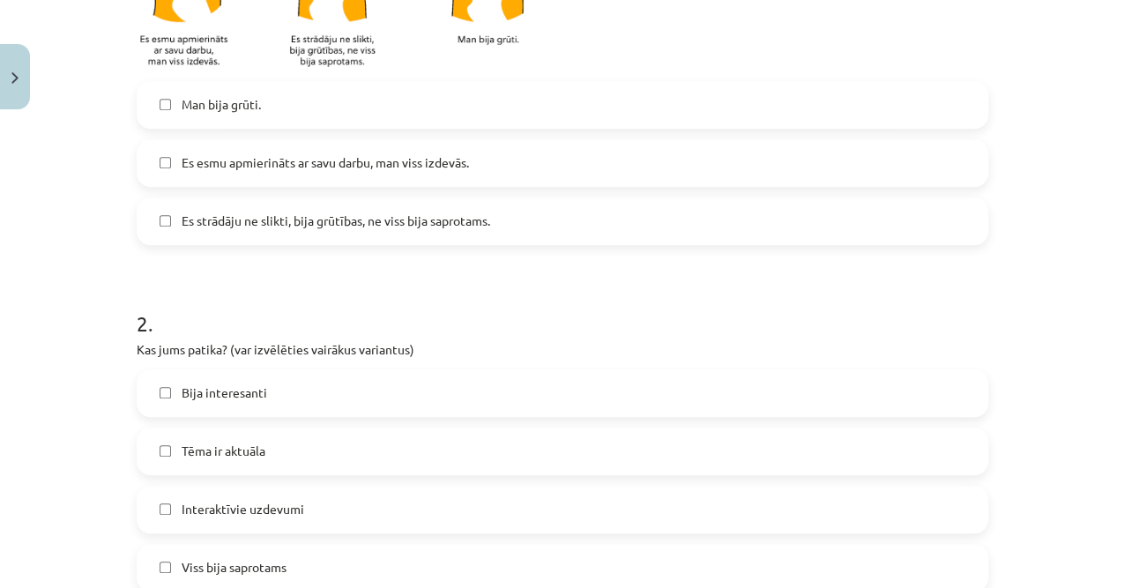
scroll to position [587, 0]
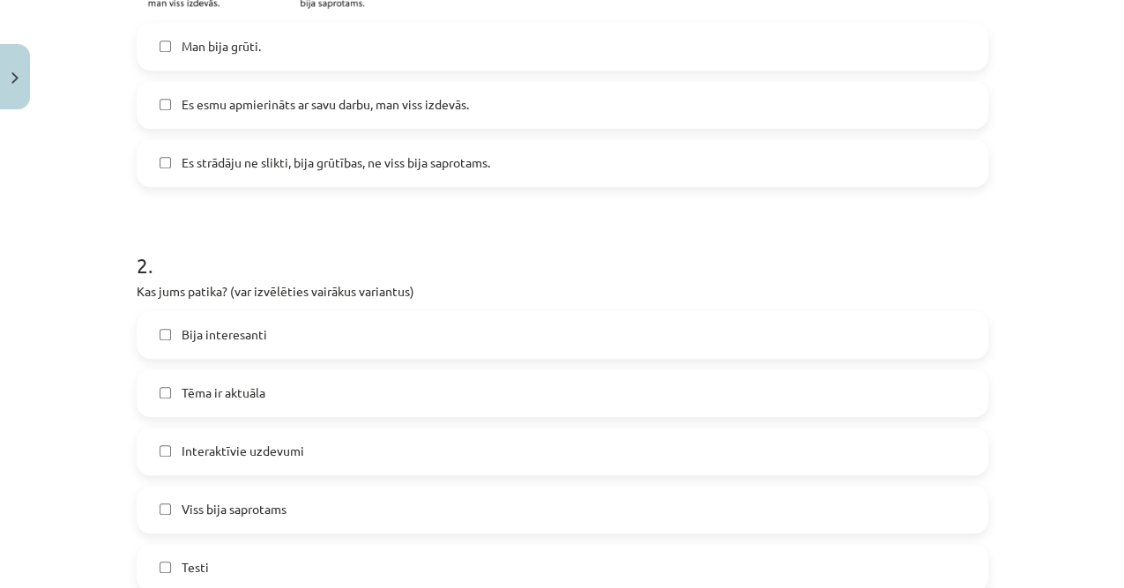
click at [279, 331] on label "Bija interesanti" at bounding box center [562, 335] width 848 height 44
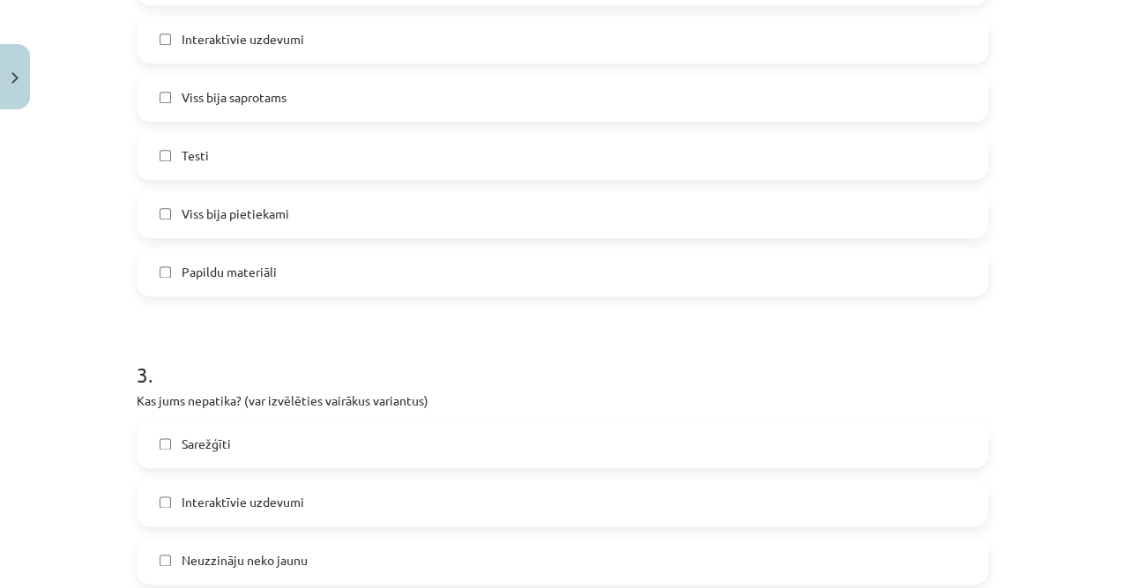
scroll to position [1234, 0]
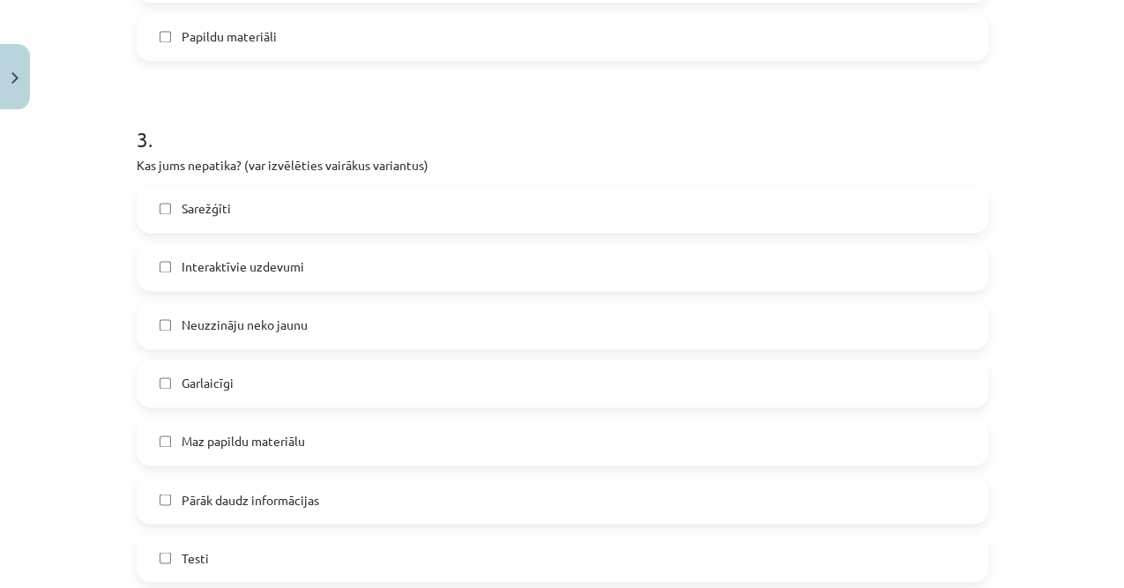
click at [219, 219] on label "Sarežģīti" at bounding box center [562, 209] width 848 height 44
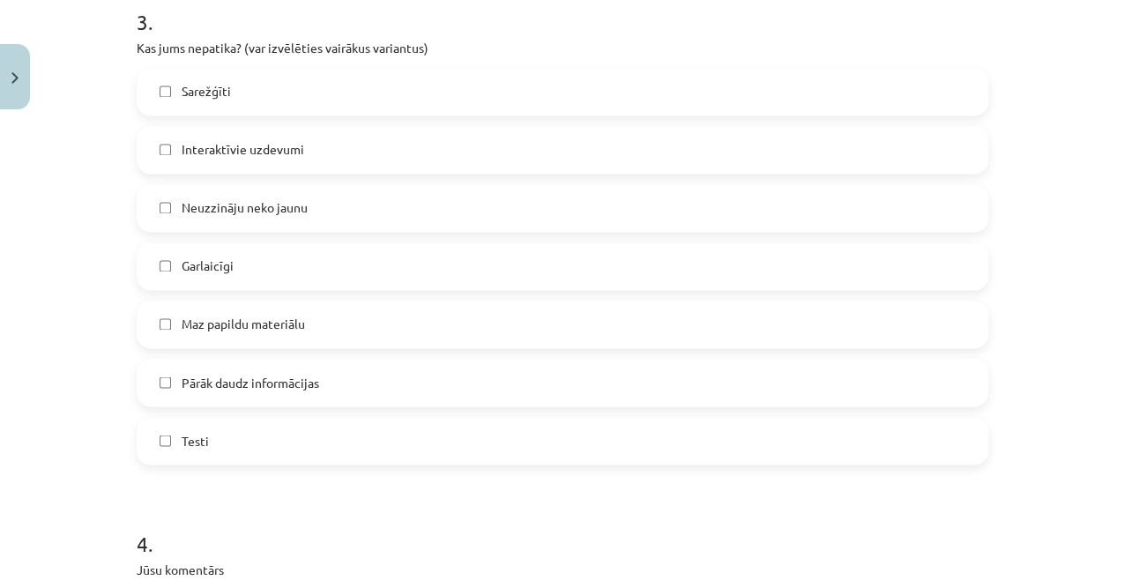
scroll to position [1528, 0]
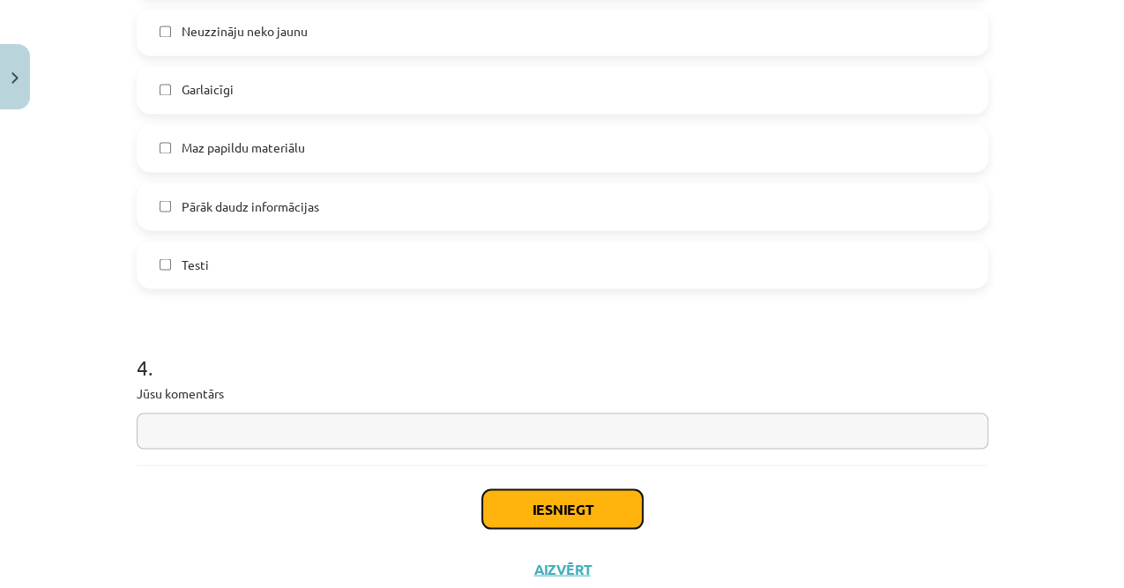
click at [528, 494] on button "Iesniegt" at bounding box center [562, 508] width 160 height 39
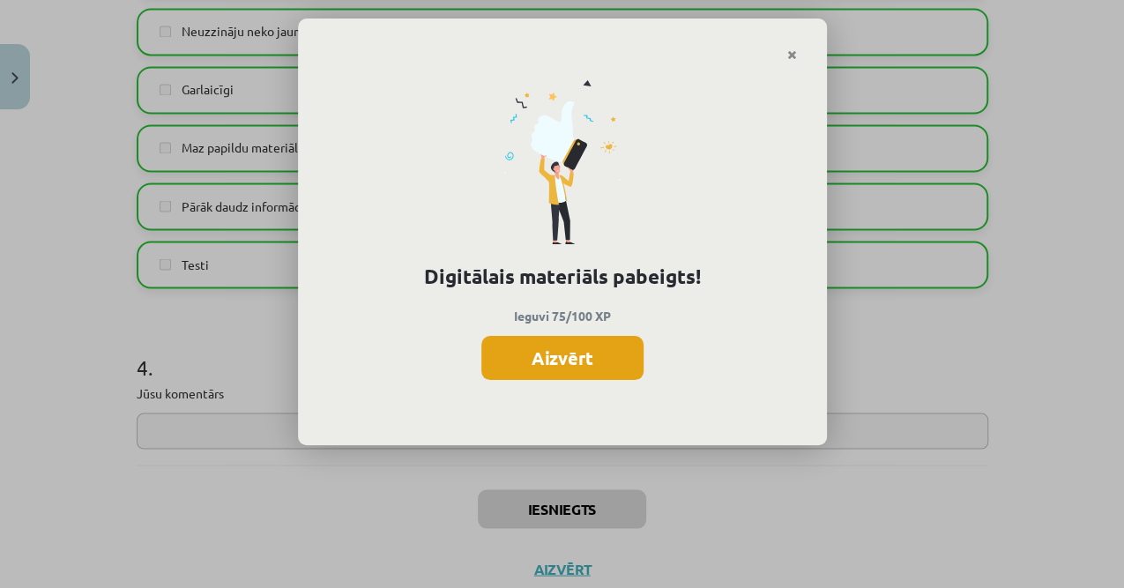
click at [580, 352] on button "Aizvērt" at bounding box center [562, 358] width 162 height 44
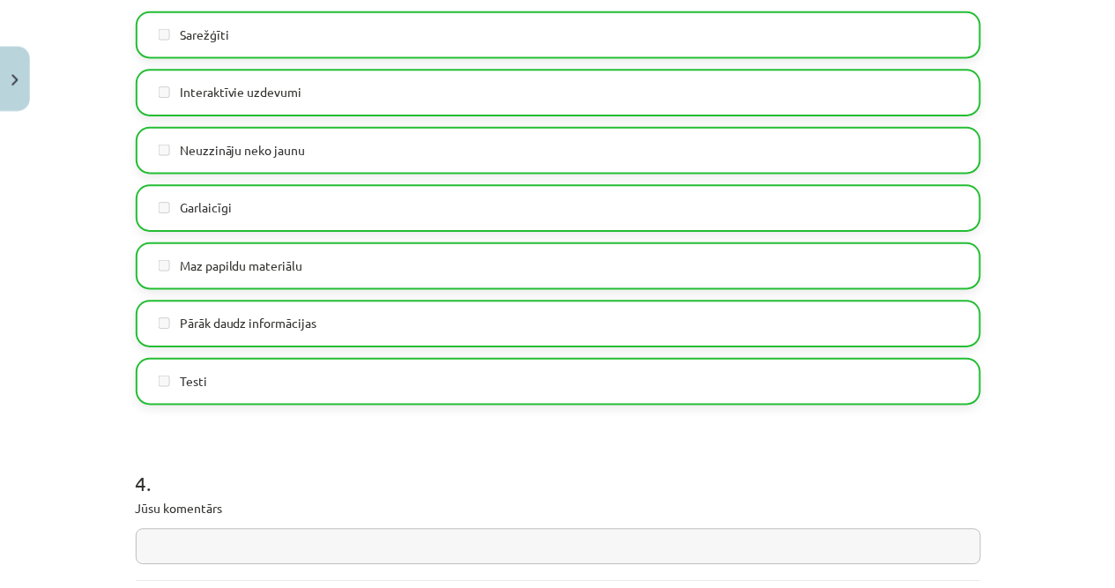
scroll to position [1116, 0]
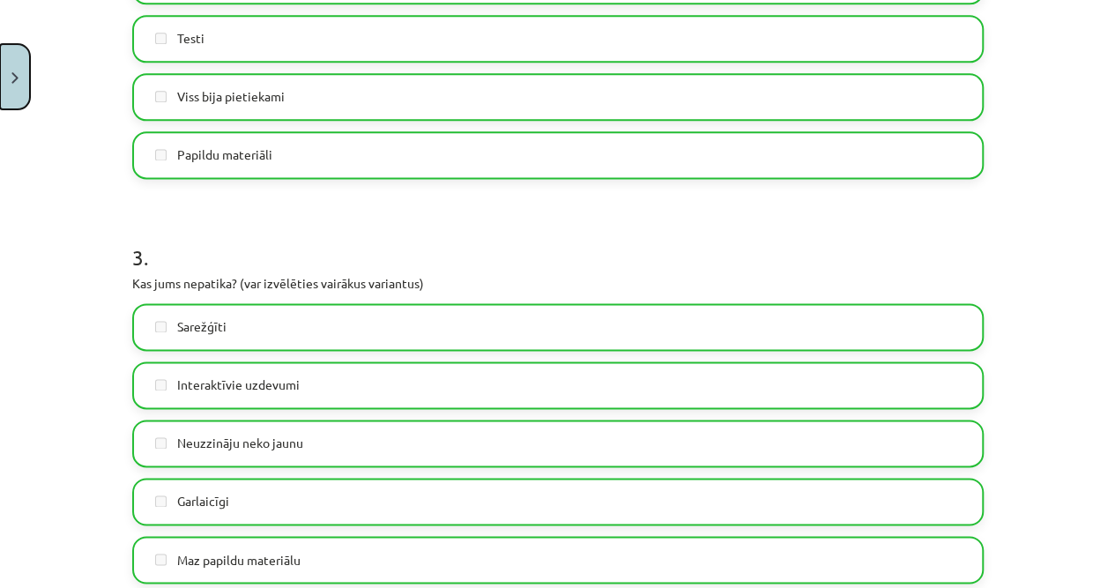
click at [12, 67] on button "Close" at bounding box center [15, 76] width 30 height 65
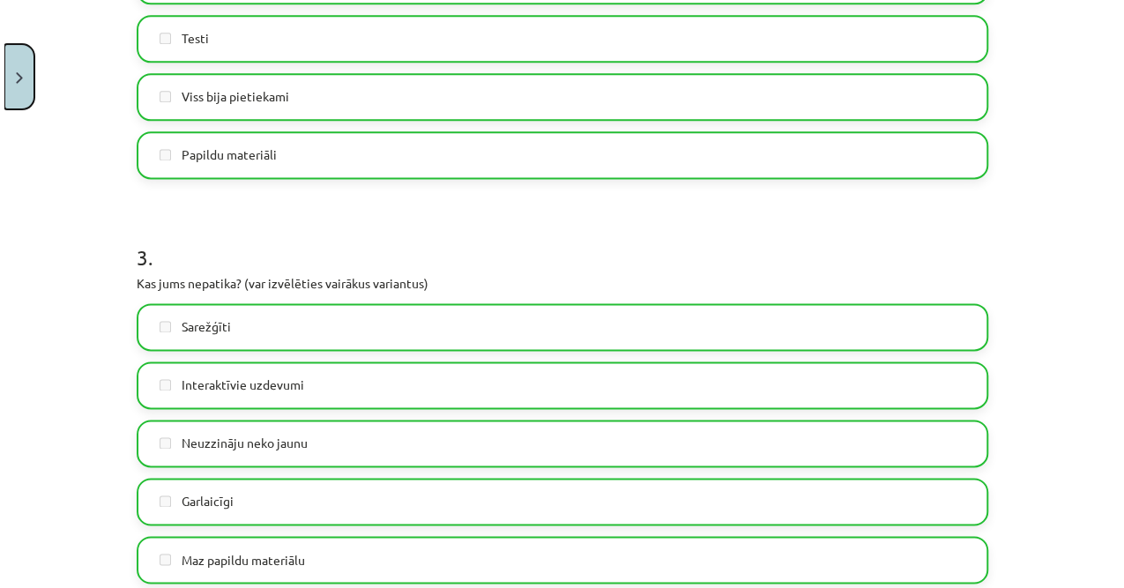
scroll to position [0, 0]
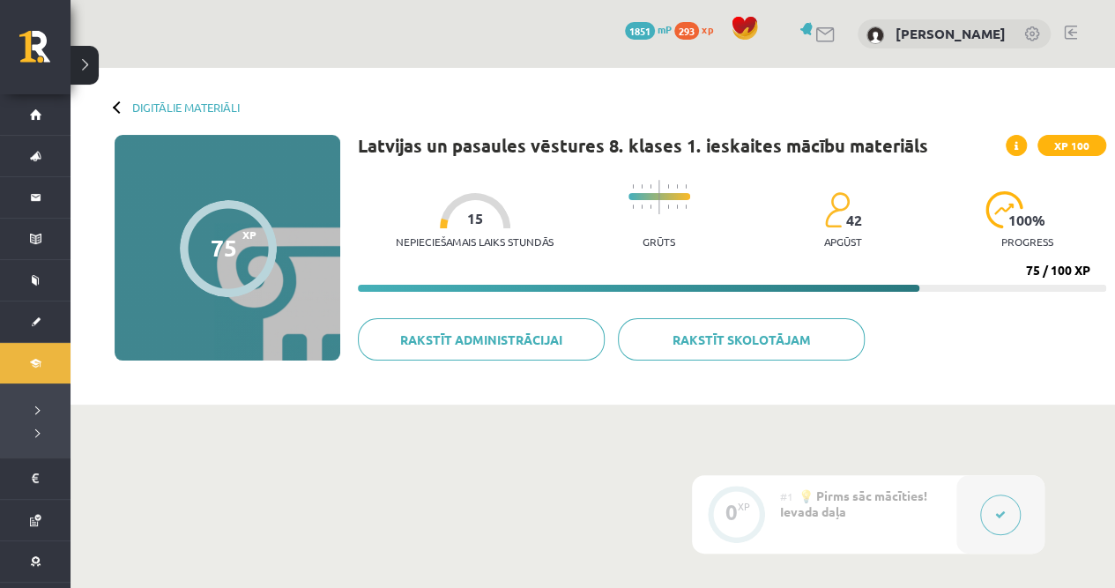
click at [124, 114] on div "Digitālie materiāli 75 XP XP 100 75 / 100 XP Latvijas un pasaules vēstures 8. k…" at bounding box center [593, 236] width 1044 height 337
click at [130, 106] on div "Digitālie materiāli" at bounding box center [177, 106] width 125 height 13
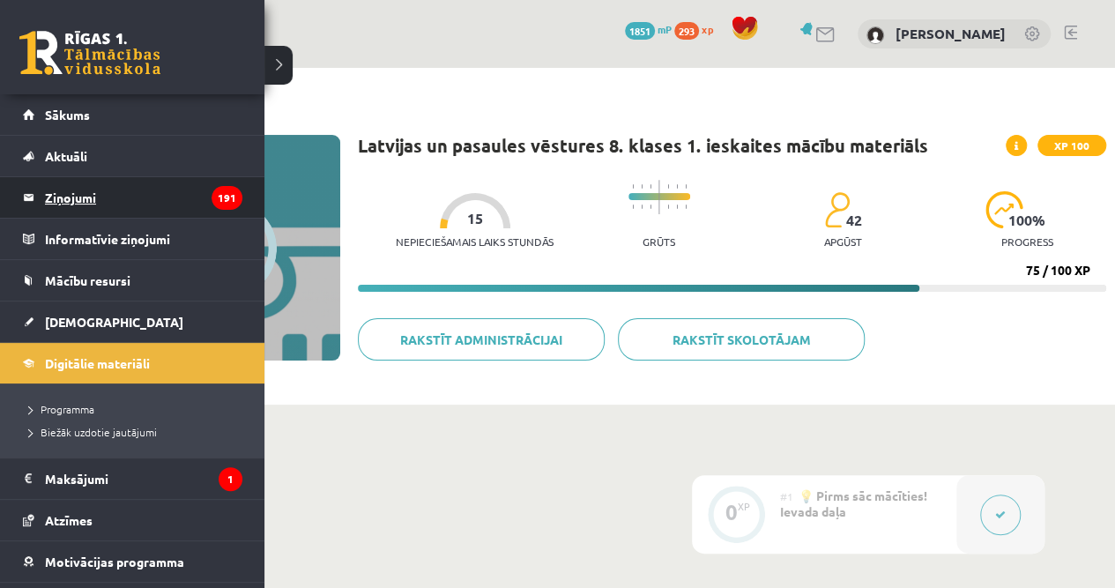
click at [90, 199] on legend "Ziņojumi 191" at bounding box center [143, 197] width 197 height 41
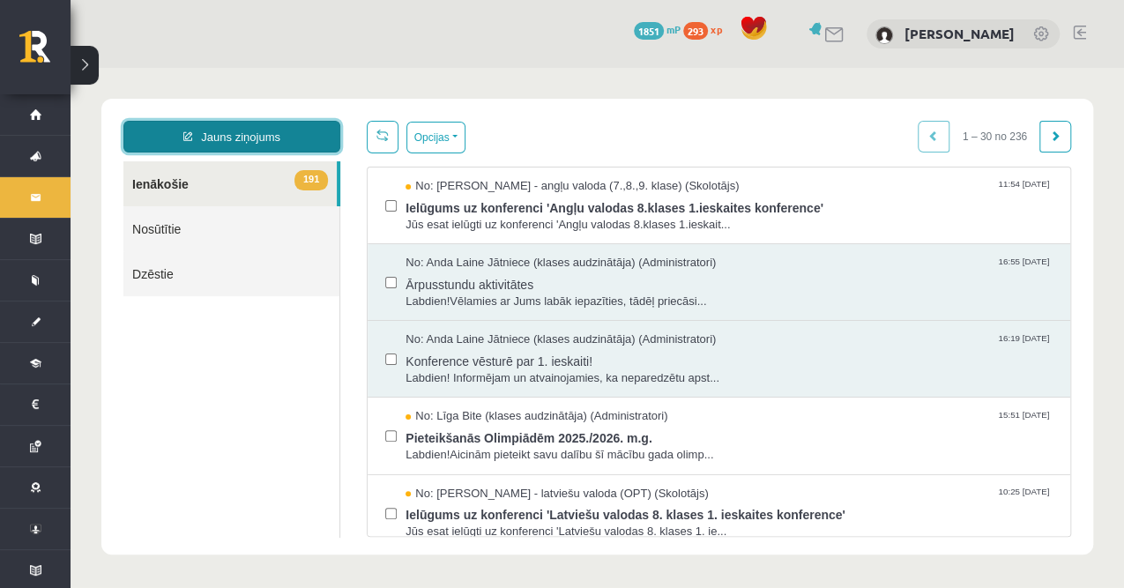
click at [251, 141] on link "Jauns ziņojums" at bounding box center [231, 137] width 217 height 32
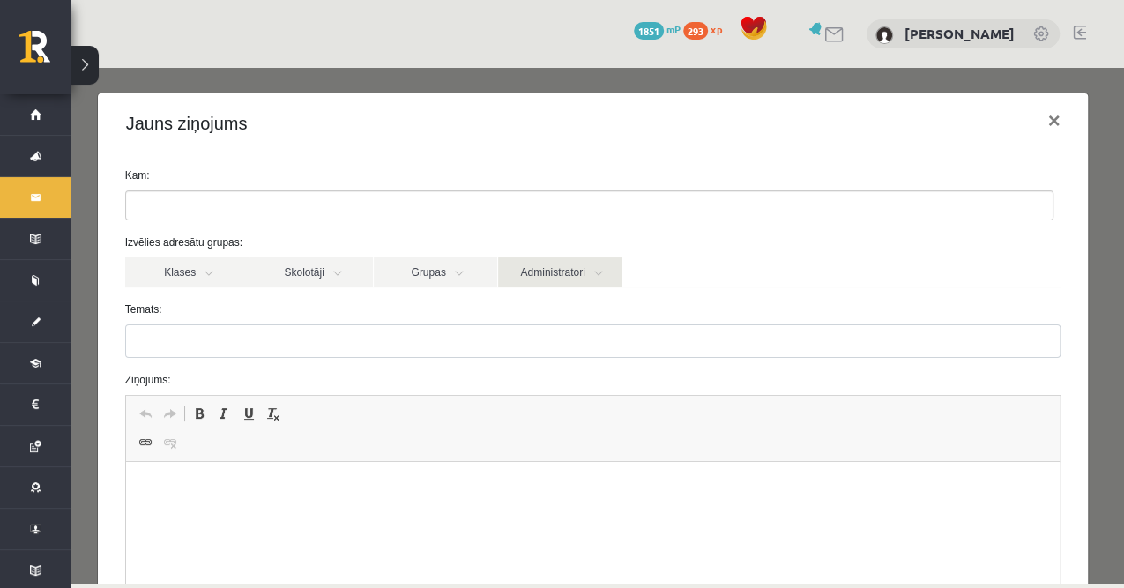
click at [552, 271] on link "Administratori" at bounding box center [559, 272] width 123 height 30
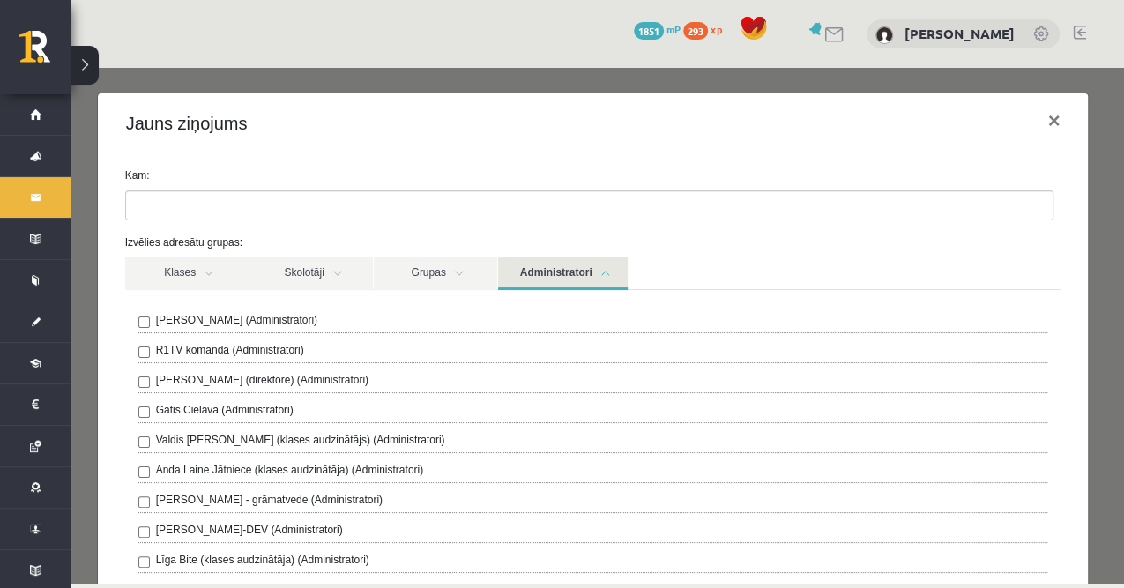
click at [259, 346] on label "R1TV komanda (Administratori)" at bounding box center [230, 350] width 148 height 16
click at [529, 266] on link "Administratori" at bounding box center [563, 273] width 130 height 33
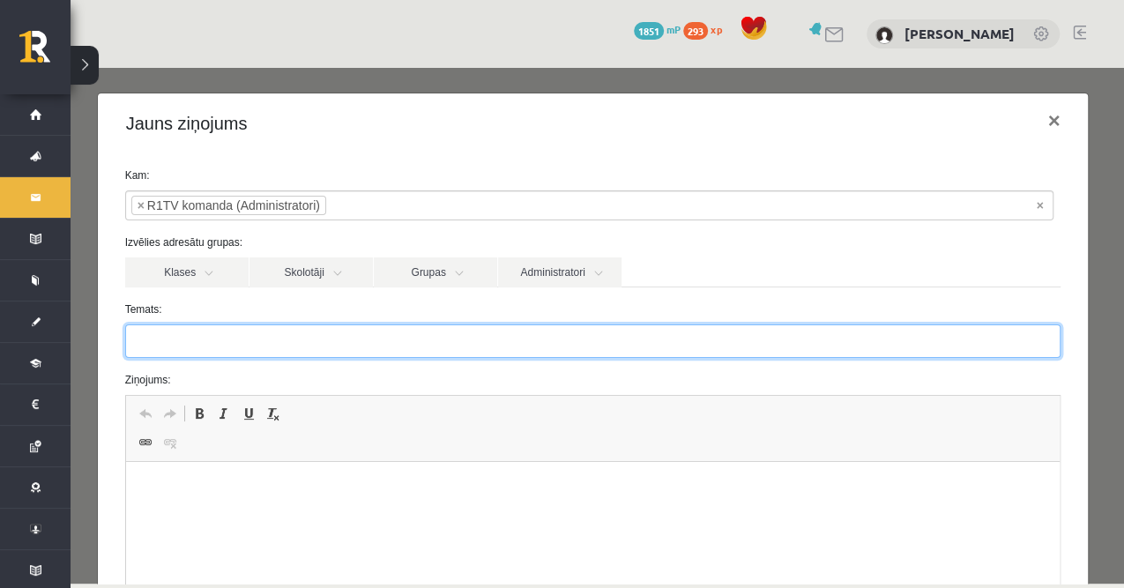
click at [217, 330] on input "Temats:" at bounding box center [593, 340] width 936 height 33
click at [144, 342] on input "*********" at bounding box center [593, 340] width 936 height 33
click at [142, 345] on input "*********" at bounding box center [593, 340] width 936 height 33
type input "*********"
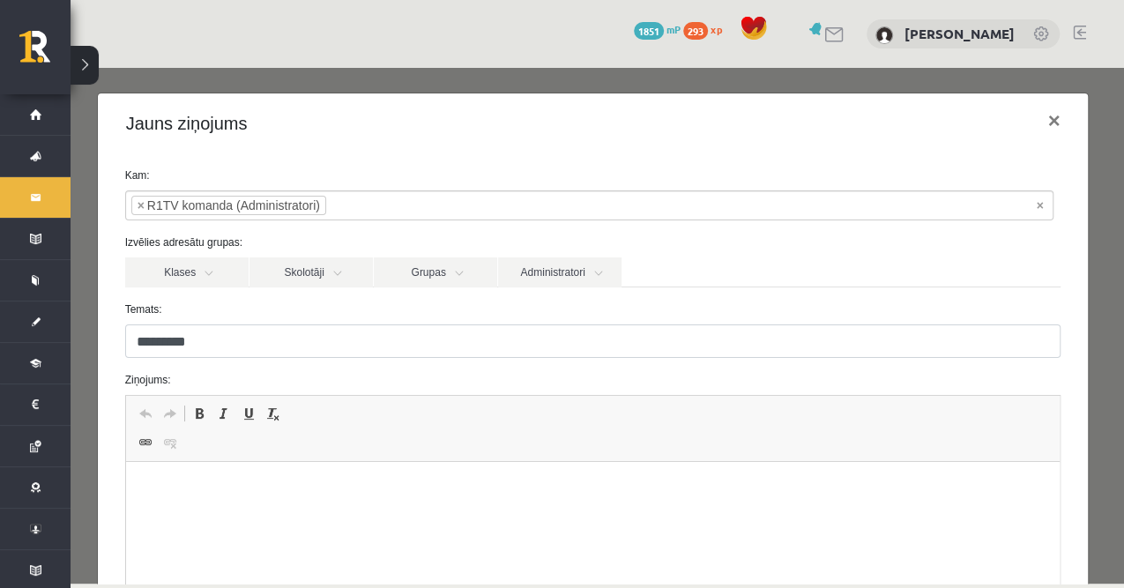
click at [204, 459] on span "Redaktora rīkjoslas Atcelt Klaviatūras saīsne vadīšanas taustiņš+Z Atkārtot Kla…" at bounding box center [593, 429] width 934 height 66
click at [206, 483] on p "Bagātinātā teksta redaktors, wiswyg-editor-47024974534500-1757880247-990" at bounding box center [592, 488] width 899 height 19
click at [643, 501] on html "**********" at bounding box center [592, 489] width 934 height 54
click at [673, 473] on html "**********" at bounding box center [592, 489] width 934 height 54
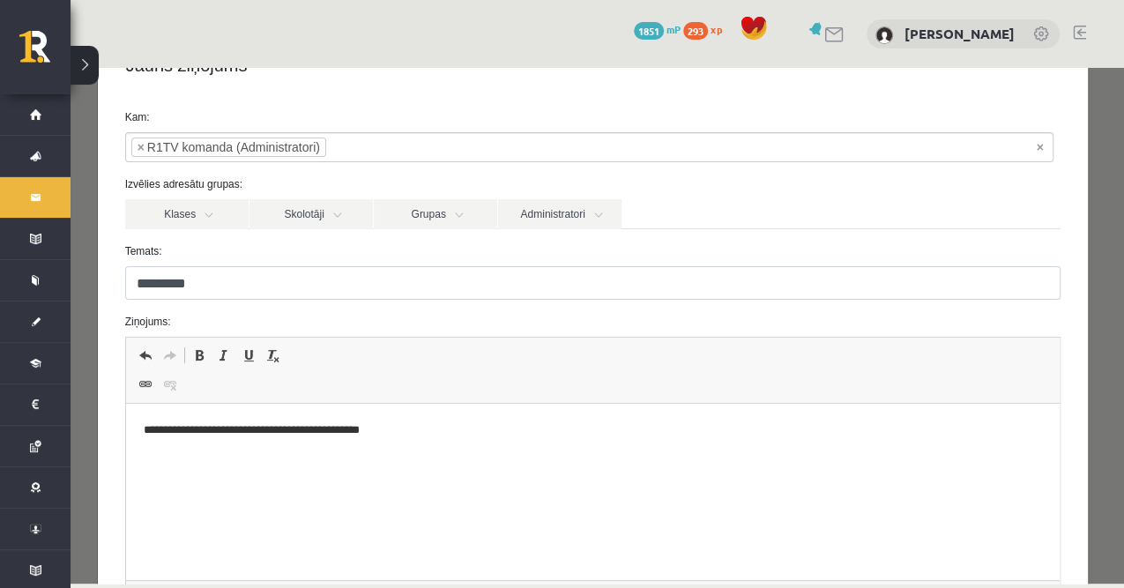
scroll to position [263, 0]
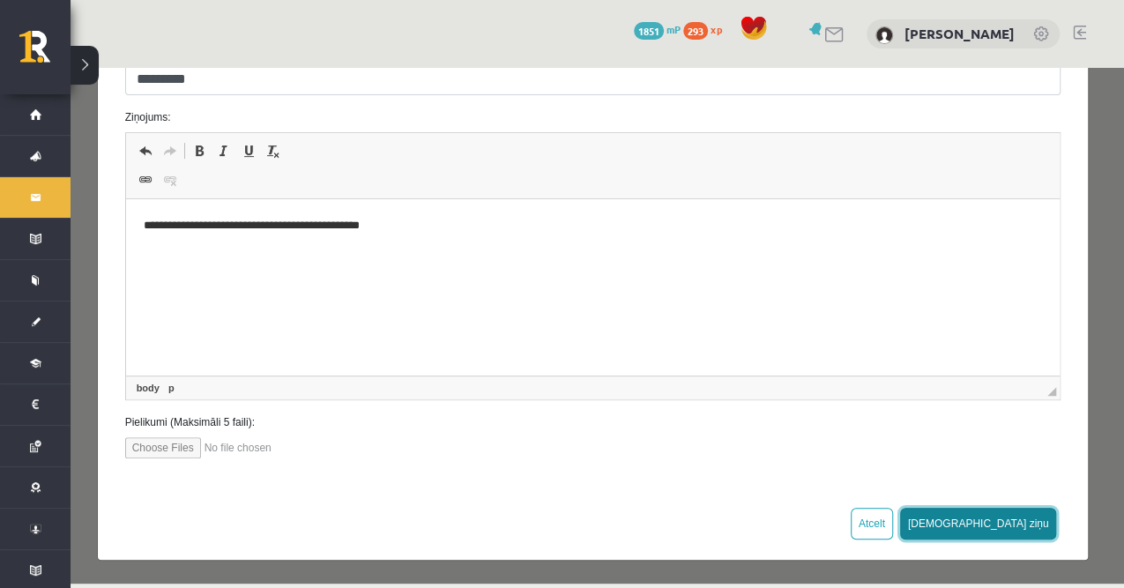
click at [1012, 535] on button "[DEMOGRAPHIC_DATA] ziņu" at bounding box center [978, 524] width 157 height 32
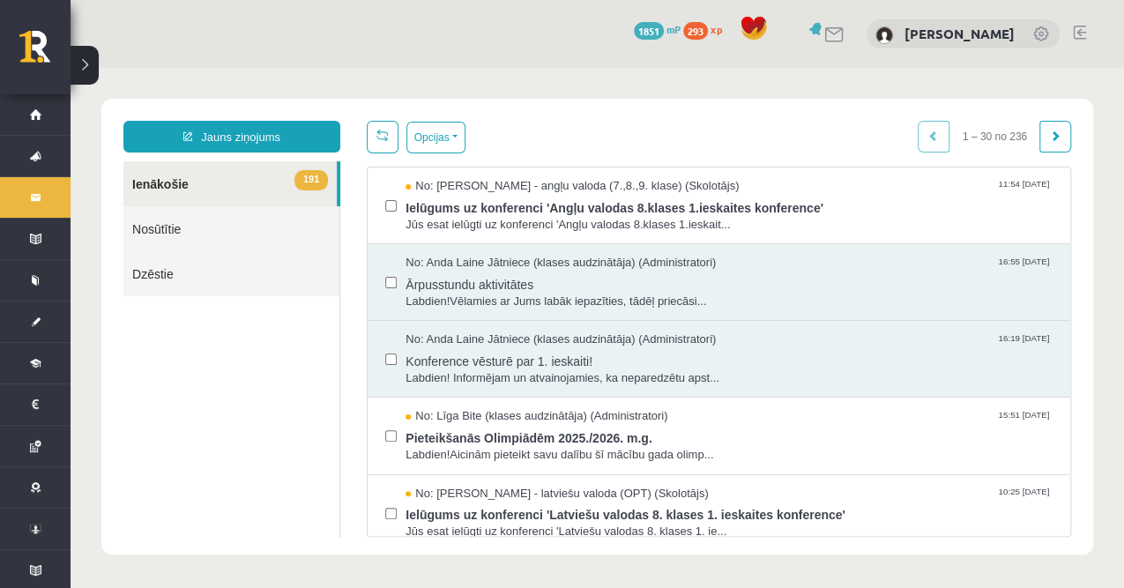
scroll to position [0, 0]
